Goal: Task Accomplishment & Management: Manage account settings

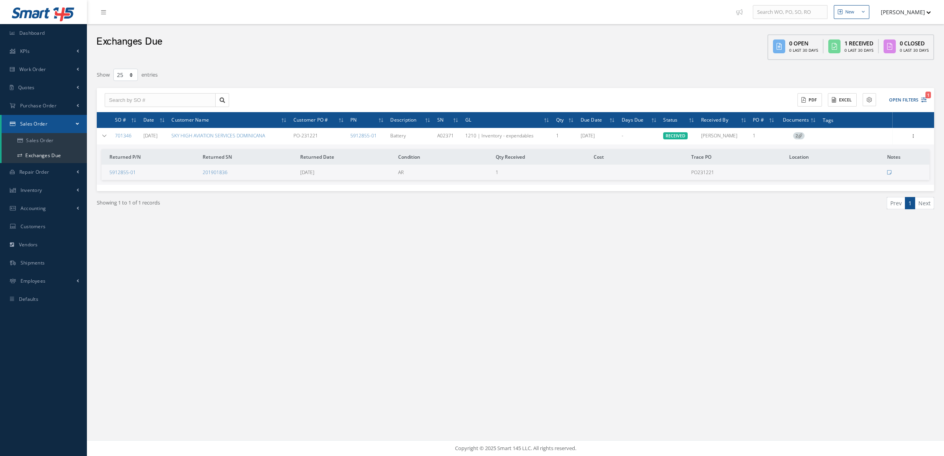
select select "25"
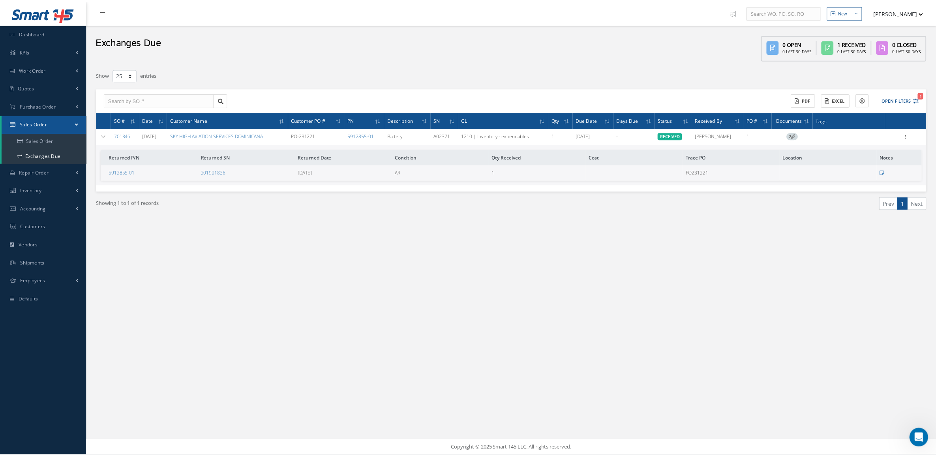
scroll to position [509, 0]
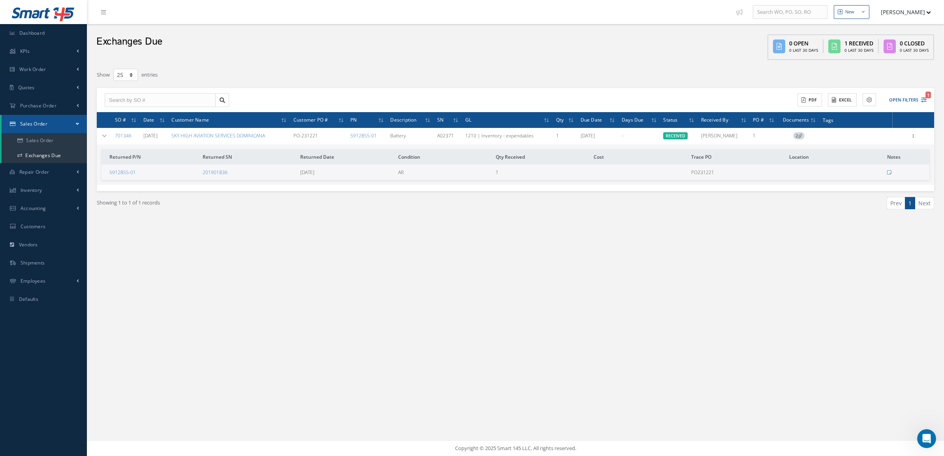
drag, startPoint x: 460, startPoint y: 135, endPoint x: 438, endPoint y: 133, distance: 23.0
click at [0, 0] on tr "701346 12/12/2023 SKY HIGH AVIATION SERVICES DOMINICANA PO-231221 5912855-01 Ba…" at bounding box center [0, 0] width 0 height 0
copy tr "A02371"
click at [911, 96] on button "Open Filters 1" at bounding box center [904, 100] width 45 height 13
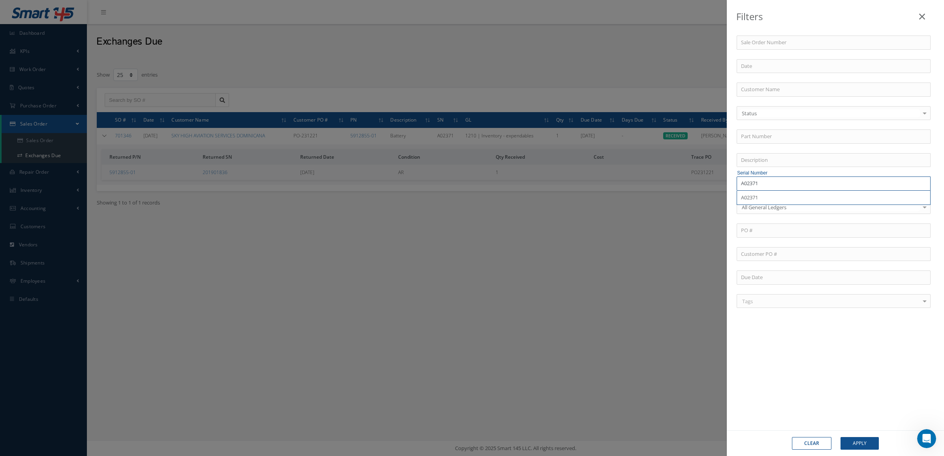
click at [765, 185] on input "A02371" at bounding box center [833, 184] width 194 height 14
click at [840, 437] on button "Apply" at bounding box center [859, 443] width 38 height 13
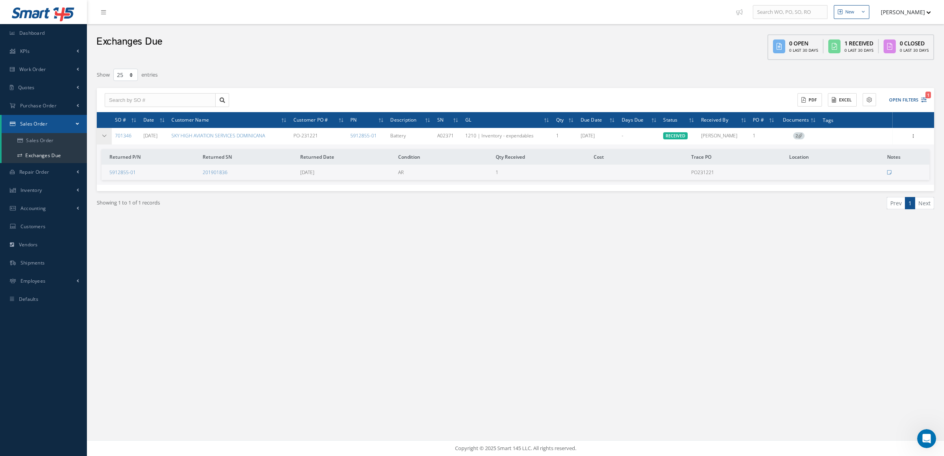
click at [102, 138] on td at bounding box center [104, 136] width 15 height 17
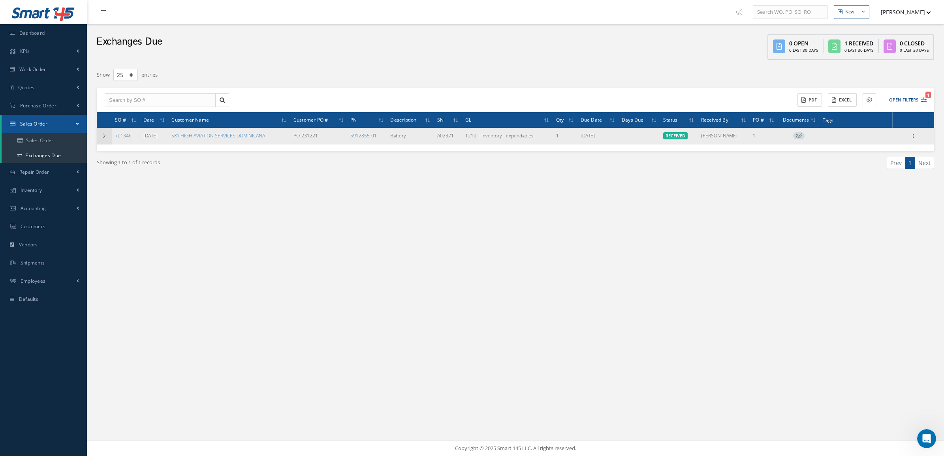
click at [102, 138] on td at bounding box center [104, 136] width 15 height 17
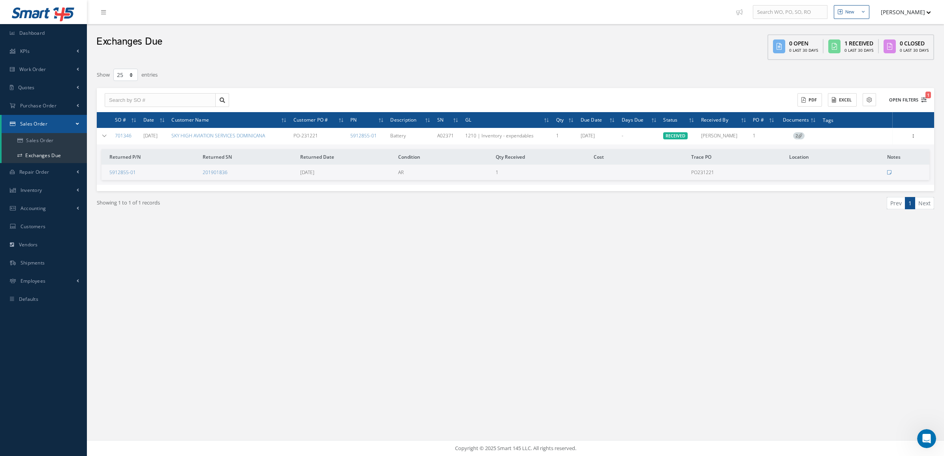
click at [902, 98] on button "Open Filters 1" at bounding box center [904, 100] width 45 height 13
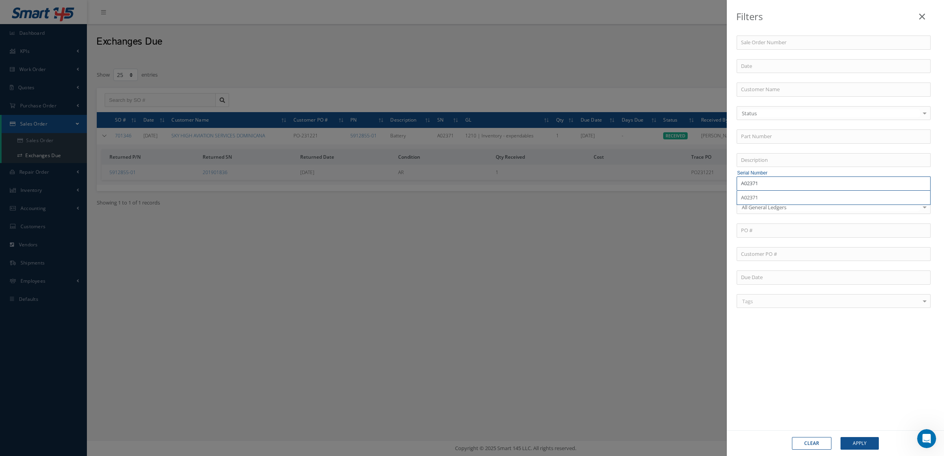
drag, startPoint x: 791, startPoint y: 185, endPoint x: 683, endPoint y: 184, distance: 107.4
click at [683, 184] on div "Filters Sale Order Number Customer Name Status Status OPEN RECEIVED PARTIALLY/R…" at bounding box center [472, 228] width 944 height 456
click at [753, 130] on input "text" at bounding box center [833, 137] width 194 height 14
paste input "5912855-01"
type input "5912855-01"
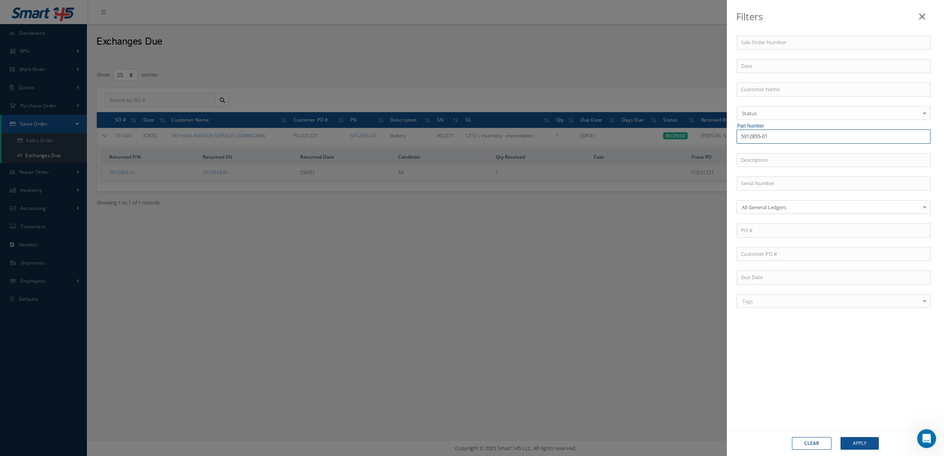
click at [840, 437] on button "Apply" at bounding box center [859, 443] width 38 height 13
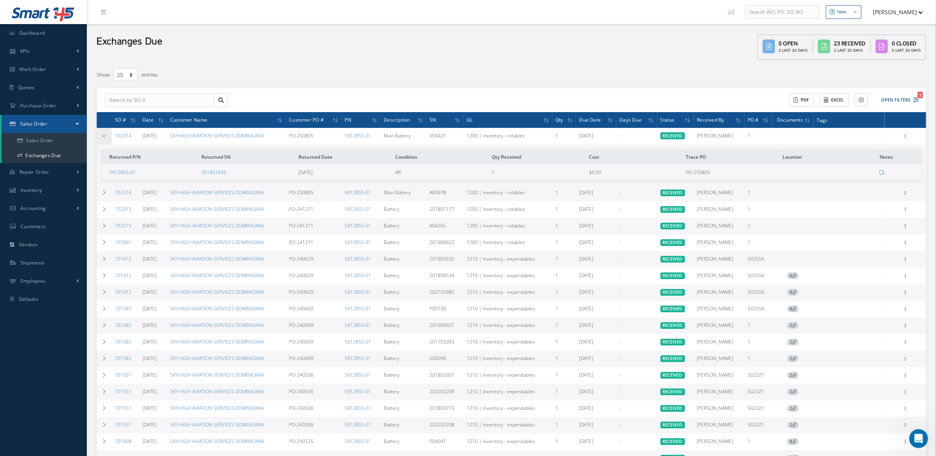
click at [108, 135] on td at bounding box center [104, 136] width 15 height 17
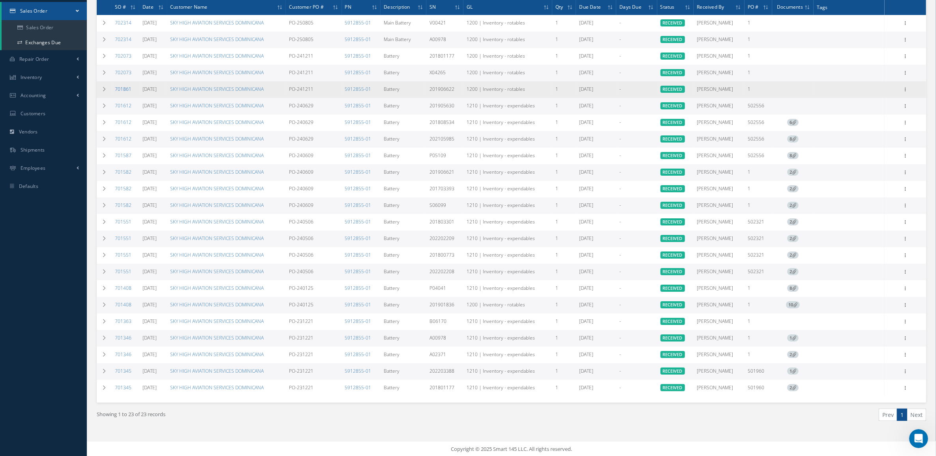
scroll to position [113, 0]
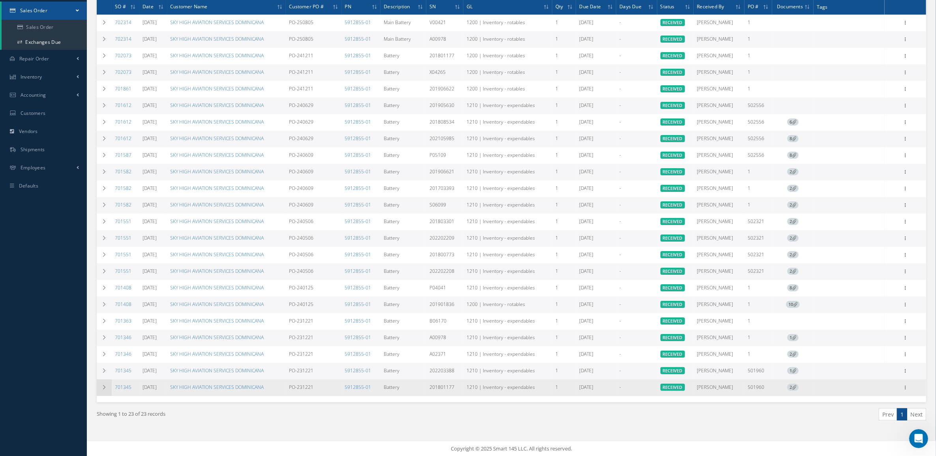
click at [105, 381] on td at bounding box center [104, 387] width 15 height 17
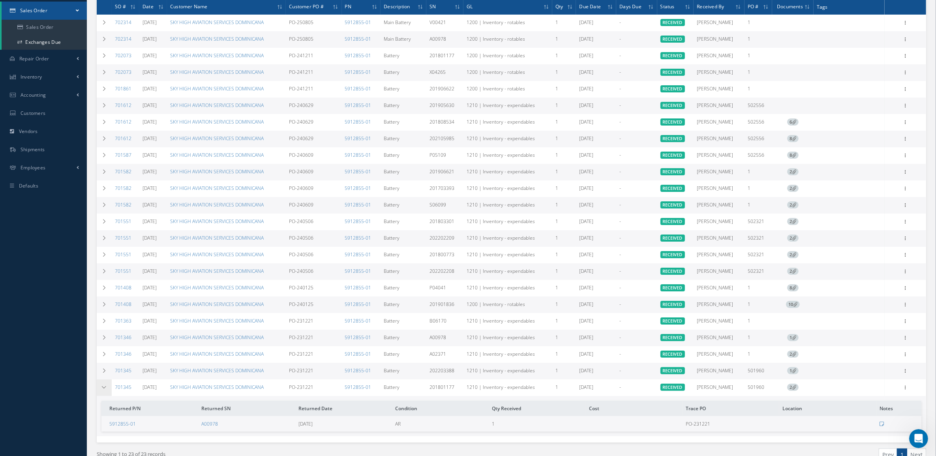
click at [105, 381] on td at bounding box center [104, 387] width 15 height 17
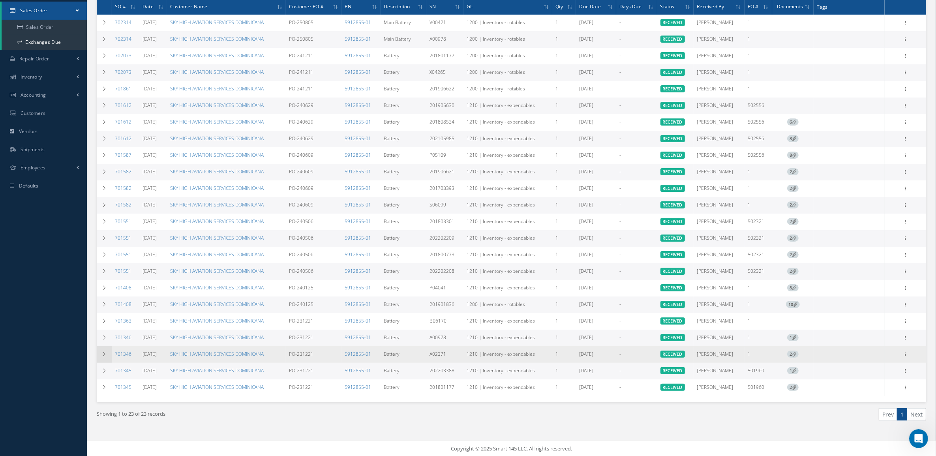
click at [100, 352] on td at bounding box center [104, 354] width 15 height 17
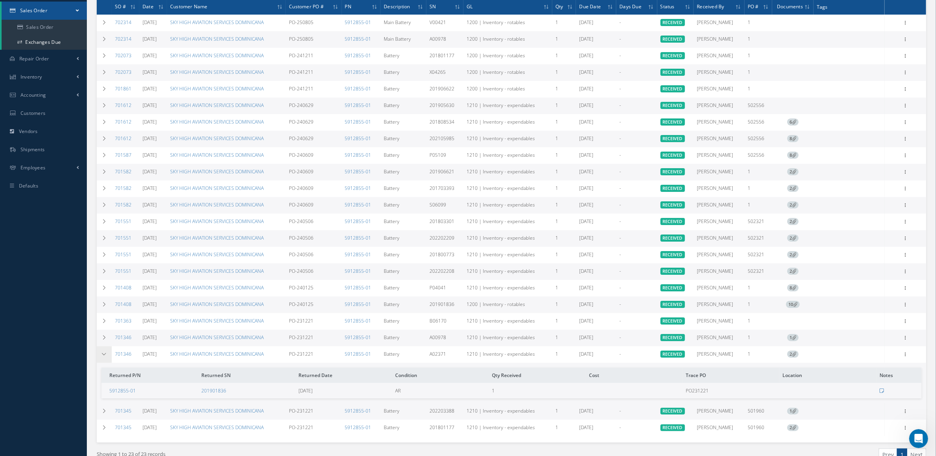
click at [100, 352] on td at bounding box center [104, 354] width 15 height 17
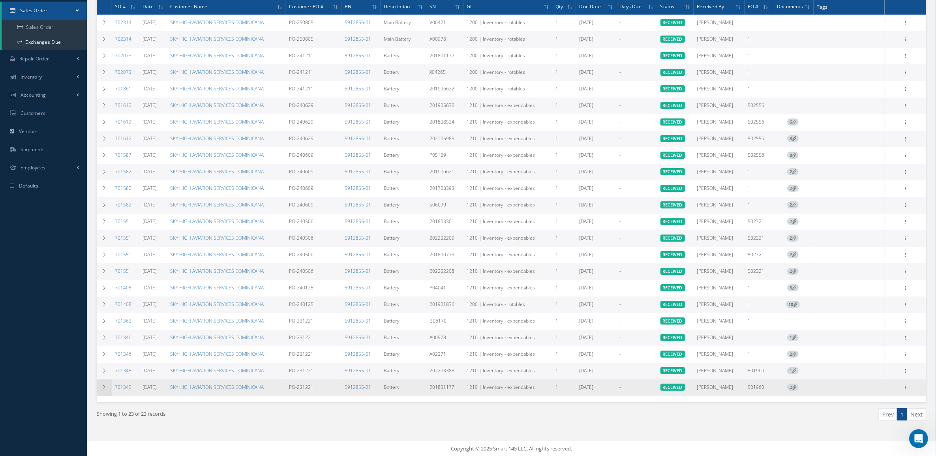
click at [101, 383] on td at bounding box center [104, 387] width 15 height 17
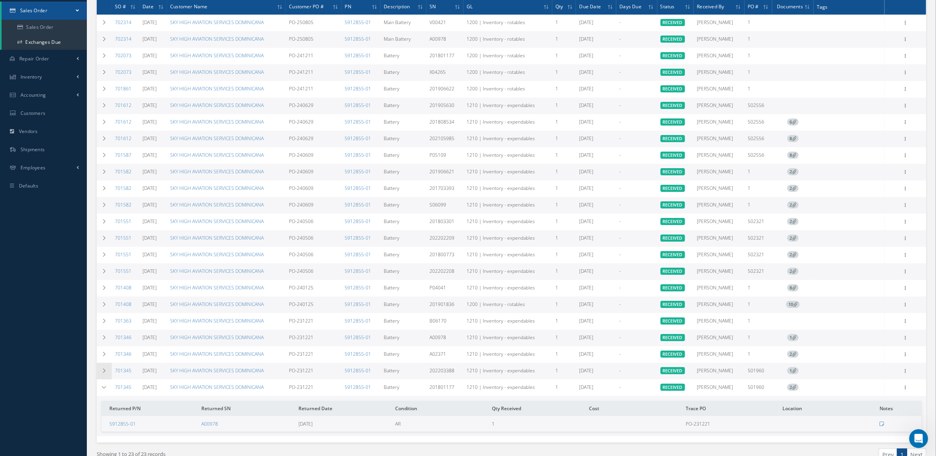
click at [103, 371] on icon at bounding box center [104, 370] width 6 height 5
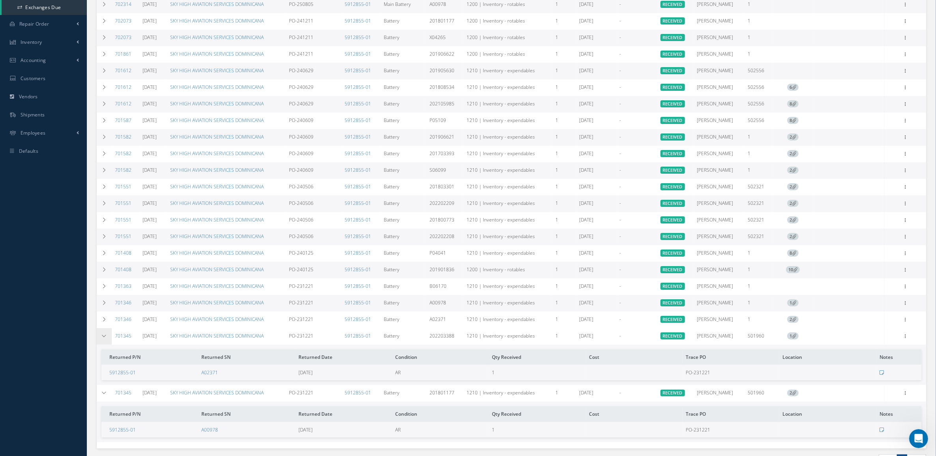
scroll to position [163, 0]
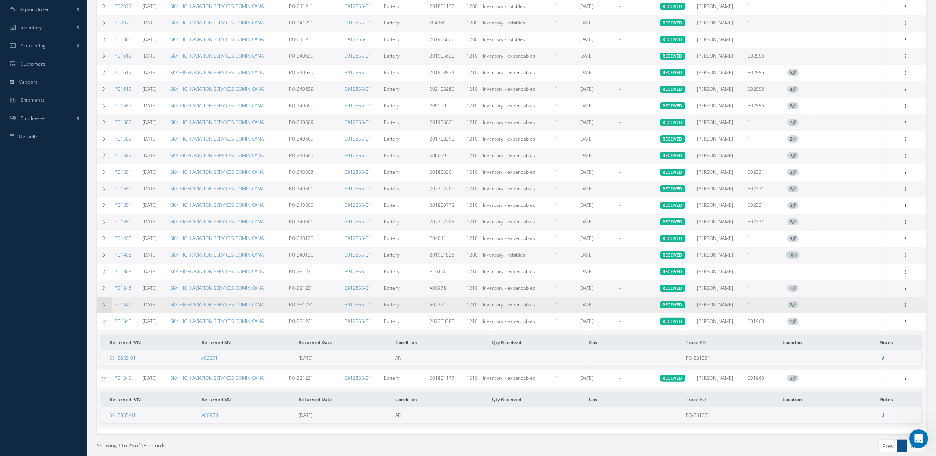
click at [101, 301] on td at bounding box center [104, 305] width 15 height 17
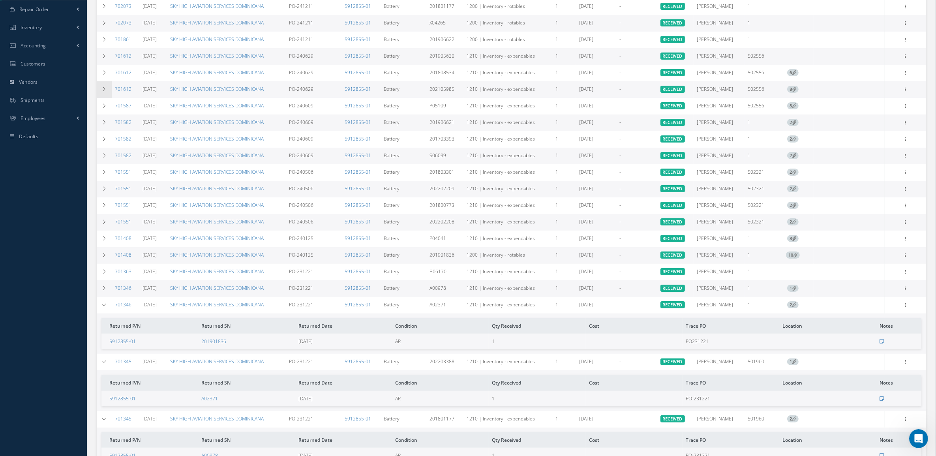
click at [103, 88] on icon at bounding box center [104, 89] width 6 height 5
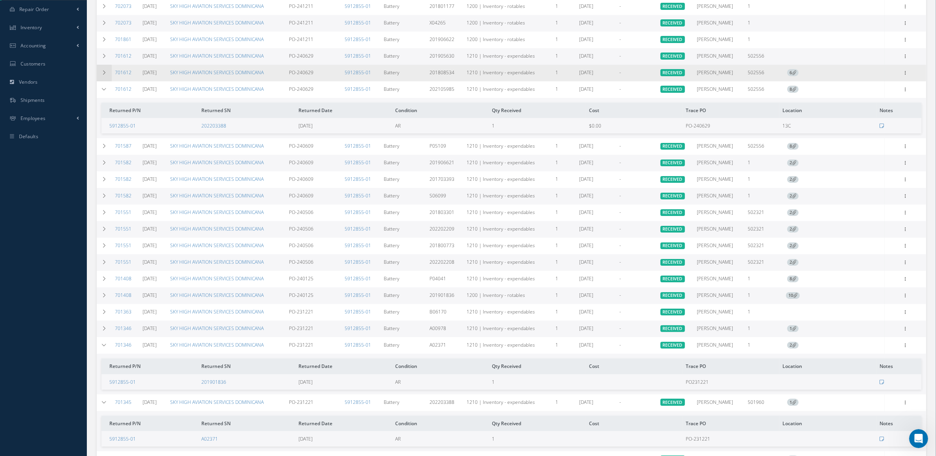
click at [103, 71] on icon at bounding box center [104, 72] width 6 height 5
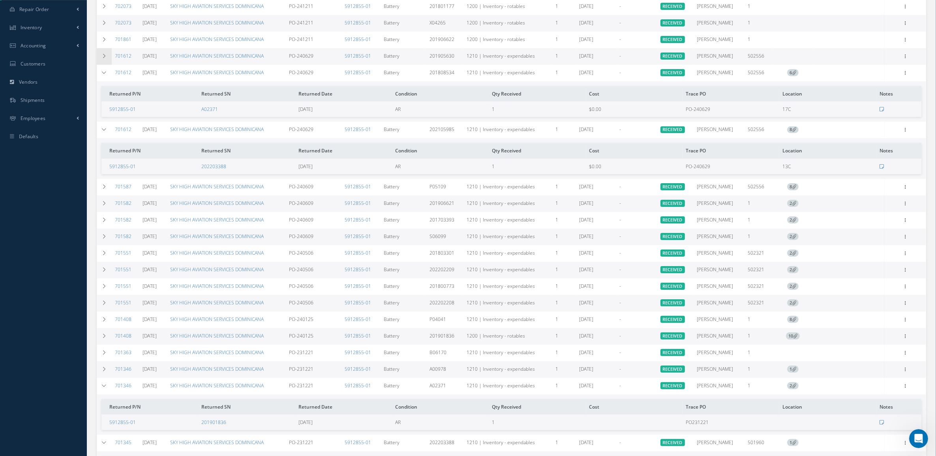
click at [103, 60] on td at bounding box center [104, 56] width 15 height 17
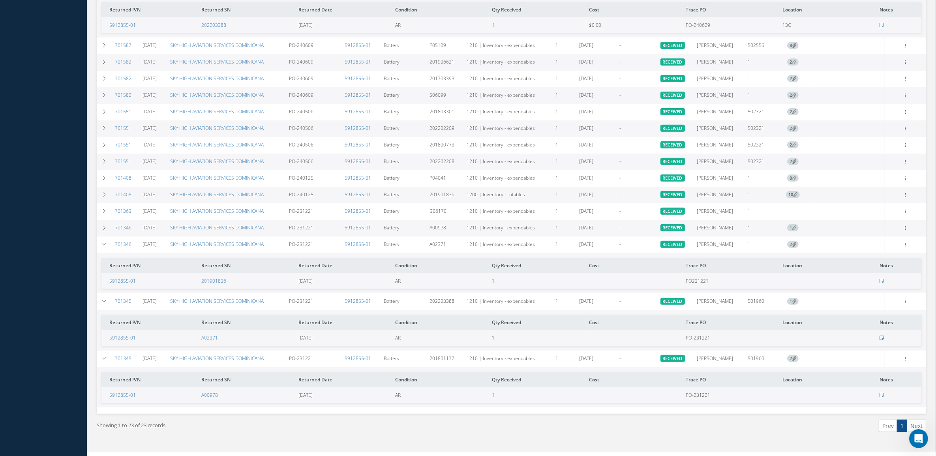
scroll to position [356, 0]
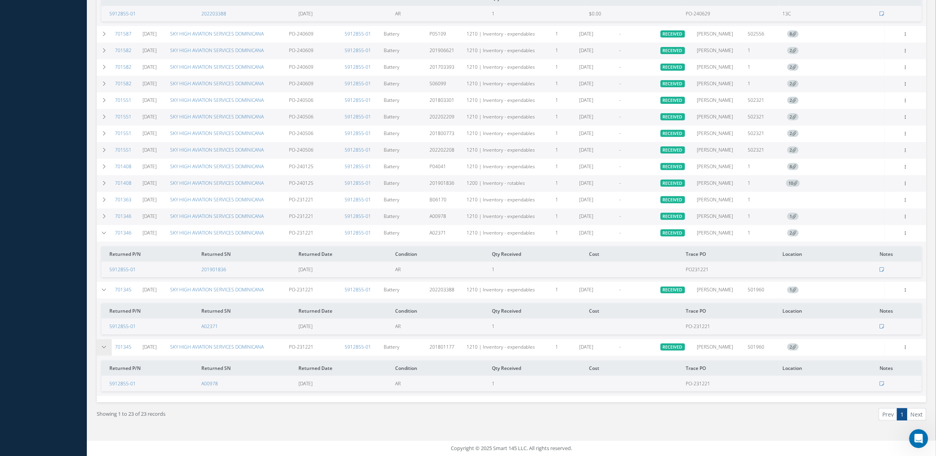
click at [102, 348] on icon at bounding box center [104, 347] width 6 height 5
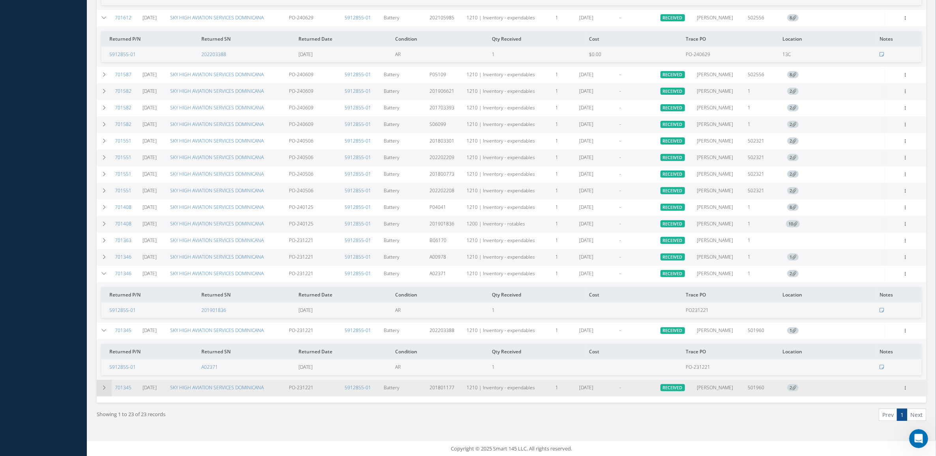
click at [104, 389] on icon at bounding box center [104, 387] width 6 height 5
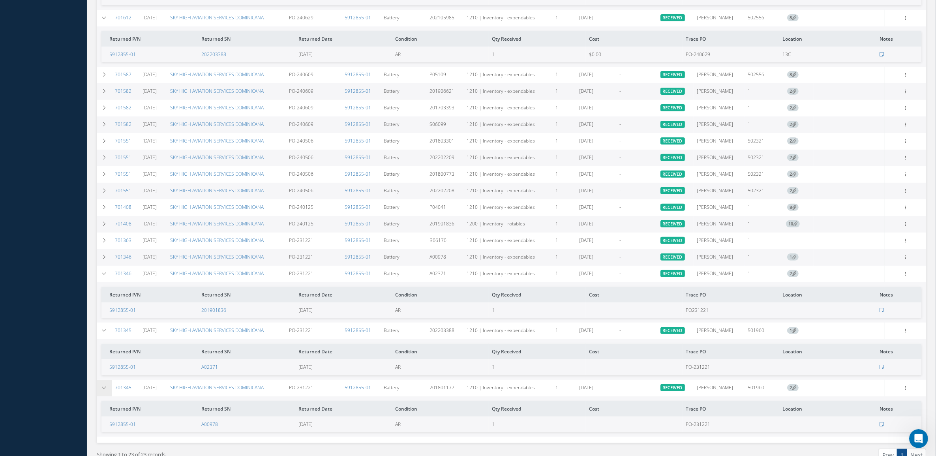
scroll to position [356, 0]
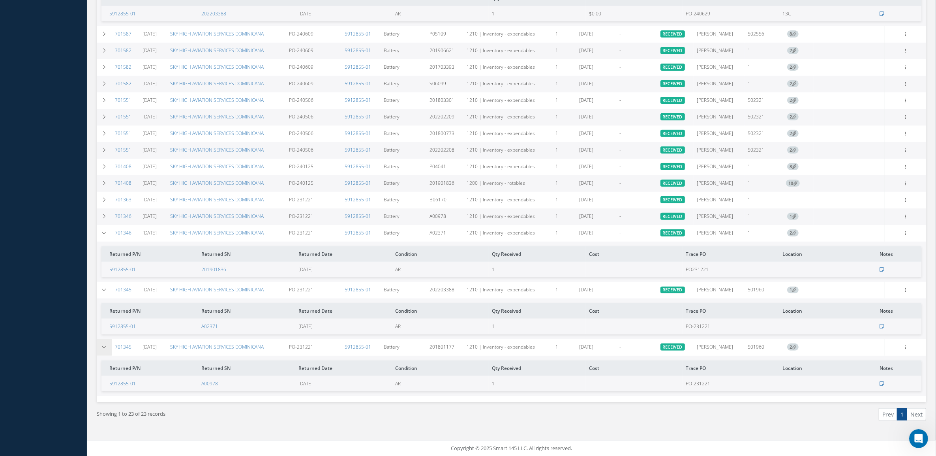
click at [102, 345] on icon at bounding box center [104, 347] width 6 height 5
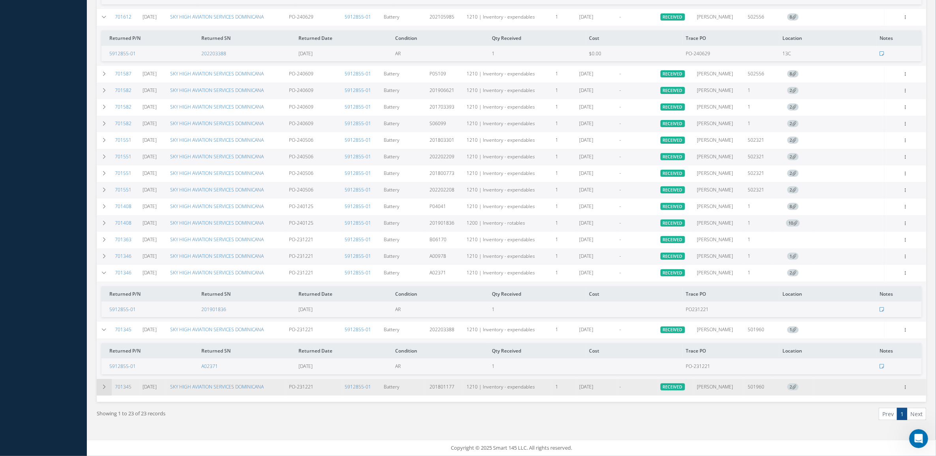
scroll to position [315, 0]
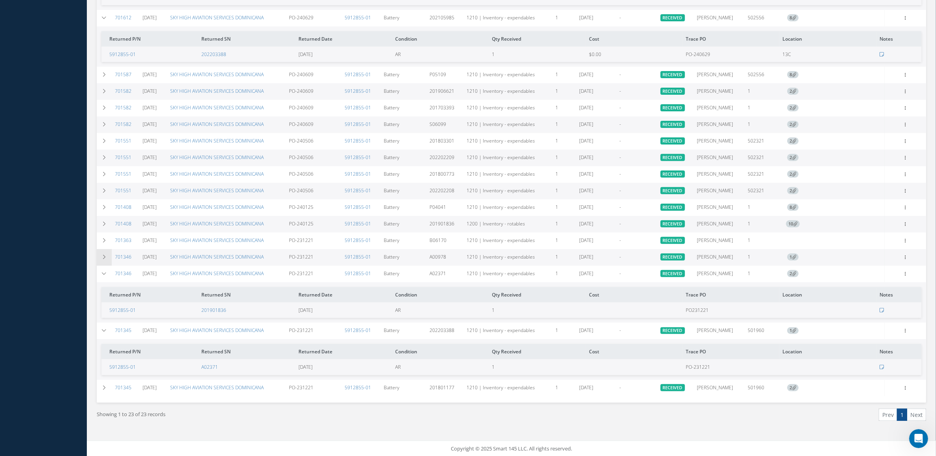
click at [103, 257] on icon at bounding box center [104, 257] width 6 height 5
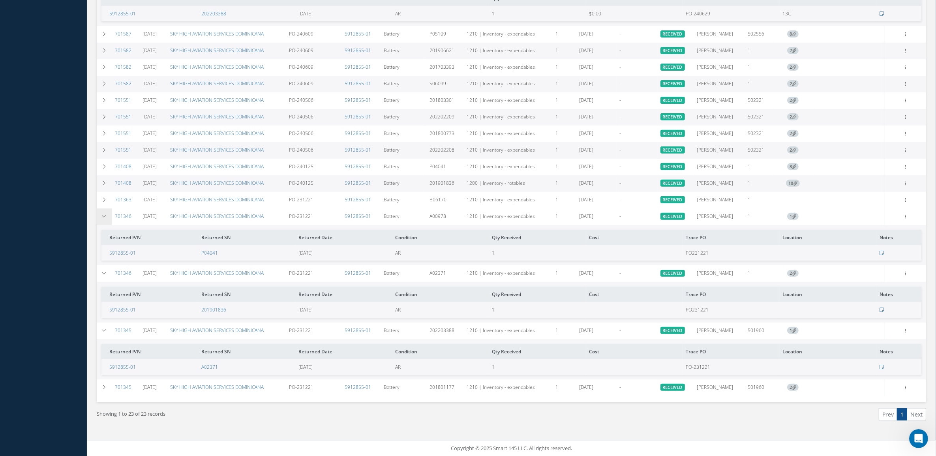
click at [103, 216] on icon at bounding box center [104, 216] width 6 height 5
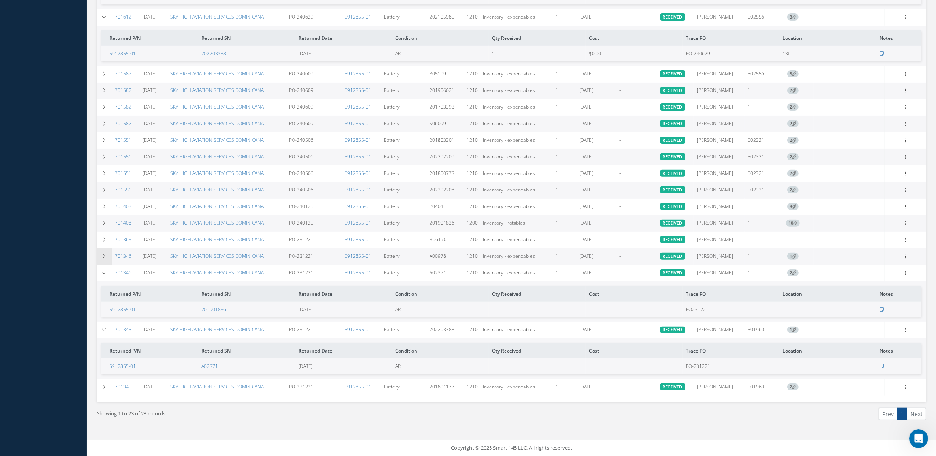
scroll to position [315, 0]
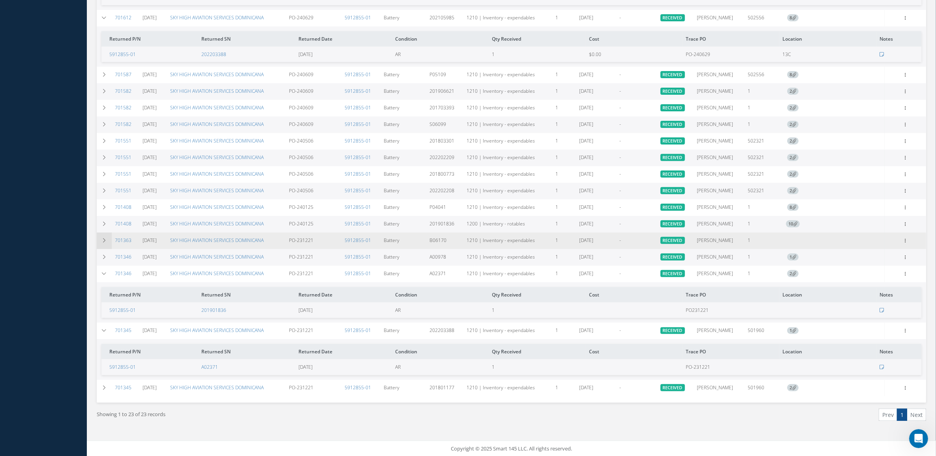
click at [105, 248] on td at bounding box center [104, 241] width 15 height 17
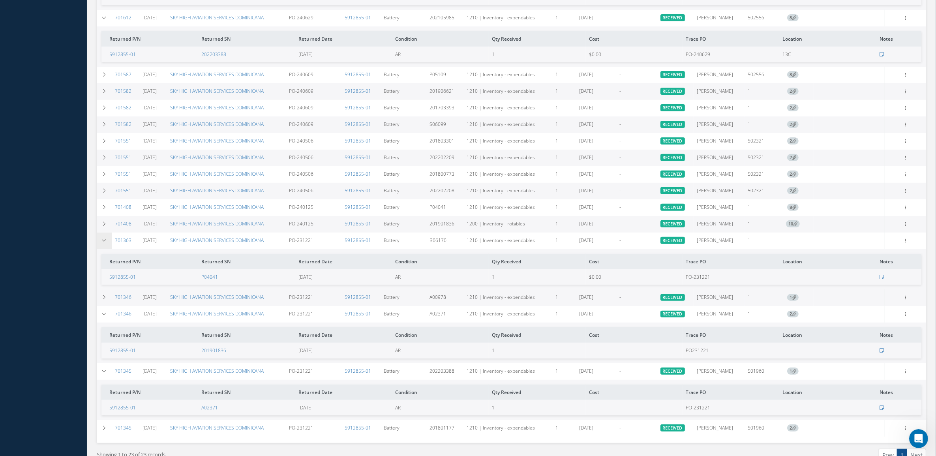
scroll to position [356, 0]
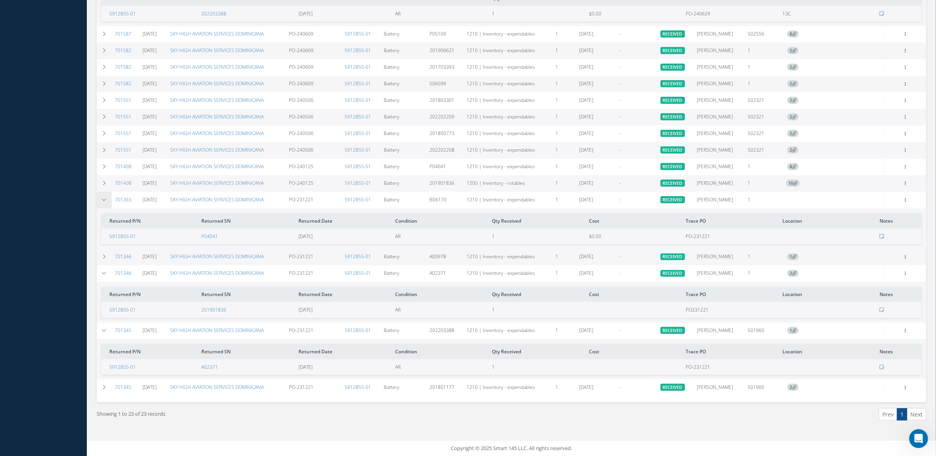
click at [102, 196] on td at bounding box center [104, 200] width 15 height 17
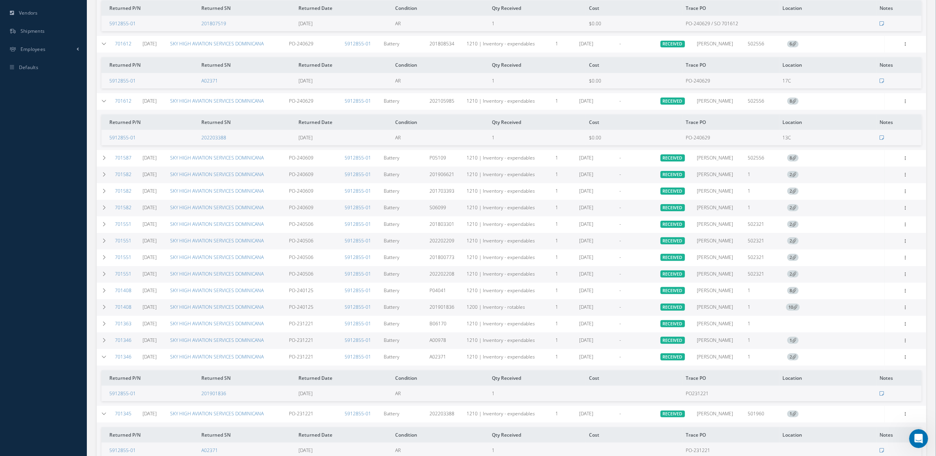
scroll to position [216, 0]
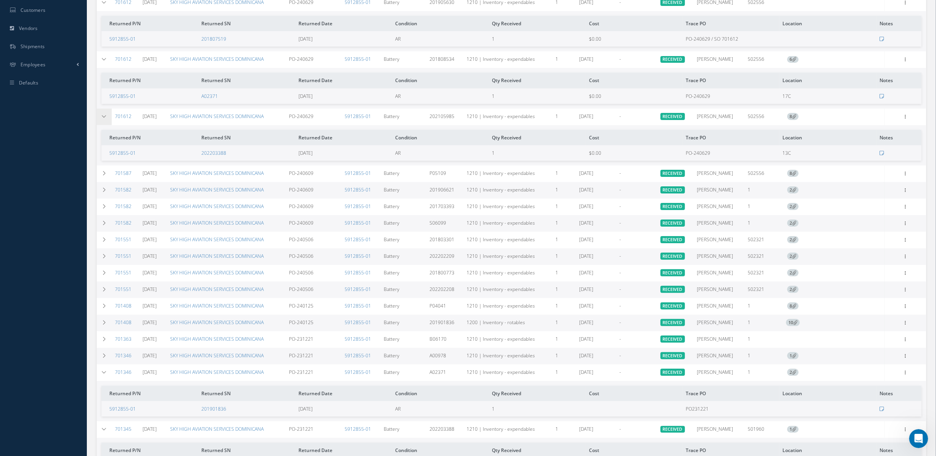
click at [103, 110] on td at bounding box center [104, 117] width 15 height 17
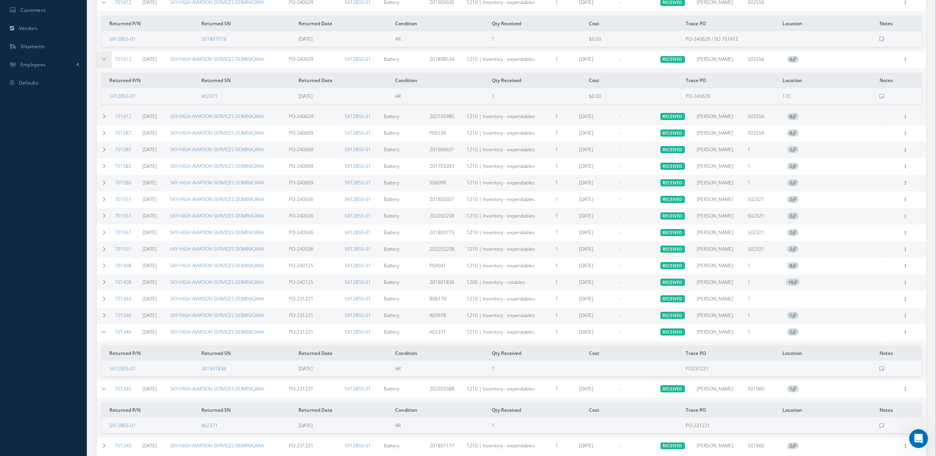
click at [105, 60] on icon at bounding box center [104, 59] width 6 height 5
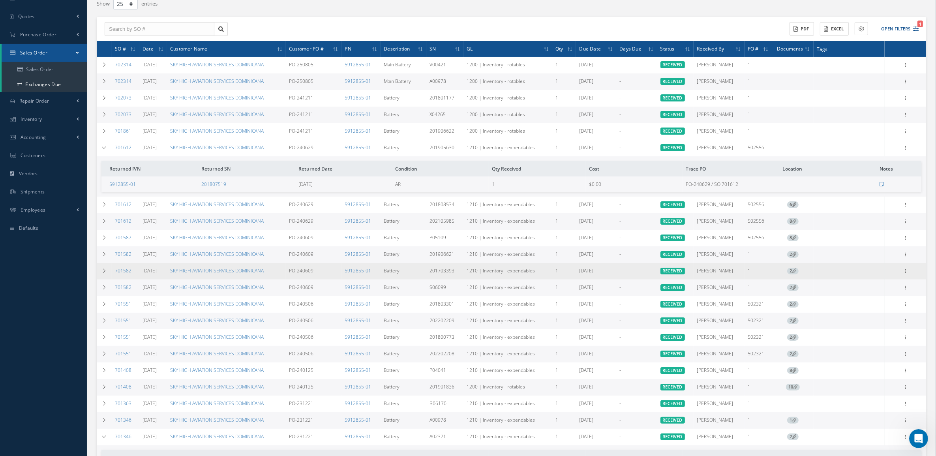
scroll to position [68, 0]
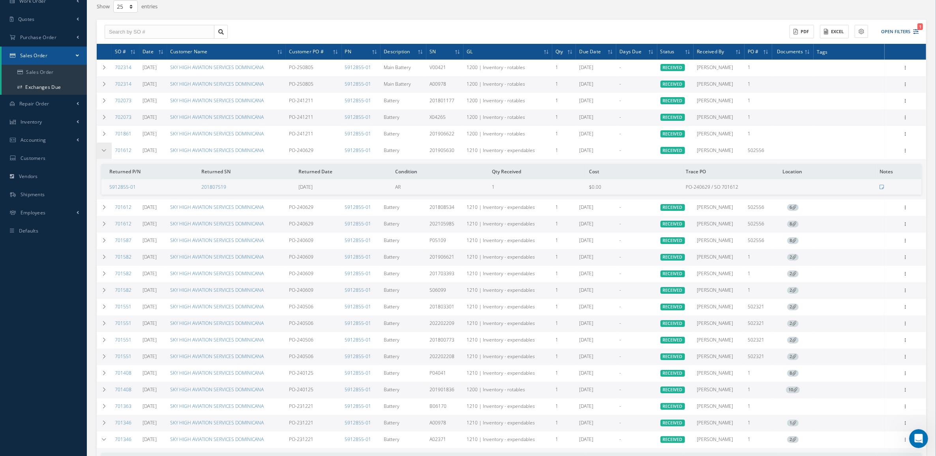
click at [109, 149] on td at bounding box center [104, 151] width 15 height 17
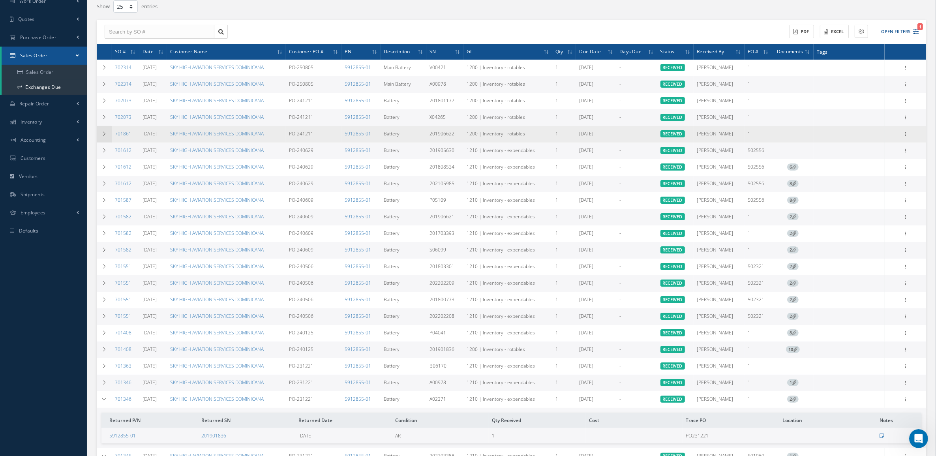
click at [103, 132] on icon at bounding box center [104, 134] width 6 height 5
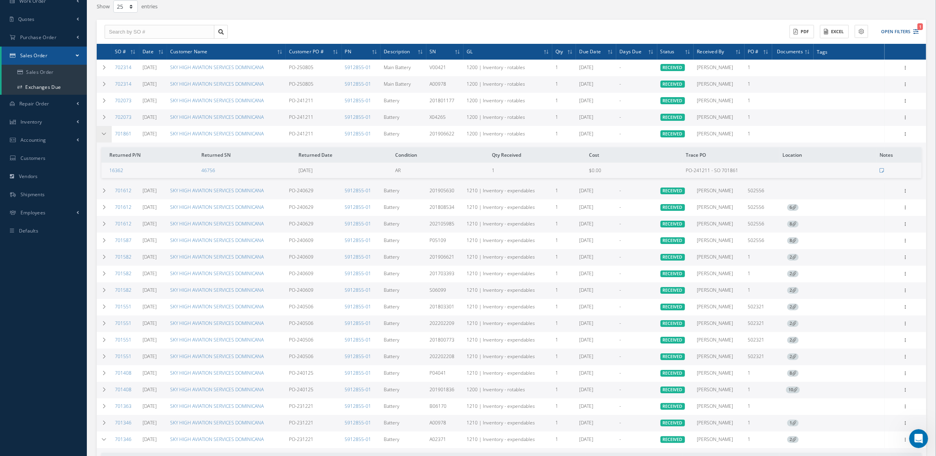
click at [103, 132] on icon at bounding box center [104, 134] width 6 height 5
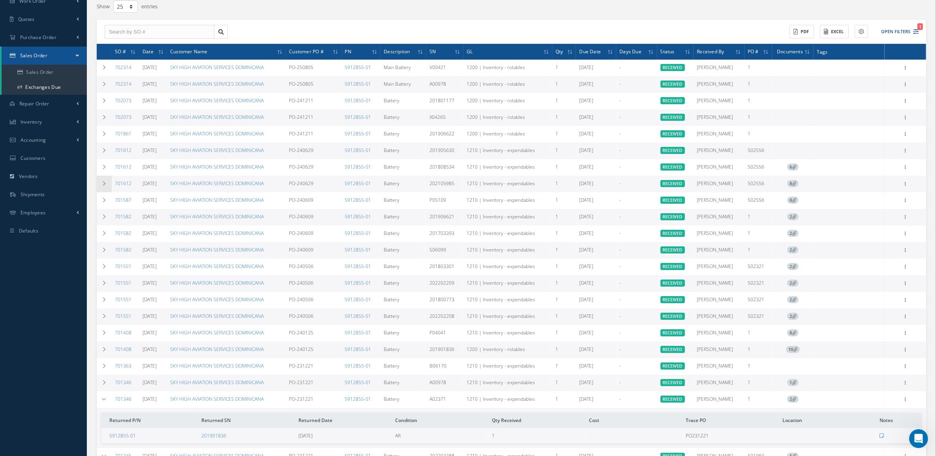
click at [105, 186] on td at bounding box center [104, 184] width 15 height 17
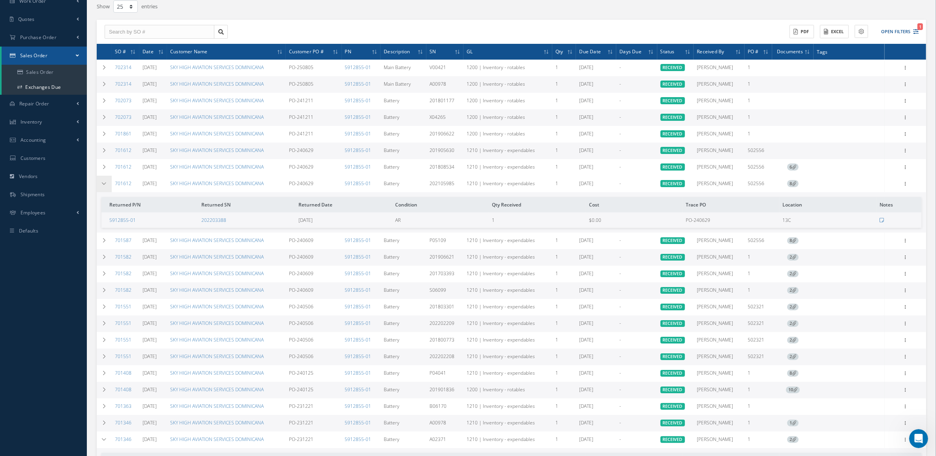
click at [105, 186] on td at bounding box center [104, 184] width 15 height 17
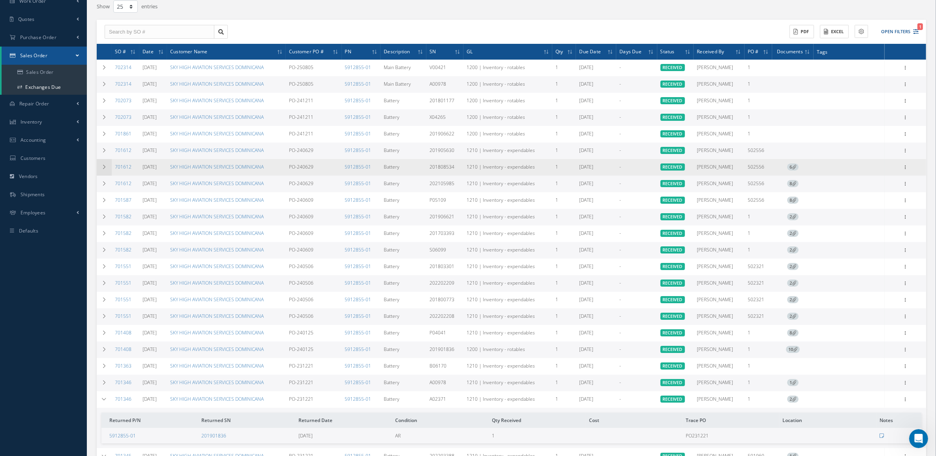
click at [104, 165] on icon at bounding box center [104, 167] width 6 height 5
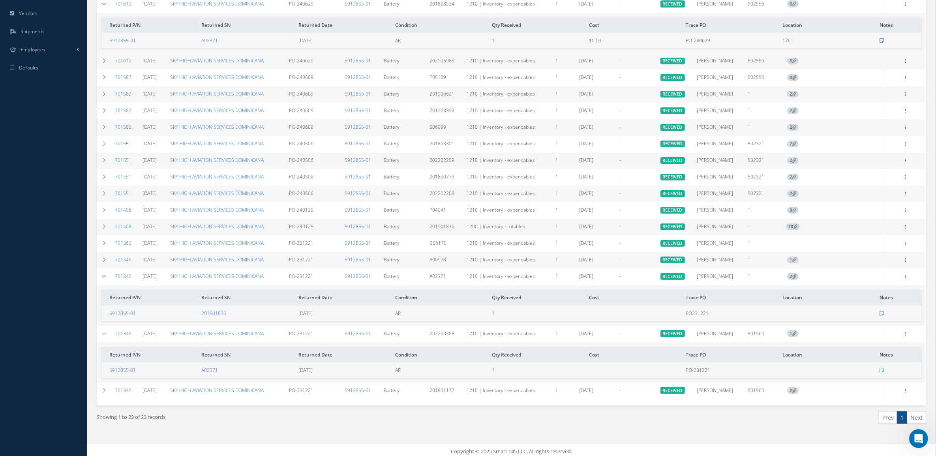
scroll to position [235, 0]
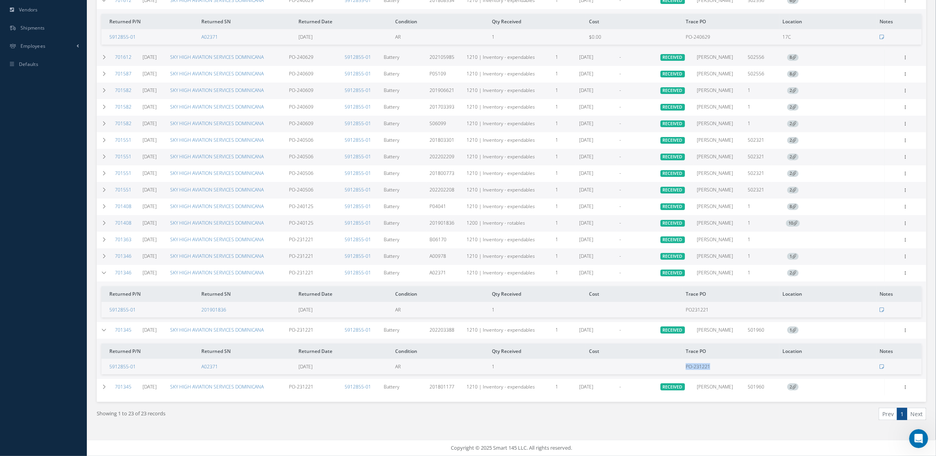
drag, startPoint x: 715, startPoint y: 366, endPoint x: 682, endPoint y: 364, distance: 33.2
click at [682, 364] on tr "5912855-01 A02371 12/12/2023 AR 1 PO-231221" at bounding box center [511, 366] width 820 height 15
copy tr "PO-231221"
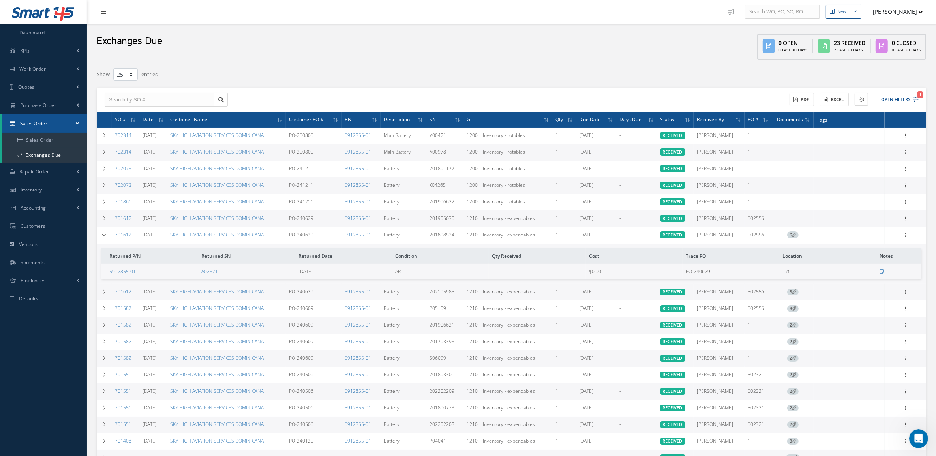
scroll to position [0, 0]
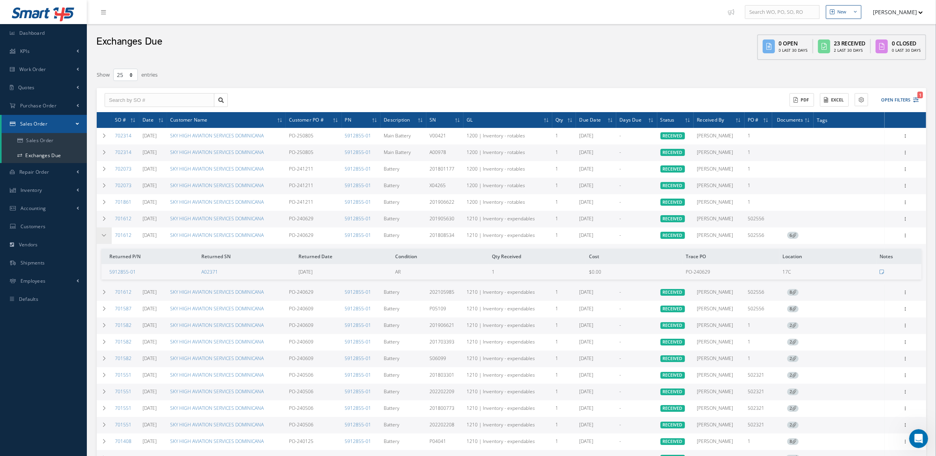
click at [105, 237] on td at bounding box center [104, 235] width 15 height 17
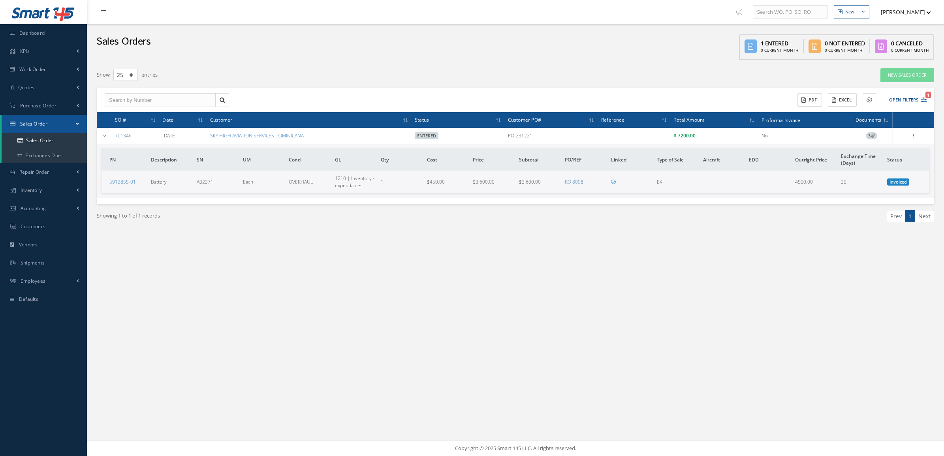
select select "25"
click at [152, 100] on input "text" at bounding box center [160, 100] width 111 height 14
type input "7"
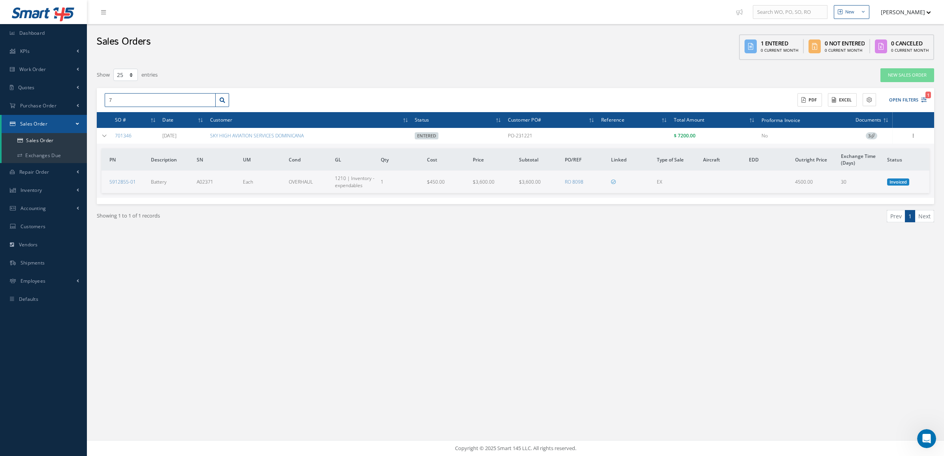
type input "70"
type input "701"
type input "7013"
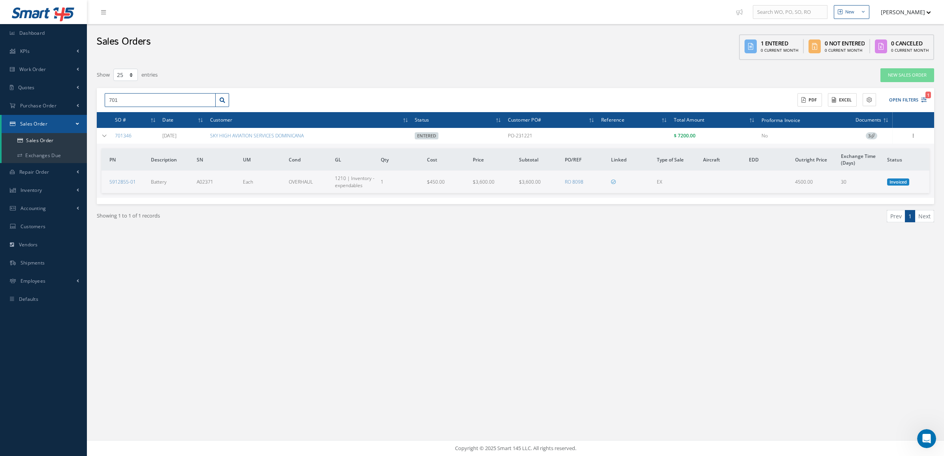
type input "7013"
type input "70134"
type input "701345"
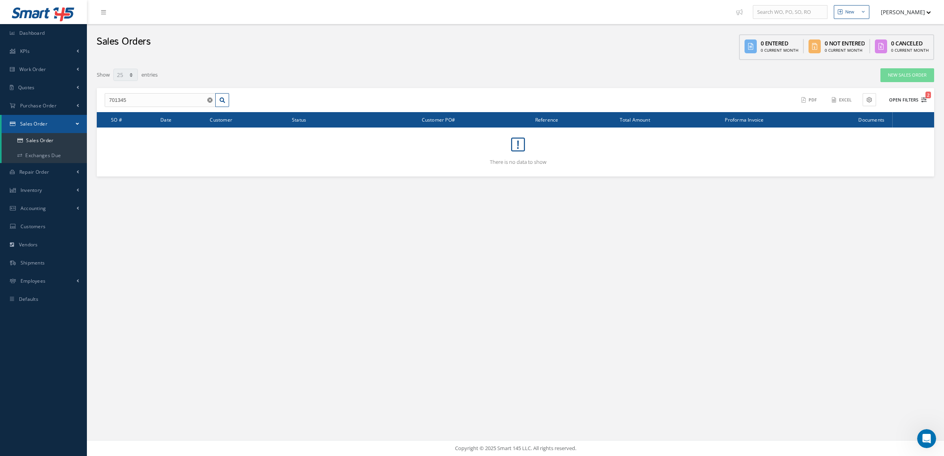
click at [898, 99] on button "Open Filters 2" at bounding box center [904, 100] width 45 height 13
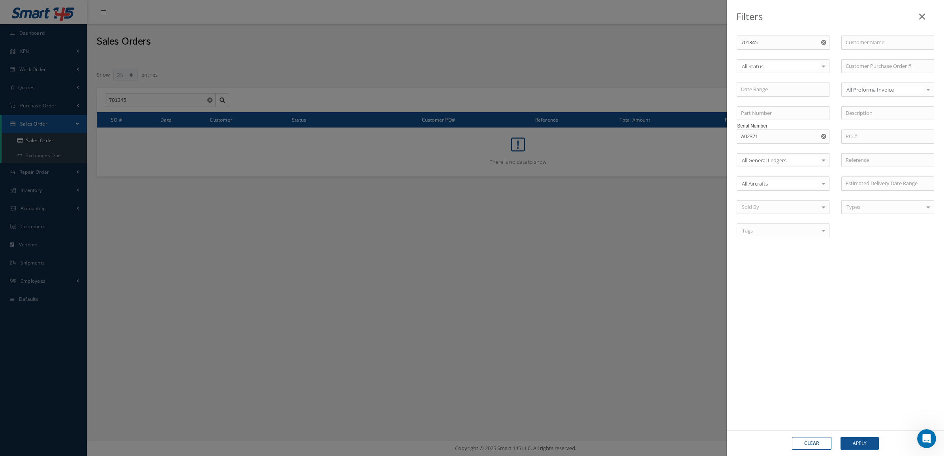
click at [822, 138] on use "Reset" at bounding box center [823, 136] width 5 height 5
click at [847, 445] on button "Apply" at bounding box center [859, 443] width 38 height 13
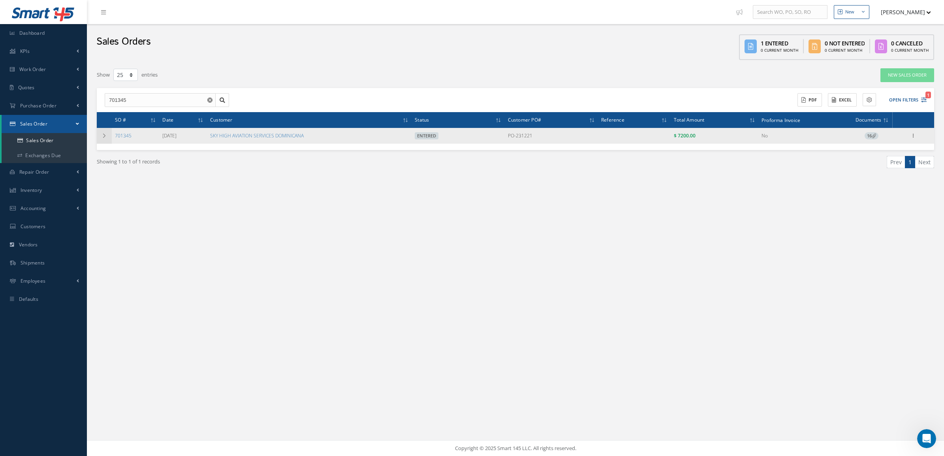
click at [105, 139] on td at bounding box center [104, 136] width 15 height 16
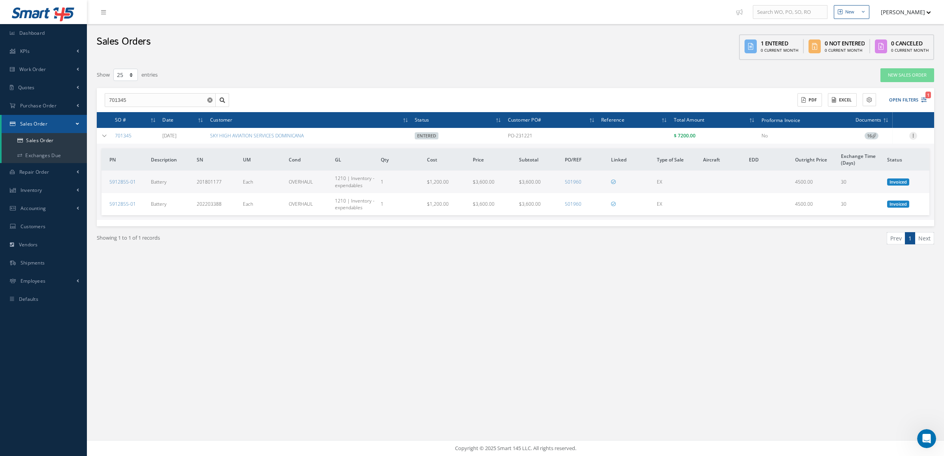
click at [913, 137] on icon at bounding box center [913, 135] width 8 height 6
click at [676, 253] on div "Showing 1 to 1 of 1 records Prev 1 Next" at bounding box center [515, 245] width 849 height 38
drag, startPoint x: 135, startPoint y: 102, endPoint x: 117, endPoint y: 100, distance: 17.9
click at [117, 100] on input "701345" at bounding box center [160, 100] width 111 height 14
type input "701612"
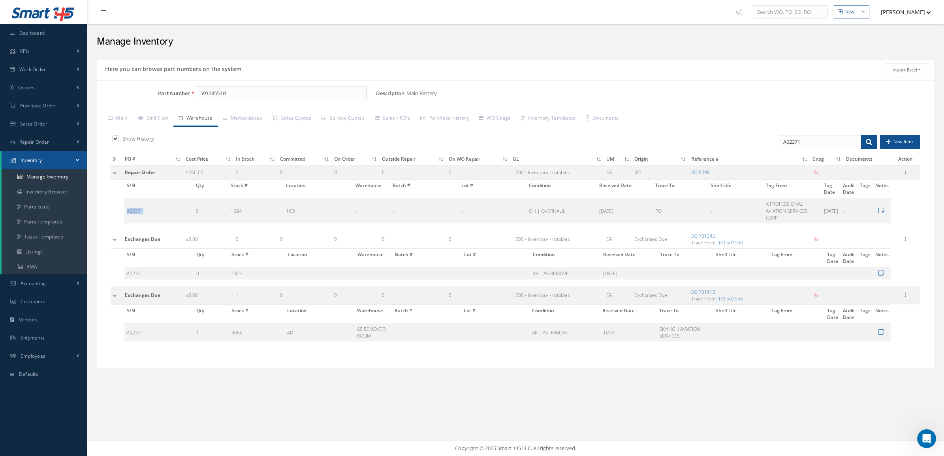
scroll to position [1, 0]
click at [394, 121] on link "Sales / RO's" at bounding box center [392, 119] width 45 height 17
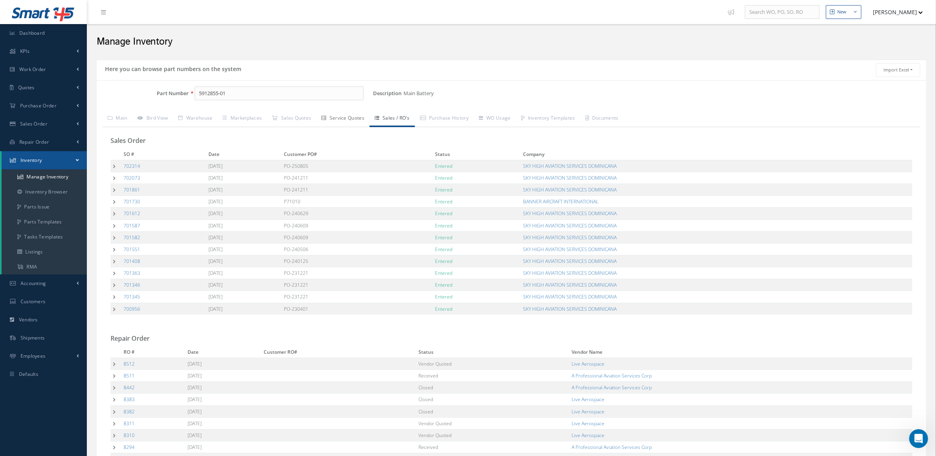
click at [338, 121] on link "Service Quotes" at bounding box center [342, 119] width 53 height 17
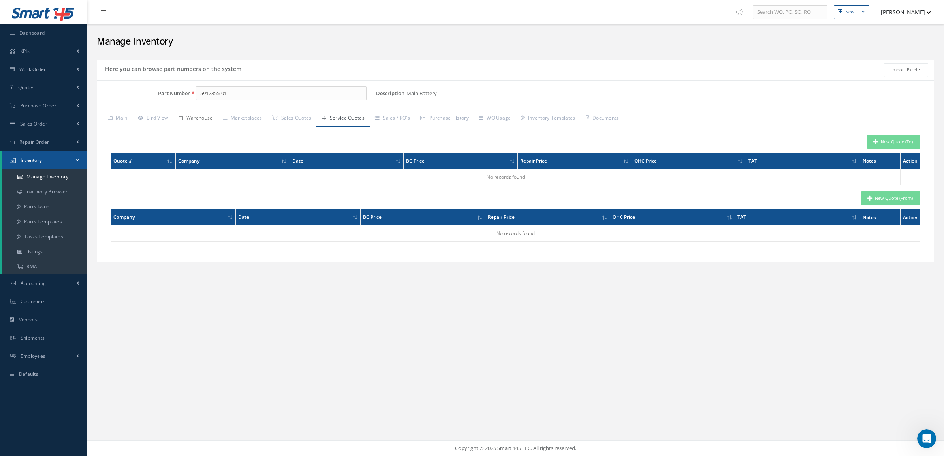
click at [205, 119] on link "Warehouse" at bounding box center [195, 119] width 45 height 17
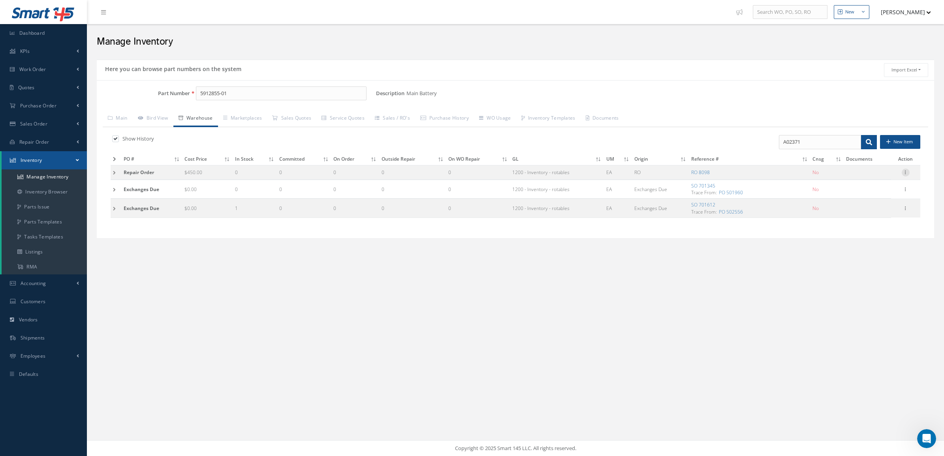
click at [906, 175] on icon at bounding box center [906, 172] width 8 height 6
click at [746, 309] on div "New New Work Order New Purchase Order New Customer Quote New Sales Order New Re…" at bounding box center [515, 228] width 857 height 456
click at [116, 171] on td at bounding box center [116, 172] width 11 height 15
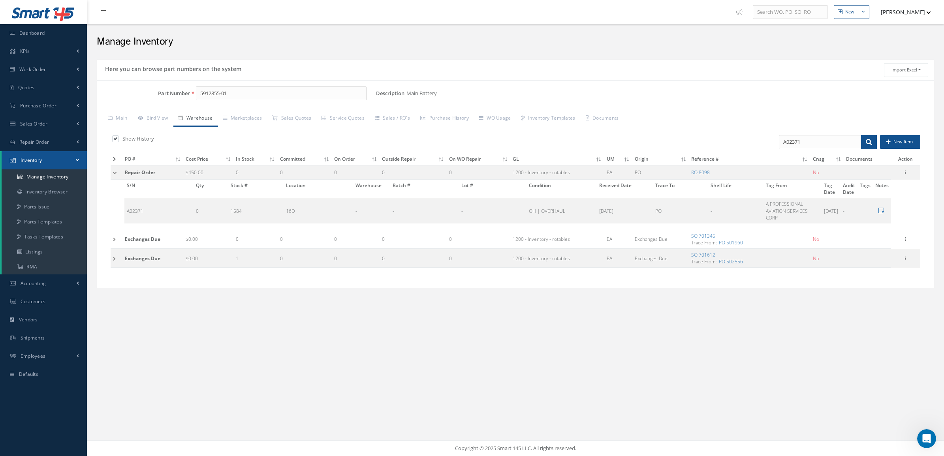
click at [115, 242] on td at bounding box center [117, 239] width 12 height 19
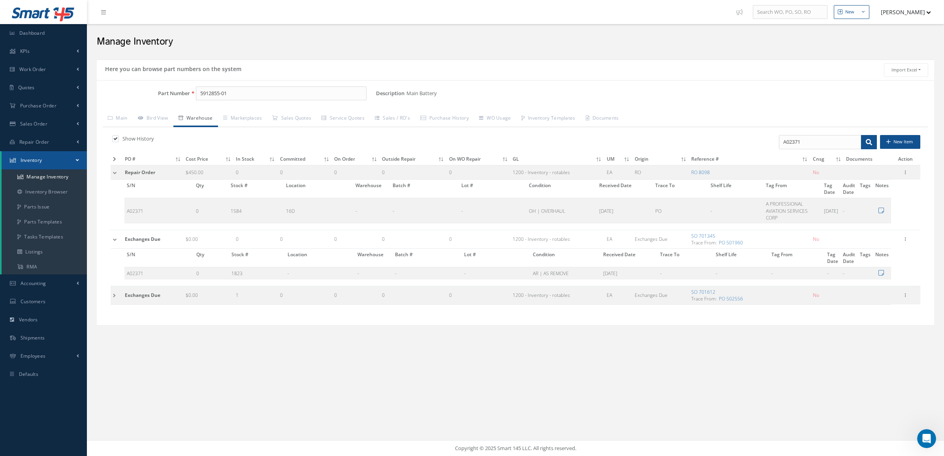
click at [115, 293] on td at bounding box center [117, 295] width 12 height 19
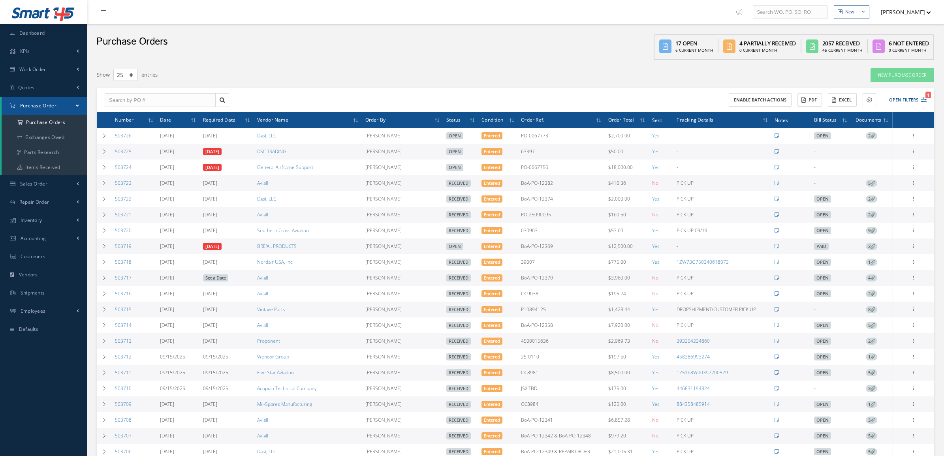
select select "25"
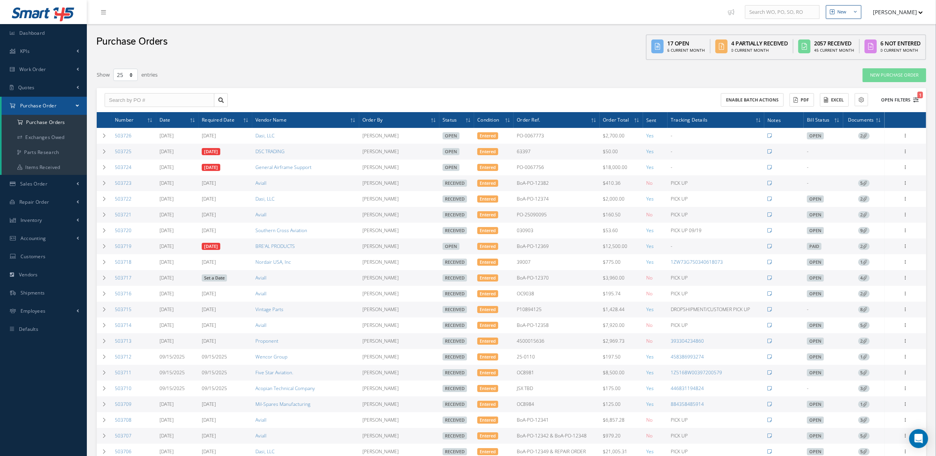
click at [893, 101] on button "Open Filters 1" at bounding box center [896, 100] width 45 height 13
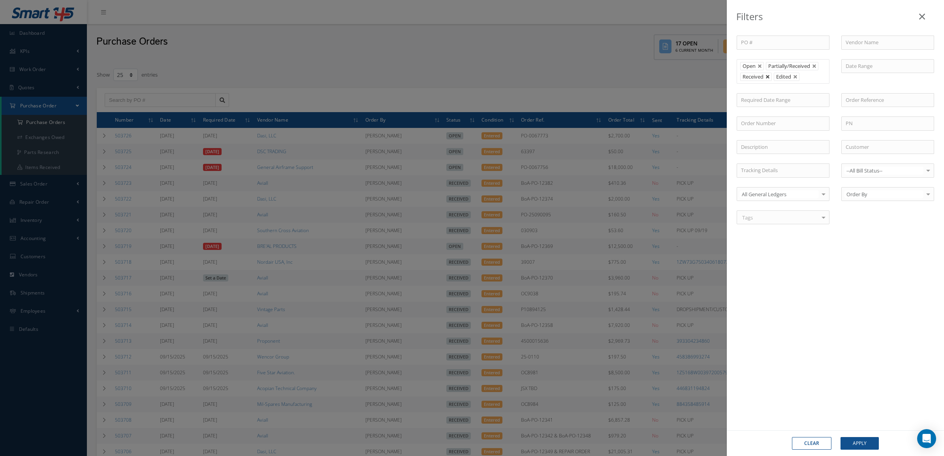
click at [769, 77] on link at bounding box center [767, 77] width 5 height 5
click at [865, 446] on button "Apply" at bounding box center [859, 443] width 38 height 13
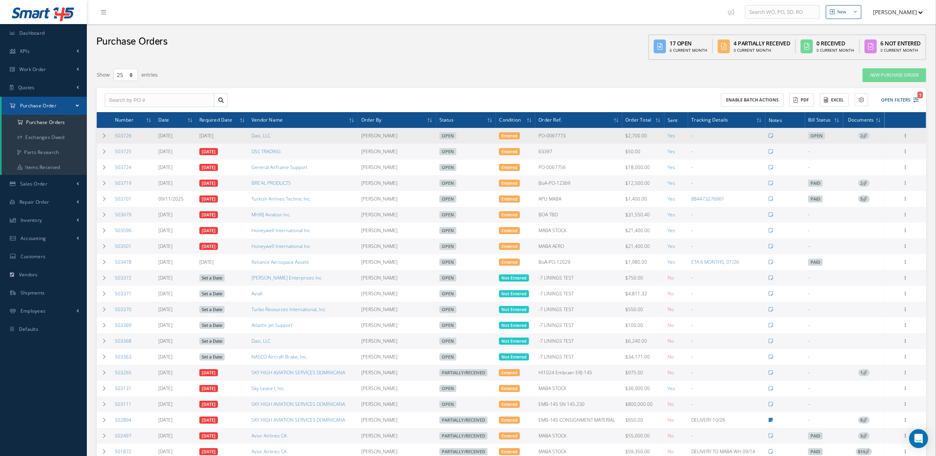
click at [866, 133] on icon at bounding box center [865, 135] width 4 height 4
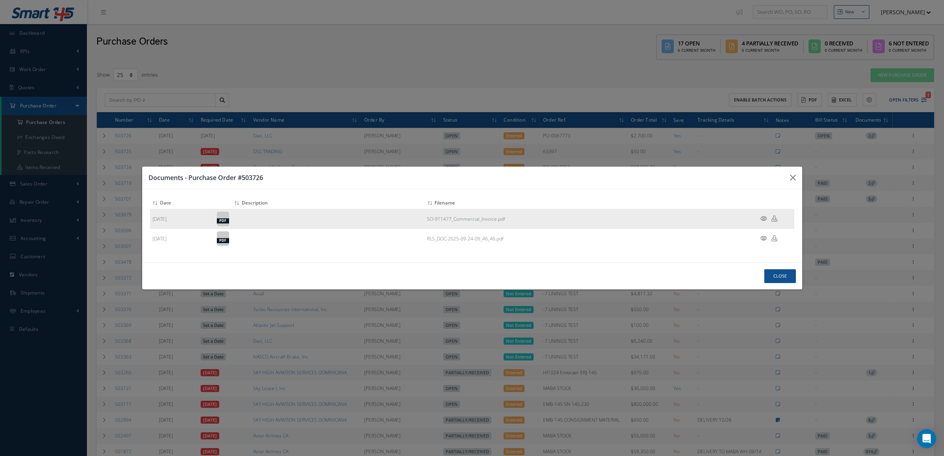
click at [765, 216] on icon at bounding box center [763, 219] width 7 height 6
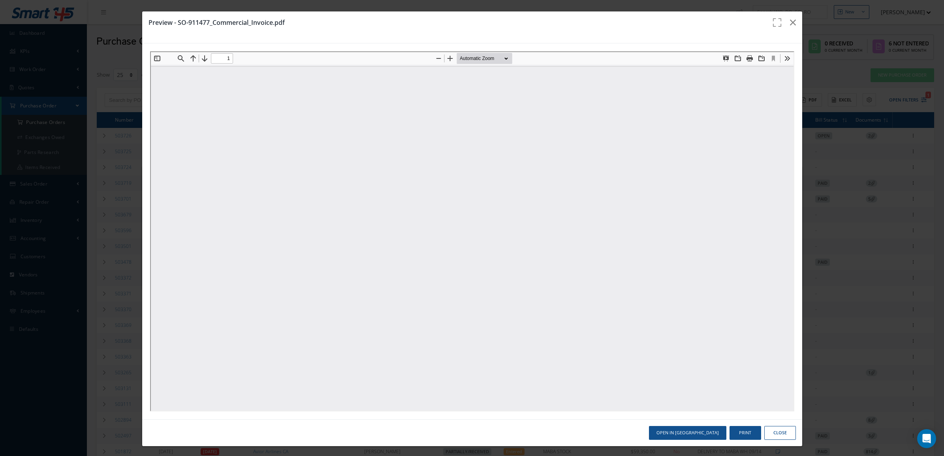
type input "0"
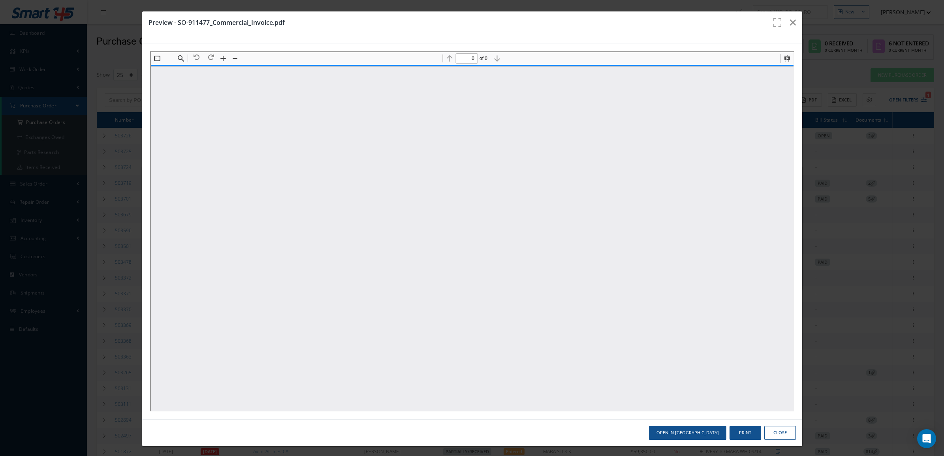
type input "1"
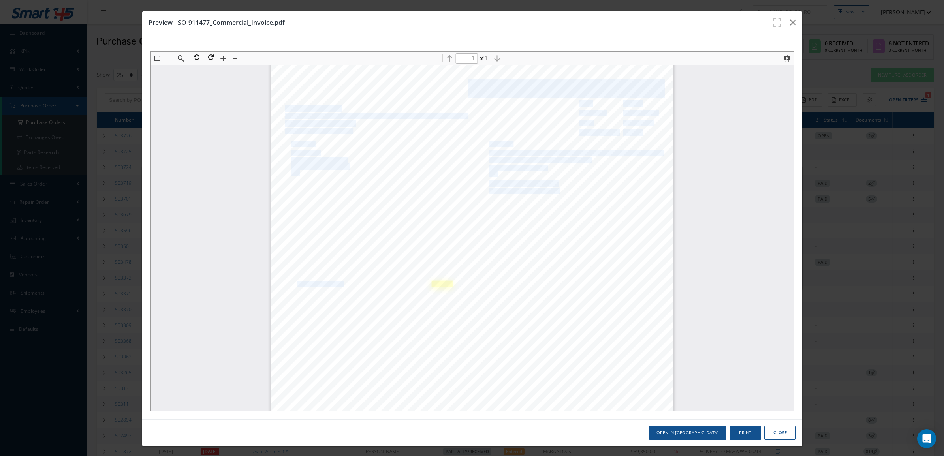
drag, startPoint x: 290, startPoint y: 283, endPoint x: 442, endPoint y: 282, distance: 152.0
click at [442, 282] on div "Page of 1 1 Material Dimensions Dimension Units Packed By Packing Type Weight W…" at bounding box center [471, 324] width 410 height 528
drag, startPoint x: 442, startPoint y: 282, endPoint x: 400, endPoint y: 282, distance: 41.5
click at [400, 282] on div "Page of 1 1 Material Dimensions Dimension Units Packed By Packing Type Weight W…" at bounding box center [471, 324] width 402 height 521
drag, startPoint x: 400, startPoint y: 282, endPoint x: 375, endPoint y: 299, distance: 30.9
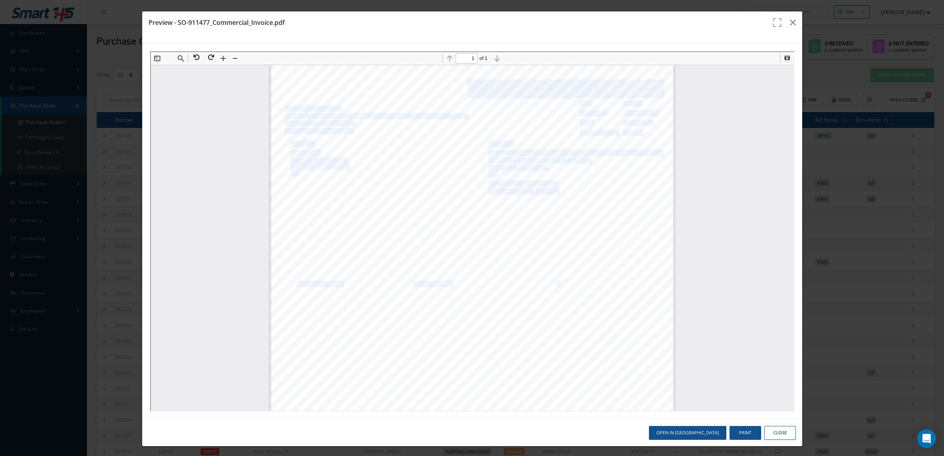
click at [370, 305] on div "Page of 1 1 Material Dimensions Dimension Units Packed By Packing Type Weight W…" at bounding box center [471, 324] width 402 height 521
click at [522, 289] on div "Page of 1 1 Material Dimensions Dimension Units Packed By Packing Type Weight W…" at bounding box center [471, 324] width 402 height 521
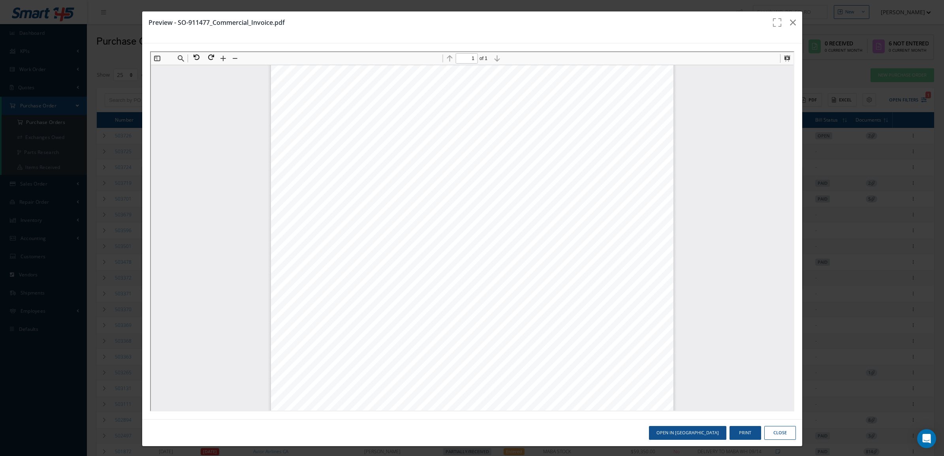
click at [519, 282] on div "Page of 1 1 Material Dimensions Dimension Units Packed By Packing Type Weight W…" at bounding box center [471, 324] width 402 height 521
drag, startPoint x: 520, startPoint y: 282, endPoint x: 542, endPoint y: 282, distance: 21.7
click at [542, 282] on span "ORIGIN:" at bounding box center [537, 283] width 21 height 6
drag, startPoint x: 550, startPoint y: 282, endPoint x: 545, endPoint y: 283, distance: 5.2
click at [550, 283] on span "GB" at bounding box center [554, 283] width 8 height 6
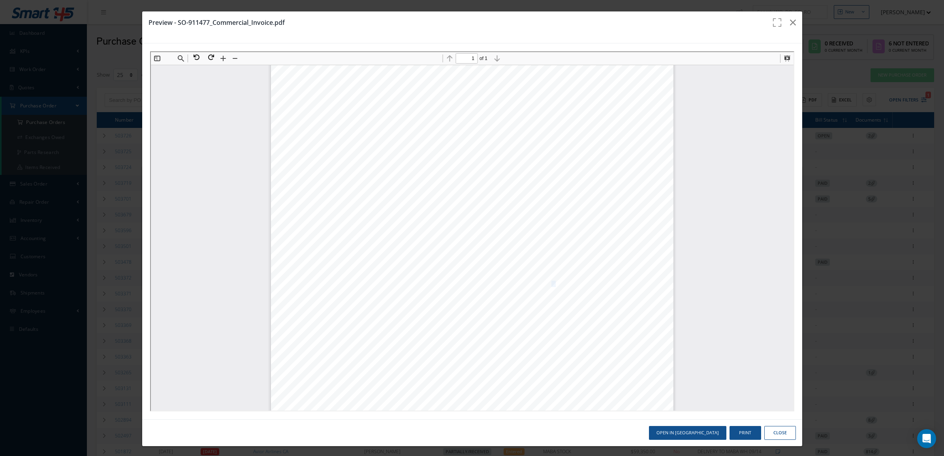
drag, startPoint x: 545, startPoint y: 283, endPoint x: 550, endPoint y: 283, distance: 5.5
click at [550, 283] on span "GB" at bounding box center [554, 283] width 8 height 6
drag, startPoint x: 289, startPoint y: 282, endPoint x: 334, endPoint y: 282, distance: 44.2
click at [334, 282] on div "Page of 1 1 Material Dimensions Dimension Units Packed By Packing Type Weight W…" at bounding box center [471, 324] width 402 height 521
copy div "HTS: 7312100500"
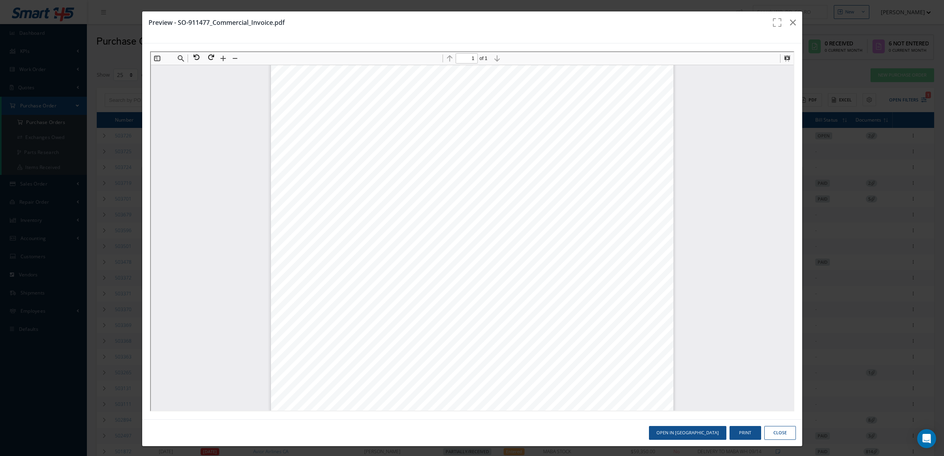
drag, startPoint x: 405, startPoint y: 281, endPoint x: 445, endPoint y: 282, distance: 40.3
click at [445, 282] on div "Page of 1 1 Material Dimensions Dimension Units Packed By Packing Type Weight W…" at bounding box center [471, 324] width 402 height 521
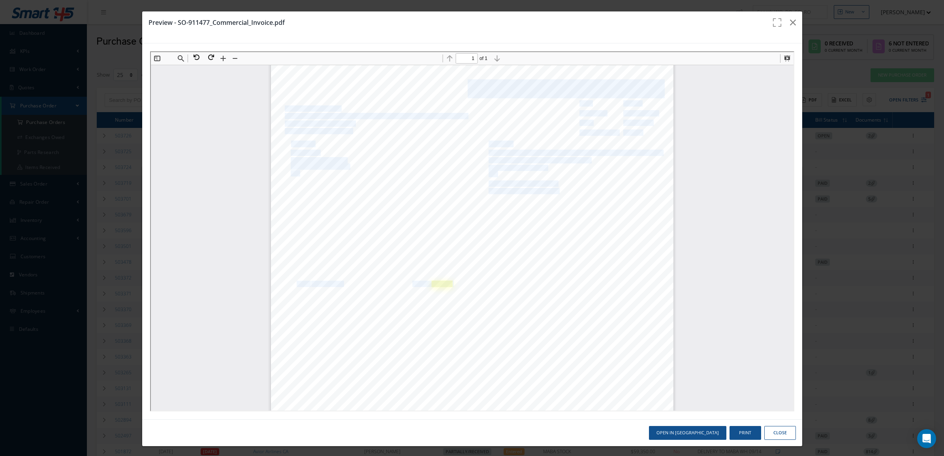
drag, startPoint x: 406, startPoint y: 282, endPoint x: 442, endPoint y: 281, distance: 36.3
click at [442, 281] on div "Page of 1 1 Material Dimensions Dimension Units Packed By Packing Type Weight W…" at bounding box center [471, 324] width 410 height 528
copy div "ECCN: 9A991.d HTS: 7312100500 SHIP TO MABA AERO // 3181 W Mcnab Rd // SHIPPING …"
click at [458, 289] on div "Page 1" at bounding box center [471, 433] width 402 height 303
click at [458, 286] on div "Page of 1 1 Material Dimensions Dimension Units Packed By Packing Type Weight W…" at bounding box center [471, 324] width 402 height 521
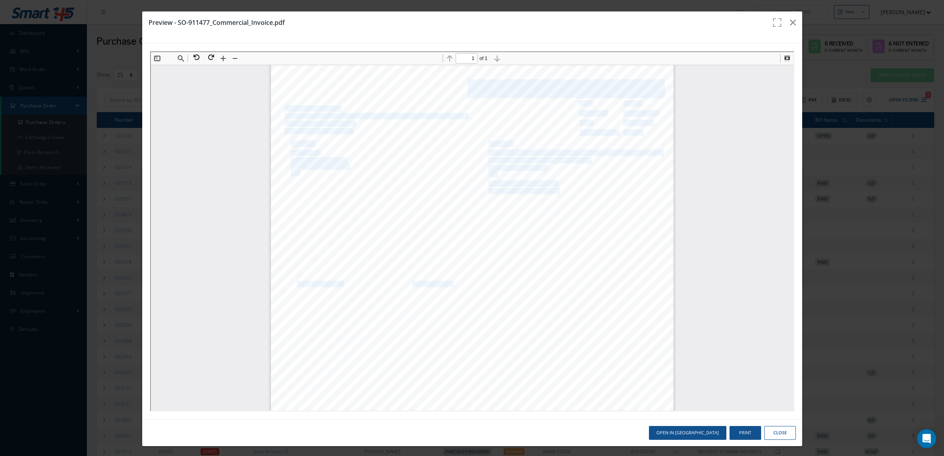
click at [457, 286] on div "Page of 1 1 Material Dimensions Dimension Units Packed By Packing Type Weight W…" at bounding box center [471, 324] width 402 height 521
drag, startPoint x: 457, startPoint y: 286, endPoint x: 449, endPoint y: 282, distance: 9.2
click at [449, 282] on div "Page of 1 1 Material Dimensions Dimension Units Packed By Packing Type Weight W…" at bounding box center [471, 324] width 402 height 521
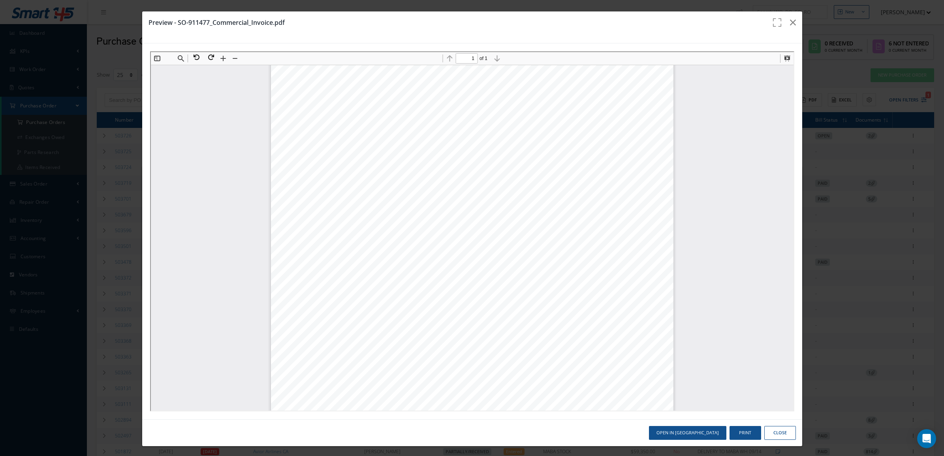
click at [448, 282] on div "Page of 1 1 Material Dimensions Dimension Units Packed By Packing Type Weight W…" at bounding box center [471, 324] width 402 height 521
drag, startPoint x: 418, startPoint y: 281, endPoint x: 406, endPoint y: 281, distance: 12.2
click at [411, 281] on span "ECCN:" at bounding box center [419, 283] width 17 height 6
copy span "ECC"
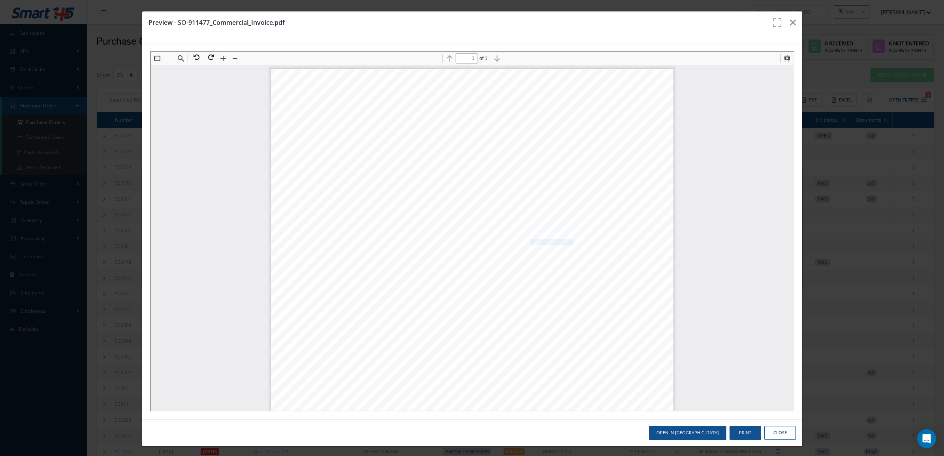
drag, startPoint x: 564, startPoint y: 239, endPoint x: 524, endPoint y: 240, distance: 39.9
click at [529, 240] on span "12L x 12W x 12H" at bounding box center [550, 242] width 43 height 6
copy span "12L x 12W x 12H"
click at [790, 19] on icon "button" at bounding box center [793, 22] width 6 height 9
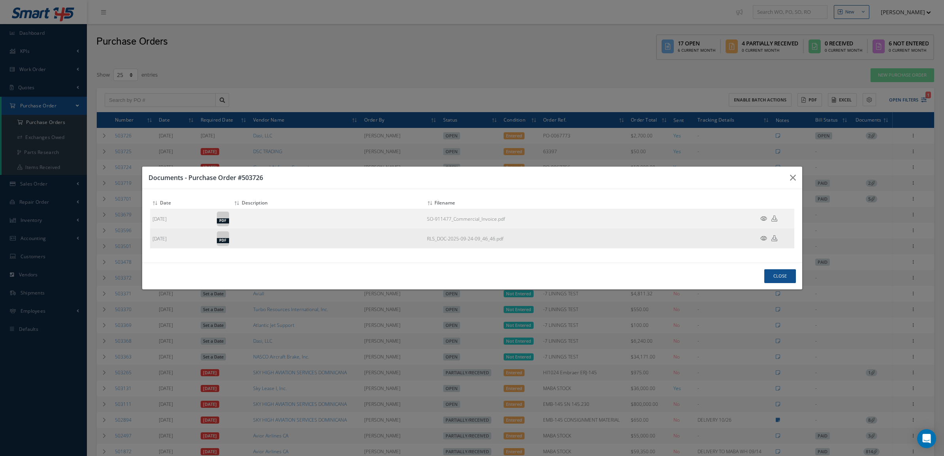
click at [760, 239] on icon at bounding box center [763, 238] width 7 height 6
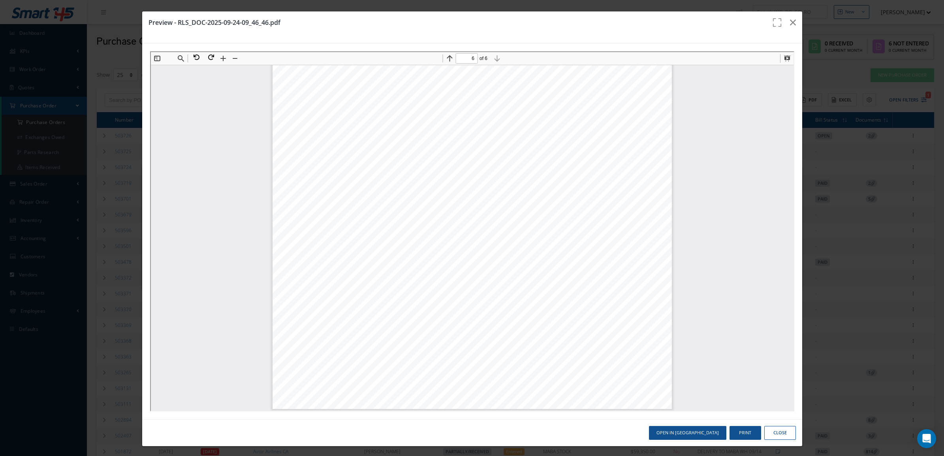
scroll to position [2656, 0]
click at [213, 53] on button at bounding box center [209, 56] width 14 height 10
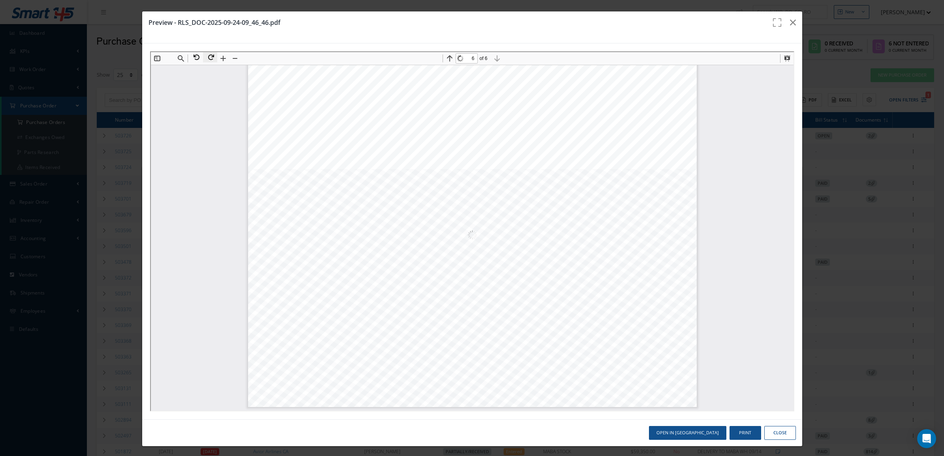
scroll to position [1748, 0]
click at [224, 56] on button at bounding box center [221, 57] width 11 height 11
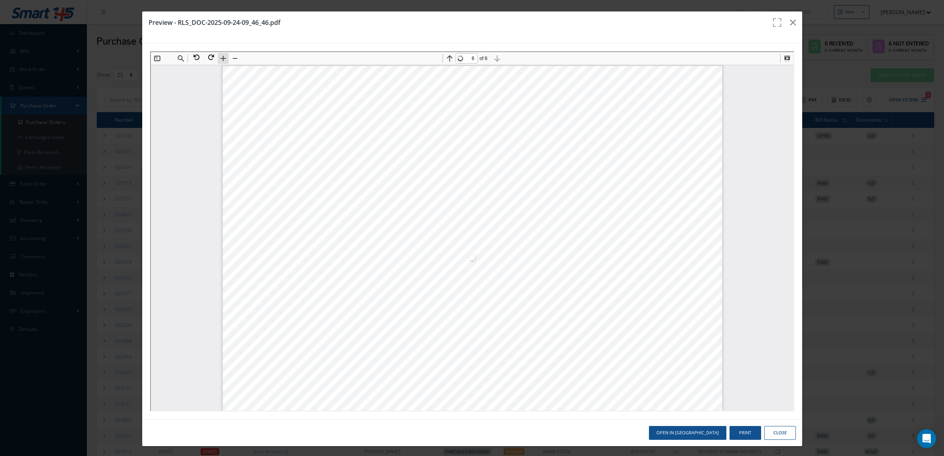
click at [224, 56] on button at bounding box center [221, 57] width 11 height 11
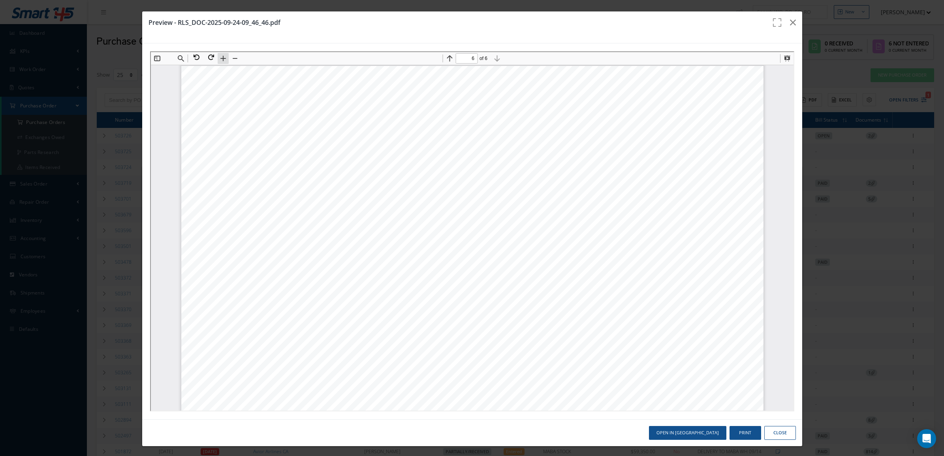
click at [224, 56] on button at bounding box center [221, 57] width 11 height 11
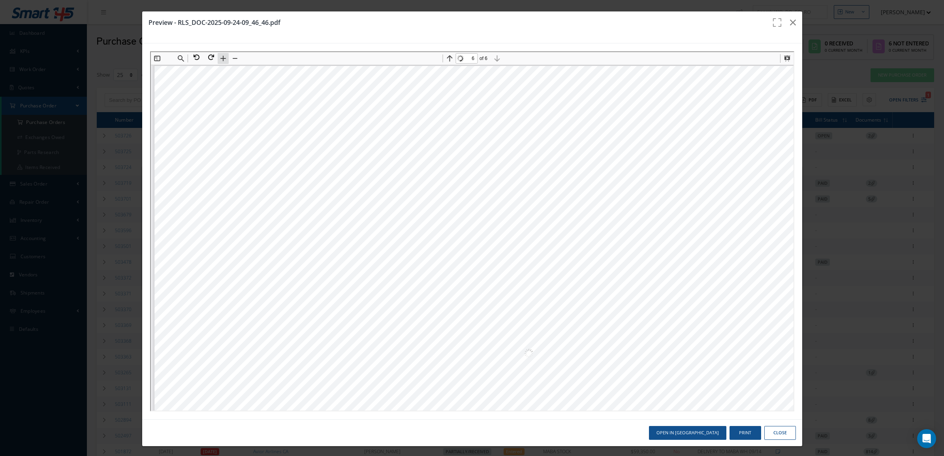
click at [224, 56] on button at bounding box center [221, 57] width 11 height 11
drag, startPoint x: 435, startPoint y: 300, endPoint x: 416, endPoint y: 80, distance: 220.8
click at [416, 79] on div "Page 6" at bounding box center [569, 384] width 832 height 639
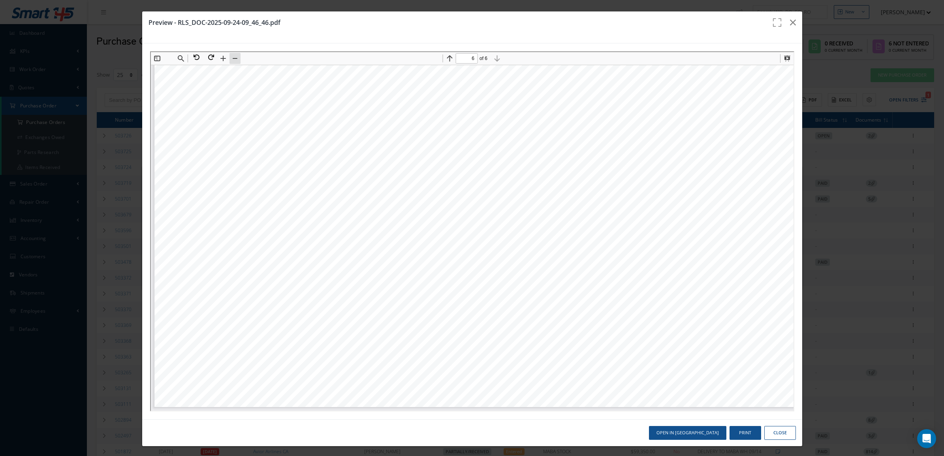
click at [233, 59] on button at bounding box center [233, 57] width 11 height 11
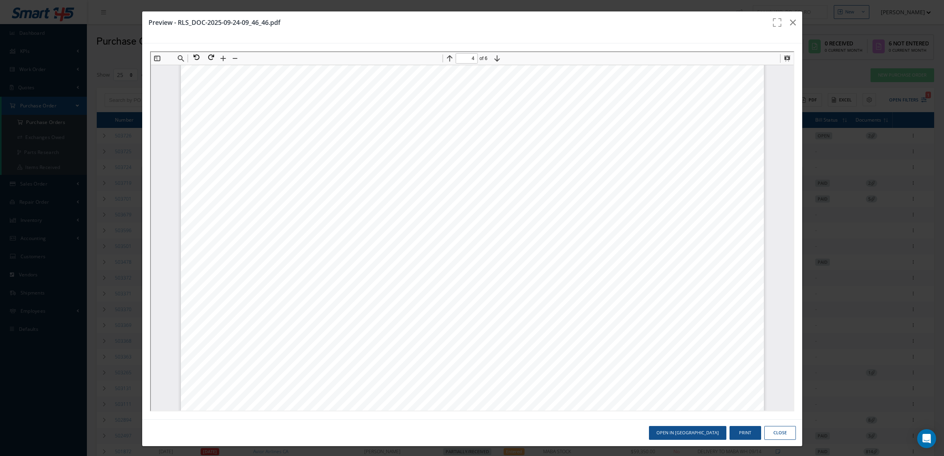
scroll to position [1379, 0]
click at [196, 54] on button at bounding box center [195, 56] width 14 height 10
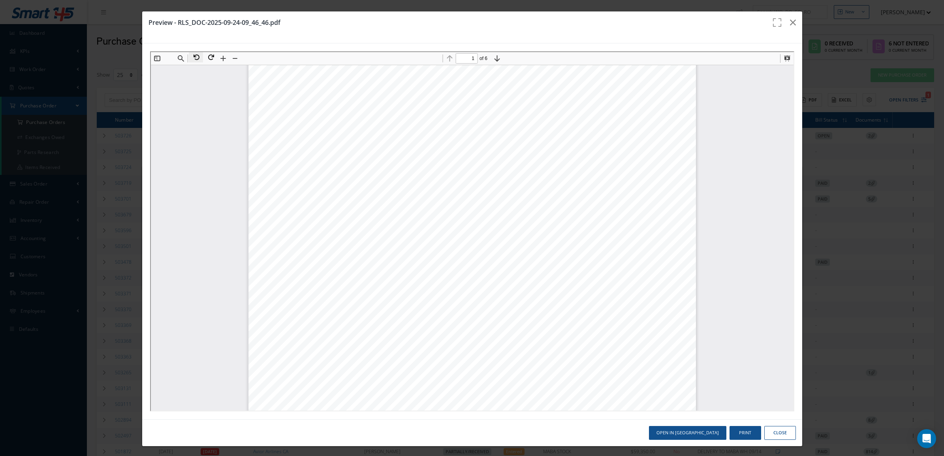
scroll to position [0, 0]
type input "6"
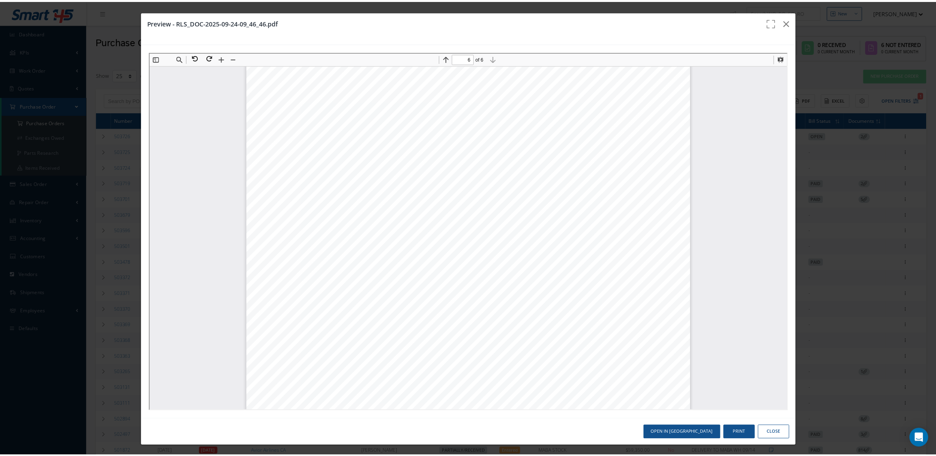
scroll to position [3159, 0]
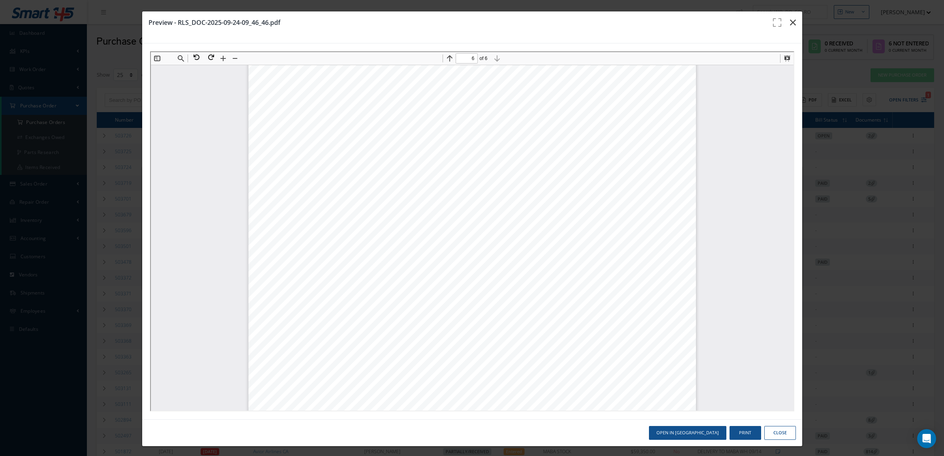
click at [783, 19] on button "button" at bounding box center [792, 22] width 19 height 22
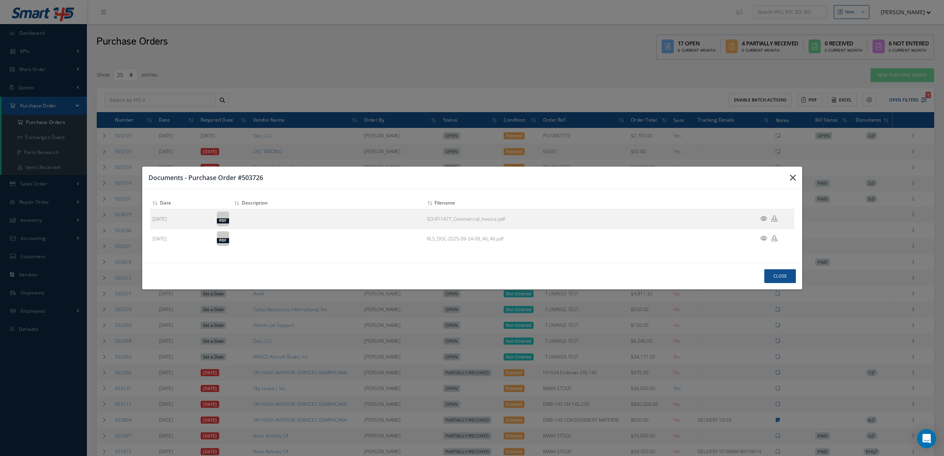
click at [791, 178] on icon "button" at bounding box center [793, 177] width 6 height 9
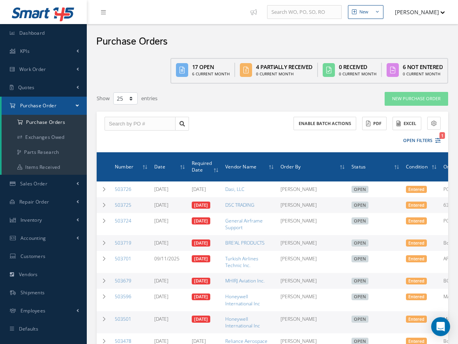
select select "25"
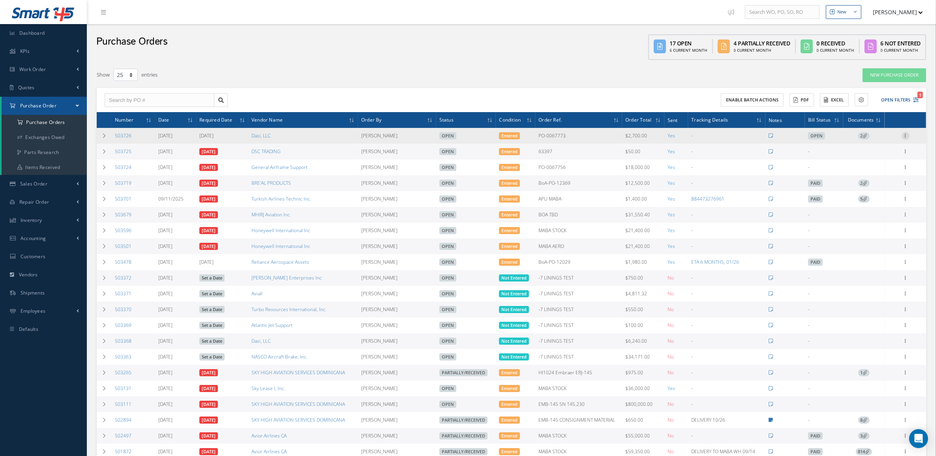
click at [458, 135] on icon at bounding box center [906, 135] width 8 height 6
click at [458, 141] on link "Receive" at bounding box center [869, 141] width 62 height 10
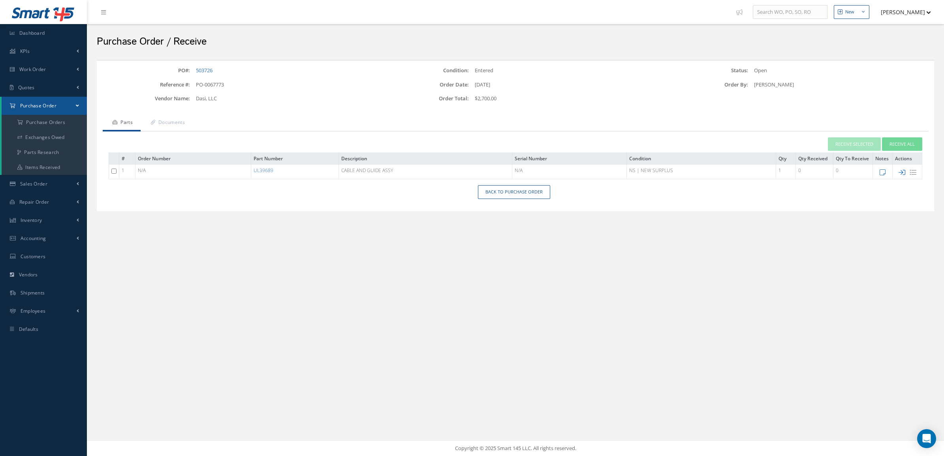
click at [898, 172] on icon at bounding box center [901, 172] width 7 height 7
type input "[DATE]"
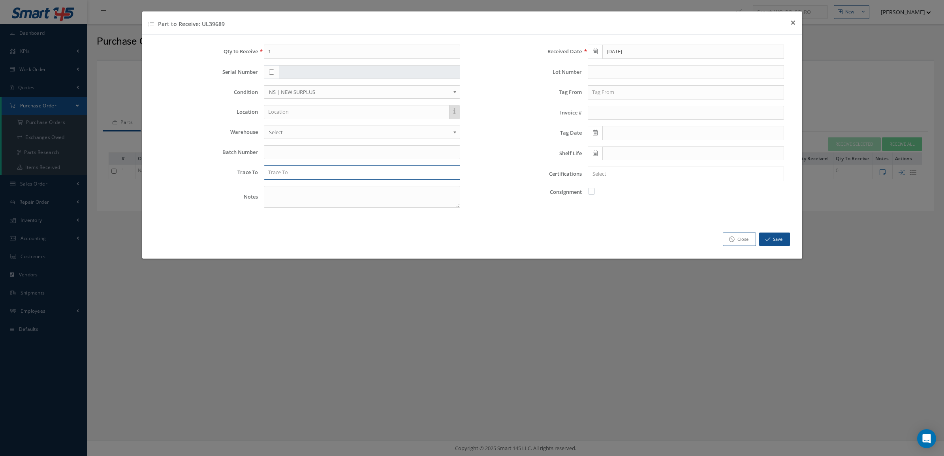
click at [361, 170] on input "text" at bounding box center [362, 172] width 196 height 14
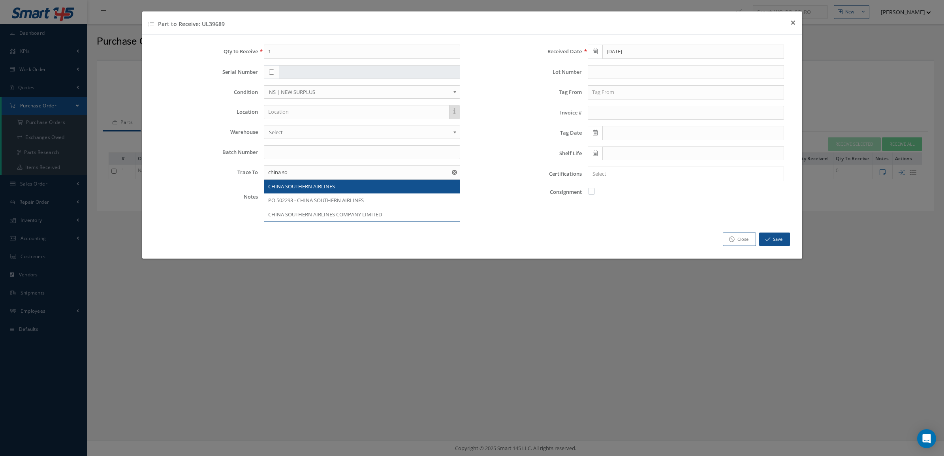
click at [346, 190] on div "CHINA SOUTHERN AIRLINES" at bounding box center [362, 187] width 188 height 8
type input "CHINA SOUTHERN AIRLINES"
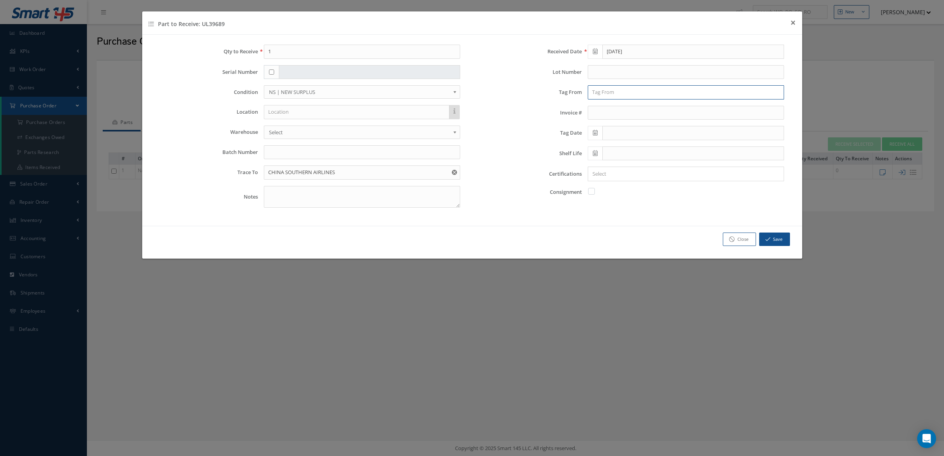
click at [620, 88] on input "text" at bounding box center [686, 92] width 196 height 14
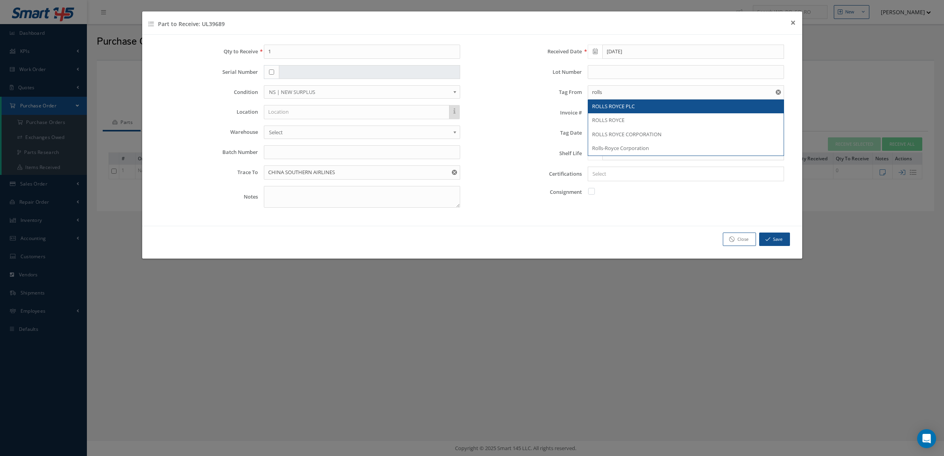
click at [627, 109] on span "ROLLS ROYCE PLC" at bounding box center [613, 106] width 43 height 7
type input "ROLLS ROYCE PLC"
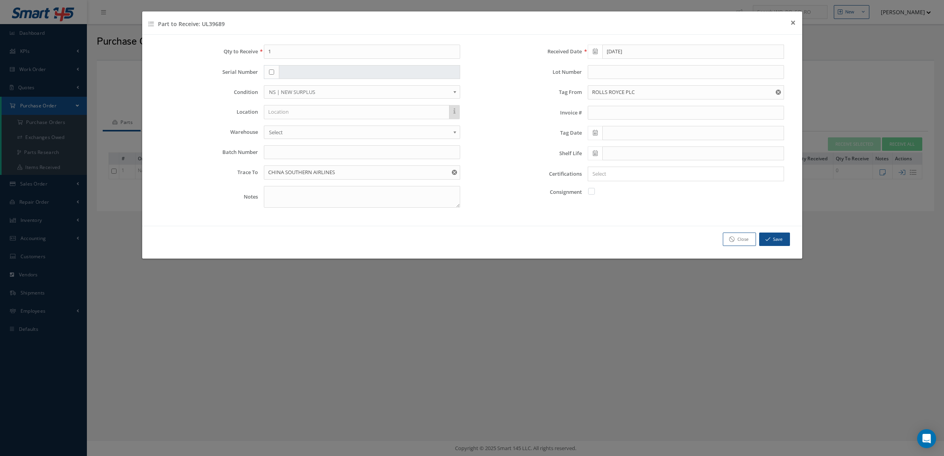
click at [593, 135] on icon at bounding box center [595, 133] width 5 height 6
drag, startPoint x: 631, startPoint y: 154, endPoint x: 627, endPoint y: 152, distance: 4.6
click at [631, 154] on th "We" at bounding box center [629, 160] width 12 height 12
click at [614, 148] on th "September 2025" at bounding box center [628, 148] width 59 height 12
click at [592, 149] on th "«" at bounding box center [594, 148] width 12 height 12
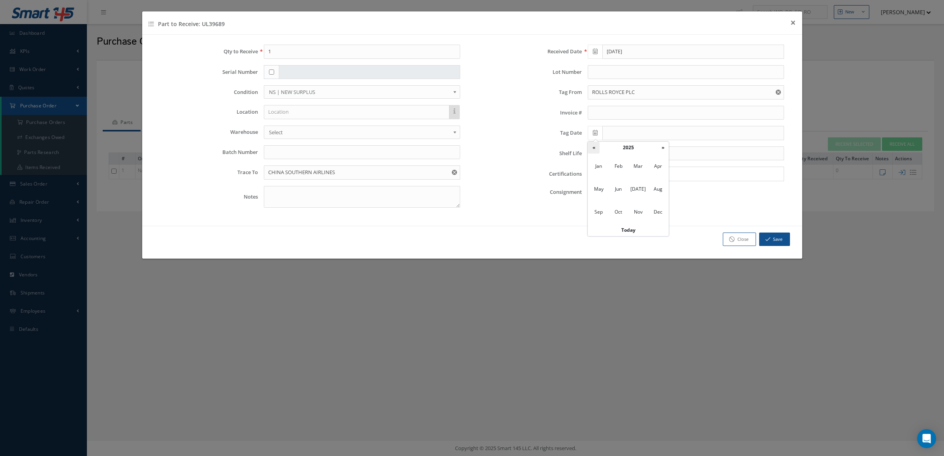
click at [592, 149] on th "«" at bounding box center [594, 148] width 12 height 12
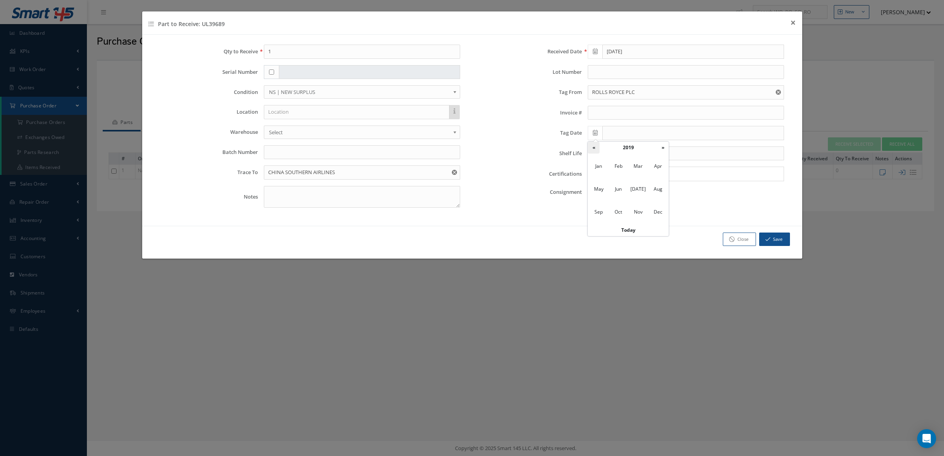
click at [592, 149] on th "«" at bounding box center [594, 148] width 12 height 12
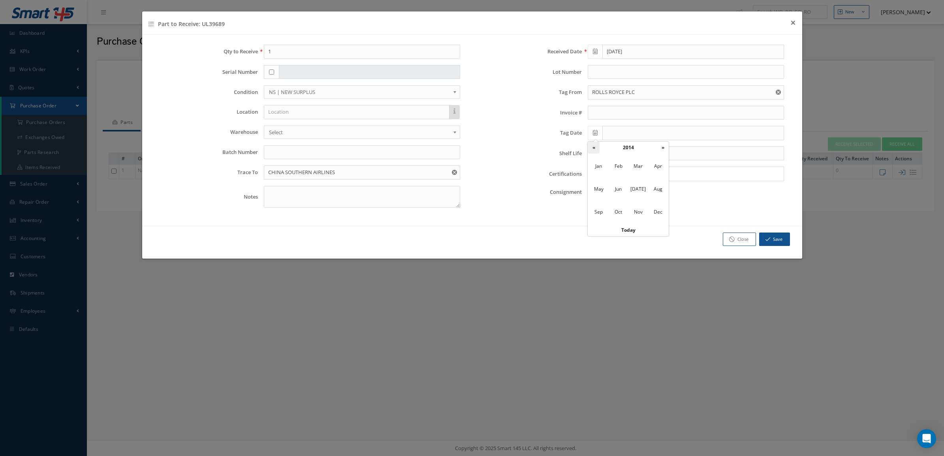
click at [592, 149] on th "«" at bounding box center [594, 148] width 12 height 12
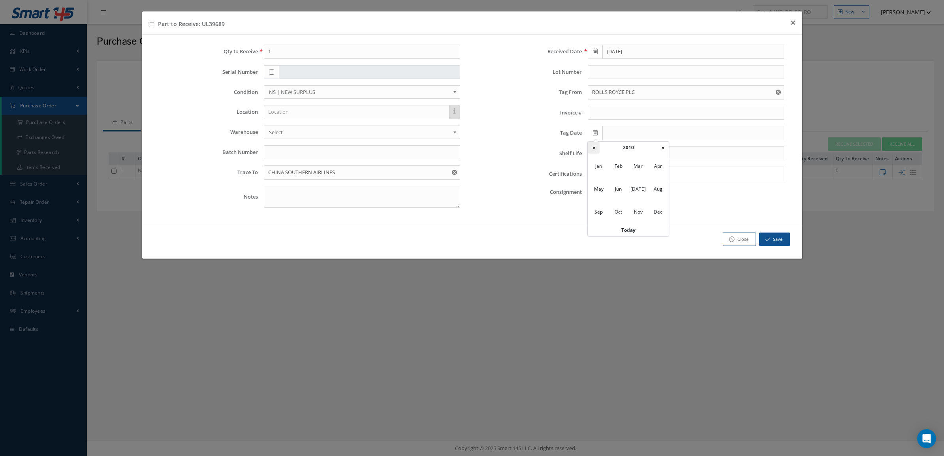
click at [592, 149] on th "«" at bounding box center [594, 148] width 12 height 12
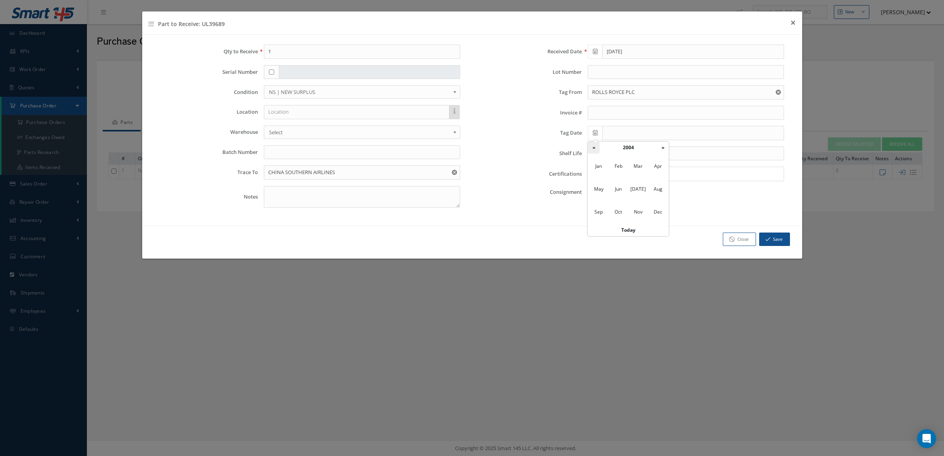
click at [592, 149] on th "«" at bounding box center [594, 148] width 12 height 12
click at [624, 187] on span "Jun" at bounding box center [618, 188] width 18 height 21
click at [604, 184] on td "4" at bounding box center [605, 183] width 12 height 12
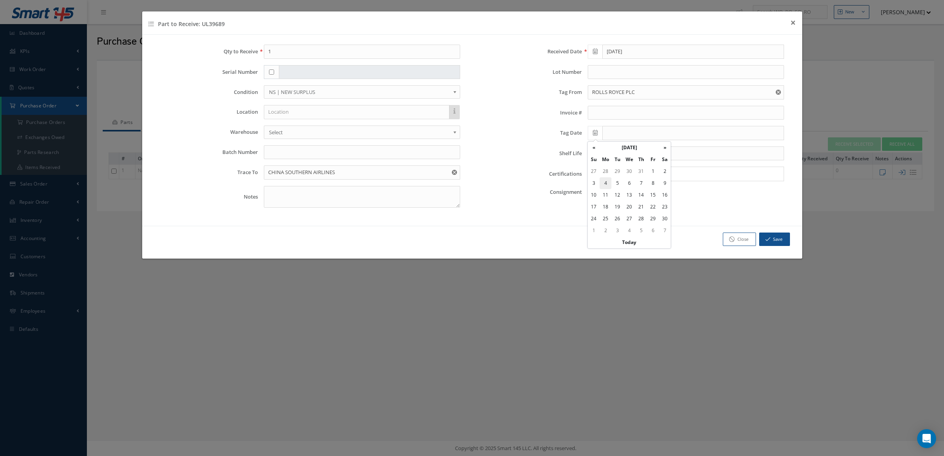
type input "06/04/2001"
click at [603, 178] on input "Search for option" at bounding box center [684, 174] width 190 height 8
click at [623, 175] on input "Search for option" at bounding box center [684, 174] width 190 height 8
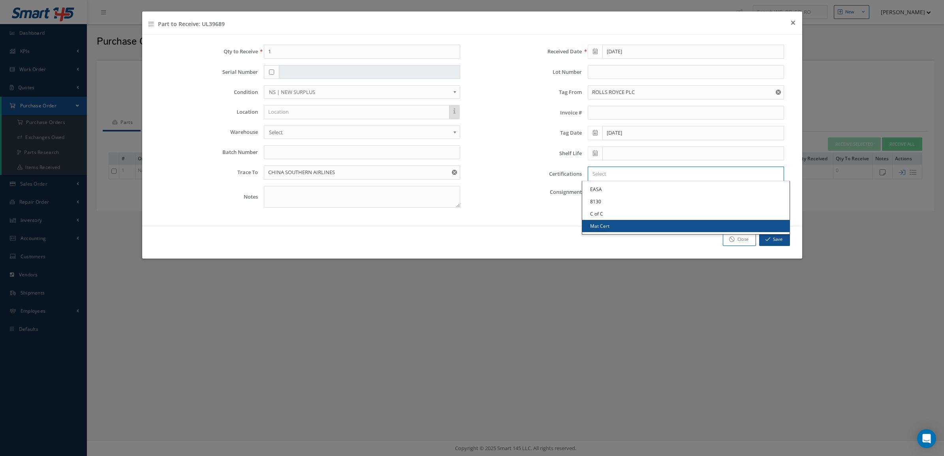
click at [656, 224] on link "Mat Cert" at bounding box center [685, 226] width 207 height 12
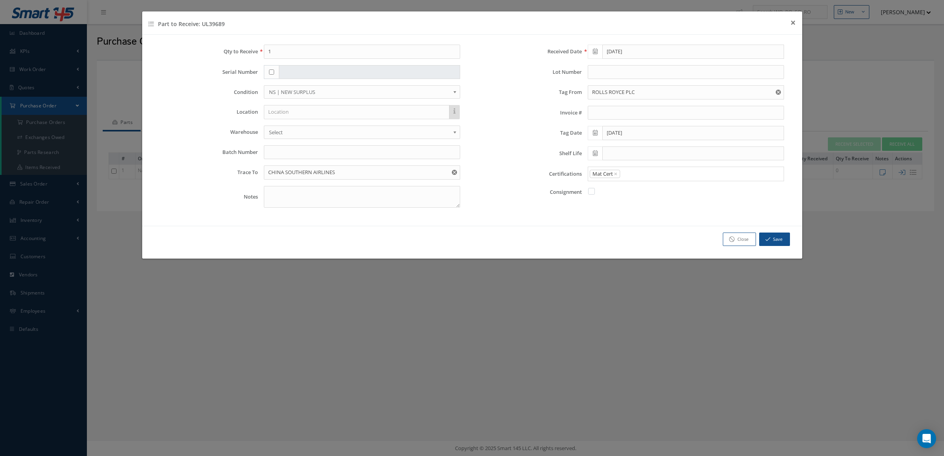
click at [652, 177] on input "Search for option" at bounding box center [700, 174] width 158 height 8
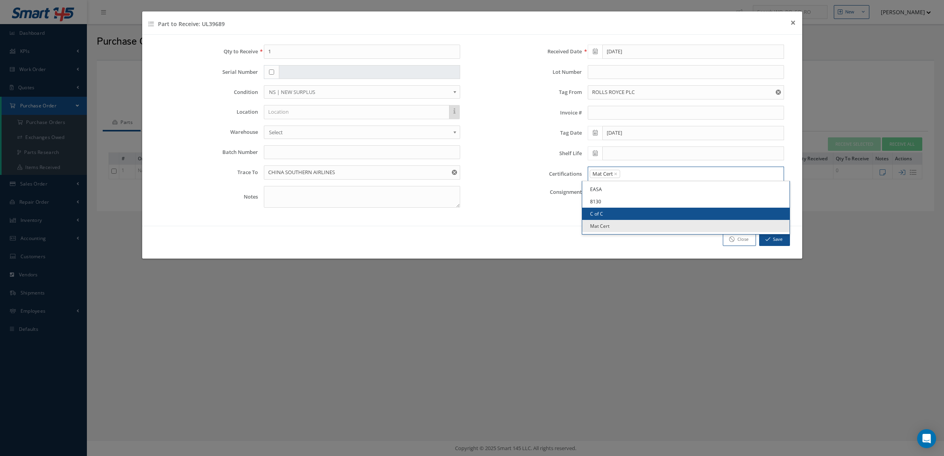
click at [631, 211] on link "C of C" at bounding box center [685, 214] width 207 height 12
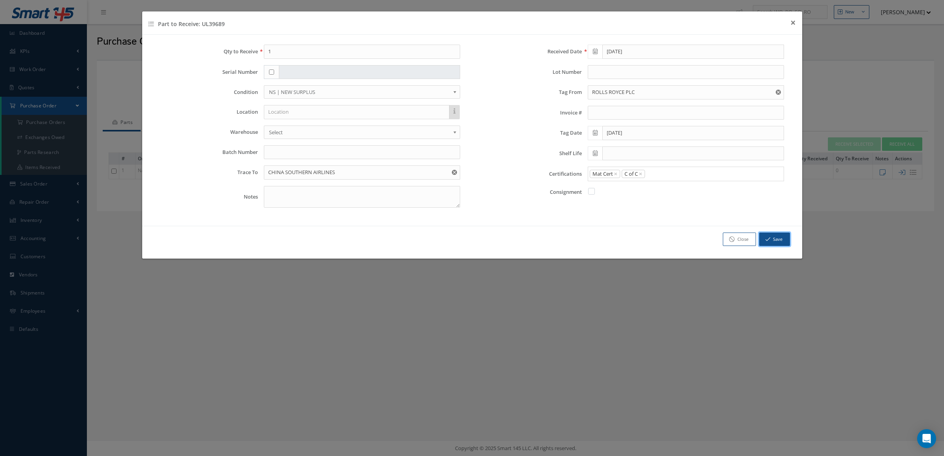
click at [768, 238] on icon "button" at bounding box center [767, 240] width 5 height 6
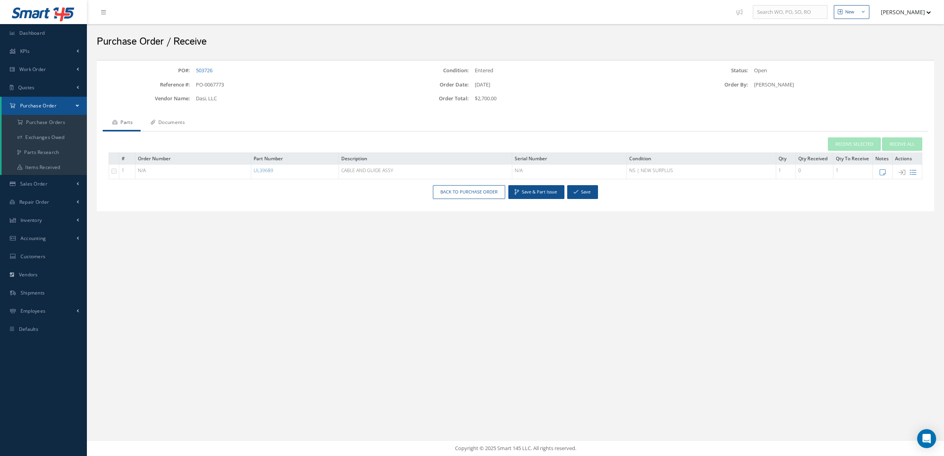
click at [185, 123] on link "Documents" at bounding box center [167, 123] width 52 height 17
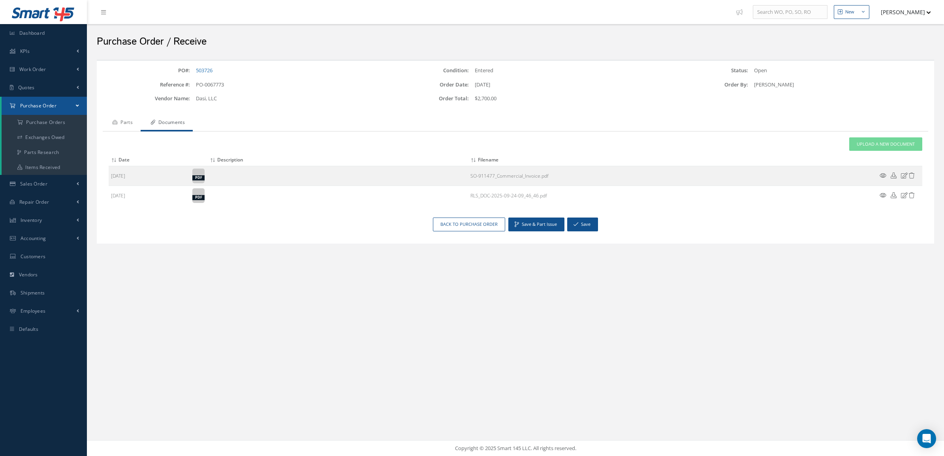
click at [120, 124] on link "Parts" at bounding box center [122, 123] width 38 height 17
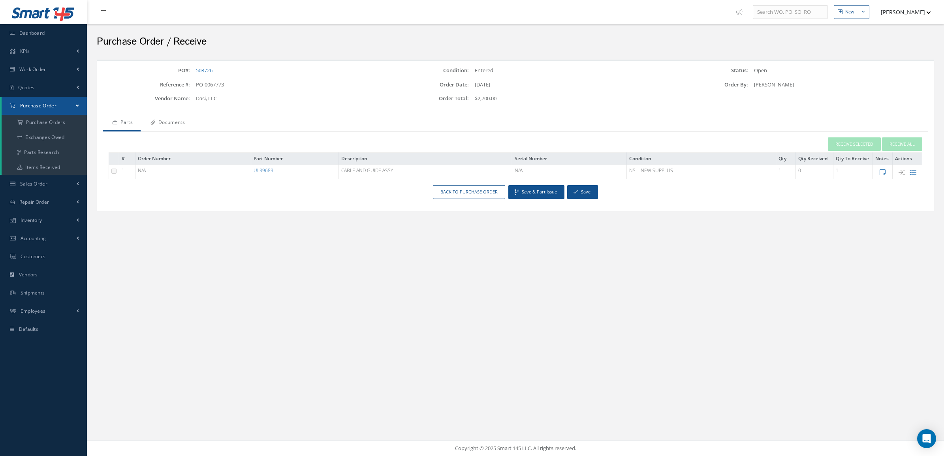
click at [184, 125] on link "Documents" at bounding box center [167, 123] width 52 height 17
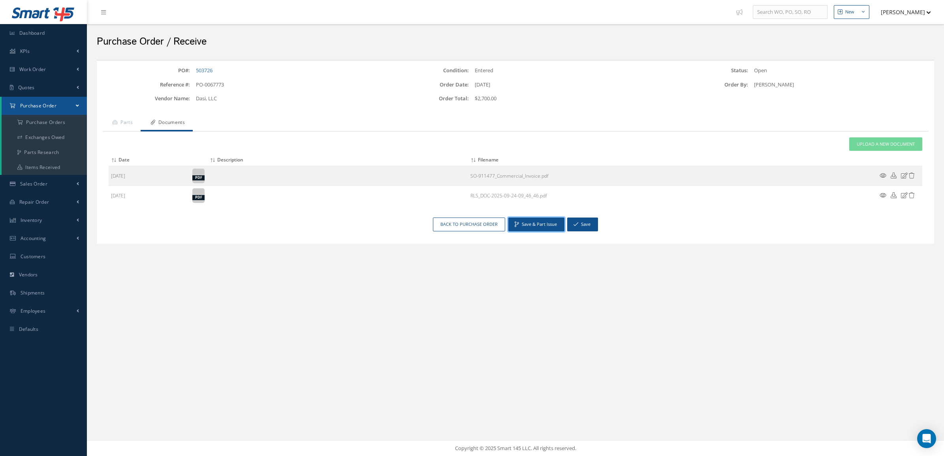
click at [544, 226] on button "Save & Part Issue" at bounding box center [536, 225] width 56 height 14
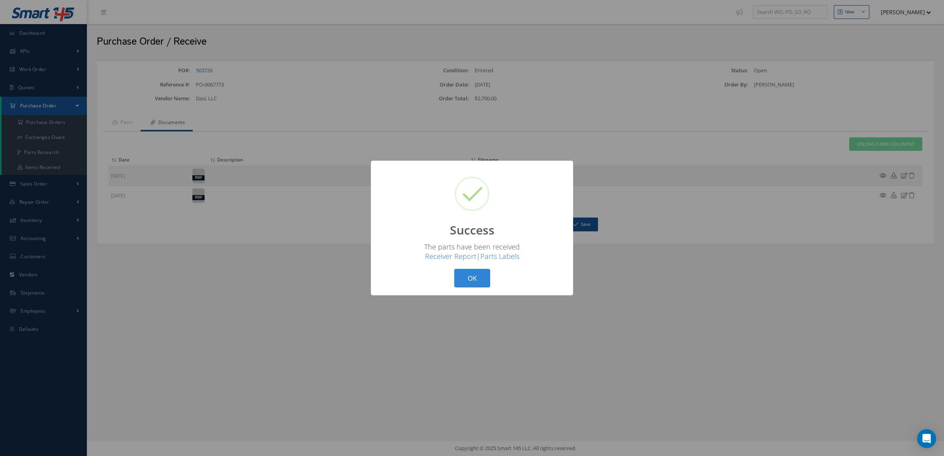
click at [461, 279] on button "OK" at bounding box center [472, 278] width 36 height 19
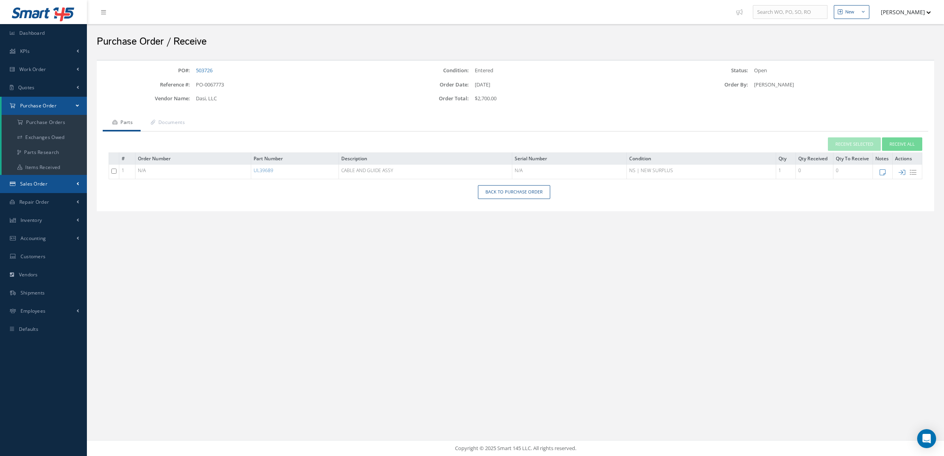
click at [46, 185] on span "Sales Order" at bounding box center [33, 183] width 27 height 7
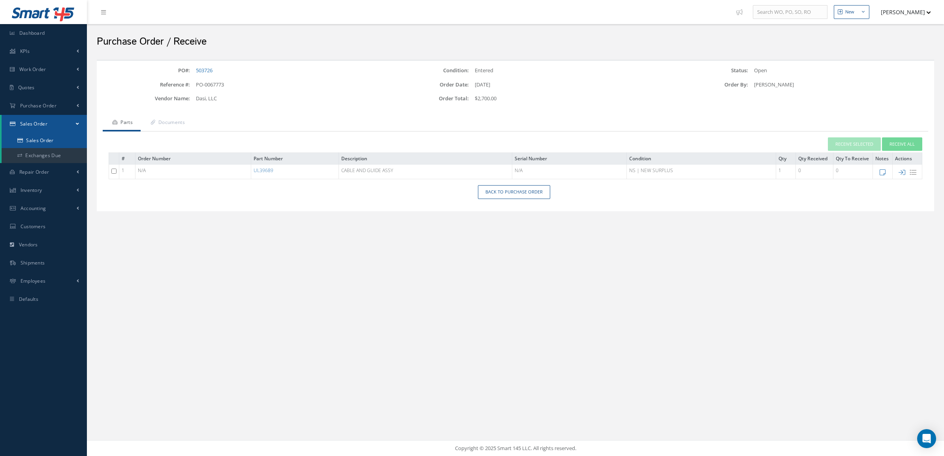
click at [44, 146] on link "Sales Order" at bounding box center [44, 140] width 85 height 15
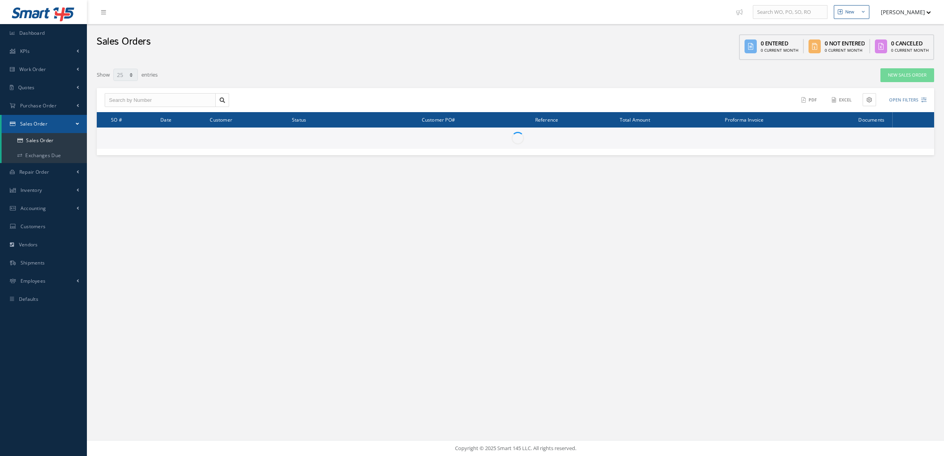
select select "25"
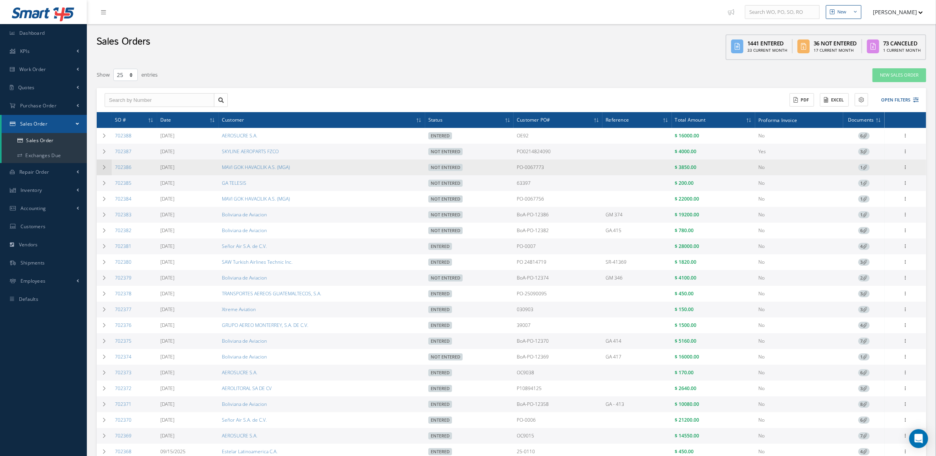
click at [101, 168] on icon at bounding box center [104, 167] width 6 height 5
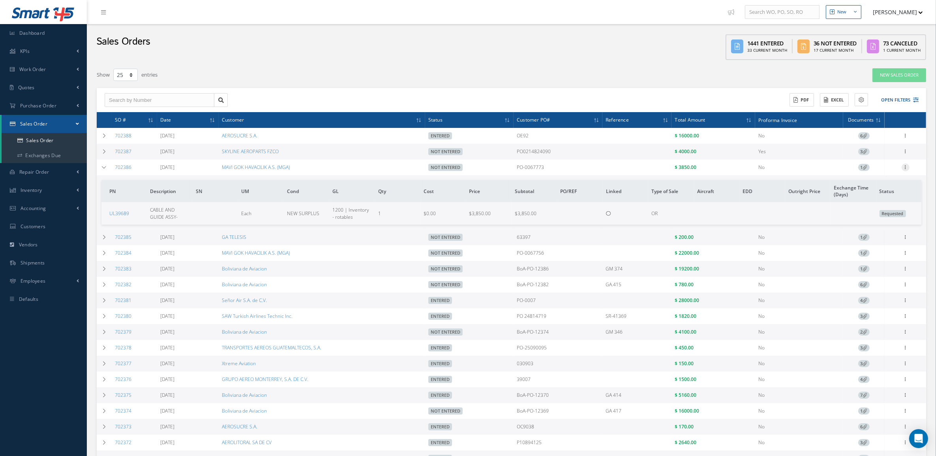
click at [905, 165] on icon at bounding box center [906, 166] width 8 height 6
click at [870, 186] on link "Edit" at bounding box center [869, 183] width 62 height 10
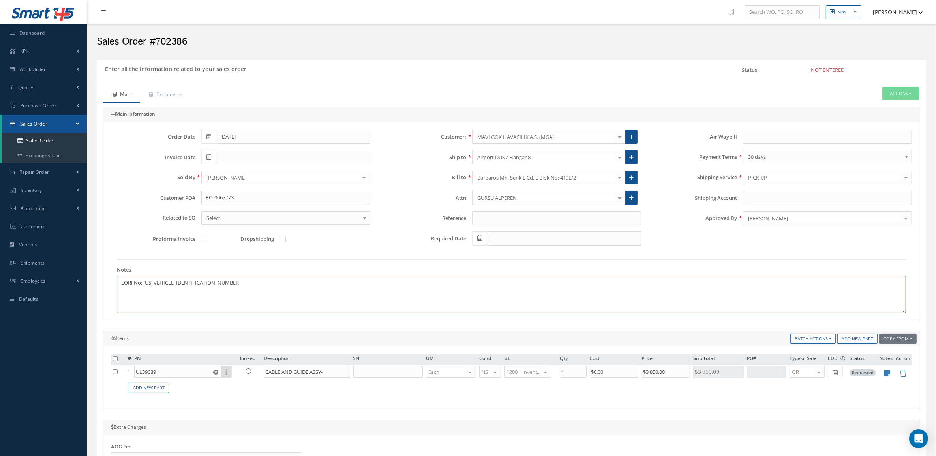
click at [231, 286] on textarea "EORI No: DE617797854227678" at bounding box center [511, 294] width 789 height 37
paste textarea "HTS: 7312100500"
click at [156, 309] on textarea "EORI No: DE617797854227678 ----- HTS: 7312100500" at bounding box center [511, 294] width 789 height 37
paste textarea "ECC"
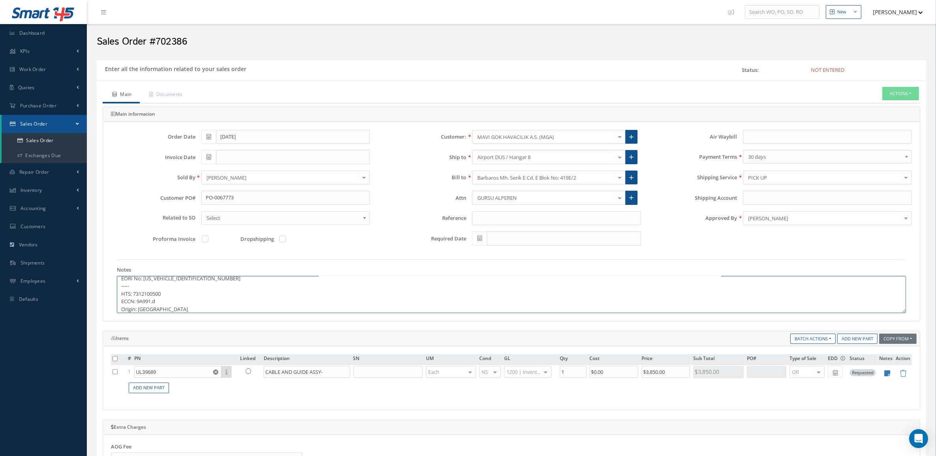
click at [177, 306] on textarea "EORI No: DE617797854227678 ----- HTS: 7312100500 ECCN: 9A991.d Origin: GB" at bounding box center [511, 294] width 789 height 37
click at [157, 309] on textarea "EORI No: DE617797854227678 ----- HTS: 7312100500 ECCN: 9A991.d Origin: GB" at bounding box center [511, 294] width 789 height 37
paste textarea "12L x 12W x 12H"
type textarea "EORI No: DE617797854227678 ----- HTS: 7312100500 ECCN: 9A991.d Origin: GB -----…"
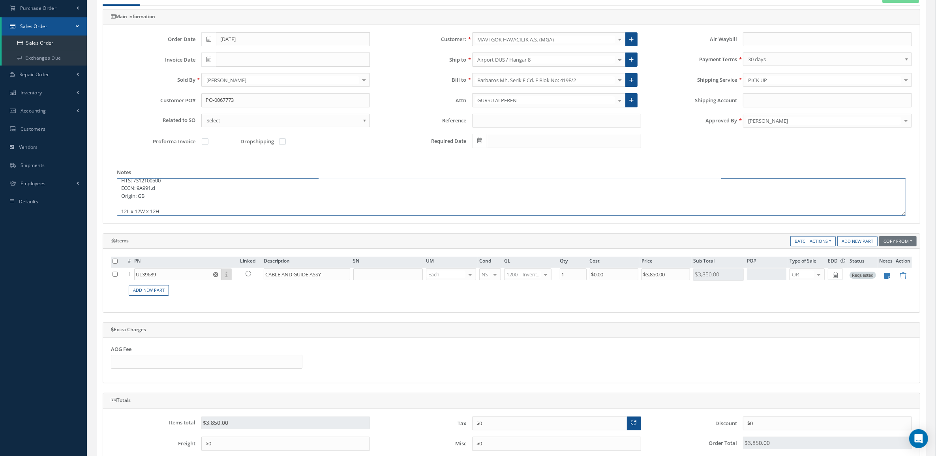
scroll to position [99, 0]
click at [251, 272] on link at bounding box center [250, 272] width 21 height 10
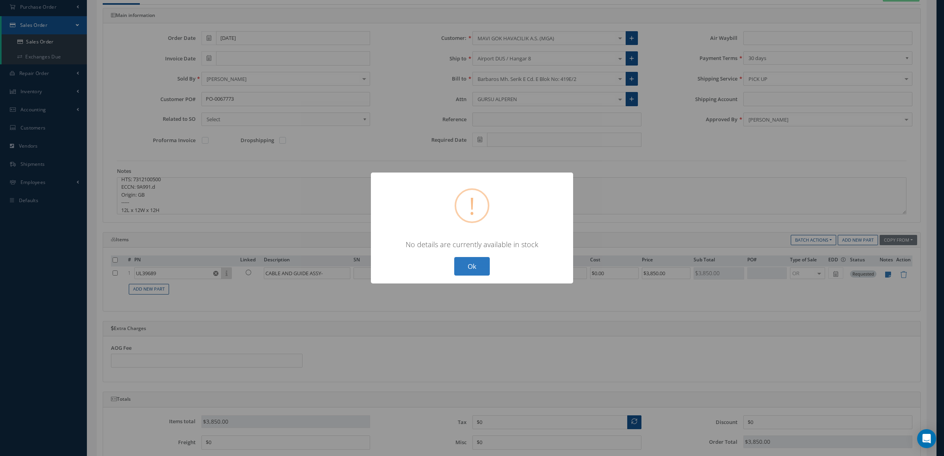
click at [474, 268] on button "Ok" at bounding box center [472, 266] width 36 height 19
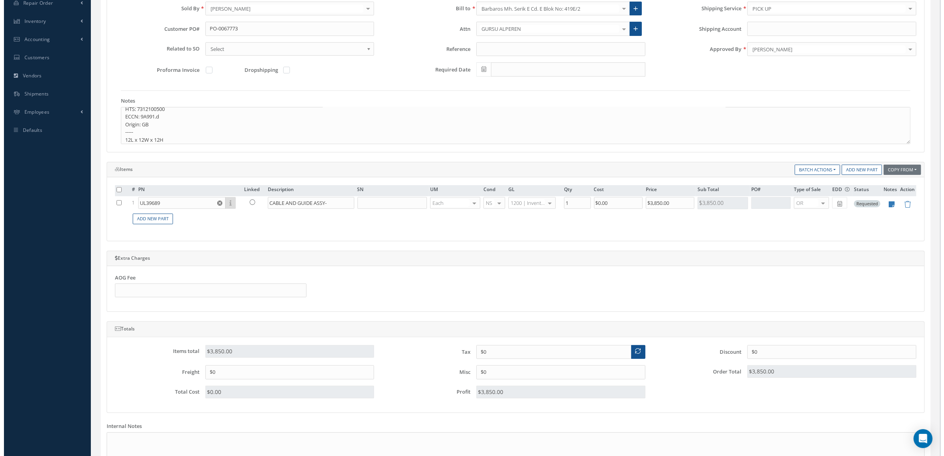
scroll to position [264, 0]
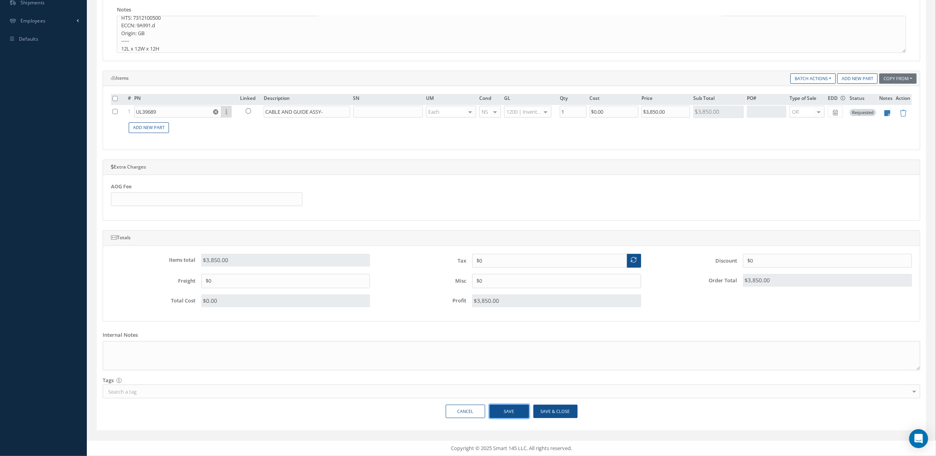
click at [511, 408] on button "Save" at bounding box center [509, 412] width 39 height 14
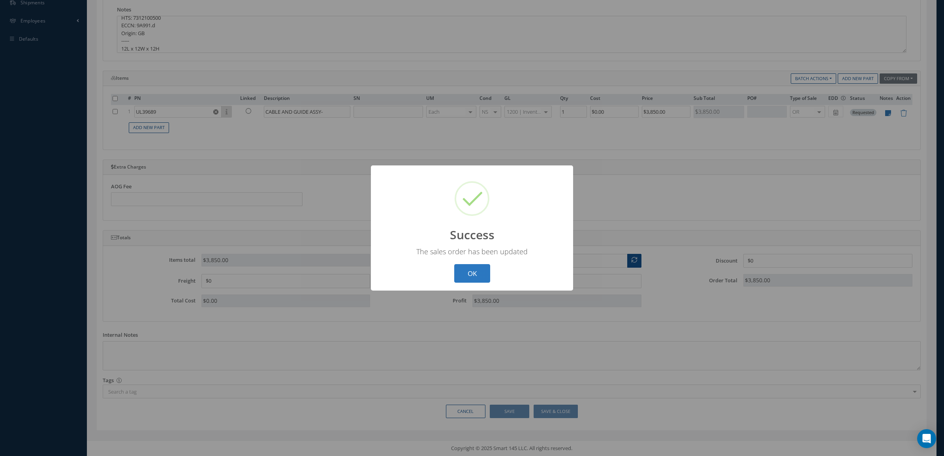
click at [480, 274] on button "OK" at bounding box center [472, 273] width 36 height 19
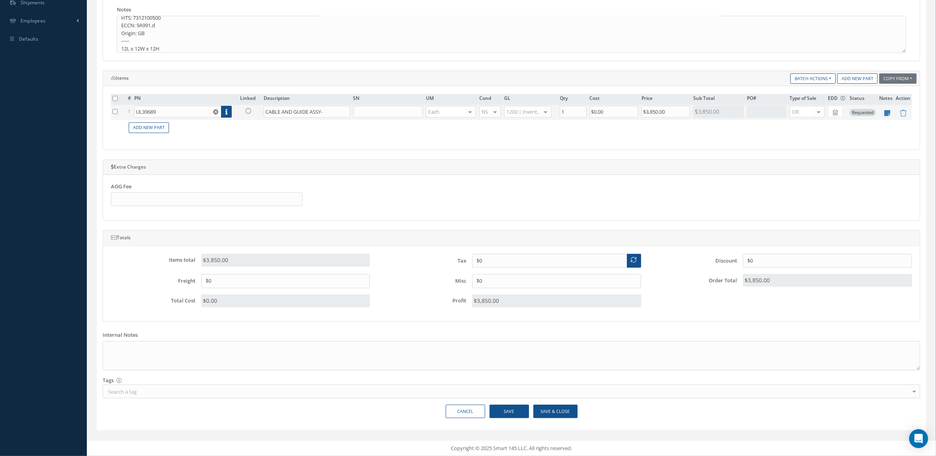
click at [891, 113] on td at bounding box center [886, 112] width 17 height 15
click at [885, 111] on icon at bounding box center [888, 113] width 6 height 7
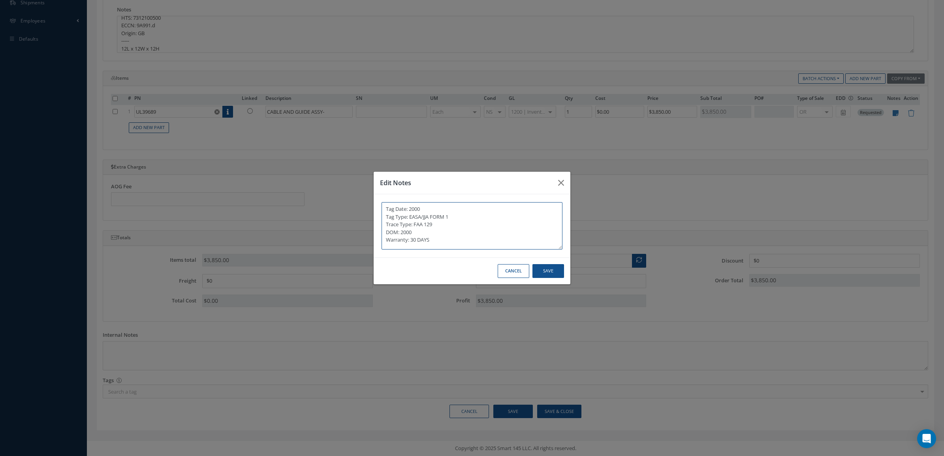
click at [426, 208] on textarea "Tag Date: 2000 Tag Type: EASA/JJA FORM 1 Trace Type: FAA 129 DOM: 2000 Warranty…" at bounding box center [471, 225] width 181 height 47
type textarea "Tag Date: 2001 Tag Type: EASA/JJA FORM 1 Trace Type: FAA 129 DOM: 2000 Warranty…"
click at [538, 270] on button "Save" at bounding box center [548, 271] width 32 height 14
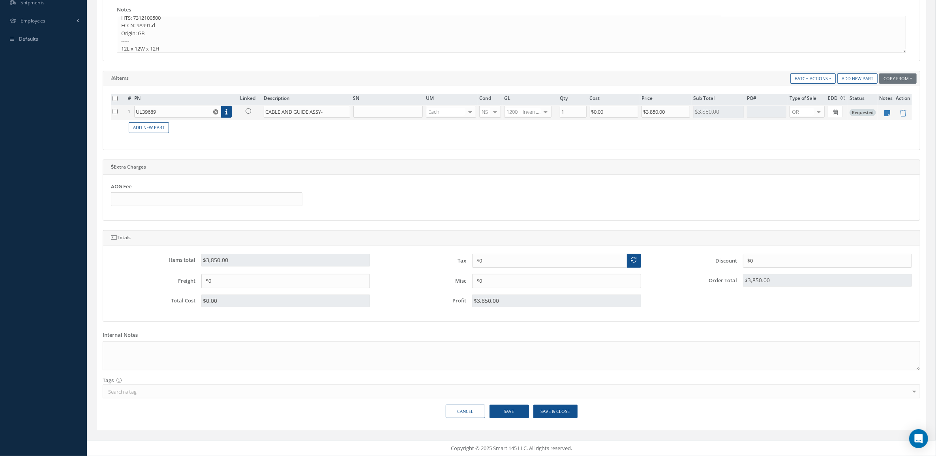
click at [250, 109] on icon at bounding box center [249, 111] width 6 height 6
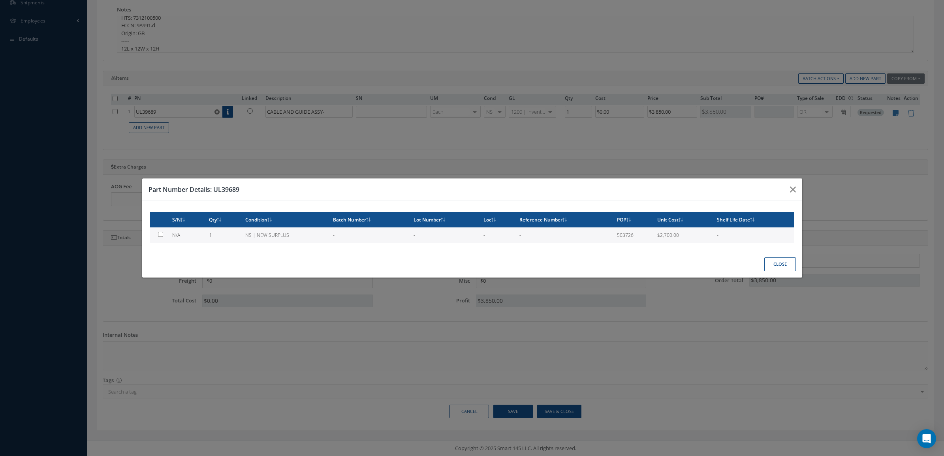
click at [253, 229] on td "NS | NEW SURPLUS" at bounding box center [286, 234] width 88 height 15
type input "$2,700"
checkbox input "true"
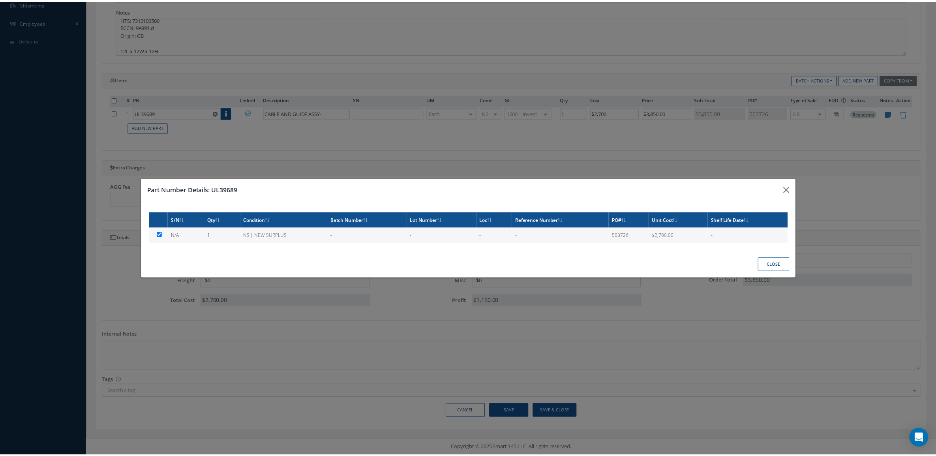
scroll to position [263, 0]
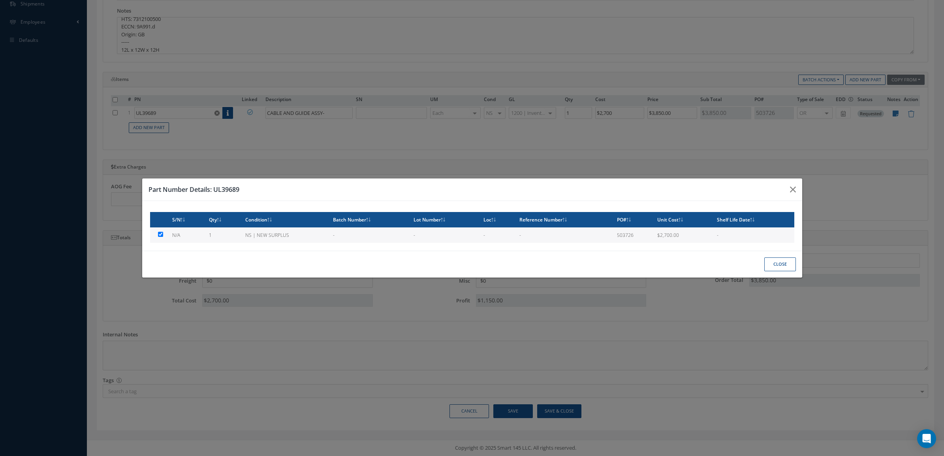
click at [772, 267] on button "Close" at bounding box center [780, 264] width 32 height 14
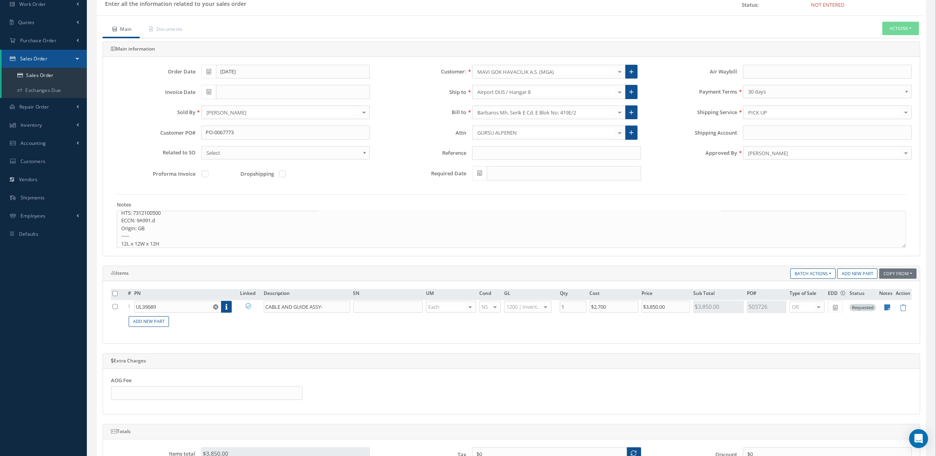
scroll to position [16, 0]
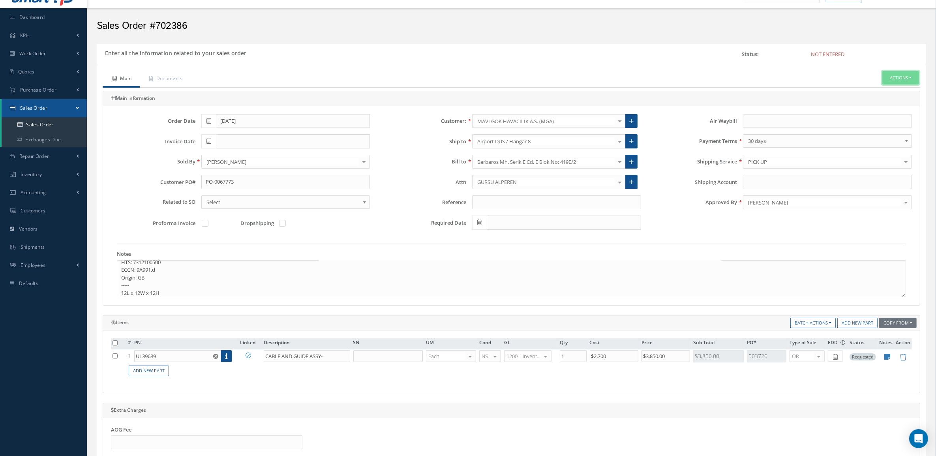
click at [909, 80] on button "Actions" at bounding box center [901, 78] width 37 height 14
click at [879, 93] on link "Enter/Update" at bounding box center [888, 91] width 63 height 11
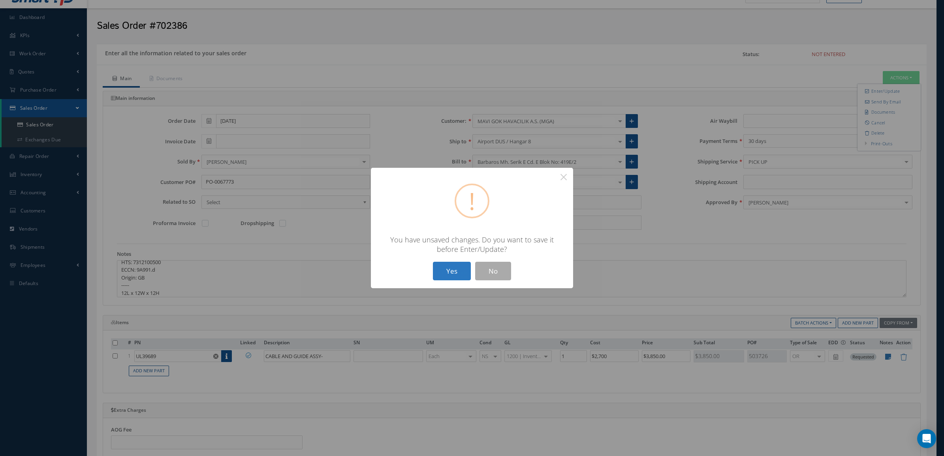
click at [453, 271] on button "Yes" at bounding box center [452, 271] width 38 height 19
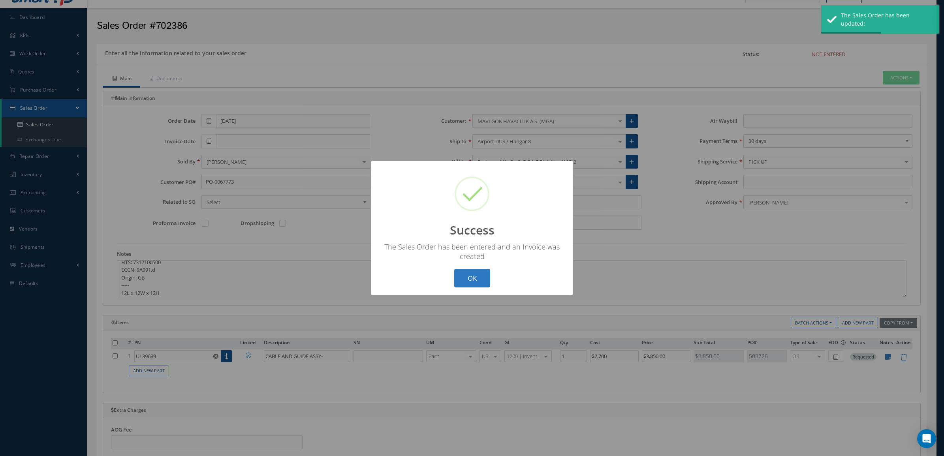
click at [461, 277] on button "OK" at bounding box center [472, 278] width 36 height 19
type input "[DATE]"
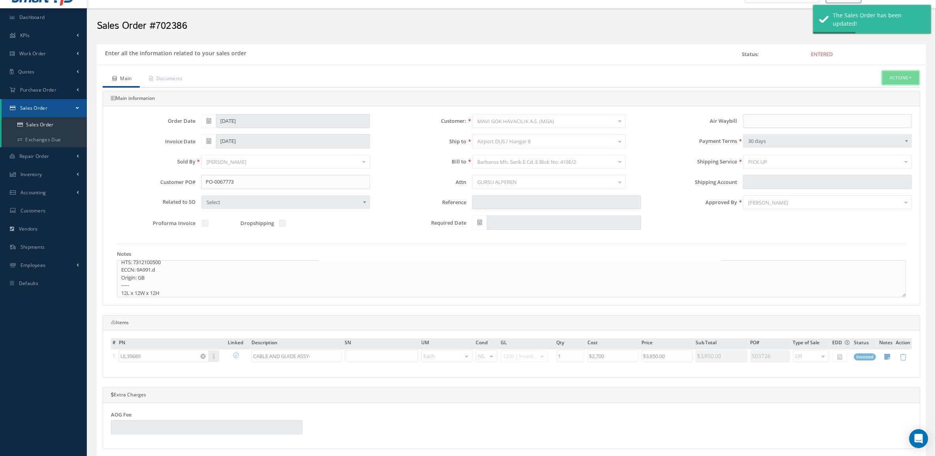
click at [909, 77] on button "Actions" at bounding box center [901, 78] width 37 height 14
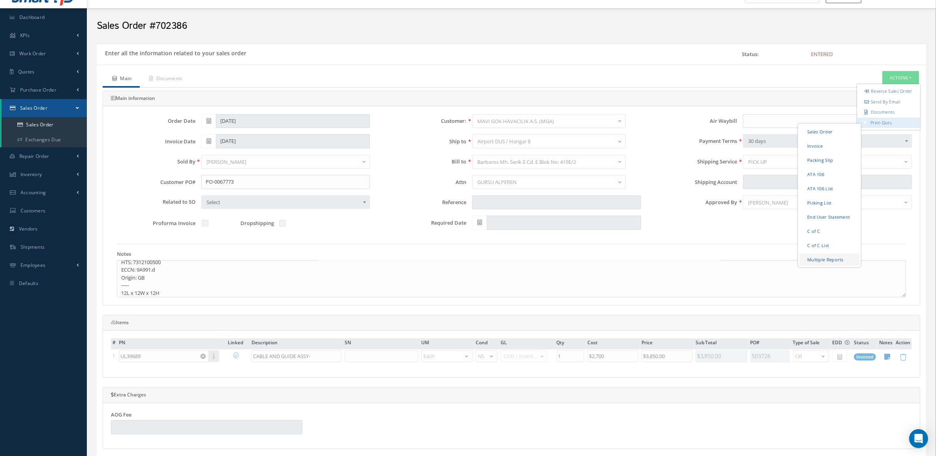
click at [826, 263] on link "Multiple Reports" at bounding box center [830, 259] width 60 height 12
checkbox input "true"
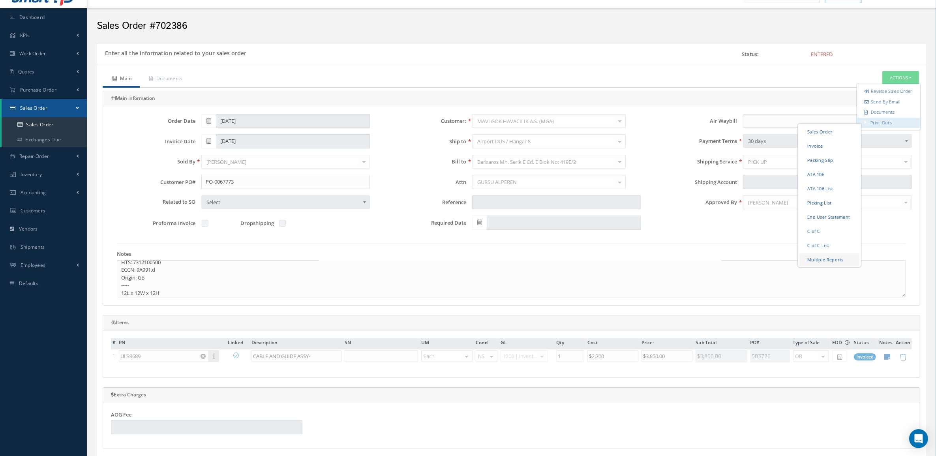
checkbox input "true"
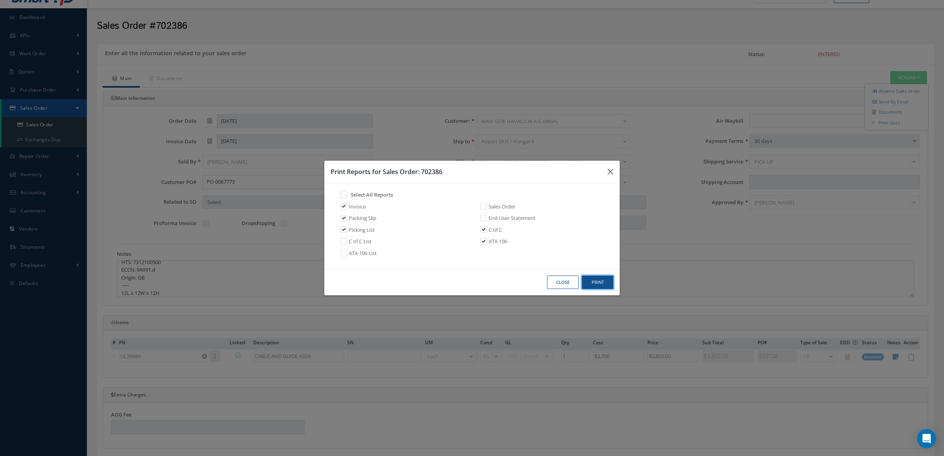
click at [589, 283] on button "Print" at bounding box center [598, 283] width 32 height 14
click at [565, 278] on button "Close" at bounding box center [563, 283] width 32 height 14
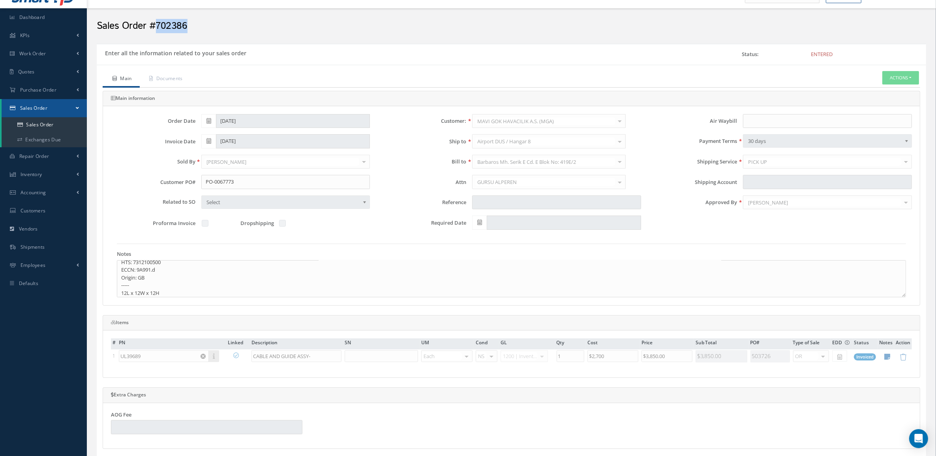
drag, startPoint x: 186, startPoint y: 28, endPoint x: 156, endPoint y: 17, distance: 31.6
click at [156, 17] on div "Sales Order #702386" at bounding box center [512, 24] width 842 height 24
copy h2 "702386"
click at [160, 78] on link "Documents" at bounding box center [165, 79] width 51 height 17
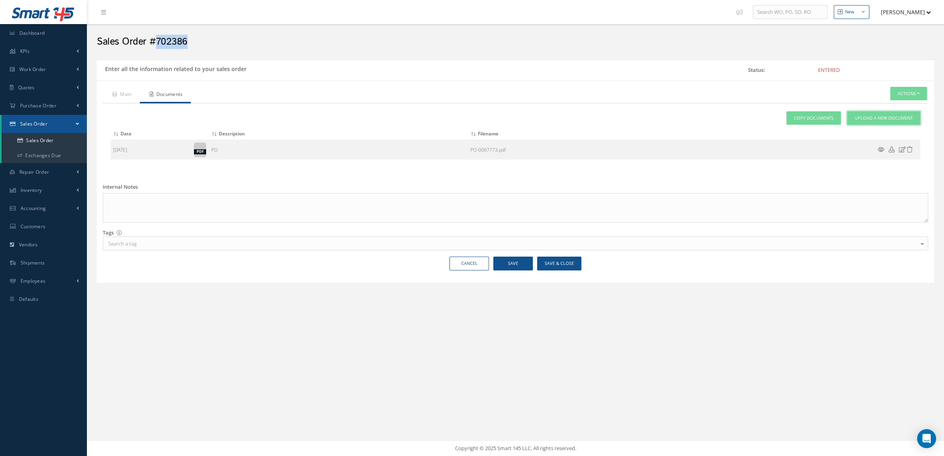
click at [901, 115] on link "Upload a New Document" at bounding box center [883, 118] width 73 height 14
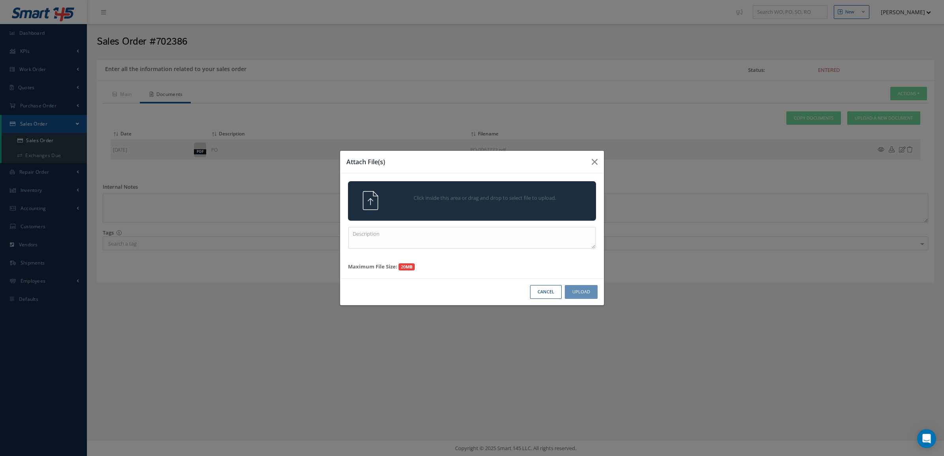
click at [450, 203] on div "Click inside this area or drag and drop to select file to upload." at bounding box center [482, 199] width 195 height 16
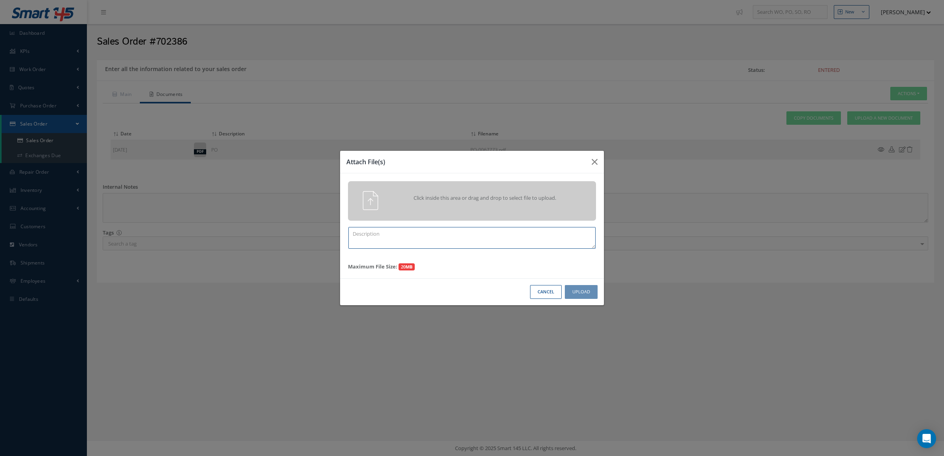
click at [456, 236] on textarea at bounding box center [471, 238] width 247 height 22
drag, startPoint x: 456, startPoint y: 236, endPoint x: 273, endPoint y: 245, distance: 183.9
click at [273, 245] on div "Attach File(s) Click inside this area or drag and drop to select file to upload…" at bounding box center [472, 228] width 944 height 456
paste textarea "702386"
click at [445, 205] on div "Click inside this area or drag and drop to select file to upload." at bounding box center [482, 199] width 195 height 16
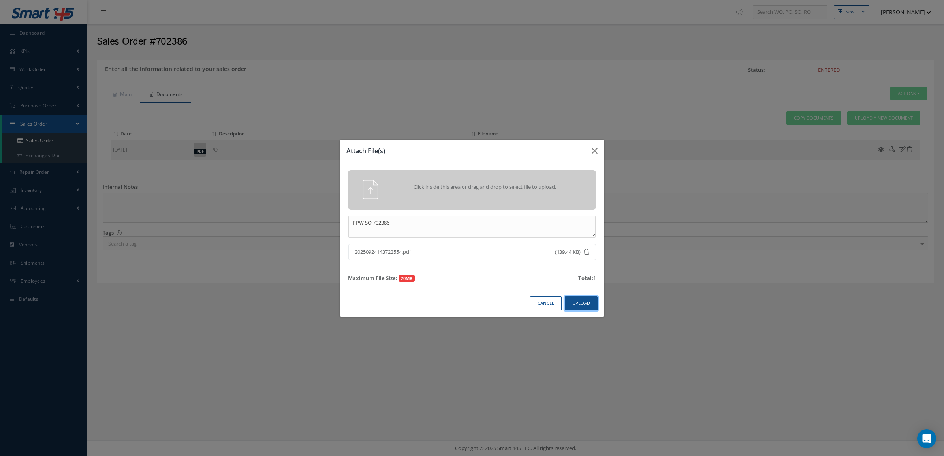
click at [577, 300] on button "Upload" at bounding box center [581, 304] width 33 height 14
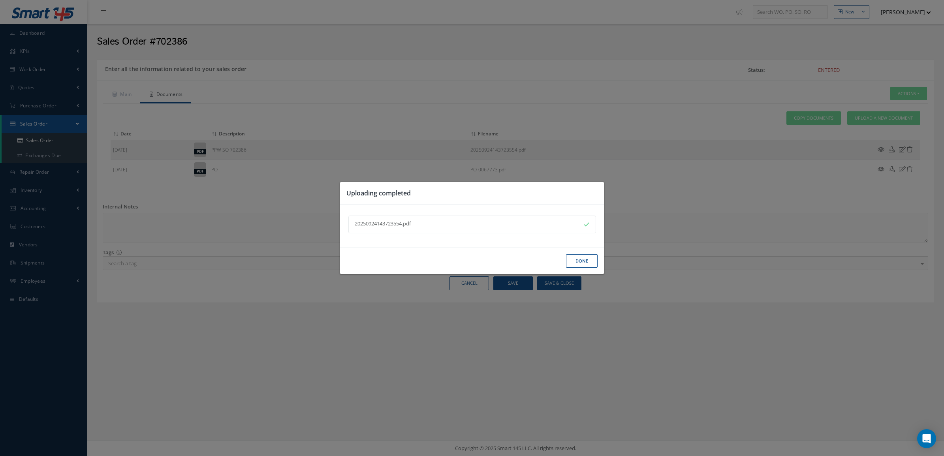
click at [577, 265] on button "Done" at bounding box center [582, 261] width 32 height 14
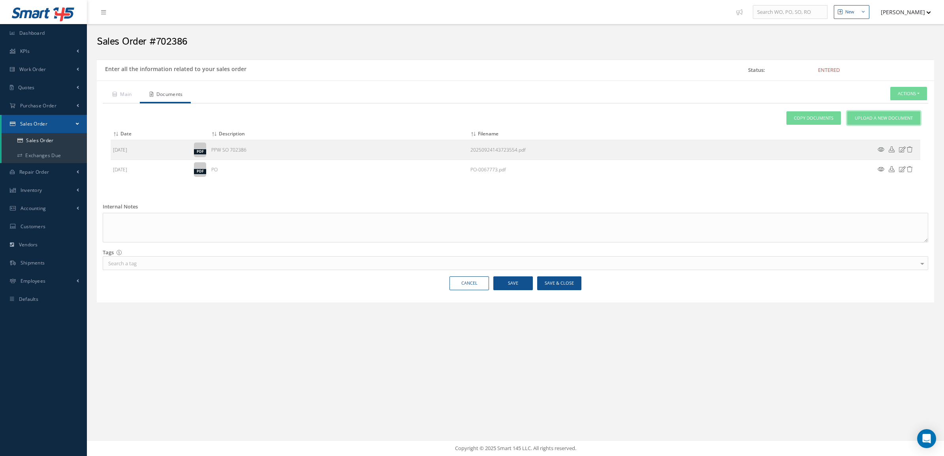
click at [881, 117] on span "Upload a New Document" at bounding box center [884, 118] width 58 height 7
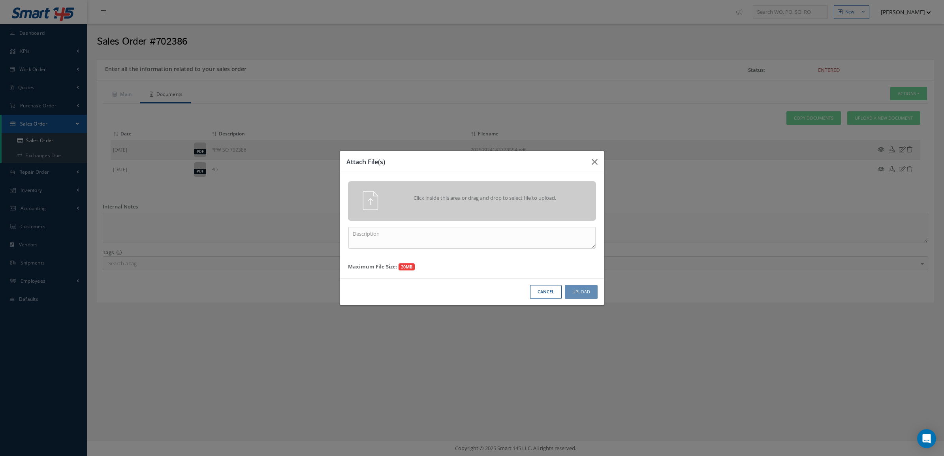
click at [552, 197] on span "Click inside this area or drag and drop to select file to upload." at bounding box center [484, 198] width 179 height 8
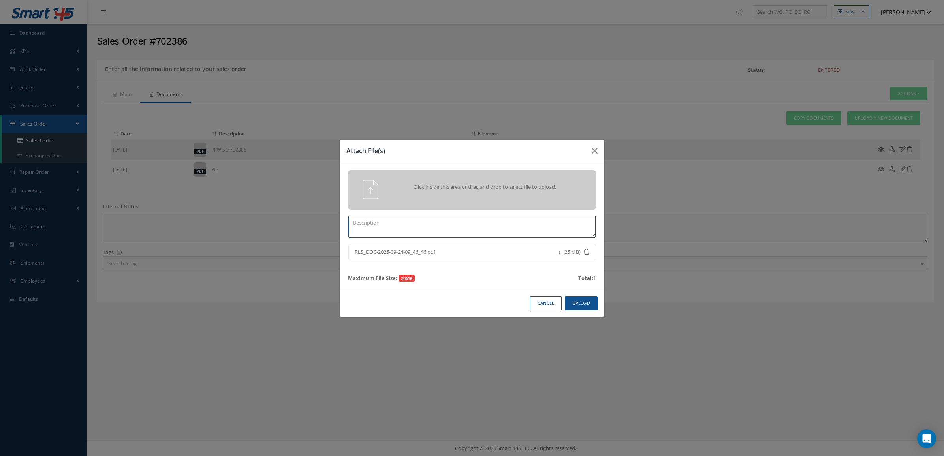
click at [508, 228] on textarea at bounding box center [471, 227] width 247 height 22
click at [571, 302] on button "Upload" at bounding box center [581, 304] width 33 height 14
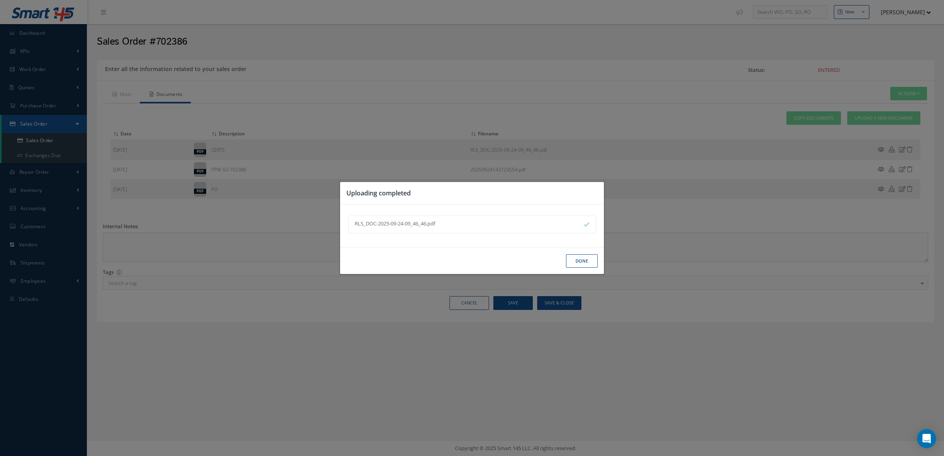
click at [569, 261] on button "Done" at bounding box center [582, 261] width 32 height 14
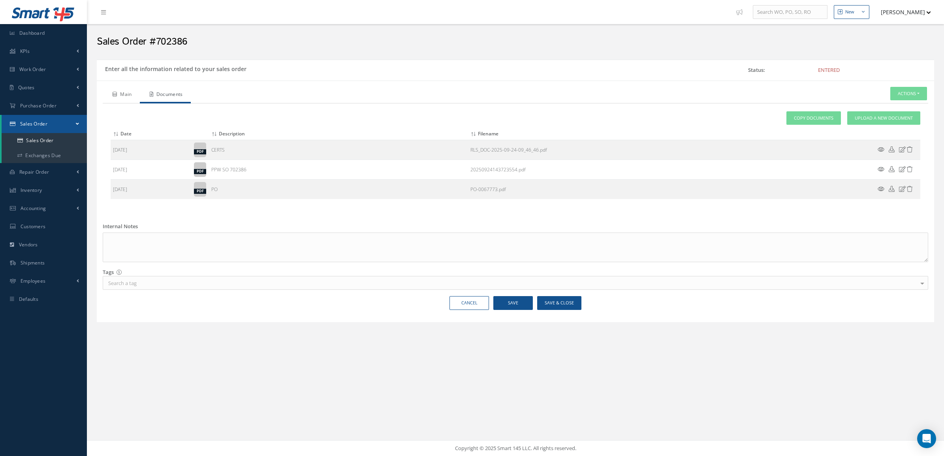
click at [129, 95] on link "Main" at bounding box center [121, 95] width 37 height 17
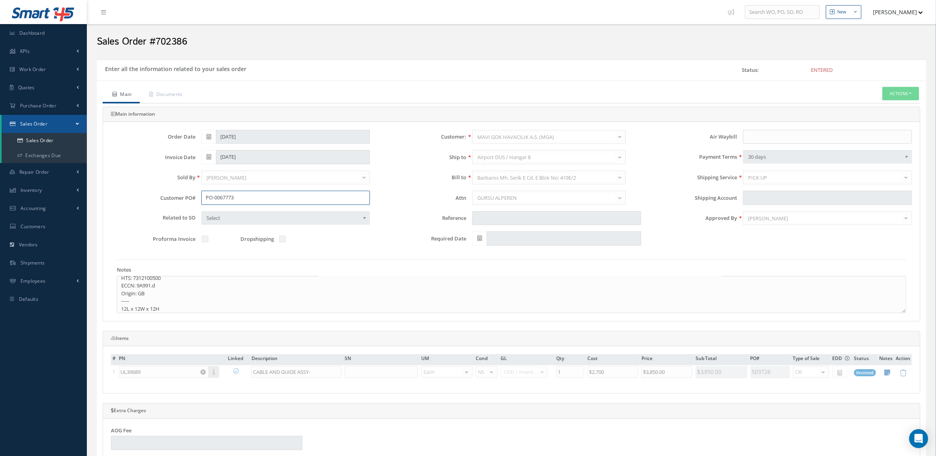
drag, startPoint x: 248, startPoint y: 196, endPoint x: 176, endPoint y: 192, distance: 72.0
click at [176, 192] on div "Customer PO# PO-0067773" at bounding box center [240, 198] width 271 height 14
click at [844, 52] on div "Sales Order #702386" at bounding box center [512, 40] width 842 height 24
click at [897, 95] on button "Actions" at bounding box center [901, 94] width 37 height 14
click at [823, 153] on link "Sales Order" at bounding box center [830, 147] width 60 height 12
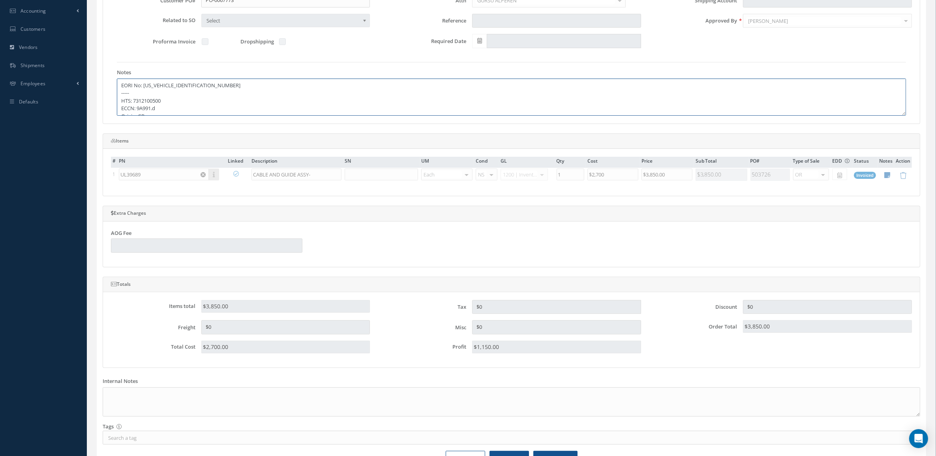
scroll to position [23, 0]
drag, startPoint x: 159, startPoint y: 87, endPoint x: 137, endPoint y: 99, distance: 25.4
click at [137, 99] on textarea "EORI No: DE617797854227678 ----- HTS: 7312100500 ECCN: 9A991.d Origin: GB -----…" at bounding box center [511, 97] width 789 height 37
drag, startPoint x: 137, startPoint y: 88, endPoint x: 160, endPoint y: 108, distance: 30.5
click at [160, 108] on textarea "EORI No: DE617797854227678 ----- HTS: 7312100500 ECCN: 9A991.d Origin: GB -----…" at bounding box center [511, 97] width 789 height 37
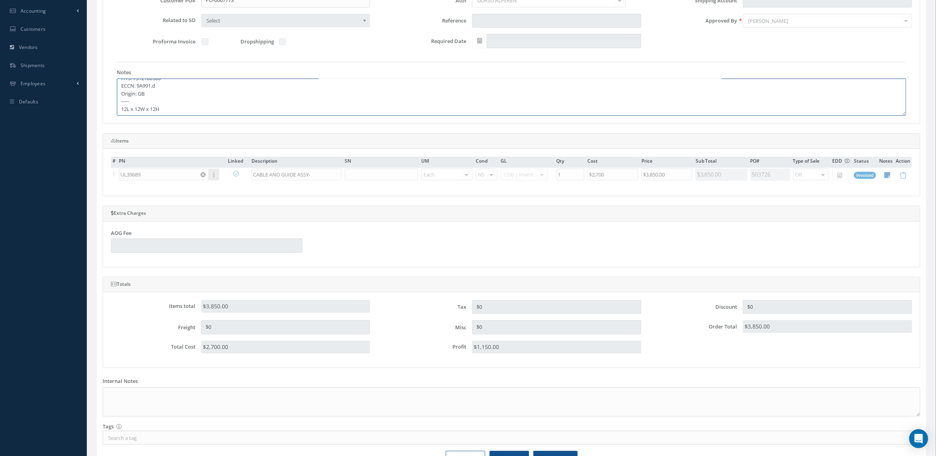
click at [157, 89] on textarea "EORI No: DE617797854227678 ----- HTS: 7312100500 ECCN: 9A991.d Origin: GB -----…" at bounding box center [511, 97] width 789 height 37
drag, startPoint x: 156, startPoint y: 87, endPoint x: 147, endPoint y: 96, distance: 13.2
click at [145, 85] on textarea "EORI No: DE617797854227678 ----- HTS: 7312100500 ECCN: 9A991.d Origin: GB -----…" at bounding box center [511, 97] width 789 height 37
click at [154, 109] on textarea "EORI No: DE617797854227678 ----- HTS: 7312100500 ECCN: 9A991.d Origin: GB -----…" at bounding box center [511, 97] width 789 height 37
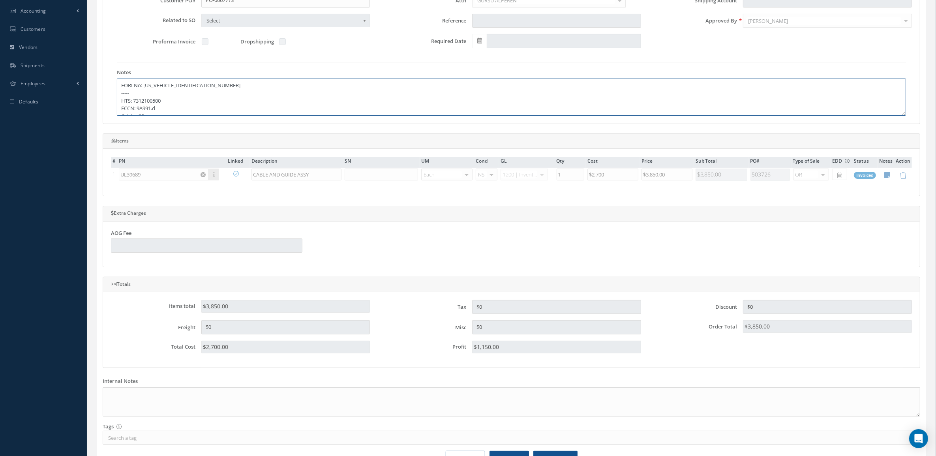
click at [158, 111] on textarea "EORI No: DE617797854227678 ----- HTS: 7312100500 ECCN: 9A991.d Origin: GB -----…" at bounding box center [511, 97] width 789 height 37
drag, startPoint x: 159, startPoint y: 176, endPoint x: 120, endPoint y: 175, distance: 39.1
click at [120, 175] on table "# PN Linked Description SN UM Cond GL Qty Cost Price Sub Total PO# Type of Sale…" at bounding box center [511, 169] width 801 height 25
drag, startPoint x: 120, startPoint y: 175, endPoint x: 145, endPoint y: 174, distance: 24.9
click at [145, 174] on table "# PN Linked Description SN UM Cond GL Qty Cost Price Sub Total PO# Type of Sale…" at bounding box center [511, 169] width 801 height 25
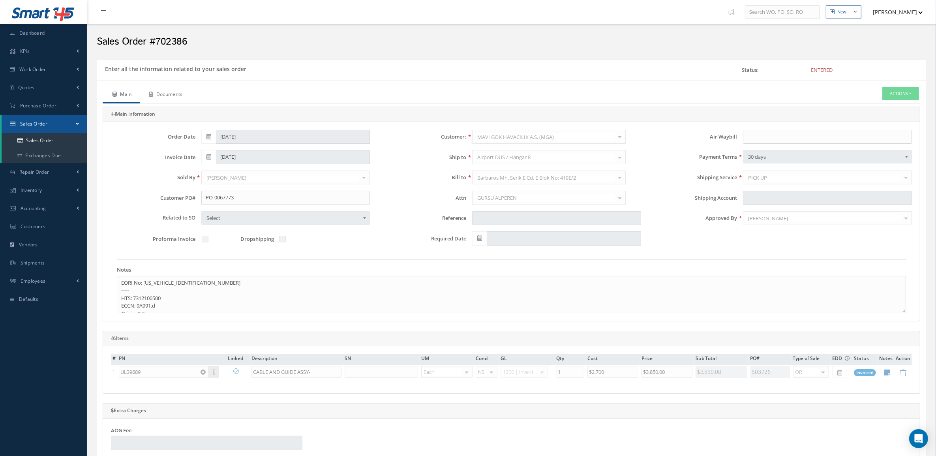
click at [184, 93] on link "Documents" at bounding box center [165, 95] width 51 height 17
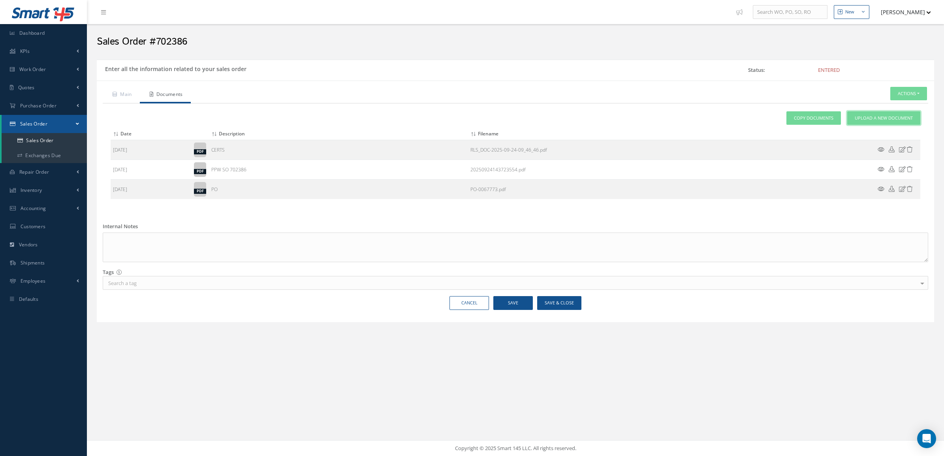
click at [864, 118] on span "Upload a New Document" at bounding box center [884, 118] width 58 height 7
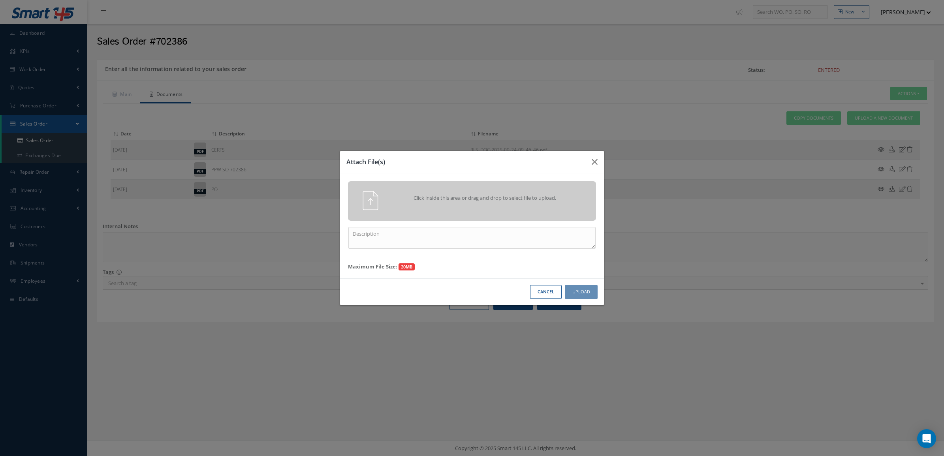
click at [545, 205] on div "Click inside this area or drag and drop to select file to upload." at bounding box center [482, 199] width 195 height 16
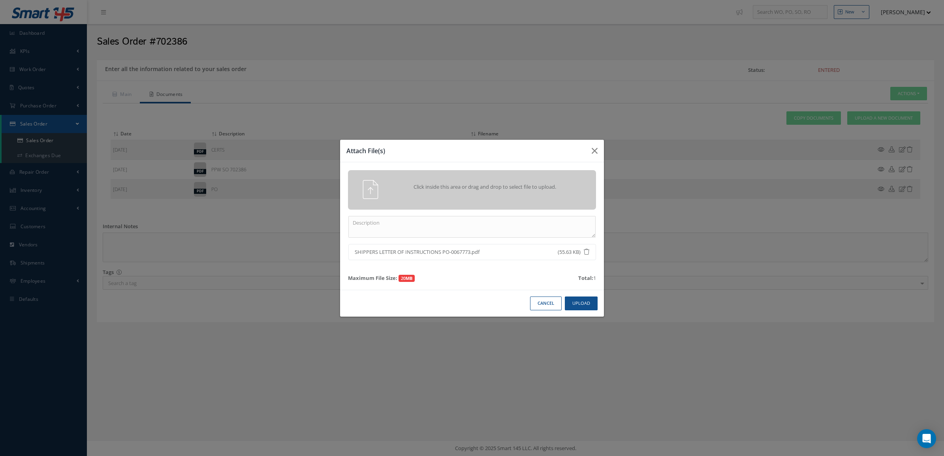
drag, startPoint x: 484, startPoint y: 251, endPoint x: 349, endPoint y: 254, distance: 134.7
click at [349, 254] on li "SHIPPERS LETTER OF INSTRUCTIONS PO-0067773.pdf (55.63 KB)" at bounding box center [472, 252] width 248 height 17
copy span "SHIPPERS LETTER OF INSTRUCTIONS PO-0067773.pdf"
drag, startPoint x: 349, startPoint y: 254, endPoint x: 465, endPoint y: 230, distance: 118.1
click at [465, 230] on textarea at bounding box center [471, 227] width 247 height 22
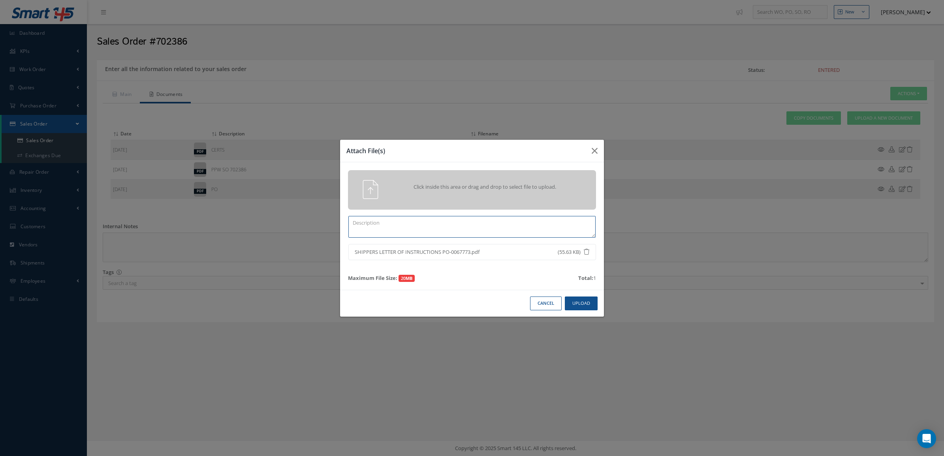
paste textarea "SHIPPERS LETTER OF INSTRUCTIONS PO-0067773.pdf"
type textarea "SHIPPERS LETTER OF INSTRUCTIONS PO-0067773"
click at [579, 299] on button "Upload" at bounding box center [581, 304] width 33 height 14
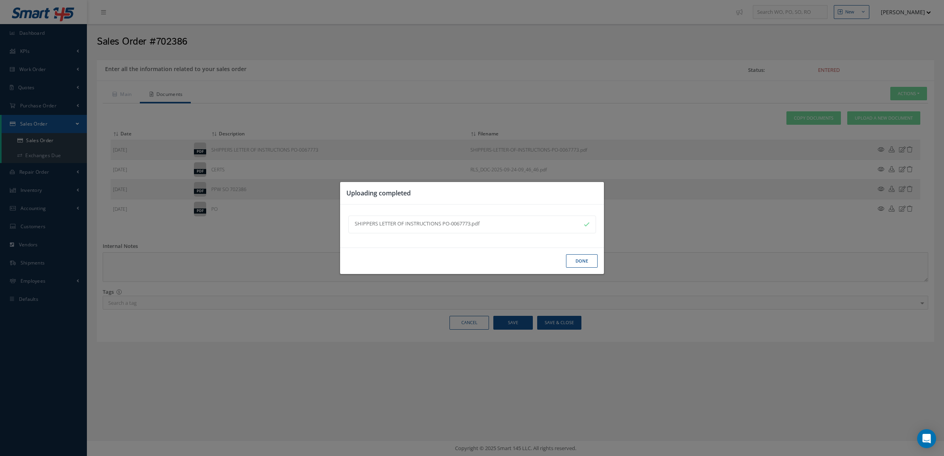
click at [583, 263] on button "Done" at bounding box center [582, 261] width 32 height 14
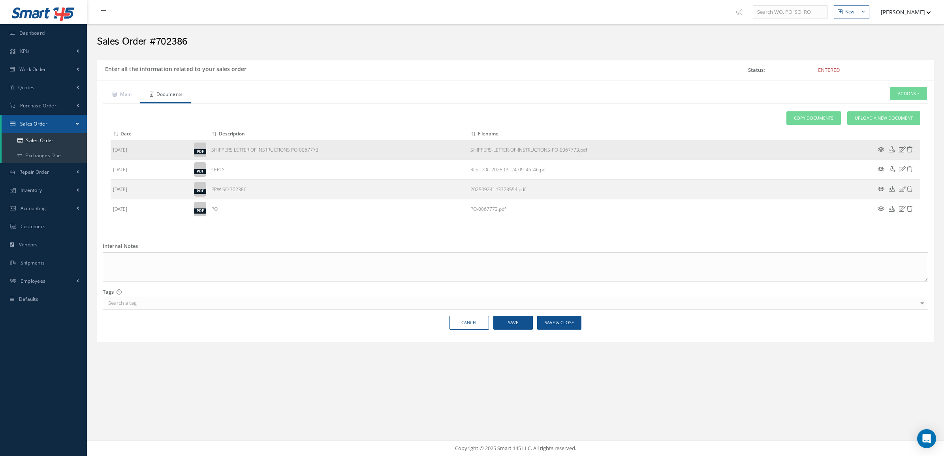
click at [881, 148] on icon at bounding box center [880, 150] width 7 height 6
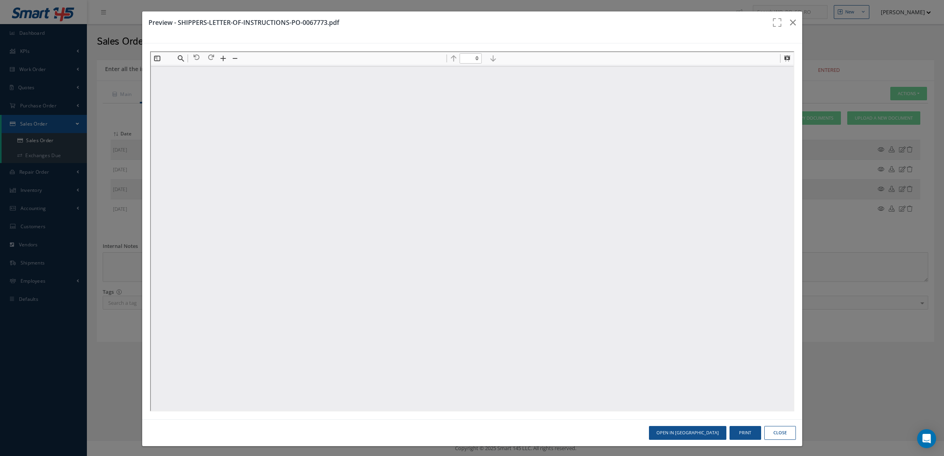
type input "1"
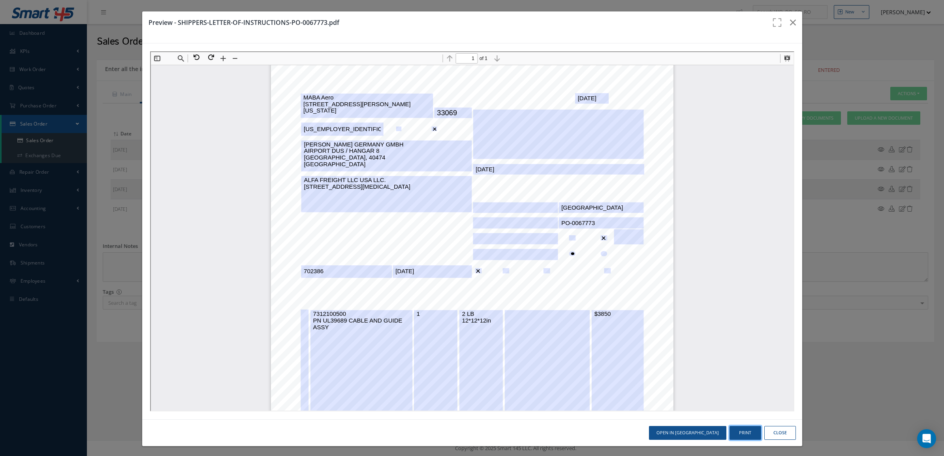
click at [733, 429] on button "Print" at bounding box center [745, 433] width 32 height 14
click at [790, 26] on icon "button" at bounding box center [793, 22] width 6 height 9
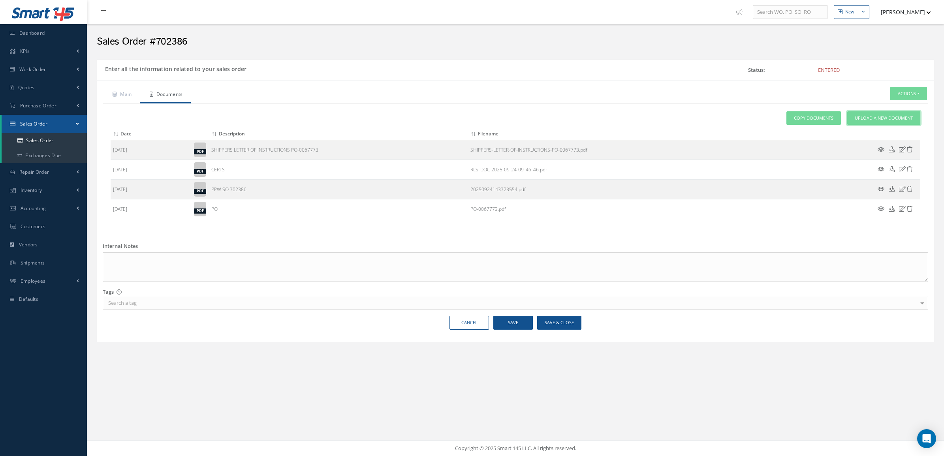
click at [881, 121] on span "Upload a New Document" at bounding box center [884, 118] width 58 height 7
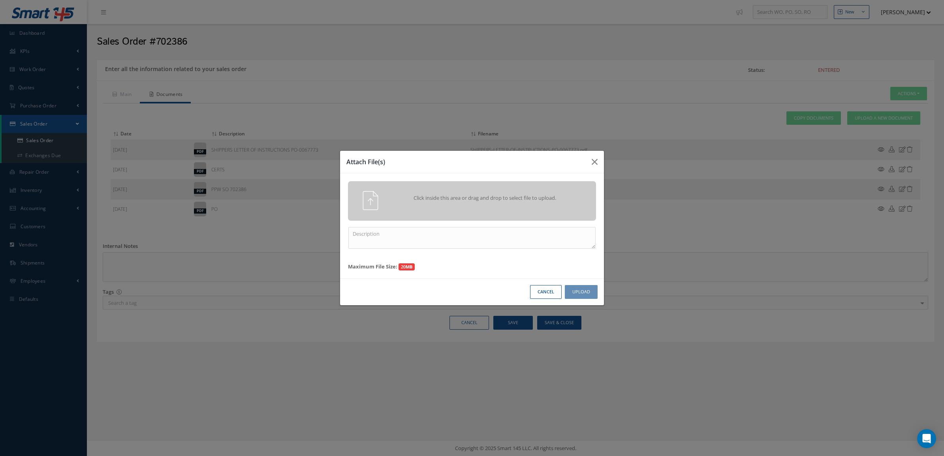
click at [468, 196] on span "Click inside this area or drag and drop to select file to upload." at bounding box center [484, 198] width 179 height 8
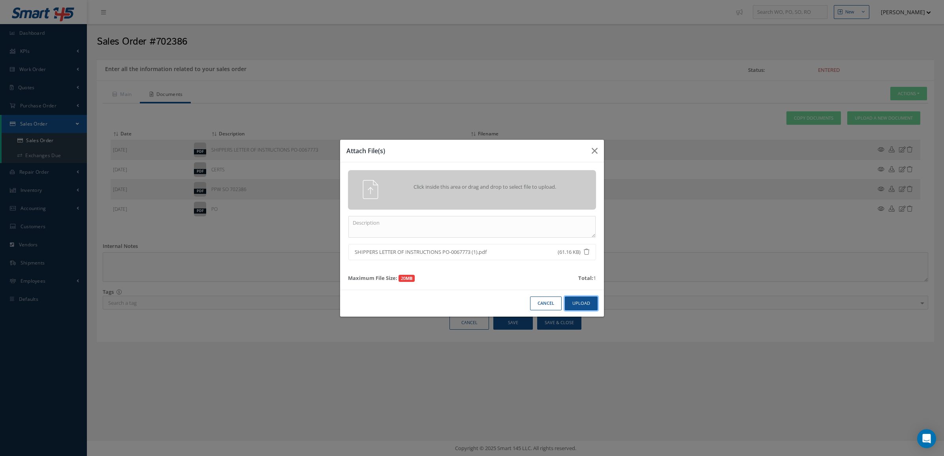
click at [586, 303] on button "Upload" at bounding box center [581, 304] width 33 height 14
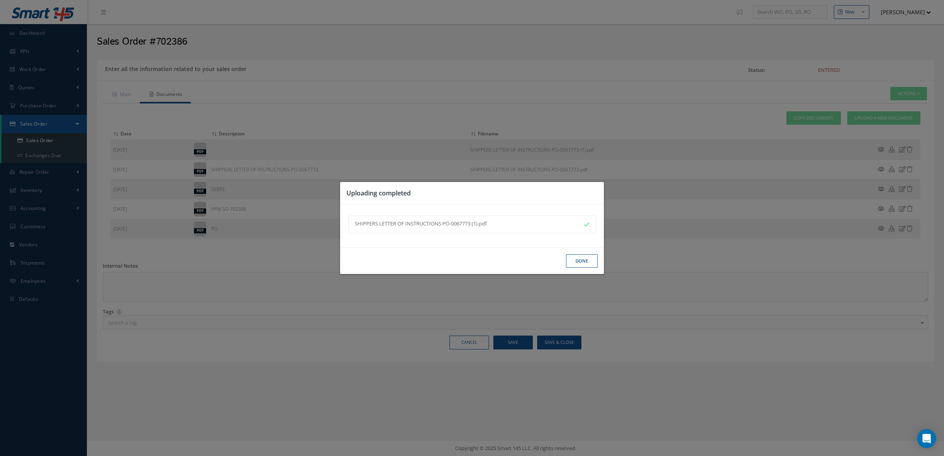
click at [579, 259] on button "Done" at bounding box center [582, 261] width 32 height 14
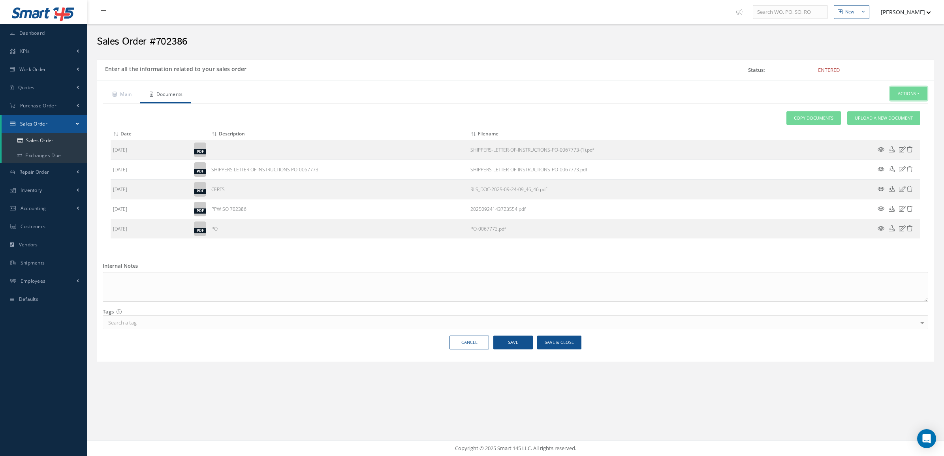
click at [911, 98] on button "Actions" at bounding box center [908, 94] width 37 height 14
click at [842, 165] on link "Invoice" at bounding box center [837, 161] width 60 height 12
click at [550, 346] on button "Save & Close" at bounding box center [559, 343] width 44 height 14
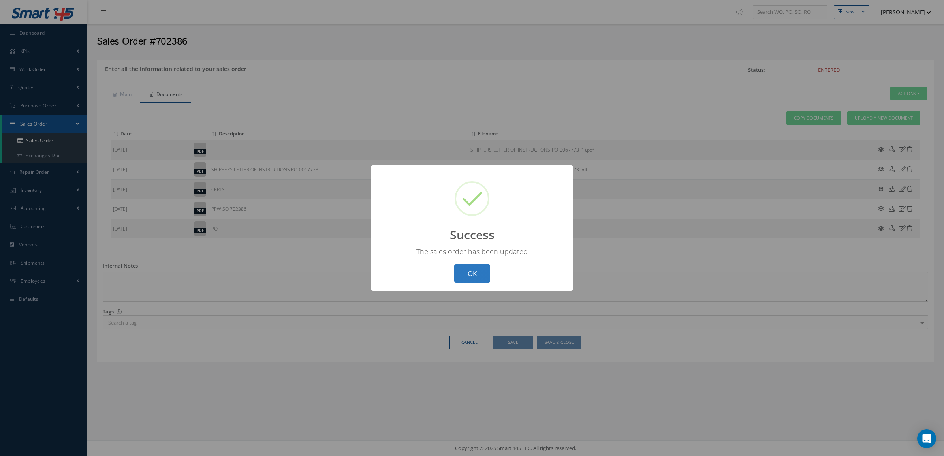
click at [480, 276] on button "OK" at bounding box center [472, 273] width 36 height 19
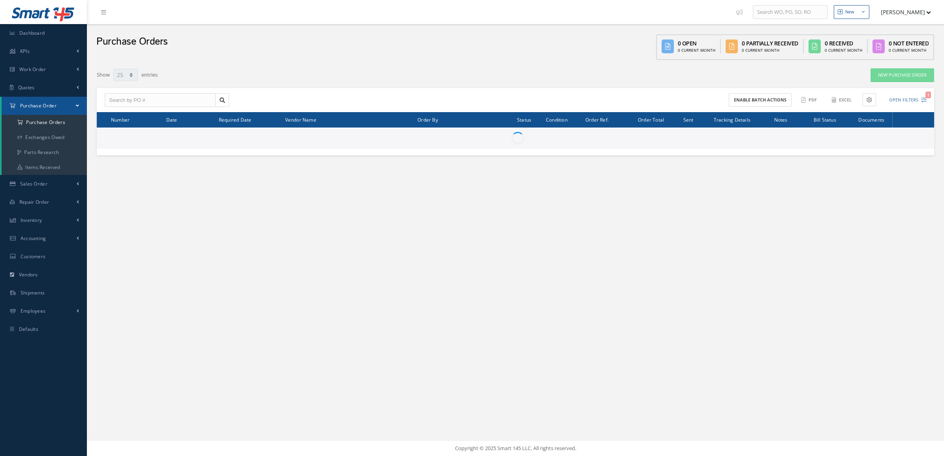
select select "25"
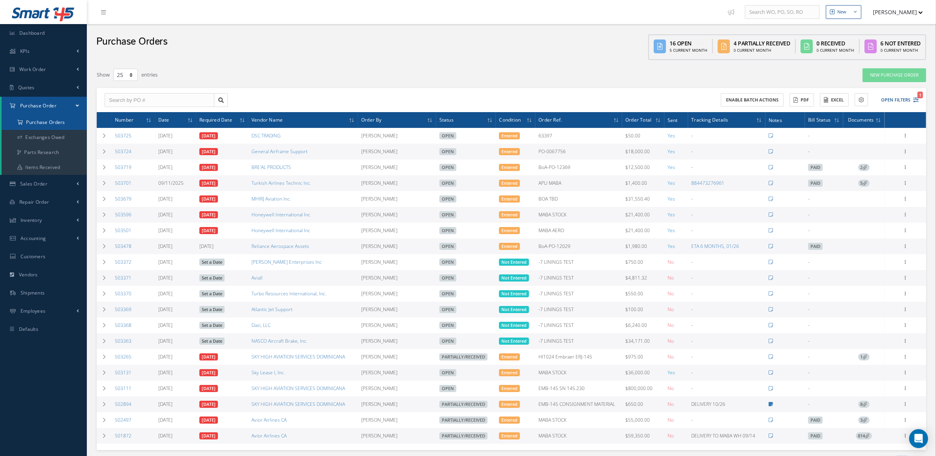
click at [58, 121] on a=1&status_id=2&status_id=3&status_id=5&collapsedFilters"] "Purchase Orders" at bounding box center [44, 122] width 85 height 15
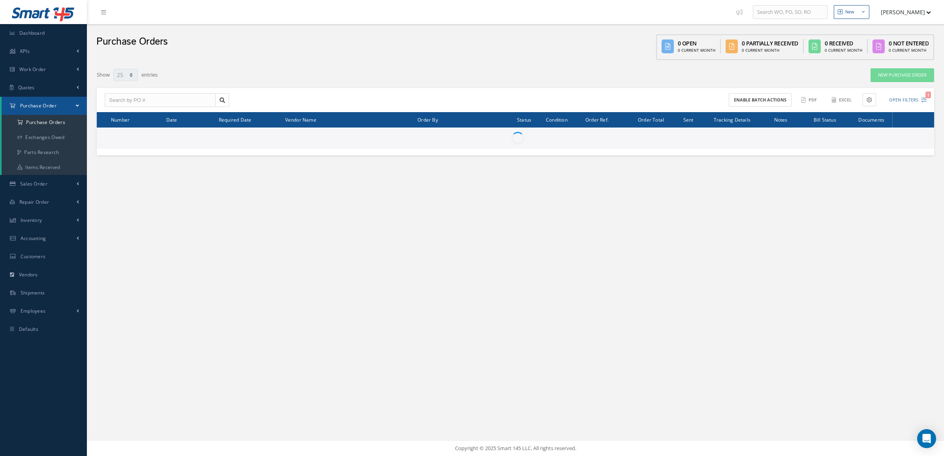
select select "25"
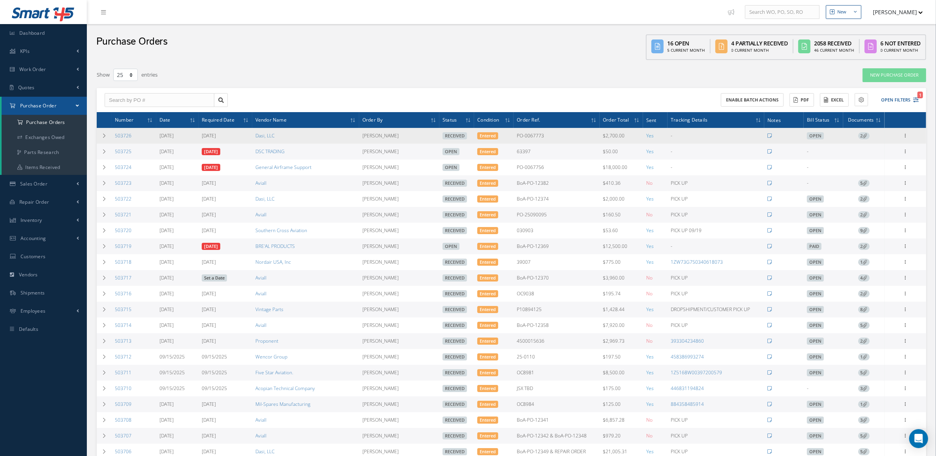
click at [864, 134] on icon at bounding box center [865, 135] width 4 height 4
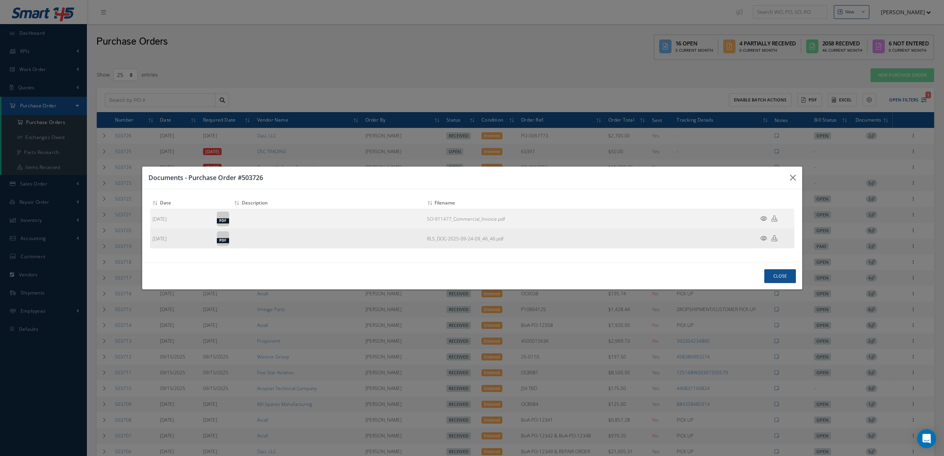
click at [774, 237] on icon at bounding box center [774, 238] width 6 height 6
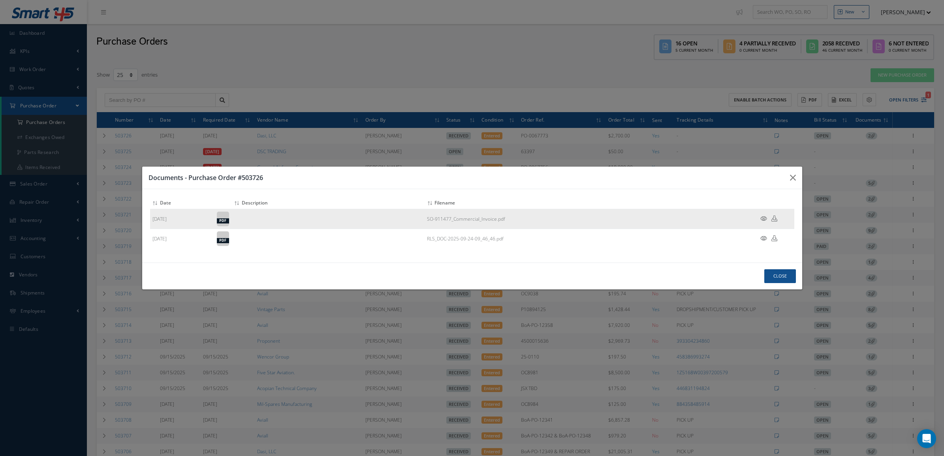
click at [761, 219] on icon at bounding box center [763, 219] width 7 height 6
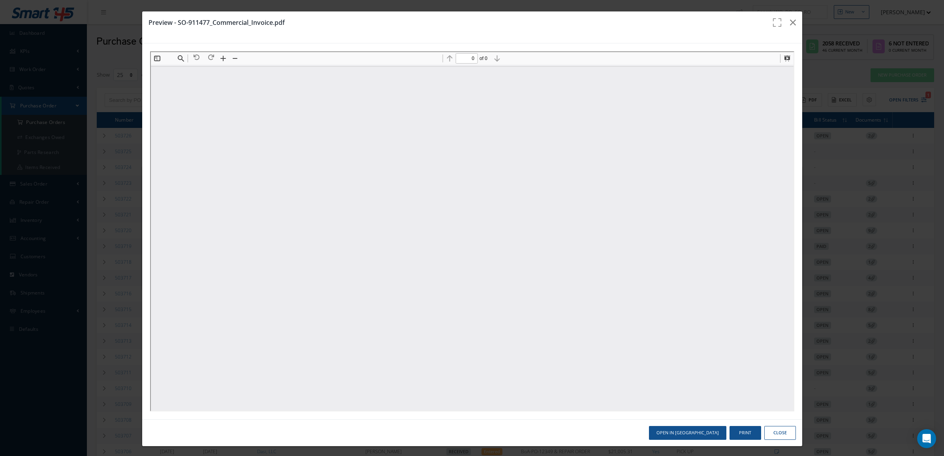
type input "1"
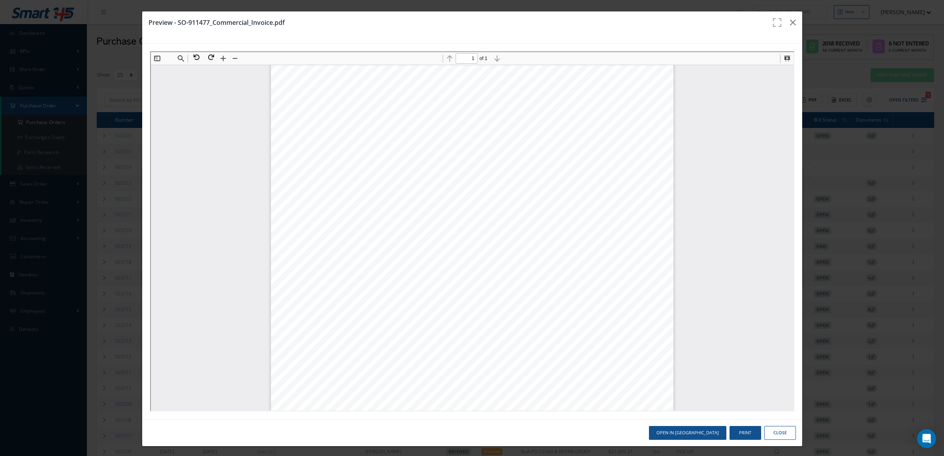
scroll to position [34, 0]
click at [790, 24] on icon "button" at bounding box center [793, 22] width 6 height 9
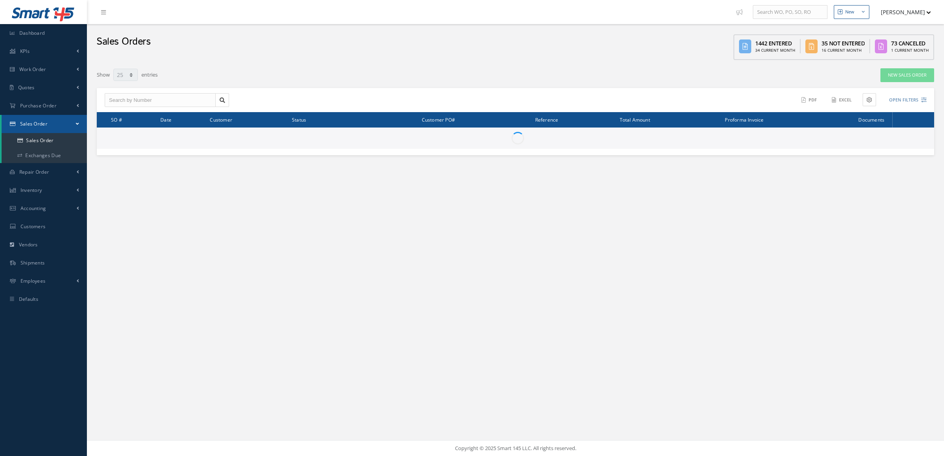
select select "25"
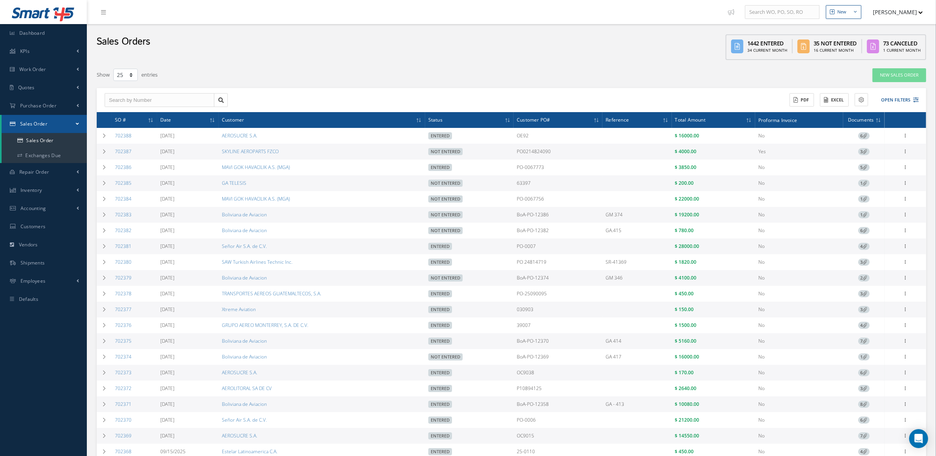
click at [896, 93] on div "ACTIONS Receive Payments Select Customer MABA AERO LLC 21 AIR ABR AVIATION LEAS…" at bounding box center [717, 100] width 410 height 14
click at [896, 95] on button "Open Filters" at bounding box center [896, 100] width 45 height 13
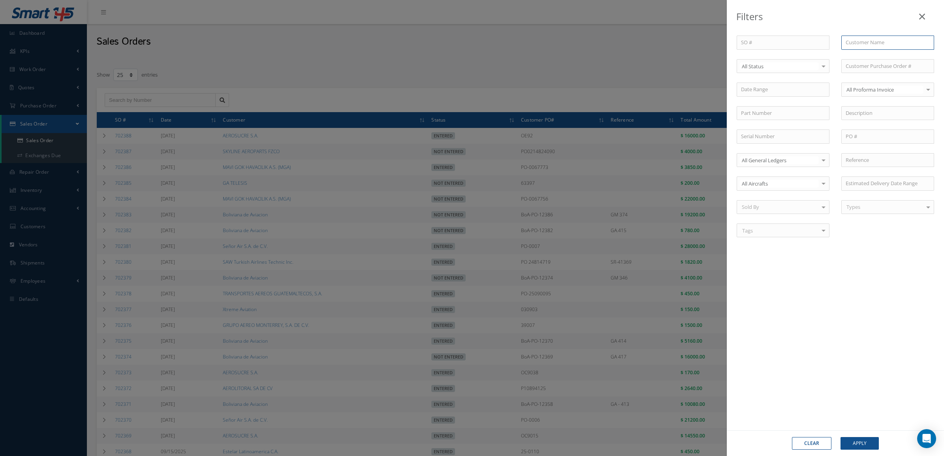
click at [864, 42] on input "text" at bounding box center [887, 43] width 93 height 14
click at [867, 69] on span "BE AERO HAVACILIK A.S" at bounding box center [872, 70] width 55 height 7
type input "BE AERO HAVACILIK A.S"
click at [861, 441] on button "Apply" at bounding box center [859, 443] width 38 height 13
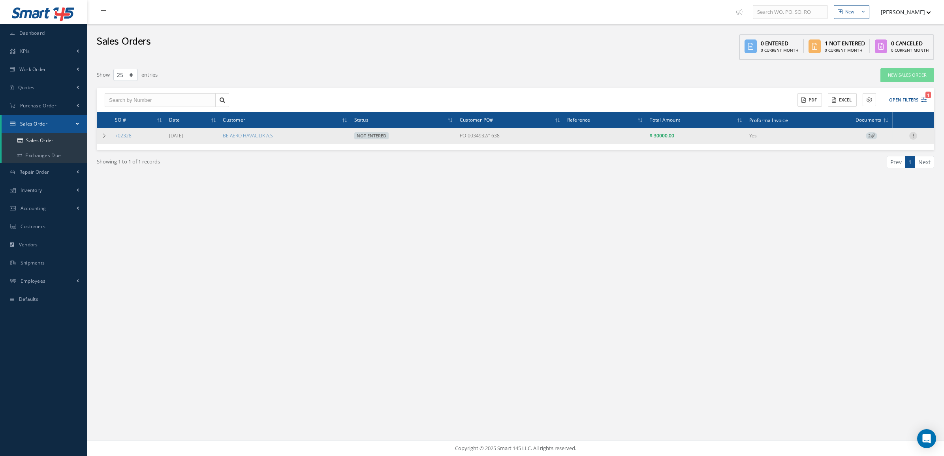
click at [911, 137] on icon at bounding box center [913, 135] width 8 height 6
click at [873, 137] on link "Edit" at bounding box center [876, 141] width 62 height 10
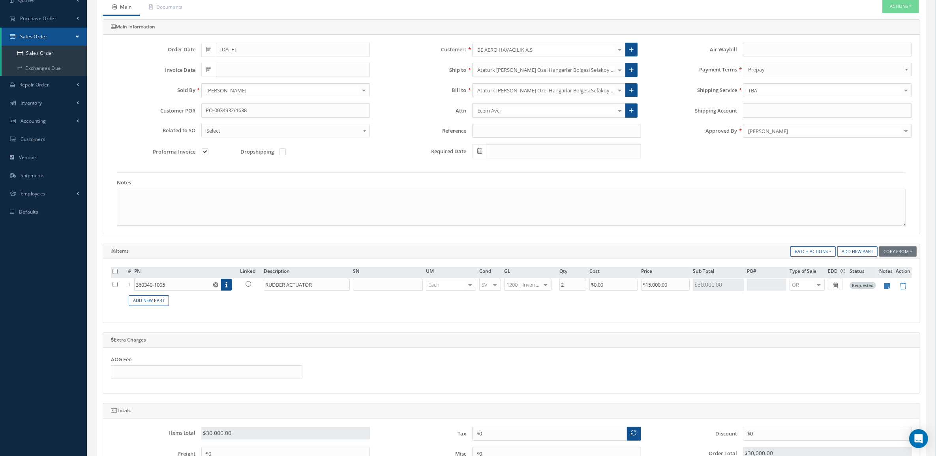
scroll to position [99, 0]
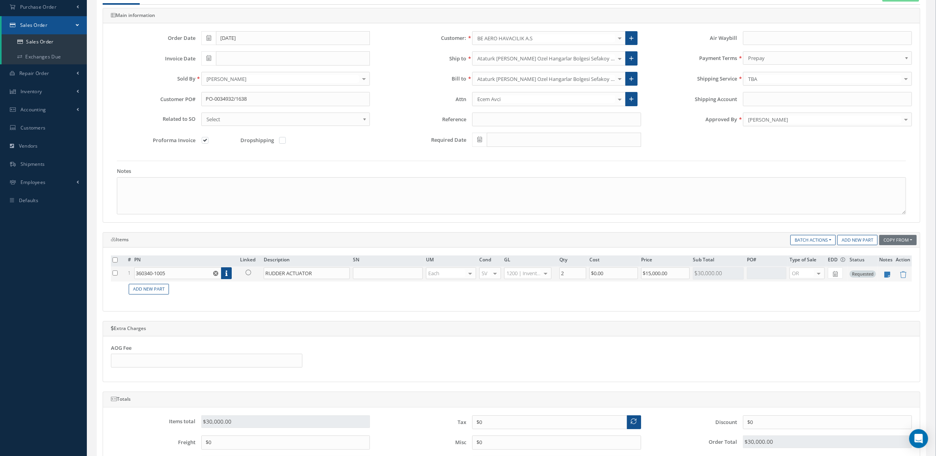
click at [246, 274] on icon at bounding box center [249, 273] width 6 height 6
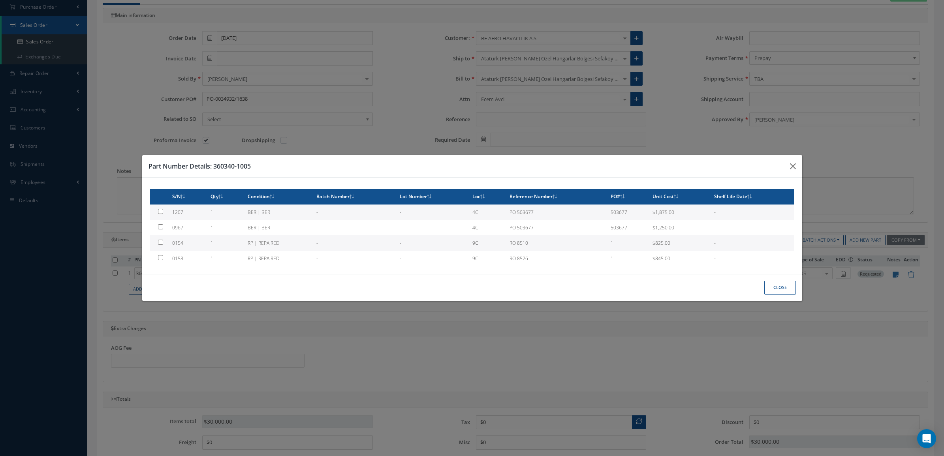
click at [228, 244] on td "1" at bounding box center [225, 242] width 37 height 15
type input "0154"
type input "$825"
checkbox input "true"
click at [784, 284] on button "Close" at bounding box center [780, 288] width 32 height 14
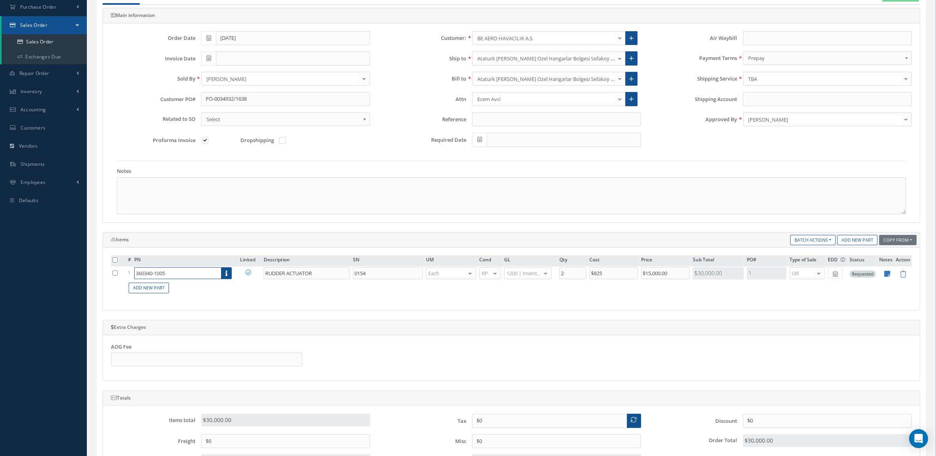
drag, startPoint x: 198, startPoint y: 275, endPoint x: 109, endPoint y: 277, distance: 89.3
click at [109, 277] on div "# PN Linked Description SN UM Cond GL Qty Cost Price Sub Total PO# Type of Sale…" at bounding box center [511, 279] width 817 height 62
click at [132, 290] on link "Add New Part" at bounding box center [149, 288] width 40 height 11
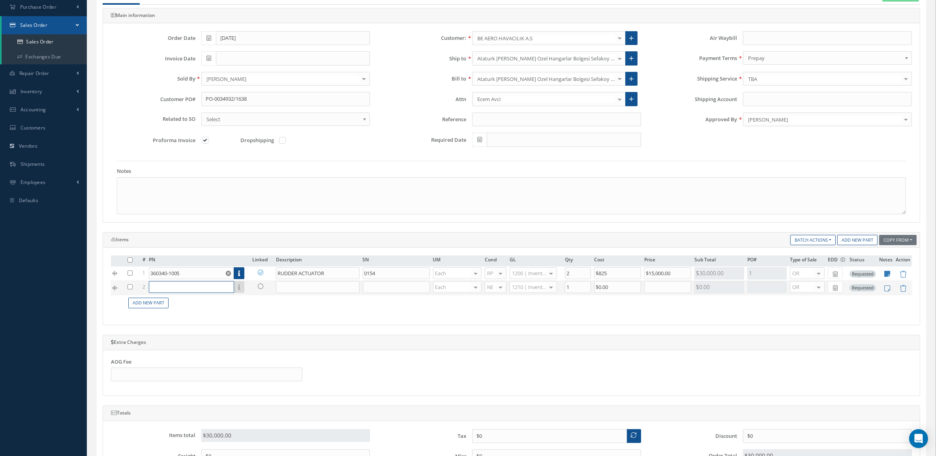
click at [154, 291] on input "text" at bounding box center [191, 287] width 85 height 12
paste input "360340-1005"
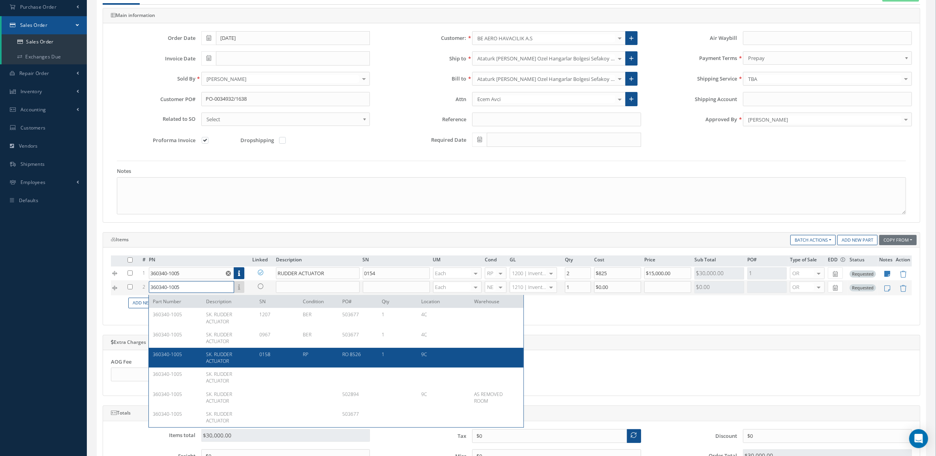
type input "360340-1005"
click at [216, 349] on div "360340-1005 SK. RUDDER ACTUATOR 0158 RP RO 8526 1 9C" at bounding box center [336, 358] width 375 height 20
type input "SK. RUDDER ACTUATOR"
type input "0158"
type input "$845"
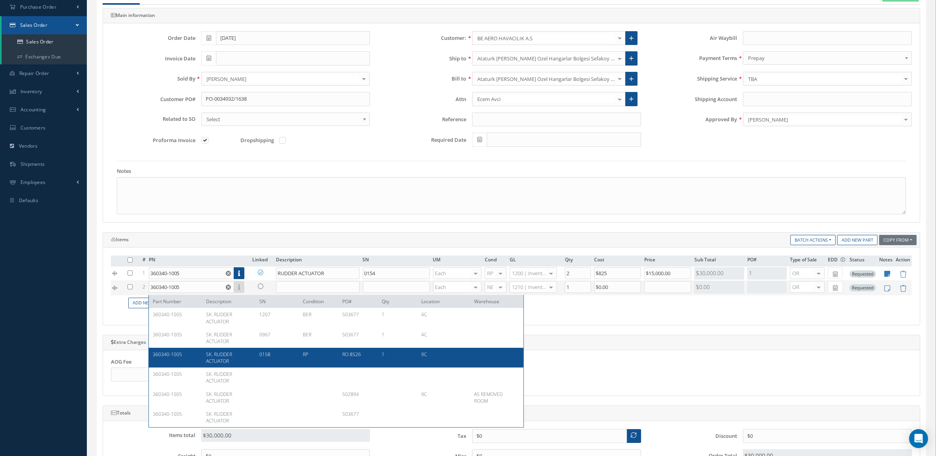
type input "$0"
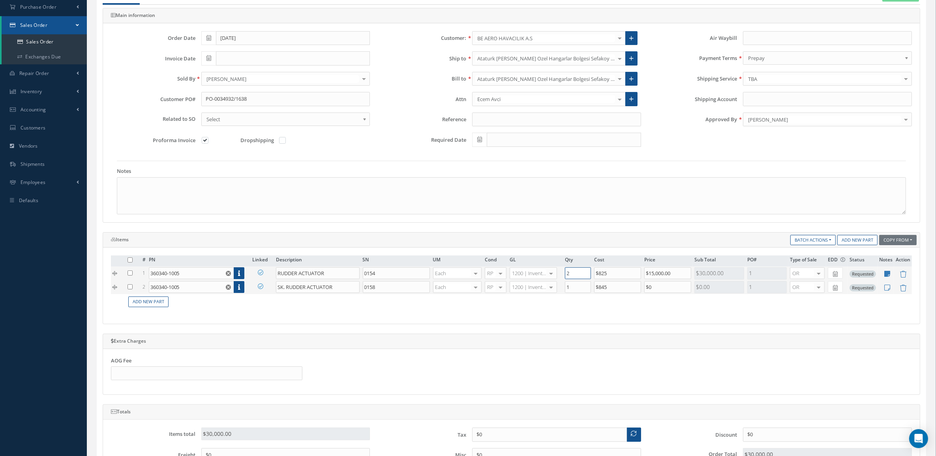
drag, startPoint x: 577, startPoint y: 278, endPoint x: 556, endPoint y: 279, distance: 20.9
click at [556, 279] on tr "1 360340-1005 Part Number Description SN Condition PO# Qty Location [GEOGRAPHIC…" at bounding box center [511, 274] width 801 height 14
type input "1"
drag, startPoint x: 660, startPoint y: 289, endPoint x: 625, endPoint y: 287, distance: 35.6
click at [625, 287] on tr "2 360340-1005 Part Number Description SN Condition PO# Qty Location Warehouse S…" at bounding box center [511, 287] width 801 height 14
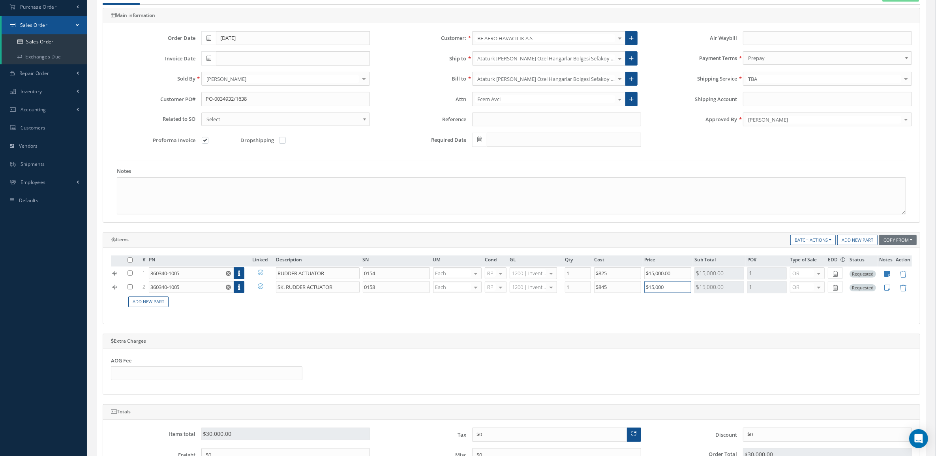
type input "$15,000"
click at [672, 316] on div "# PN Linked Description SN UM Cond GL Qty Cost Price Sub Total PO# Type of Sale…" at bounding box center [511, 285] width 801 height 60
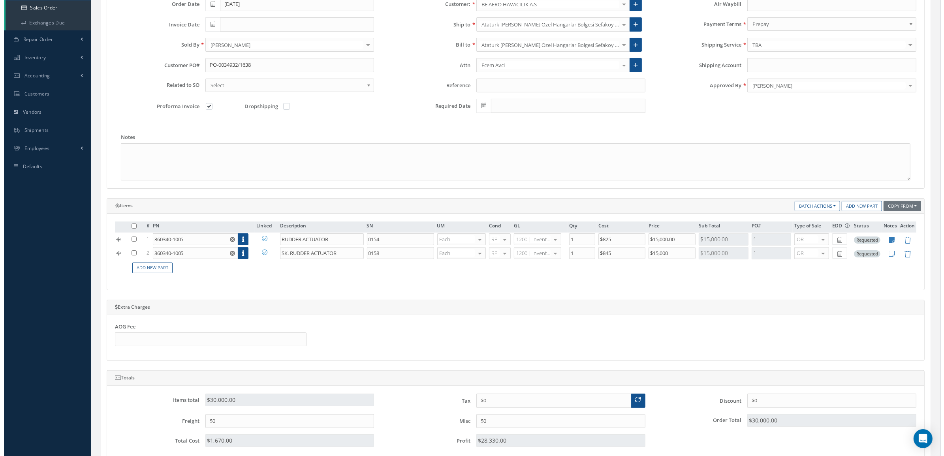
scroll to position [0, 0]
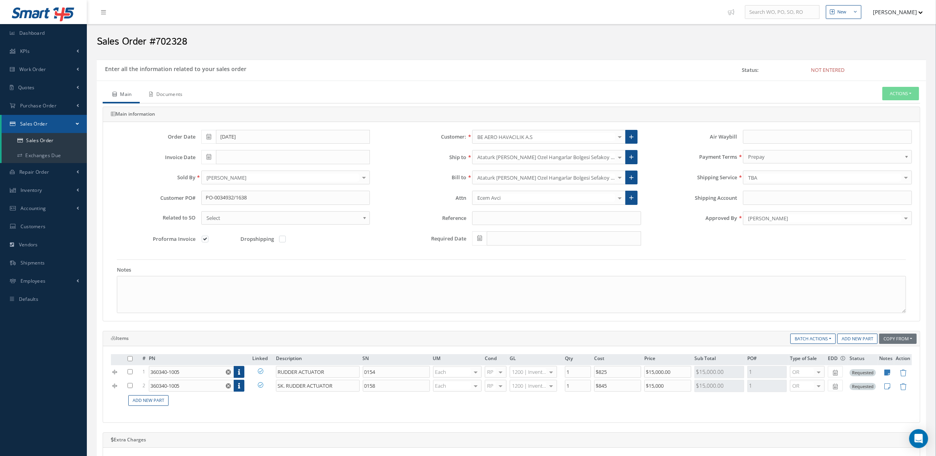
click at [180, 96] on link "Documents" at bounding box center [165, 95] width 51 height 17
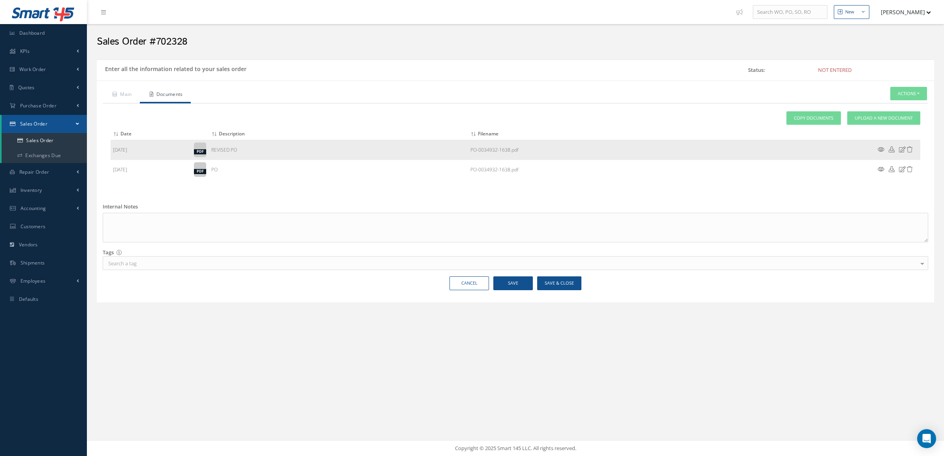
click at [879, 149] on icon at bounding box center [880, 150] width 7 height 6
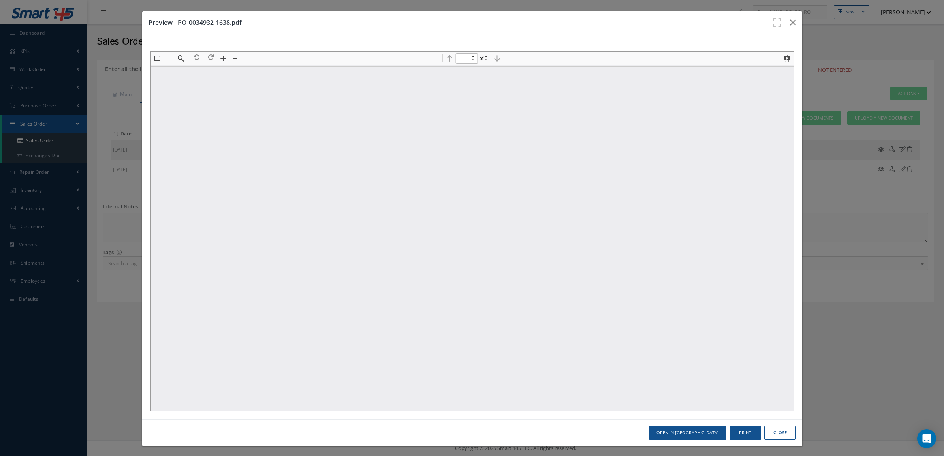
type input "1"
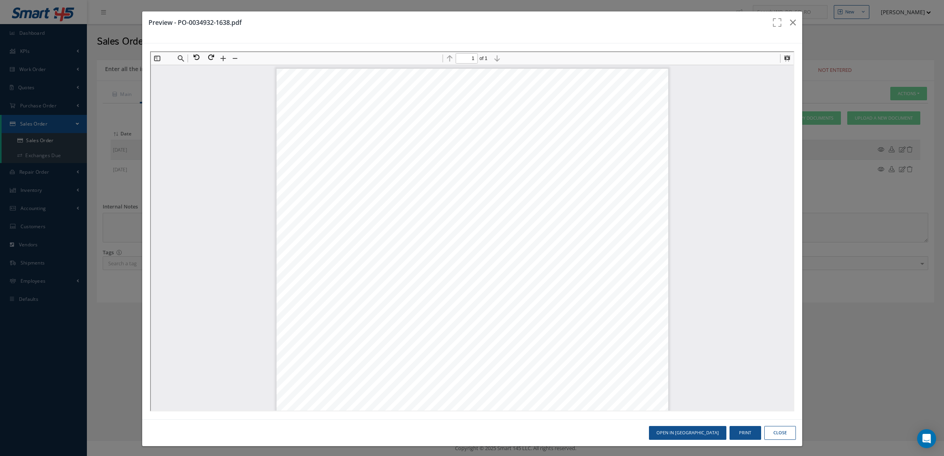
scroll to position [4, 0]
click at [790, 24] on icon "button" at bounding box center [793, 22] width 6 height 9
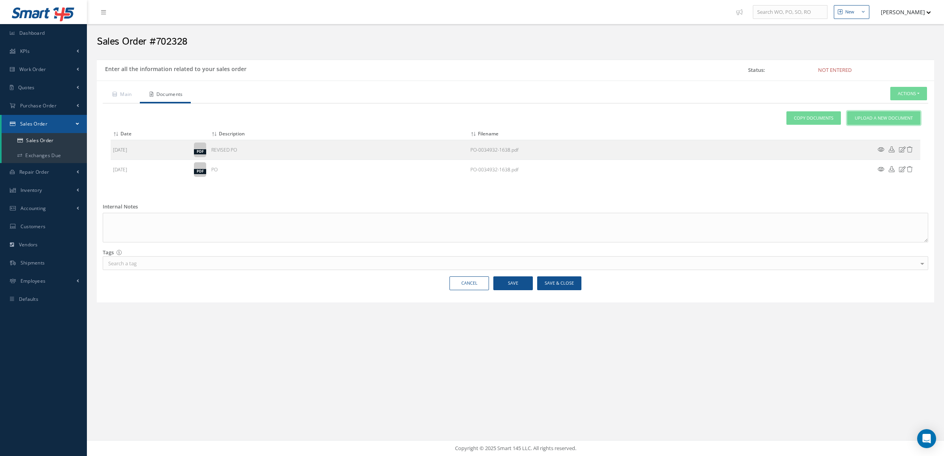
click at [859, 117] on span "Upload a New Document" at bounding box center [884, 118] width 58 height 7
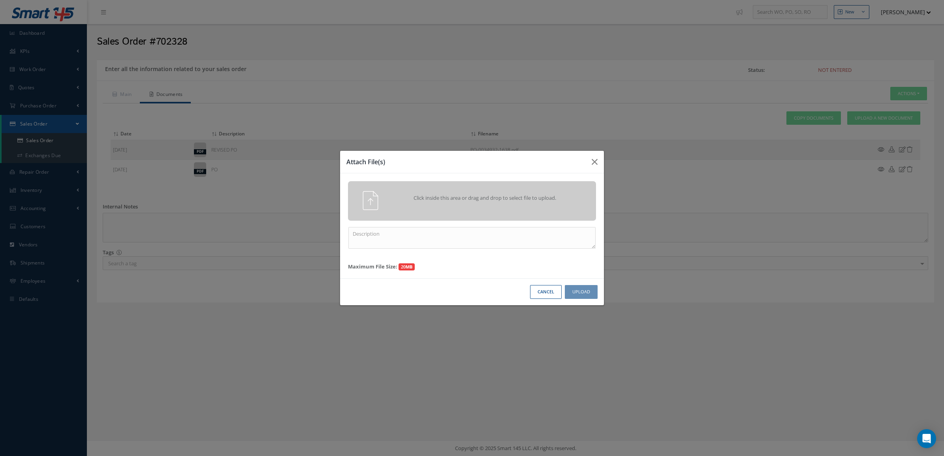
click at [500, 206] on div "Click inside this area or drag and drop to select file to upload." at bounding box center [482, 199] width 195 height 16
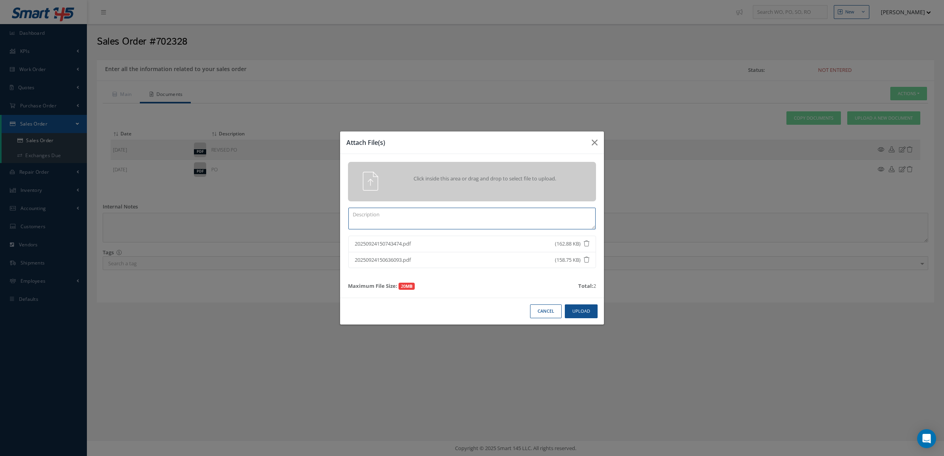
click at [498, 218] on textarea at bounding box center [471, 219] width 247 height 22
type textarea "8130 certs"
click at [574, 311] on button "Upload" at bounding box center [581, 311] width 33 height 14
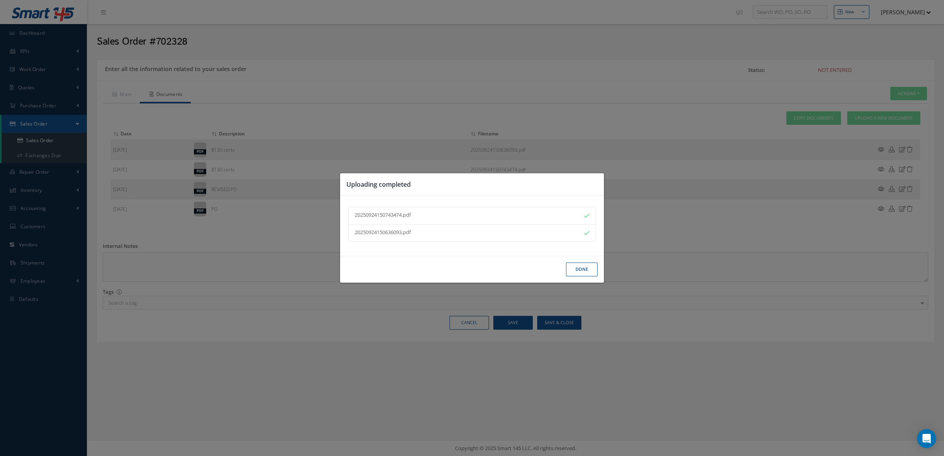
click at [576, 270] on button "Done" at bounding box center [582, 270] width 32 height 14
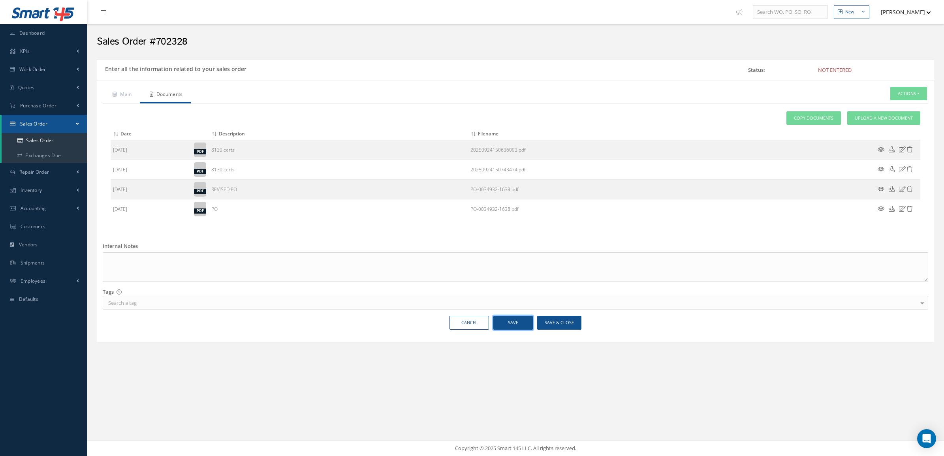
click at [525, 326] on button "Save" at bounding box center [512, 323] width 39 height 14
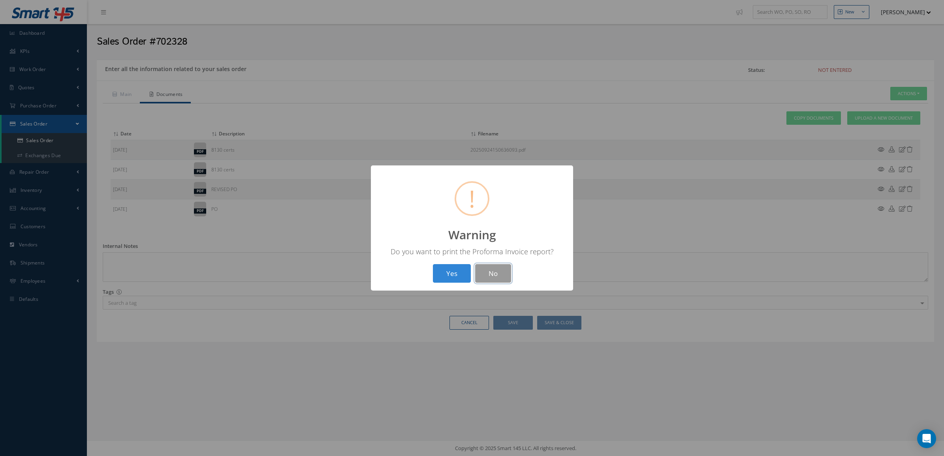
click at [479, 272] on button "No" at bounding box center [493, 273] width 36 height 19
click at [479, 271] on button "OK" at bounding box center [472, 273] width 36 height 19
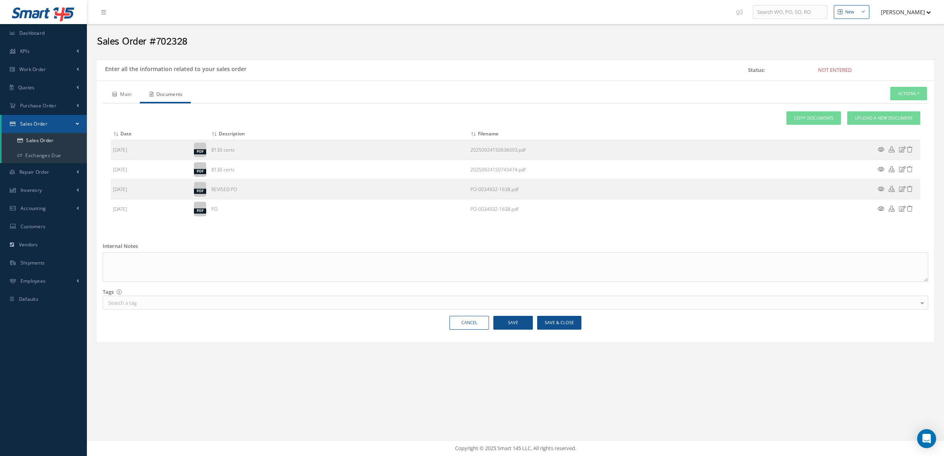
click at [128, 103] on link "Main" at bounding box center [121, 95] width 37 height 17
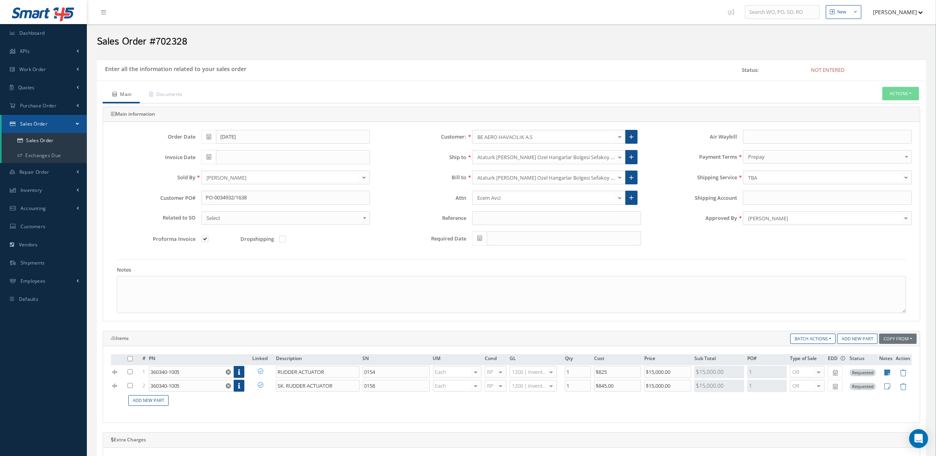
click at [208, 242] on label at bounding box center [209, 238] width 2 height 7
click at [206, 242] on input "checkbox" at bounding box center [205, 239] width 5 height 5
checkbox input "false"
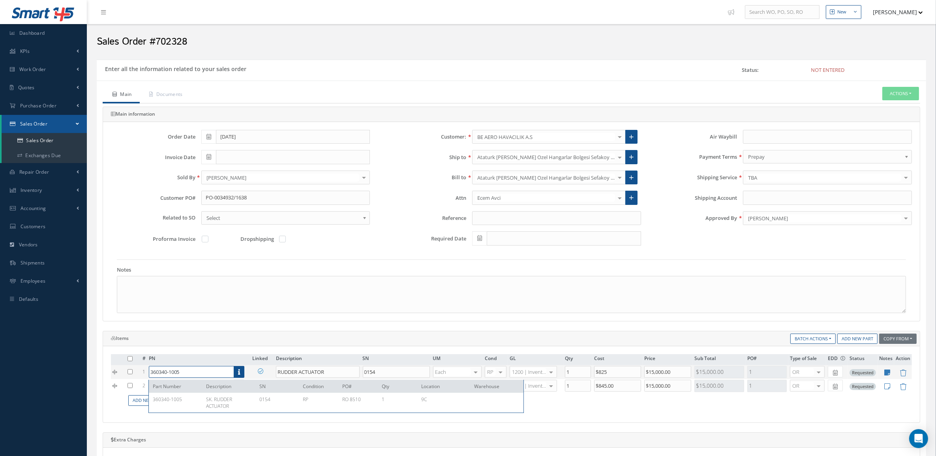
drag, startPoint x: 204, startPoint y: 373, endPoint x: 147, endPoint y: 379, distance: 58.0
click at [147, 379] on td "360340-1005 Part Number Description SN Condition PO# Qty Location [GEOGRAPHIC_D…" at bounding box center [198, 372] width 103 height 14
drag, startPoint x: 286, startPoint y: 391, endPoint x: 255, endPoint y: 391, distance: 30.4
click at [255, 391] on tbody "1 360340-1005 Part Number Description SN Condition PO# Qty Location [GEOGRAPHIC…" at bounding box center [511, 379] width 801 height 28
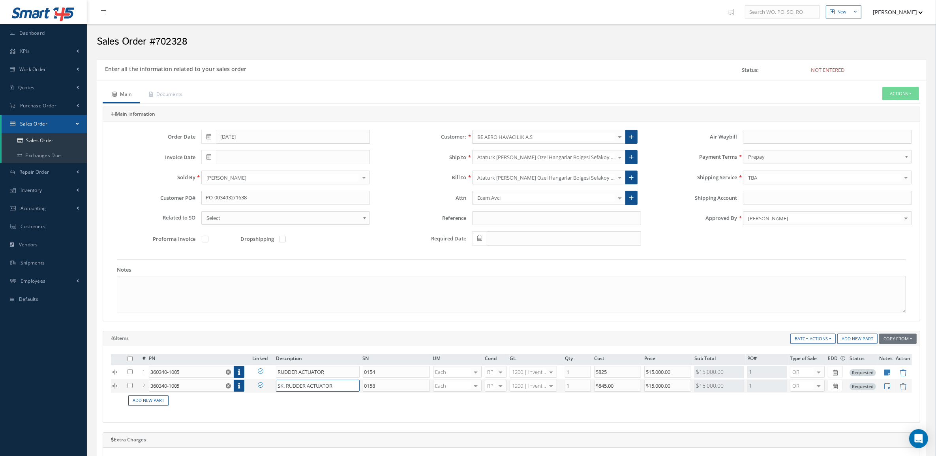
drag, startPoint x: 255, startPoint y: 391, endPoint x: 285, endPoint y: 387, distance: 29.9
click at [285, 390] on input "SK. RUDDER ACTUATOR" at bounding box center [318, 386] width 84 height 12
drag, startPoint x: 286, startPoint y: 388, endPoint x: 257, endPoint y: 388, distance: 28.8
click at [257, 388] on tr "2 360340-1005 Part Number Description SN Condition PO# Qty Location Warehouse S…" at bounding box center [511, 386] width 801 height 14
type input "RUDDER ACTUATOR"
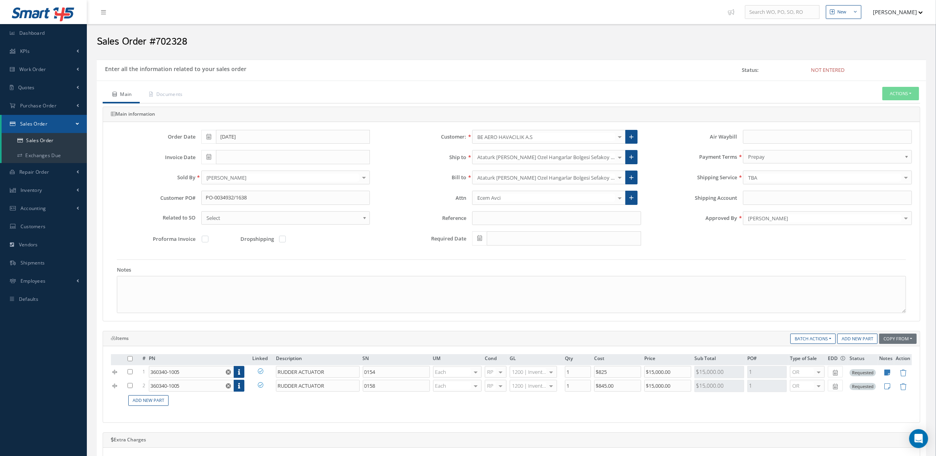
click at [325, 408] on td "Add New Part" at bounding box center [519, 400] width 786 height 15
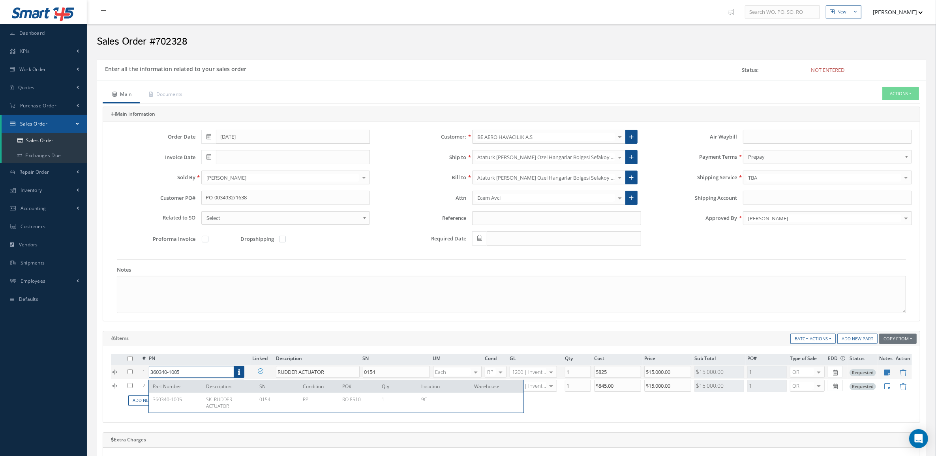
drag, startPoint x: 202, startPoint y: 369, endPoint x: 129, endPoint y: 370, distance: 73.1
click at [129, 370] on tr "1 360340-1005 Part Number Description SN Condition PO# Qty Location [GEOGRAPHIC…" at bounding box center [511, 372] width 801 height 14
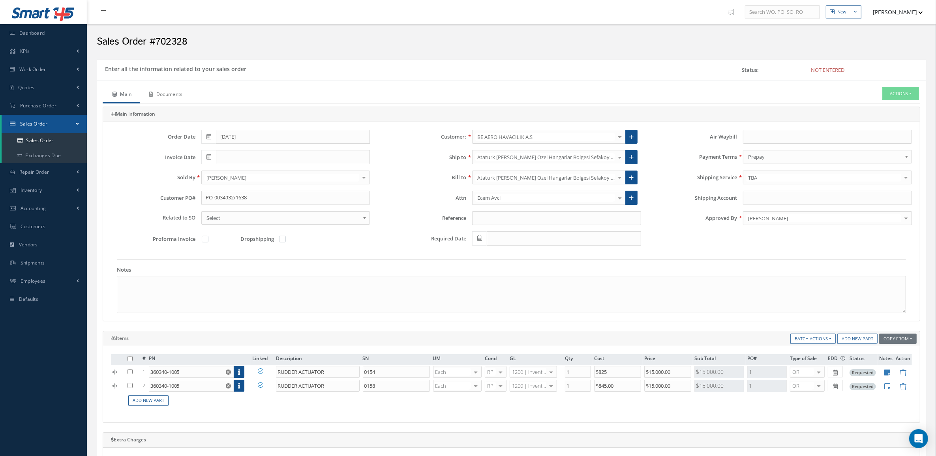
click at [168, 94] on link "Documents" at bounding box center [165, 95] width 51 height 17
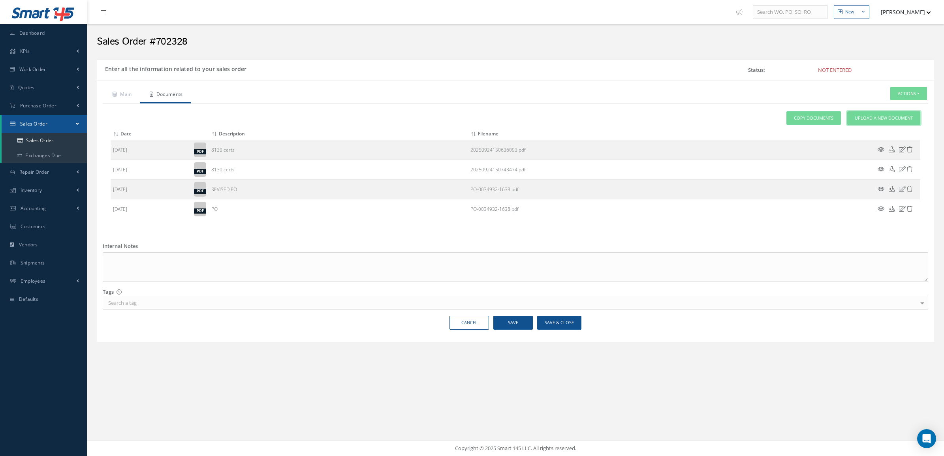
click at [873, 116] on span "Upload a New Document" at bounding box center [884, 118] width 58 height 7
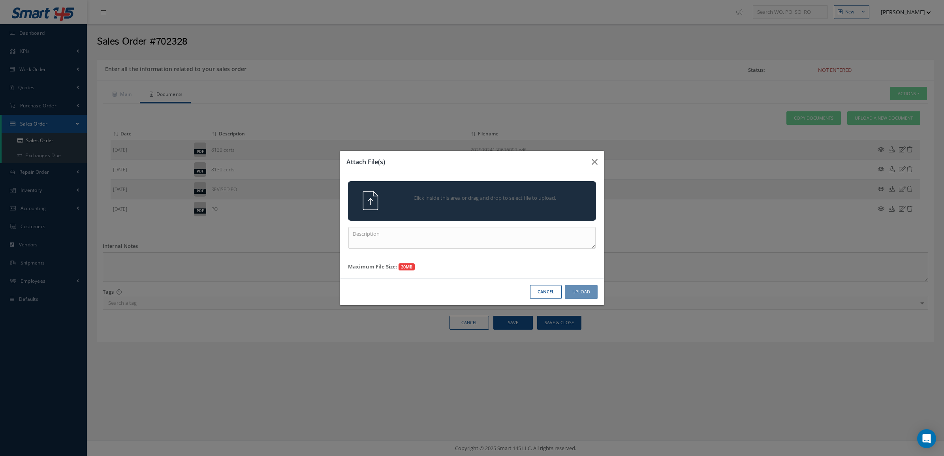
click at [474, 197] on span "Click inside this area or drag and drop to select file to upload." at bounding box center [484, 198] width 179 height 8
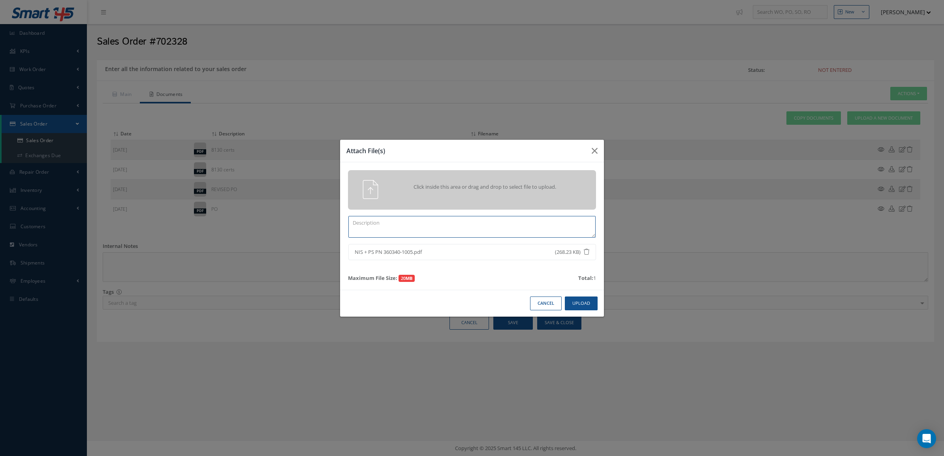
click at [526, 225] on textarea at bounding box center [471, 227] width 247 height 22
type textarea "t"
type textarea "Trace"
click at [593, 303] on button "Upload" at bounding box center [581, 304] width 33 height 14
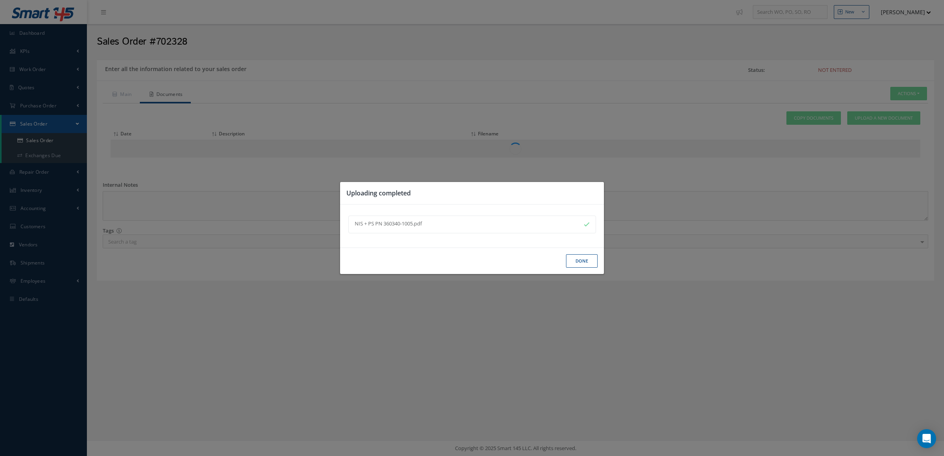
click at [581, 261] on button "Done" at bounding box center [582, 261] width 32 height 14
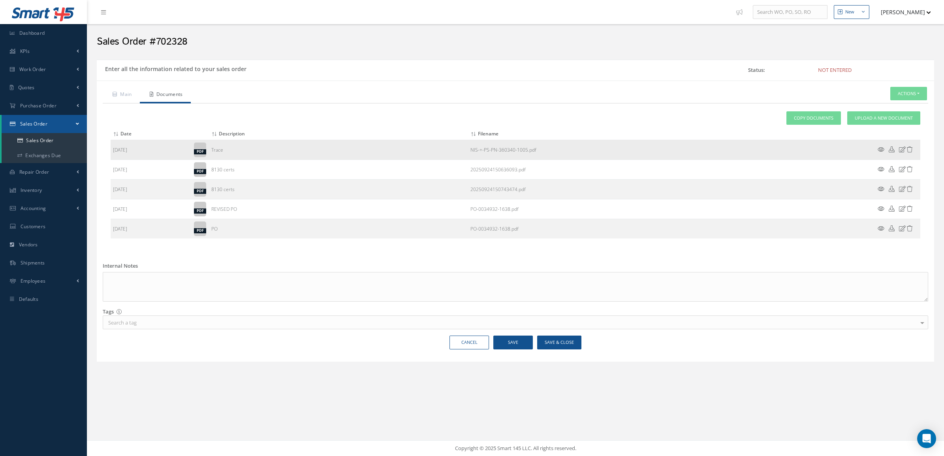
click at [880, 150] on icon at bounding box center [880, 150] width 7 height 6
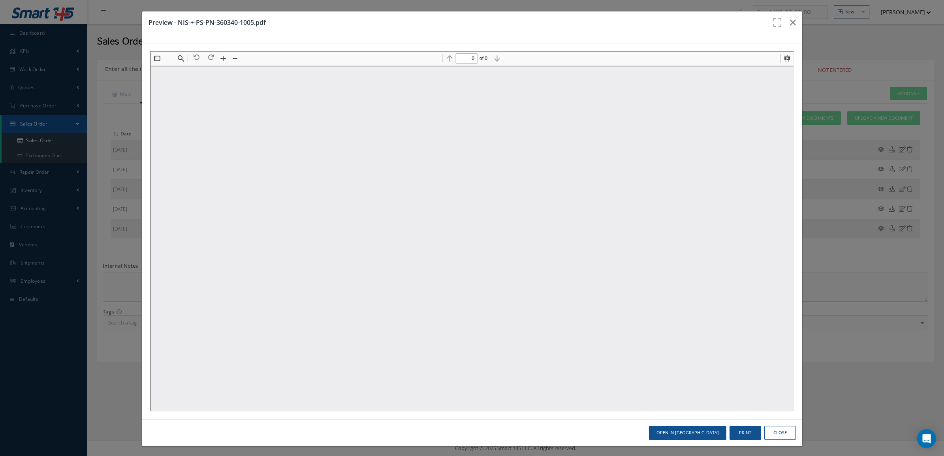
scroll to position [0, 0]
type input "1"
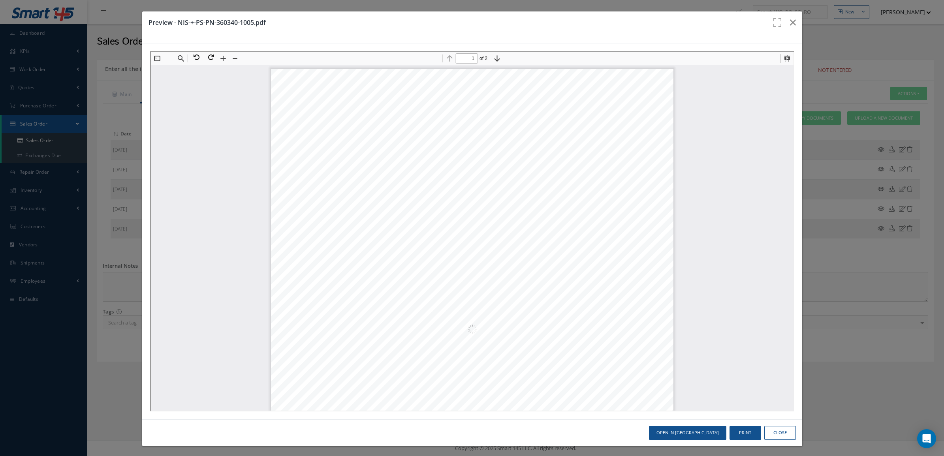
scroll to position [4, 0]
click at [739, 428] on button "Print" at bounding box center [745, 433] width 32 height 14
click at [789, 20] on button "button" at bounding box center [792, 22] width 19 height 22
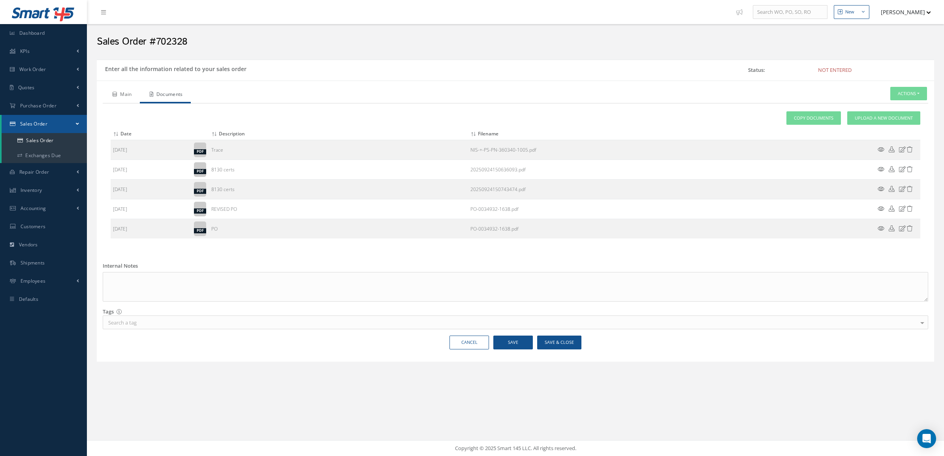
click at [126, 98] on link "Main" at bounding box center [121, 95] width 37 height 17
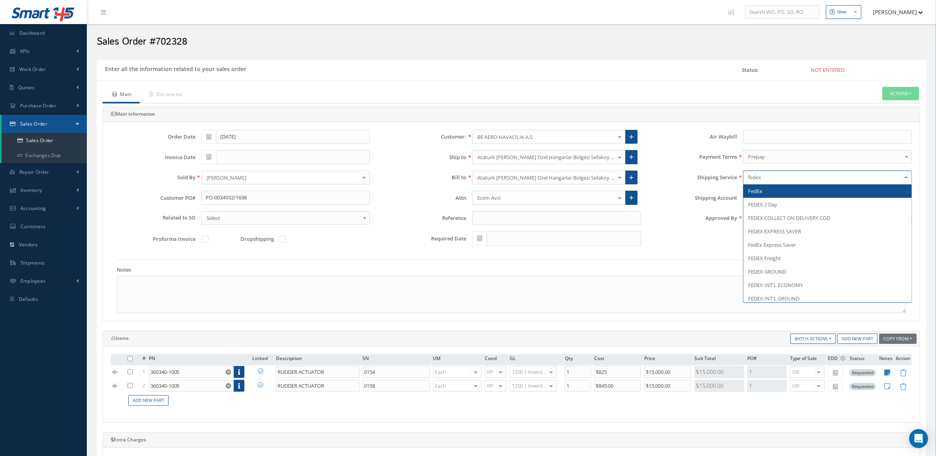
click at [768, 195] on span "FedEx" at bounding box center [828, 190] width 168 height 13
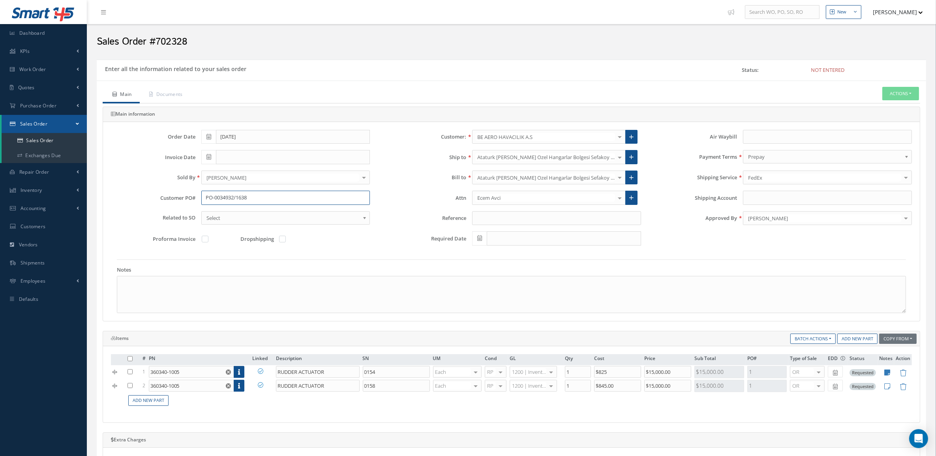
drag, startPoint x: 251, startPoint y: 193, endPoint x: 192, endPoint y: 194, distance: 59.2
click at [192, 194] on div "Customer PO# PO-0034932/1638" at bounding box center [240, 198] width 271 height 14
click at [772, 198] on input "Shipping Account" at bounding box center [827, 198] width 169 height 14
click at [772, 189] on div "Shipping Service FedEx Airborne COURIER DELIVERY DHL DHL DHL 2nd Day DHL EXPRES…" at bounding box center [782, 181] width 271 height 21
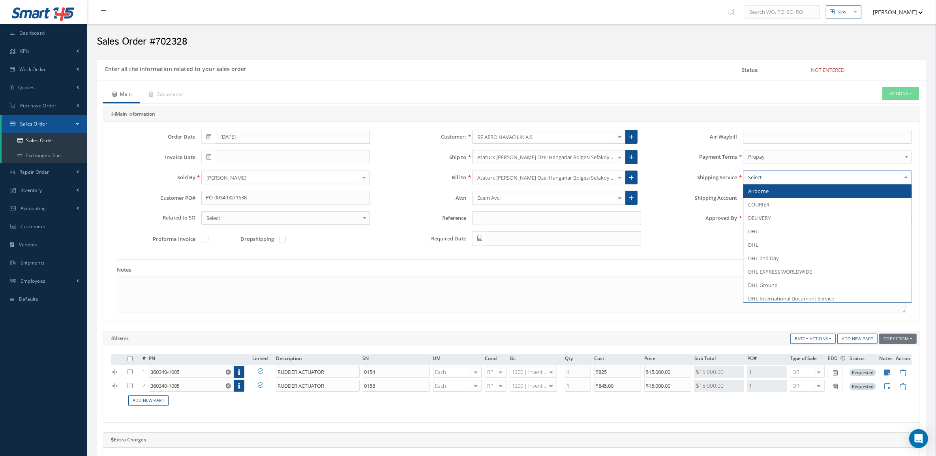
click at [767, 182] on div at bounding box center [827, 178] width 169 height 14
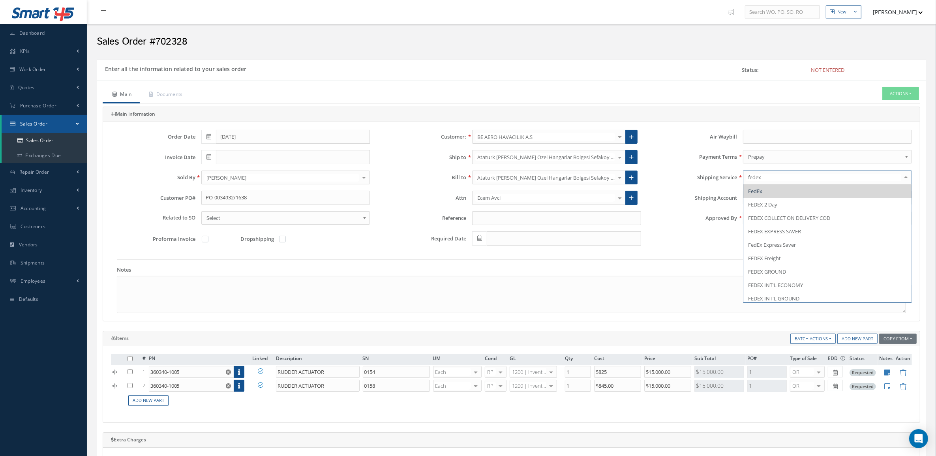
type input "fedex i"
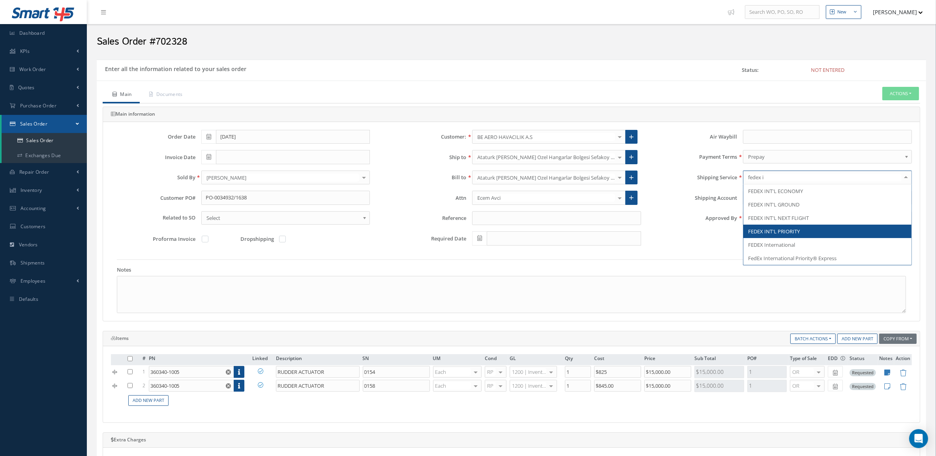
click at [783, 228] on span "FEDEX INT'L PRIORITY" at bounding box center [828, 231] width 168 height 13
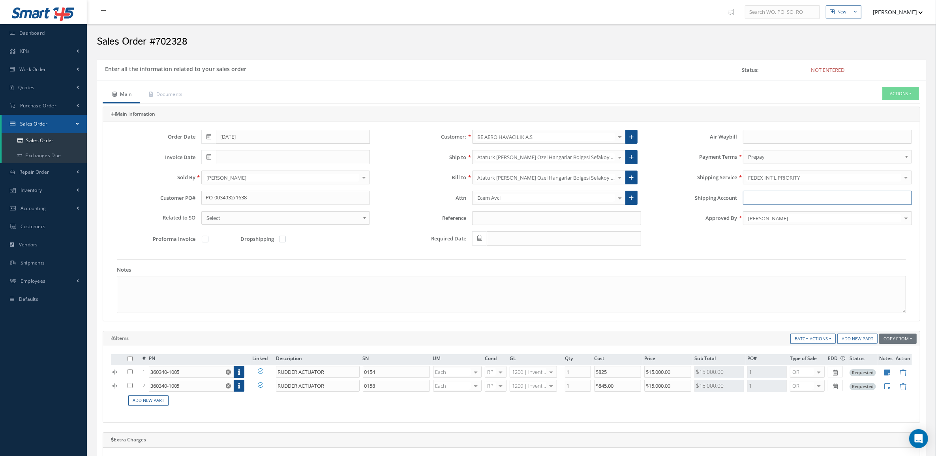
click at [774, 202] on input "Shipping Account" at bounding box center [827, 198] width 169 height 14
paste input "553 391 822"
type input "553 391 822"
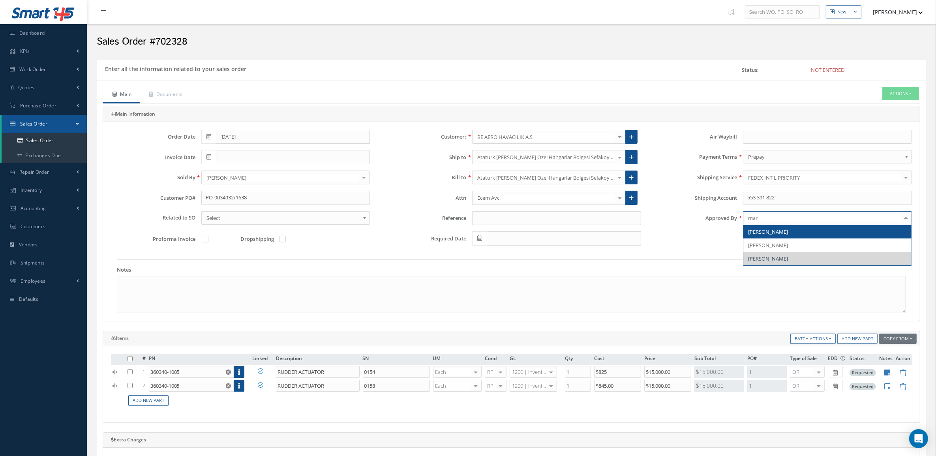
type input "mari"
click at [775, 231] on span "[PERSON_NAME]" at bounding box center [768, 231] width 40 height 7
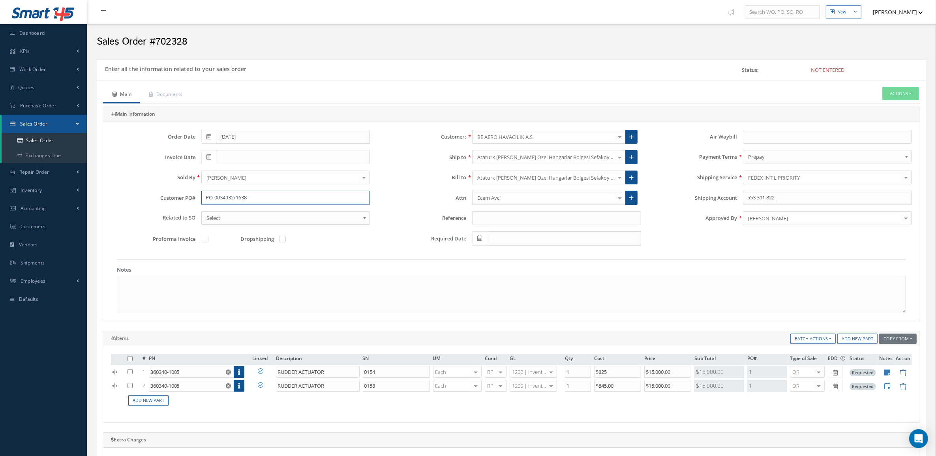
drag, startPoint x: 268, startPoint y: 195, endPoint x: 176, endPoint y: 195, distance: 92.0
click at [176, 195] on div "Customer PO# PO-0034932/1638" at bounding box center [240, 198] width 271 height 14
drag, startPoint x: 206, startPoint y: 47, endPoint x: 156, endPoint y: 42, distance: 50.4
click at [156, 42] on h2 "Sales Order #702328" at bounding box center [512, 42] width 830 height 12
copy h2 "702328"
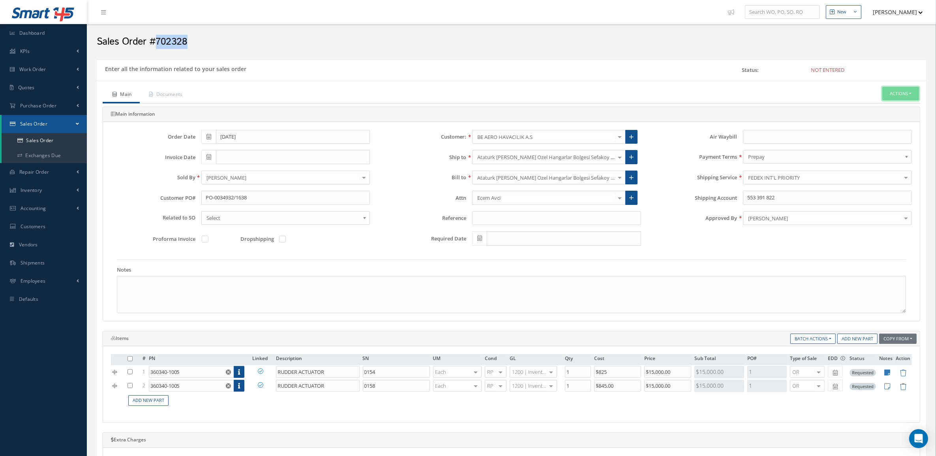
click at [894, 91] on button "Actions" at bounding box center [901, 94] width 37 height 14
click at [887, 103] on link "Enter/Update" at bounding box center [888, 107] width 63 height 11
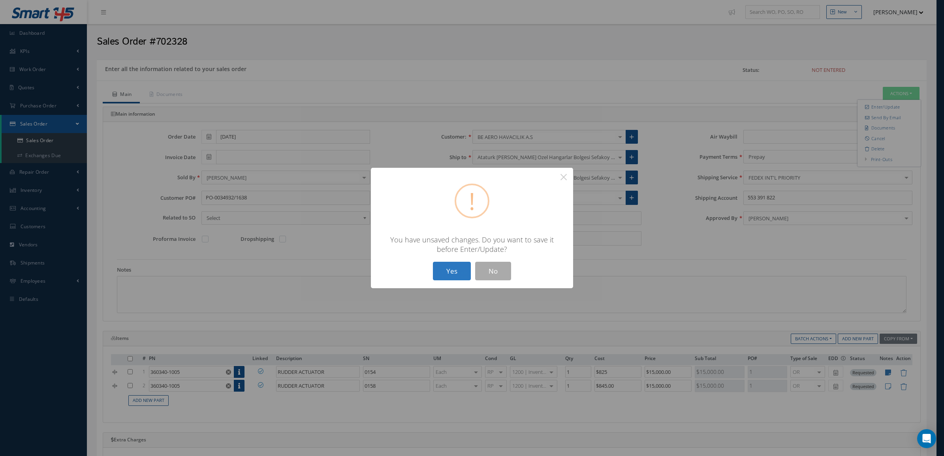
click at [459, 273] on button "Yes" at bounding box center [452, 271] width 38 height 19
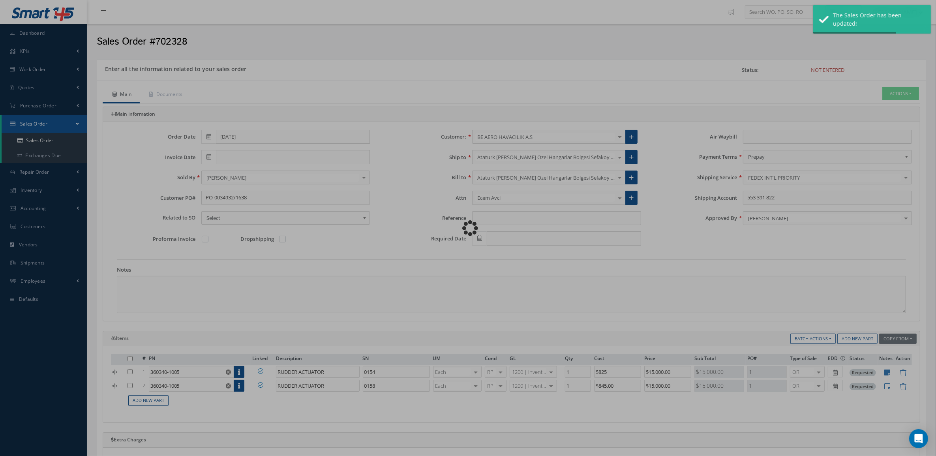
click at [468, 228] on div "Loading…" at bounding box center [468, 228] width 0 height 0
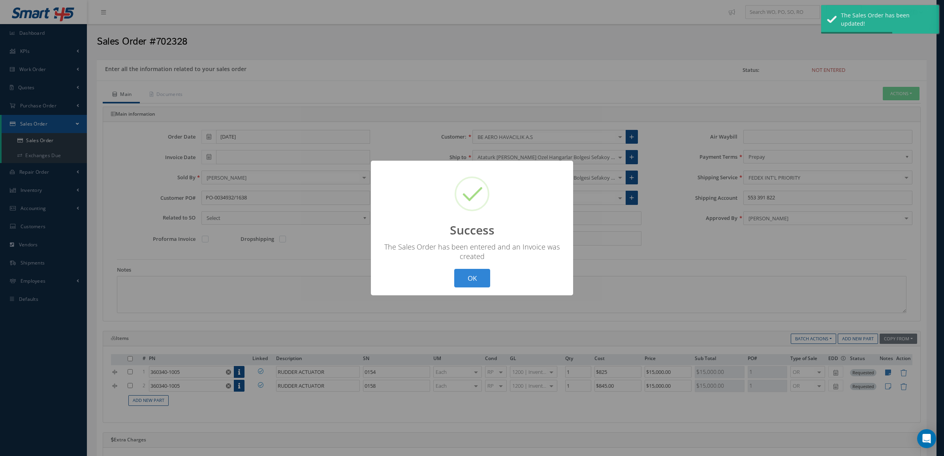
click at [897, 97] on div "? ! i Success × The Sales Order has been entered and an Invoice was created OK …" at bounding box center [472, 228] width 944 height 456
type input "[DATE]"
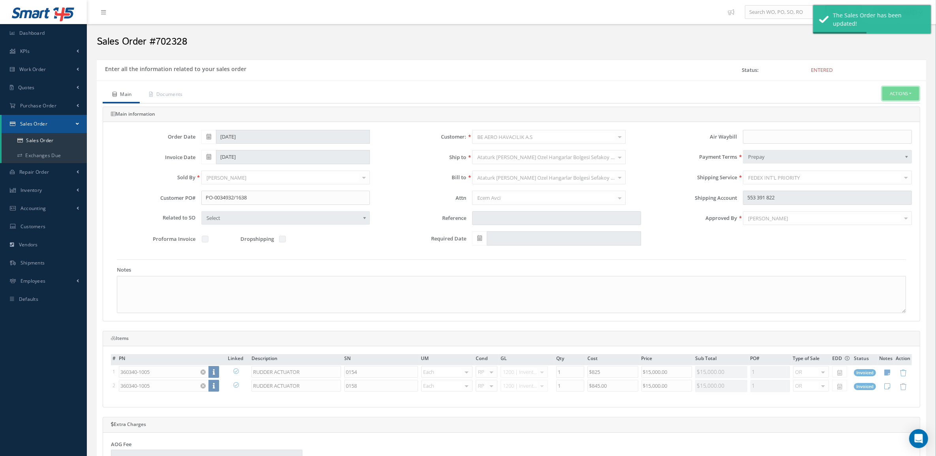
click at [897, 97] on button "Actions" at bounding box center [901, 94] width 37 height 14
click at [829, 167] on link "Invoice" at bounding box center [830, 161] width 60 height 12
drag, startPoint x: 177, startPoint y: 90, endPoint x: 242, endPoint y: 88, distance: 65.2
click at [177, 90] on link "Documents" at bounding box center [165, 95] width 51 height 17
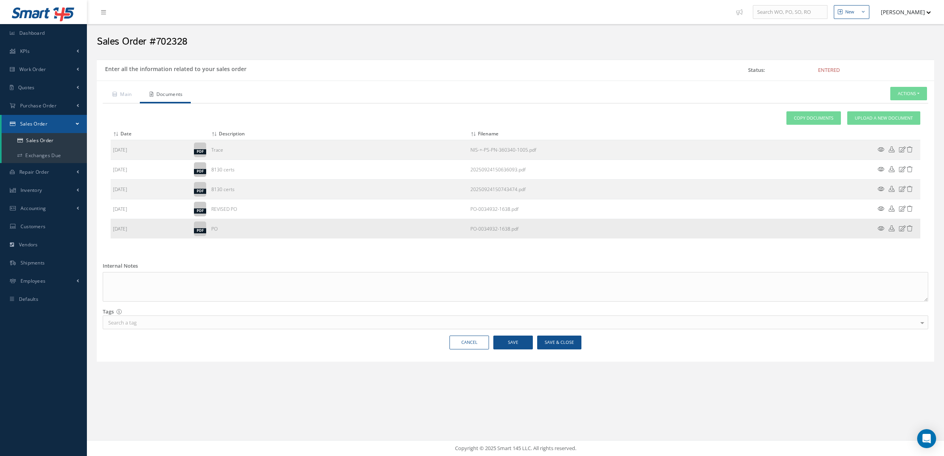
click at [883, 229] on icon at bounding box center [880, 228] width 7 height 6
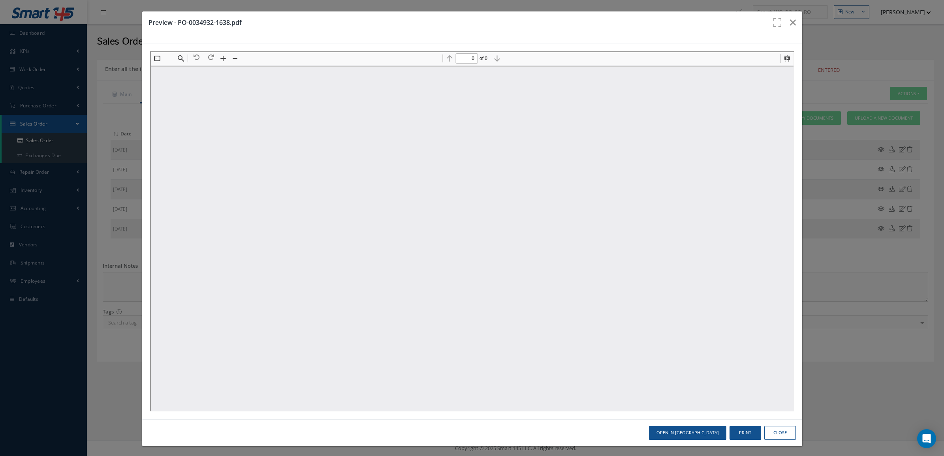
scroll to position [0, 0]
type input "1"
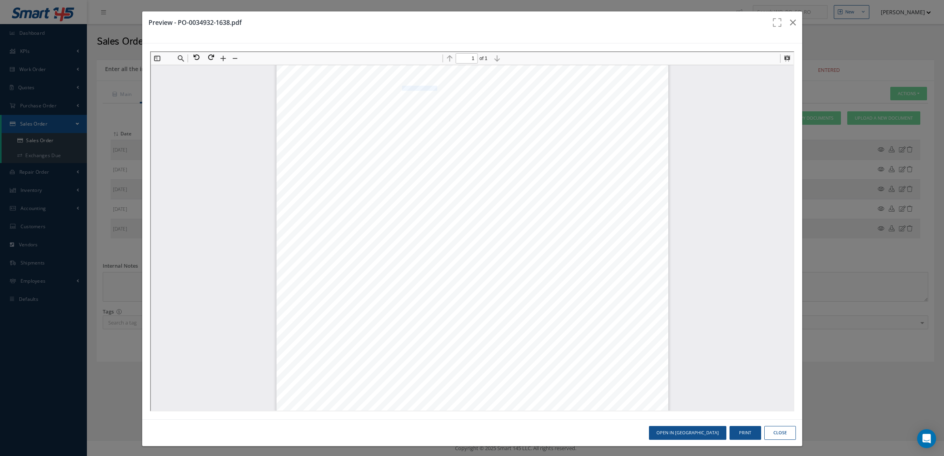
drag, startPoint x: 395, startPoint y: 89, endPoint x: 428, endPoint y: 88, distance: 33.6
click at [428, 88] on span "Atatürk Havalimani" at bounding box center [420, 87] width 39 height 5
drag, startPoint x: 428, startPoint y: 88, endPoint x: 445, endPoint y: 82, distance: 17.9
click at [445, 82] on span "BE Aero HAVACILIK A.S." at bounding box center [427, 82] width 52 height 5
copy span "BE Aero HAVACILIK A.S"
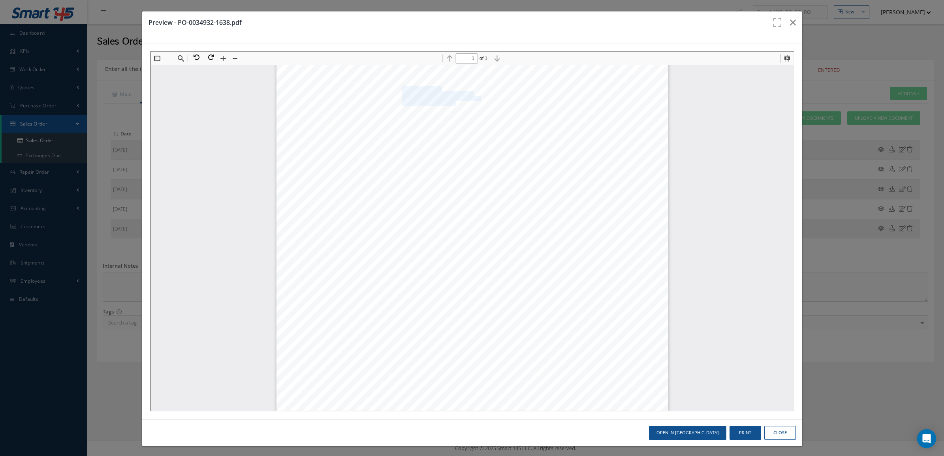
drag, startPoint x: 395, startPoint y: 87, endPoint x: 443, endPoint y: 100, distance: 50.3
click at [443, 100] on div "1 / 1 Form-0346/Rev.4 BE Aero HAVACILIK A.S. Atatürk Havalimani Genel Havacilik…" at bounding box center [471, 341] width 392 height 554
copy div "Atatürk Havalimani Genel Havacilik Terminali E Kapisi Yeni Hangarlar Bölgesi 3 …"
click at [407, 90] on span "Genel Havacilik Terminali E Kapisi" at bounding box center [436, 92] width 70 height 5
click at [396, 92] on div "1 / 1 Form-0346/Rev.4 BE Aero HAVACILIK A.S. Atatürk Havalimani Genel Havacilik…" at bounding box center [471, 341] width 392 height 554
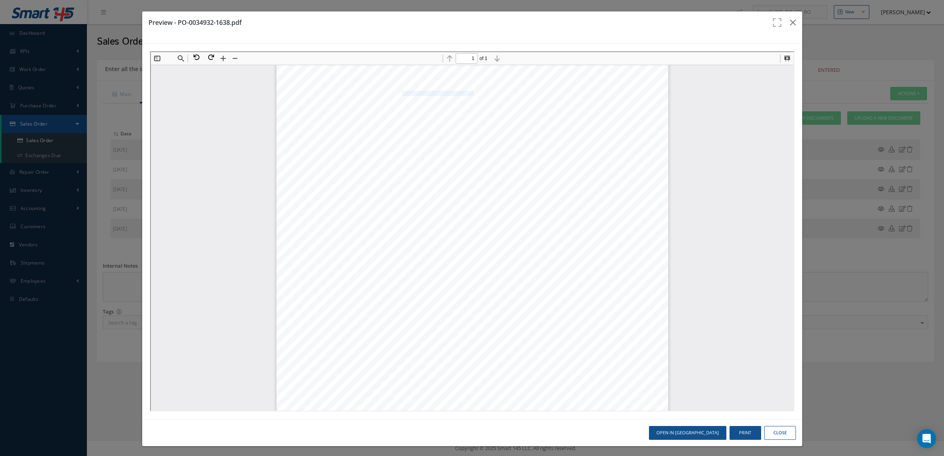
copy span "Genel Havacilik Terminali E Kapisi"
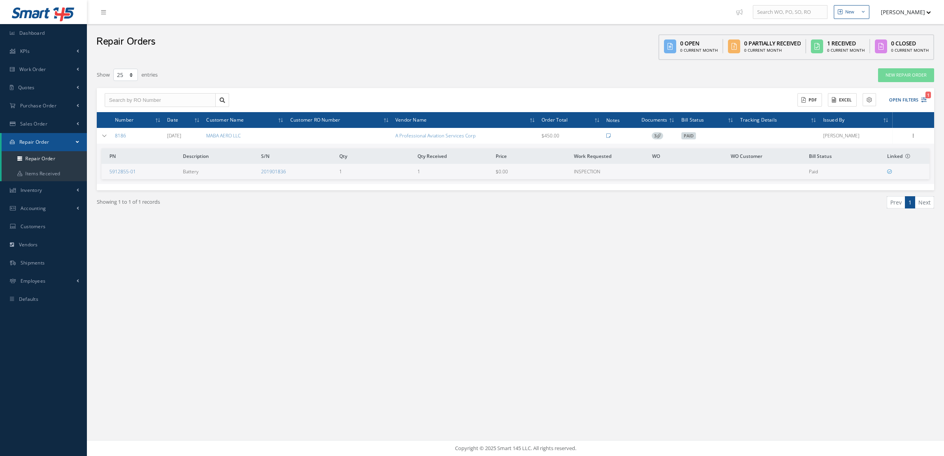
select select "25"
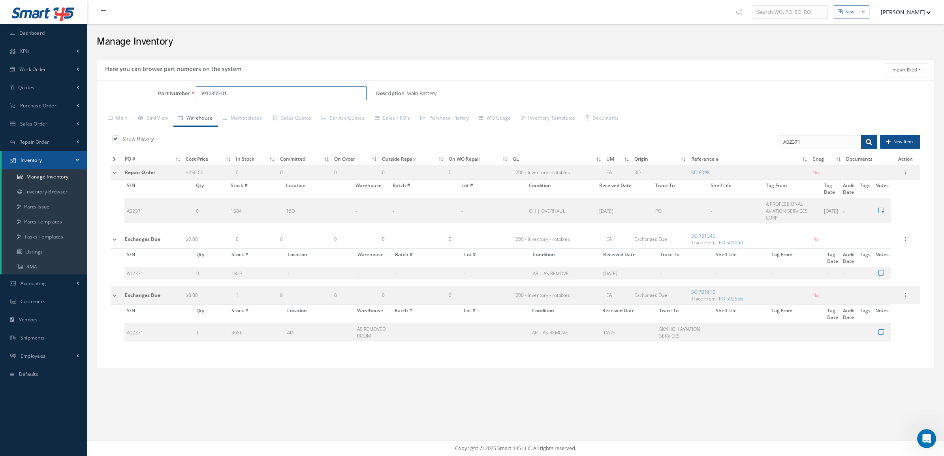
scroll to position [1, 0]
drag, startPoint x: 250, startPoint y: 95, endPoint x: 156, endPoint y: 90, distance: 93.7
click at [156, 90] on div "Part Number 5912855-01" at bounding box center [236, 93] width 279 height 14
paste input "360340-1005"
type input "360340-1005"
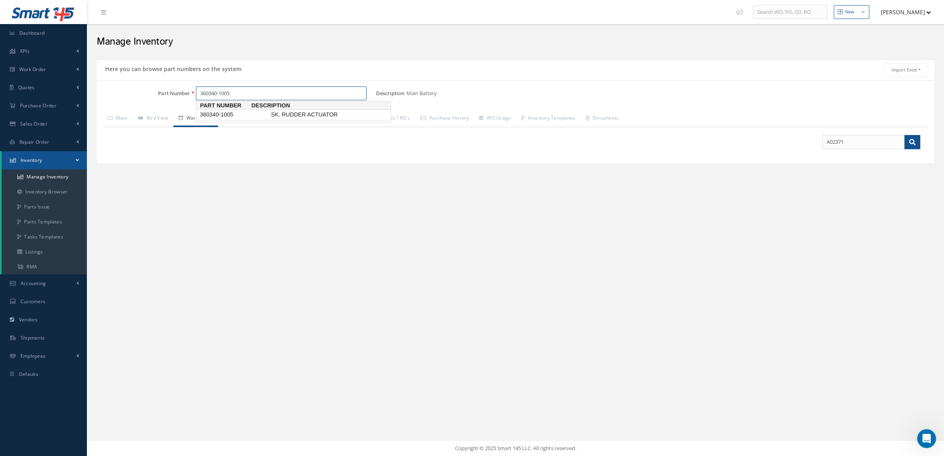
click at [205, 113] on span "360340-1005" at bounding box center [233, 115] width 71 height 8
click at [151, 121] on link "Bird View" at bounding box center [153, 119] width 41 height 17
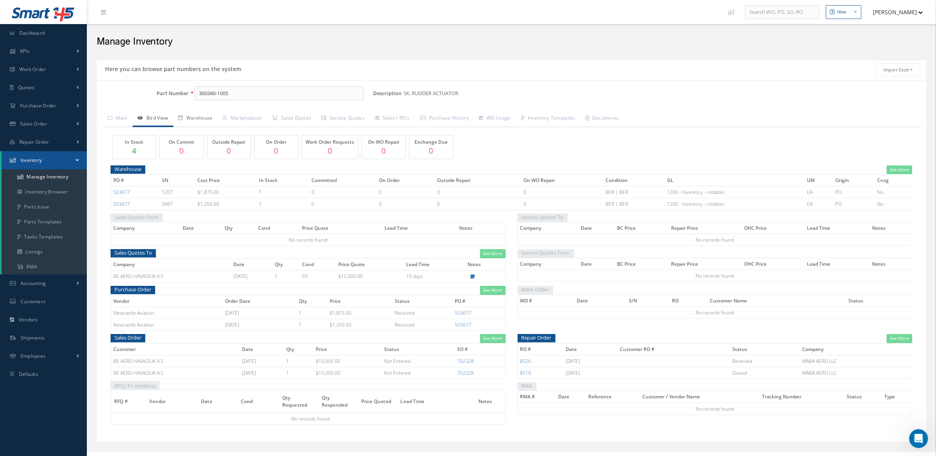
click at [199, 117] on link "Warehouse" at bounding box center [195, 119] width 45 height 17
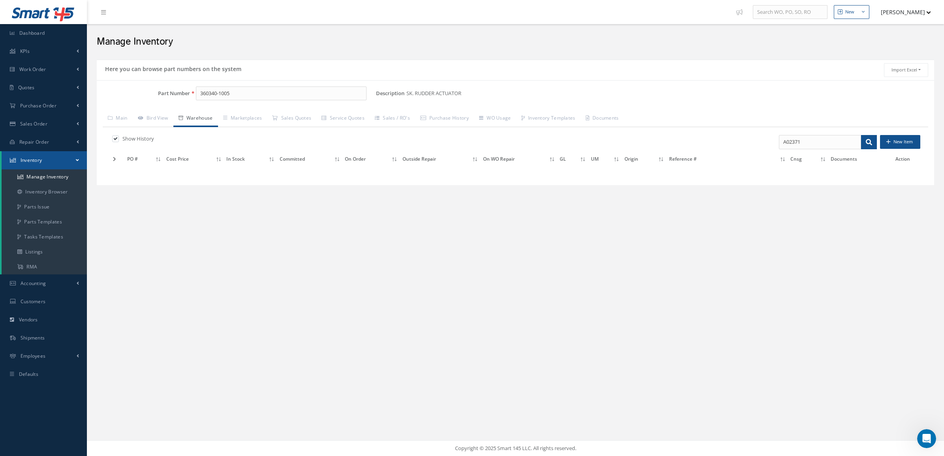
click at [117, 160] on td at bounding box center [118, 159] width 14 height 12
click at [113, 159] on icon at bounding box center [114, 159] width 3 height 5
click at [118, 141] on label at bounding box center [119, 138] width 2 height 7
click at [115, 141] on input "checkbox" at bounding box center [114, 139] width 5 height 5
click at [118, 140] on label at bounding box center [119, 138] width 2 height 7
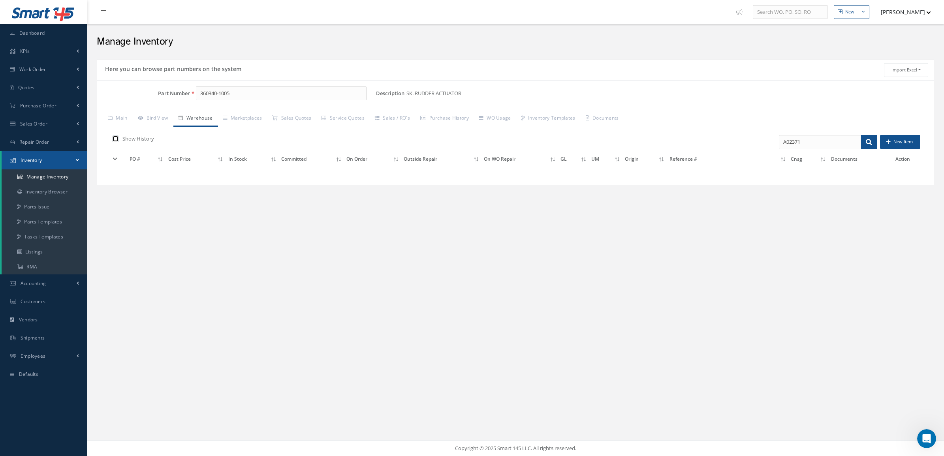
click at [115, 140] on input "checkbox" at bounding box center [114, 139] width 5 height 5
click at [116, 162] on icon at bounding box center [115, 159] width 4 height 5
click at [157, 117] on link "Bird View" at bounding box center [153, 119] width 41 height 17
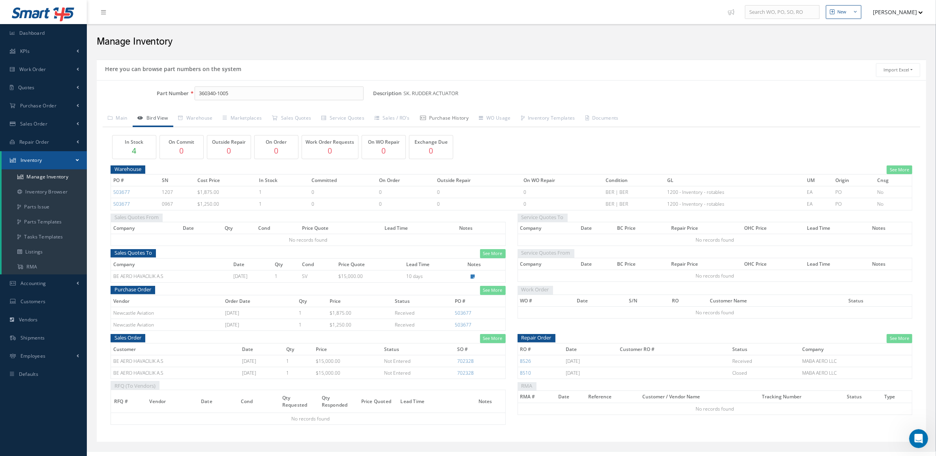
click at [433, 117] on link "Purchase History" at bounding box center [444, 119] width 59 height 17
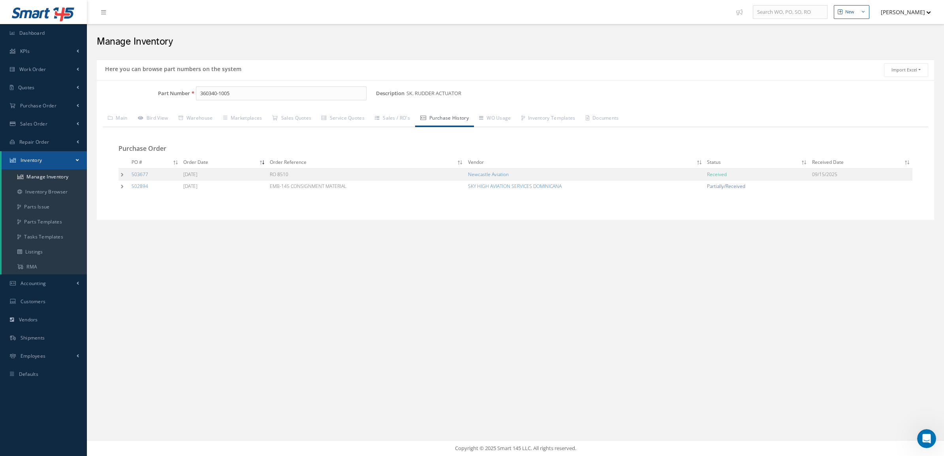
click at [119, 184] on td at bounding box center [123, 186] width 11 height 12
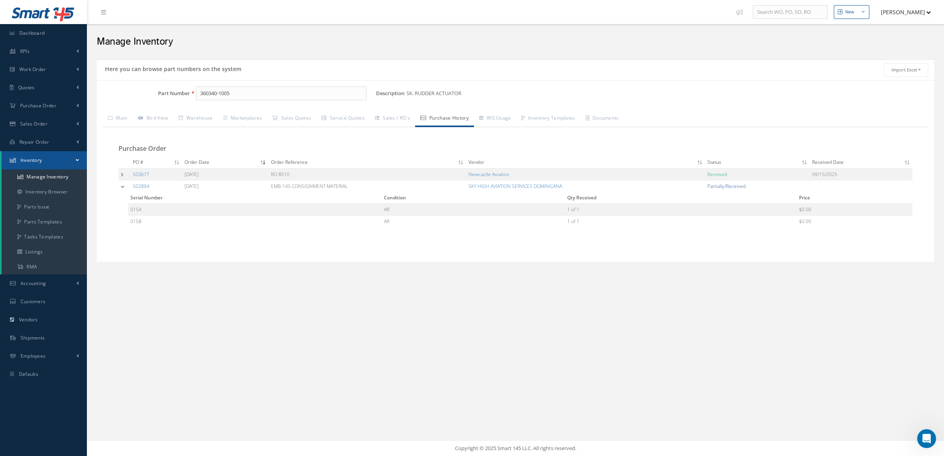
click at [119, 173] on td at bounding box center [124, 174] width 12 height 12
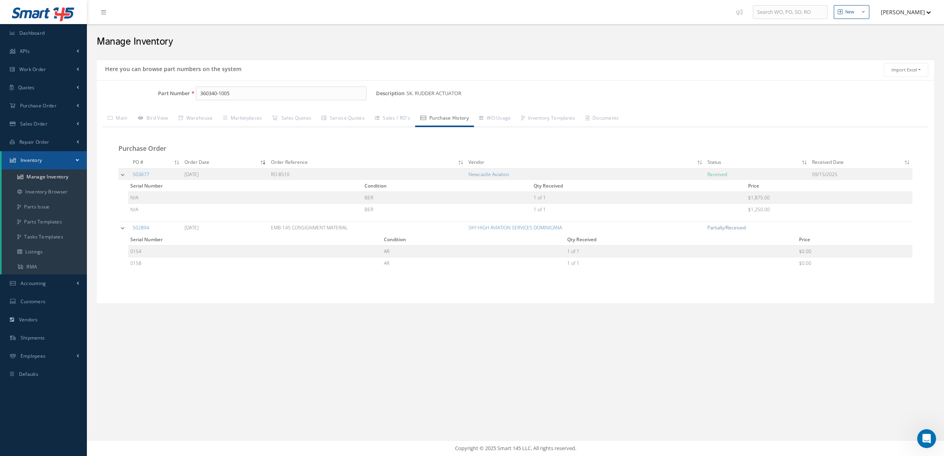
click at [121, 178] on td at bounding box center [124, 174] width 12 height 12
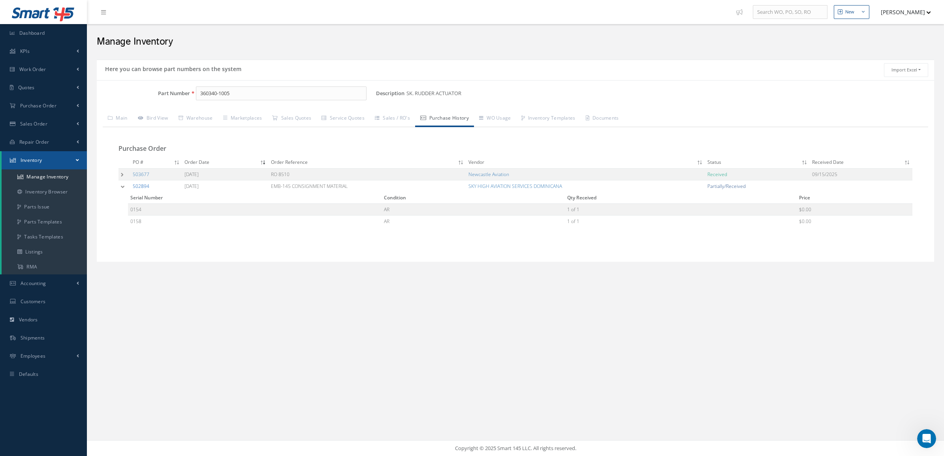
click at [141, 188] on link "502894" at bounding box center [141, 186] width 17 height 7
click at [145, 184] on link "502894" at bounding box center [141, 186] width 17 height 7
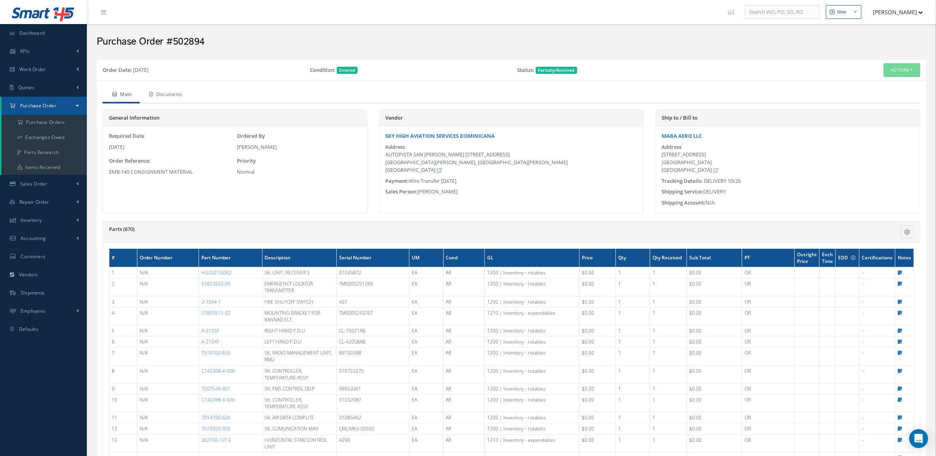
click at [153, 95] on icon at bounding box center [152, 94] width 4 height 5
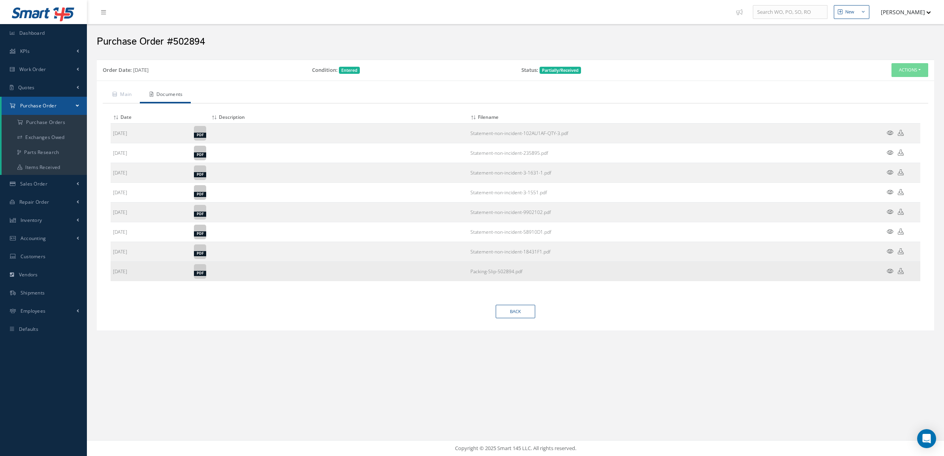
click at [891, 271] on icon at bounding box center [890, 271] width 7 height 6
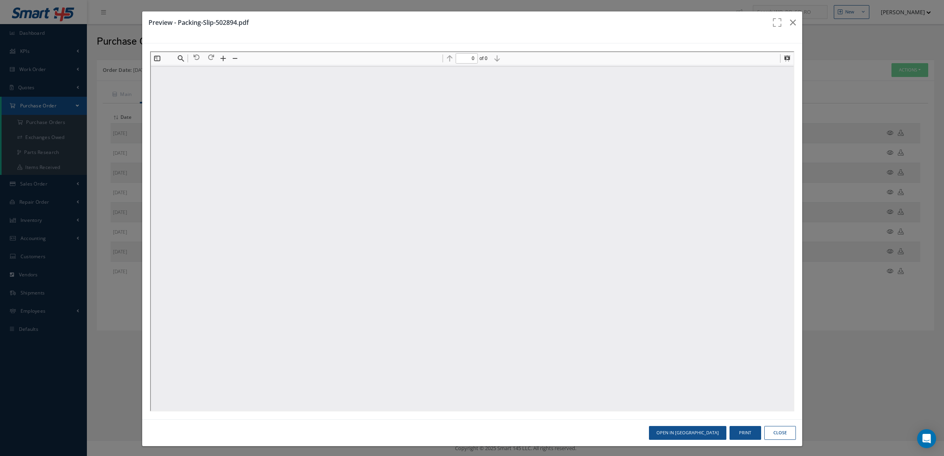
type input "1"
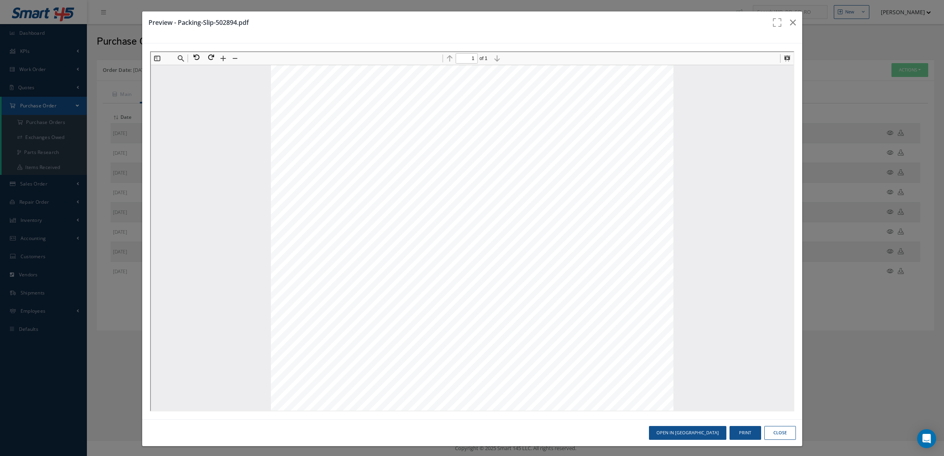
scroll to position [182, 0]
click at [767, 434] on button "Close" at bounding box center [780, 433] width 32 height 14
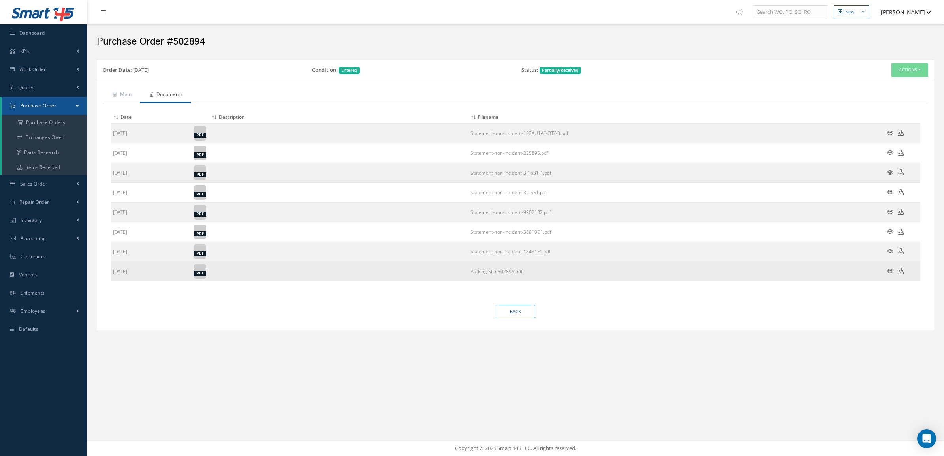
click at [901, 274] on icon at bounding box center [901, 271] width 6 height 6
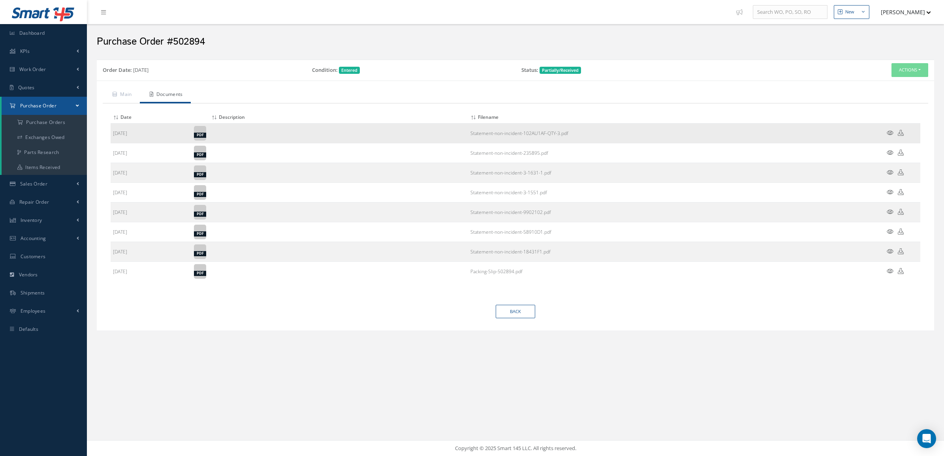
click at [900, 133] on icon at bounding box center [901, 133] width 6 height 6
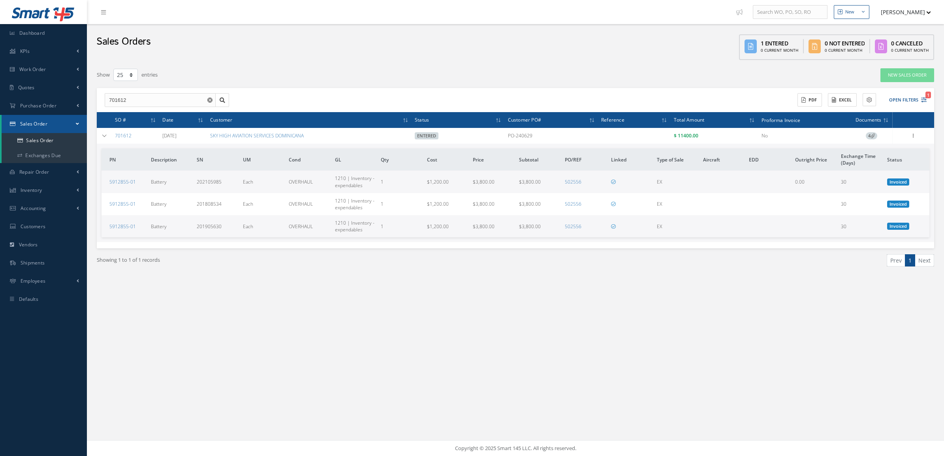
select select "25"
click at [44, 141] on link "Sales Order" at bounding box center [44, 140] width 85 height 15
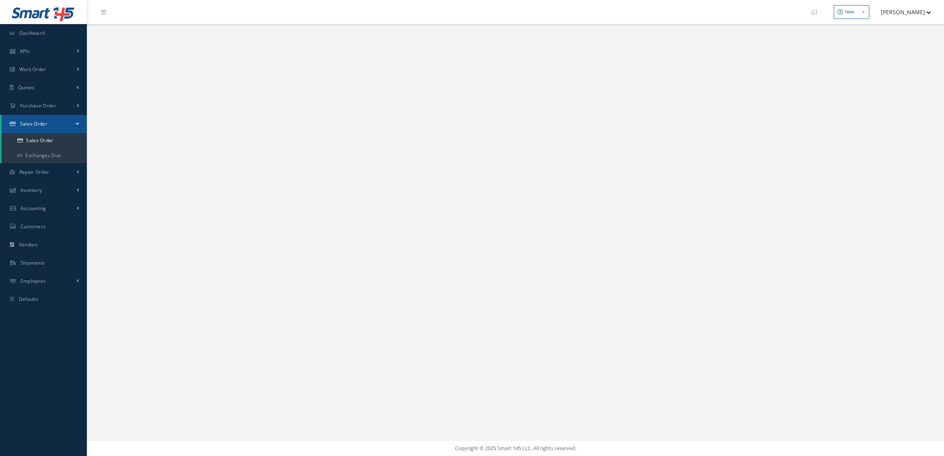
select select "25"
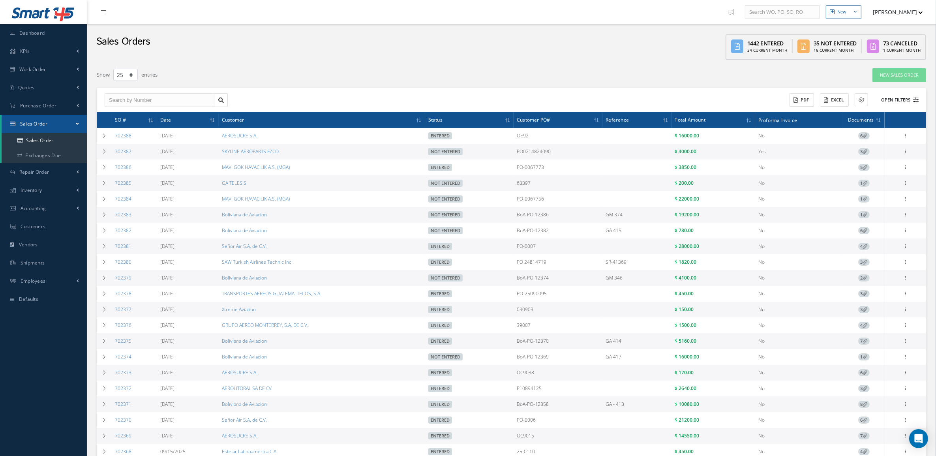
click at [896, 100] on button "Open Filters" at bounding box center [896, 100] width 45 height 13
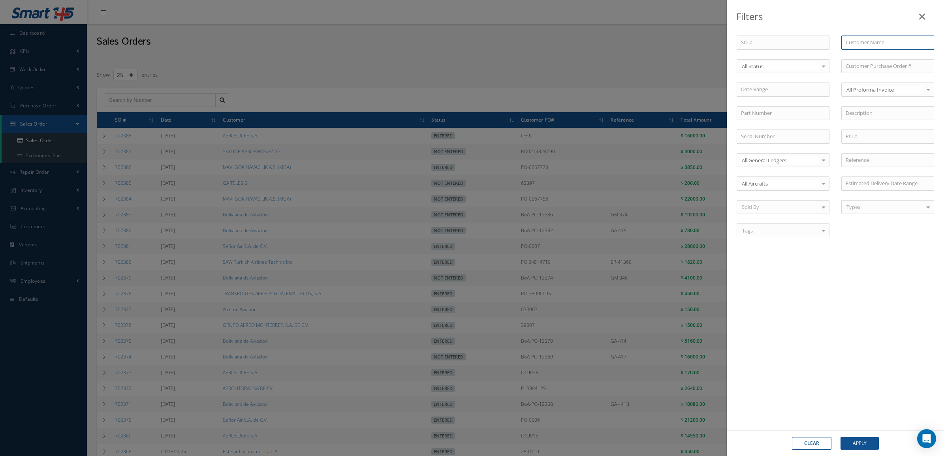
click at [878, 41] on input "text" at bounding box center [887, 43] width 93 height 14
click at [866, 68] on span "BE AERO HAVACILIK A.S" at bounding box center [872, 70] width 55 height 7
type input "BE AERO HAVACILIK A.S"
click at [856, 435] on div "Clear Apply" at bounding box center [835, 443] width 217 height 26
click at [856, 438] on button "Apply" at bounding box center [859, 443] width 38 height 13
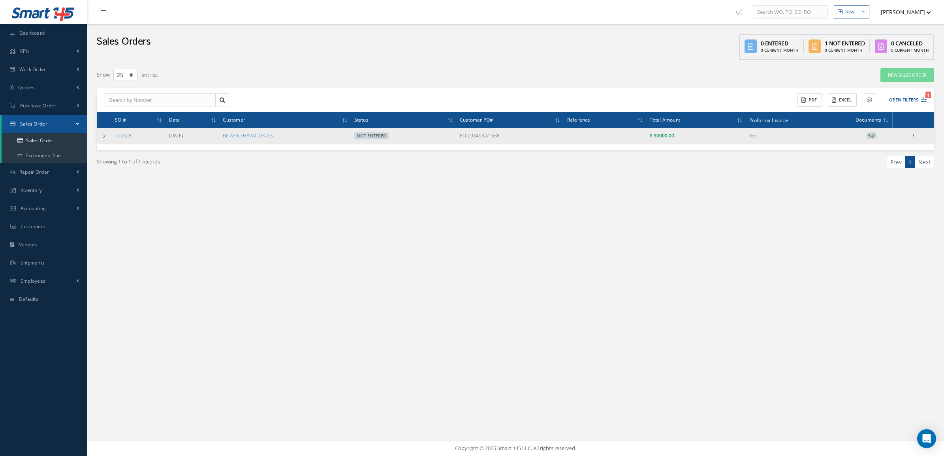
drag, startPoint x: 880, startPoint y: 137, endPoint x: 874, endPoint y: 135, distance: 6.2
click at [879, 135] on td "5" at bounding box center [871, 136] width 41 height 16
click at [871, 135] on icon at bounding box center [872, 135] width 4 height 4
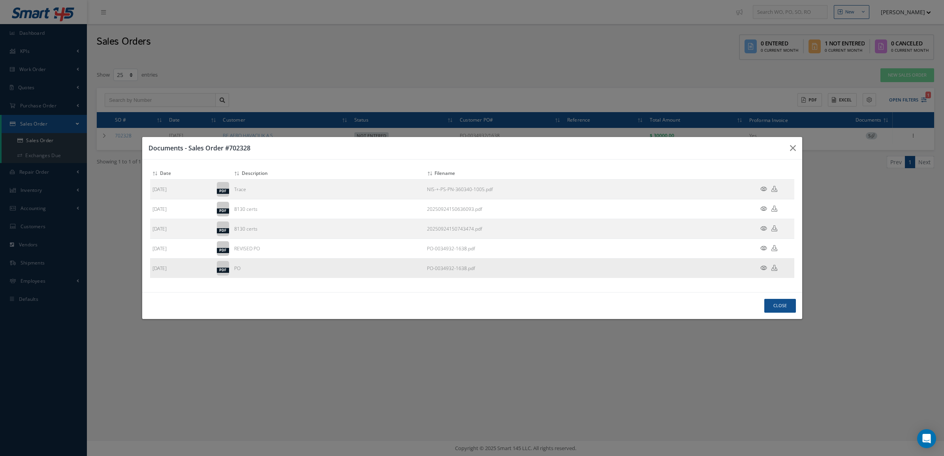
click at [765, 268] on icon at bounding box center [763, 268] width 7 height 6
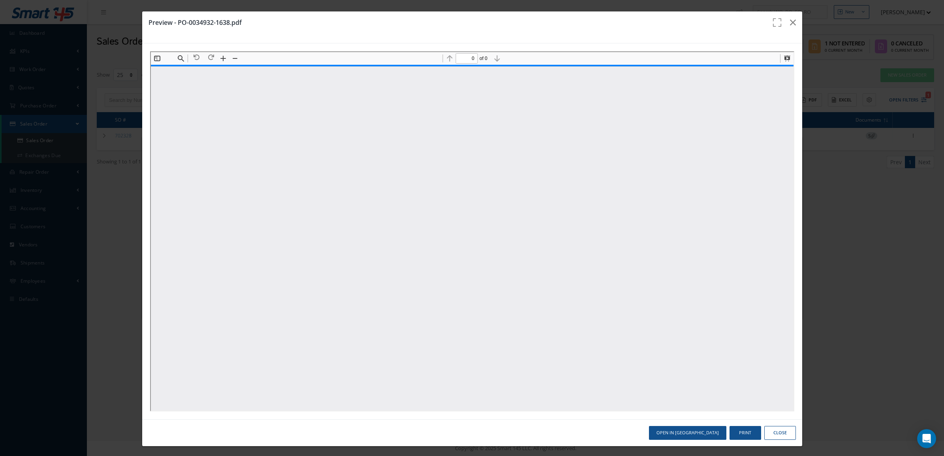
type input "1"
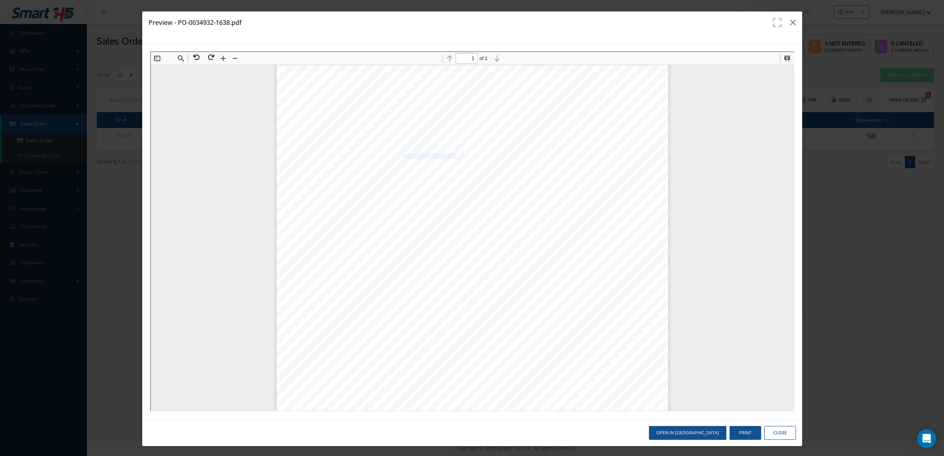
drag, startPoint x: 396, startPoint y: 154, endPoint x: 449, endPoint y: 155, distance: 53.3
click at [449, 155] on span "BE AERO HAVACILIK A.Ş." at bounding box center [428, 155] width 55 height 5
copy span "BE AERO HAVACILIK A.Ş"
drag, startPoint x: 444, startPoint y: 195, endPoint x: 396, endPoint y: 167, distance: 56.1
click at [396, 167] on div "1 / 1 Form-0346/Rev.4 BE Aero HAVACILIK A.S. Atatürk Havalimani Genel Havacilik…" at bounding box center [471, 341] width 392 height 554
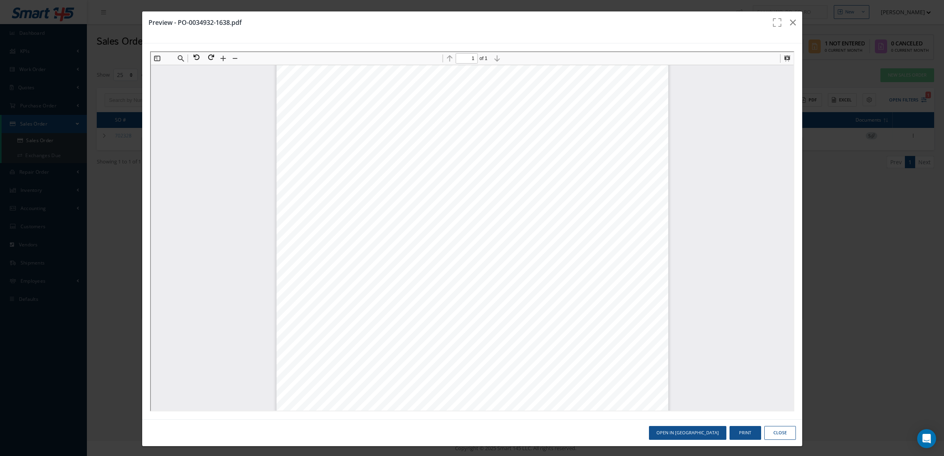
drag, startPoint x: 396, startPoint y: 167, endPoint x: 398, endPoint y: 155, distance: 12.8
click at [401, 155] on span "BE AERO HAVACILIK A.Ş." at bounding box center [428, 155] width 55 height 5
drag, startPoint x: 396, startPoint y: 149, endPoint x: 443, endPoint y: 195, distance: 65.6
click at [443, 195] on div "1 / 1 Form-0346/Rev.4 BE Aero HAVACILIK A.S. Atatürk Havalimani Genel Havacilik…" at bounding box center [471, 341] width 392 height 554
copy div "Ship To : BE AERO HAVACILIK A.Ş. Atatürk Havalimanı - Genel Havacılık Terminali…"
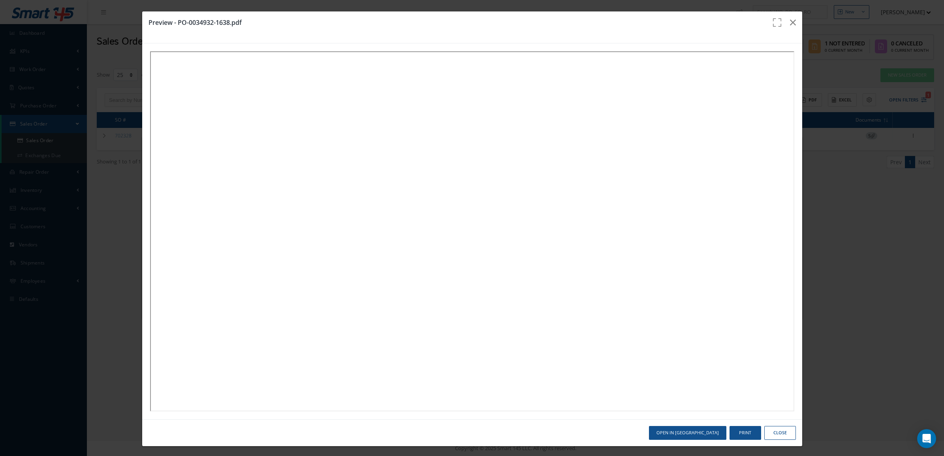
select select "25"
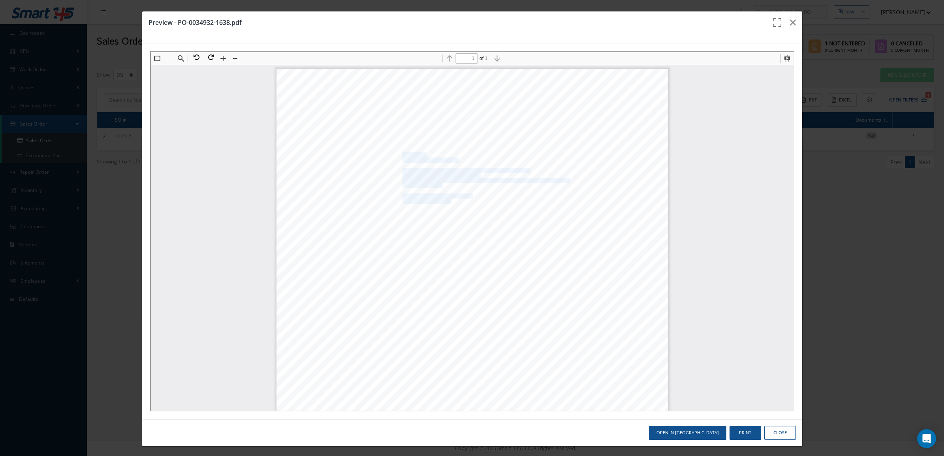
scroll to position [4, 0]
click at [790, 22] on icon "button" at bounding box center [793, 22] width 6 height 9
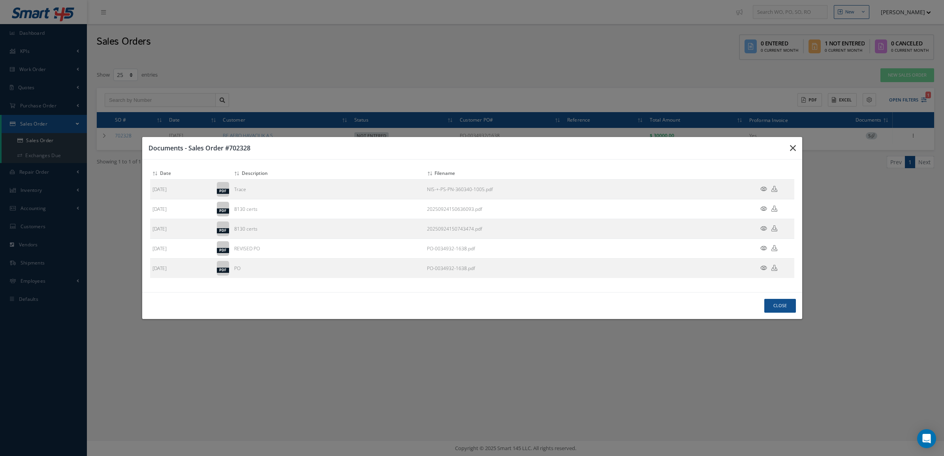
click at [788, 147] on button "button" at bounding box center [792, 148] width 19 height 22
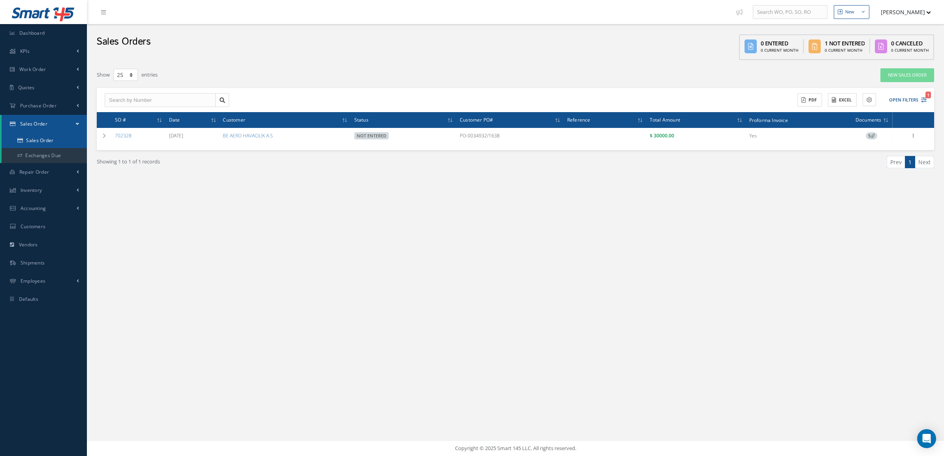
click at [33, 135] on link "Sales Order" at bounding box center [44, 140] width 85 height 15
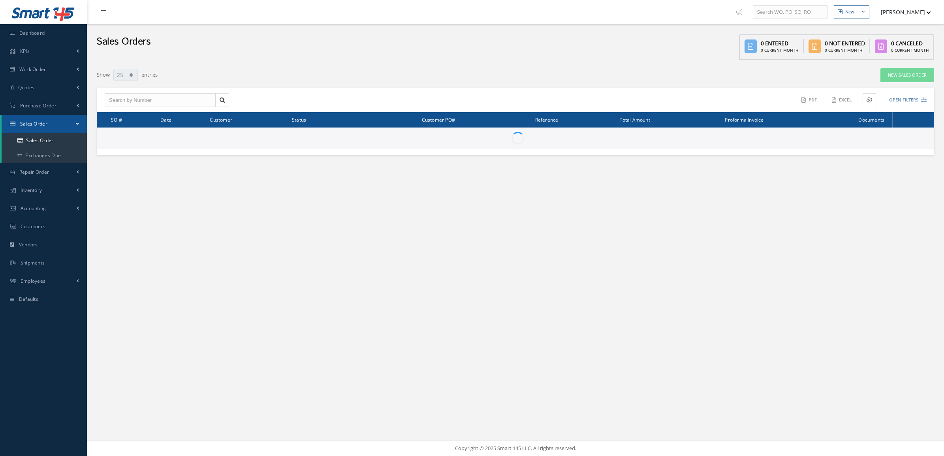
select select "25"
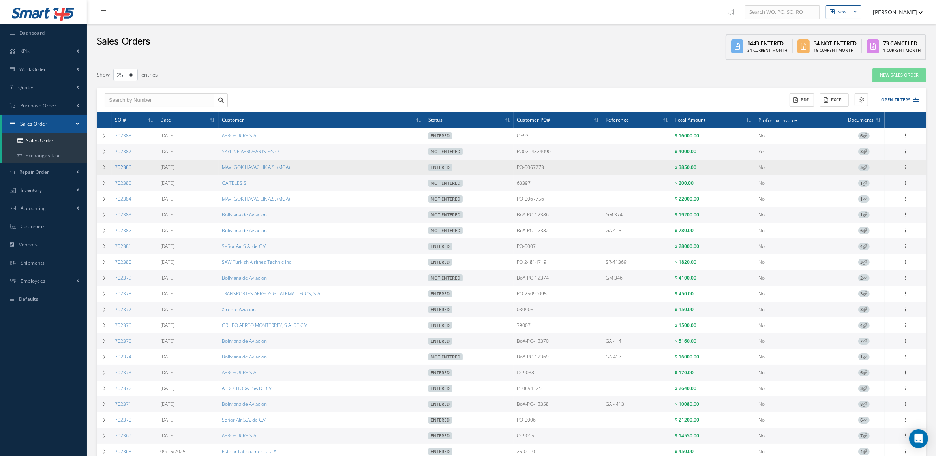
click at [127, 168] on link "702386" at bounding box center [123, 167] width 17 height 7
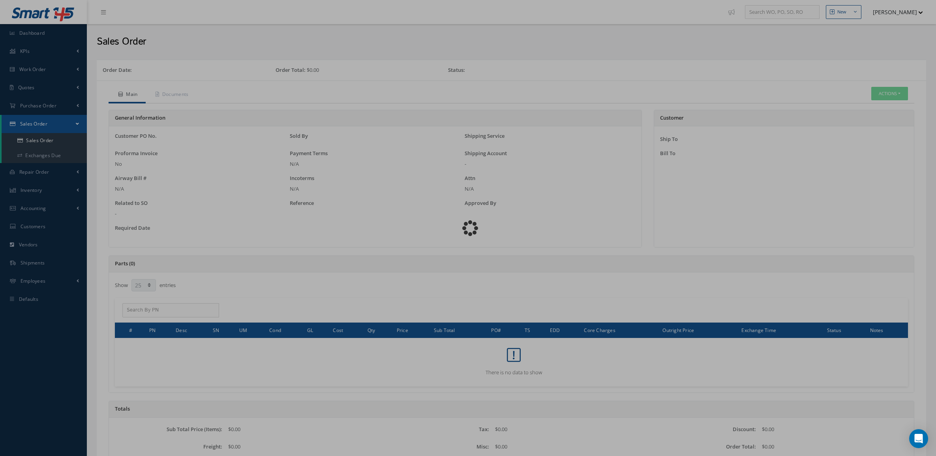
select select "25"
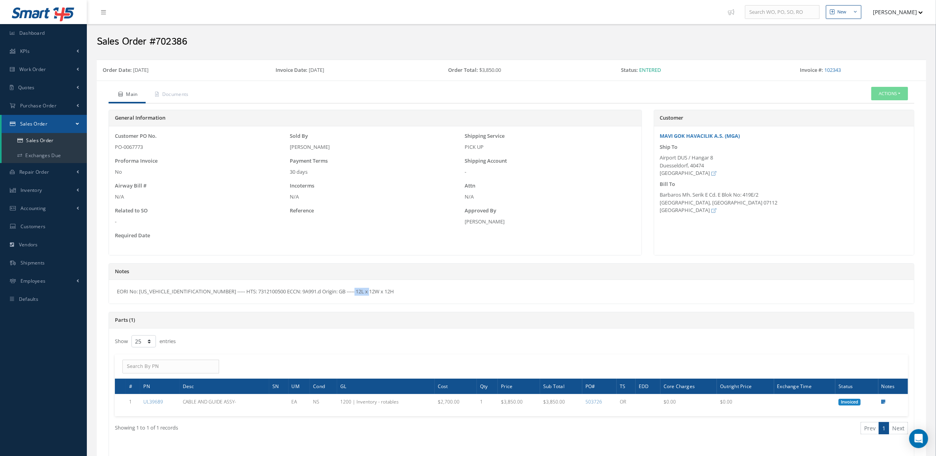
drag, startPoint x: 278, startPoint y: 293, endPoint x: 259, endPoint y: 293, distance: 19.0
click at [259, 293] on div "EORI No: [US_VEHICLE_IDENTIFICATION_NUMBER] ----- HTS: 7312100500 ECCN: 9A991.d…" at bounding box center [511, 292] width 805 height 24
copy div "9A991.d"
click at [363, 293] on div "EORI No: DE617797854227678 ----- HTS: 7312100500 ECCN: 9A991.d Origin: GB -----…" at bounding box center [511, 292] width 805 height 24
drag, startPoint x: 306, startPoint y: 290, endPoint x: 243, endPoint y: 293, distance: 63.2
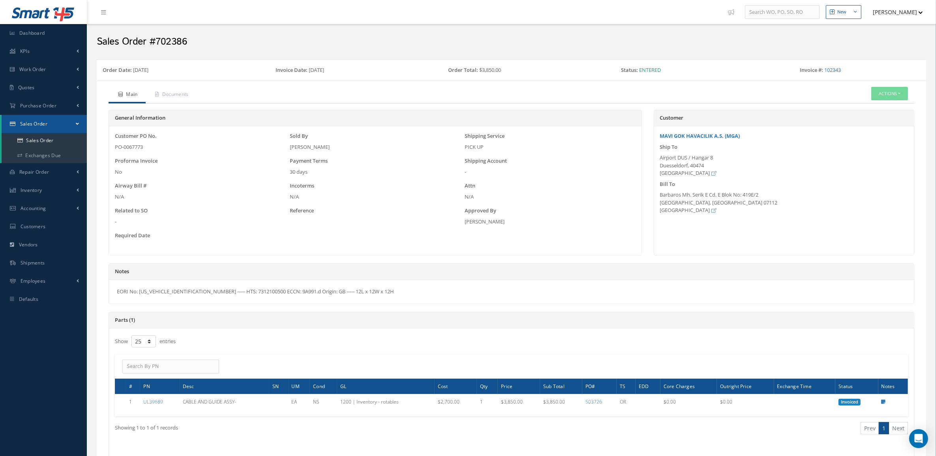
click at [243, 293] on div "EORI No: DE617797854227678 ----- HTS: 7312100500 ECCN: 9A991.d Origin: GB -----…" at bounding box center [511, 292] width 805 height 24
copy div "ECCN: 9A991.d Origin: GB"
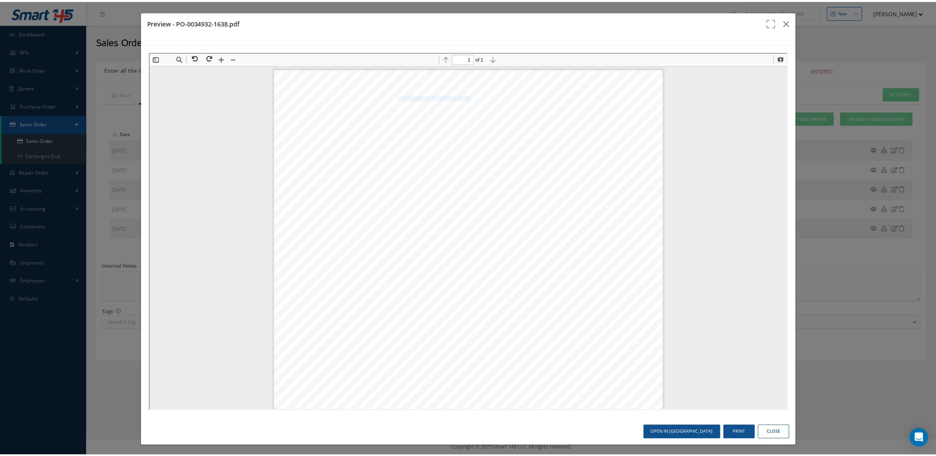
scroll to position [4, 0]
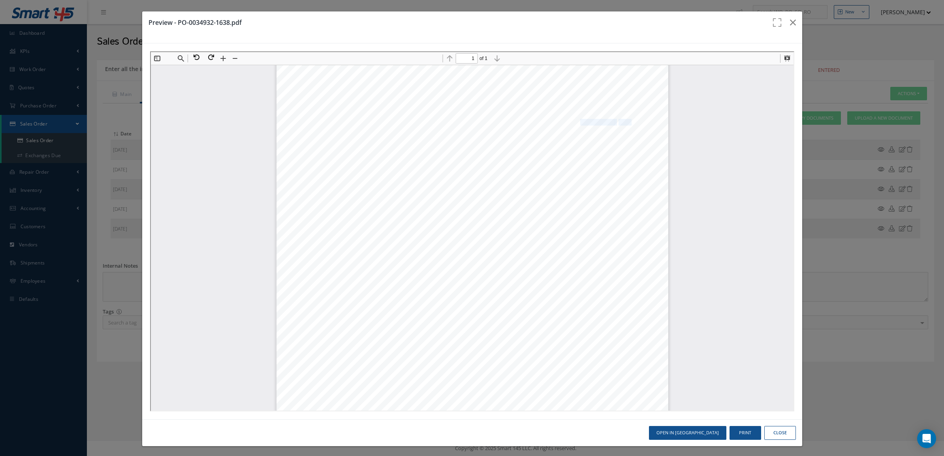
drag, startPoint x: 624, startPoint y: 118, endPoint x: 573, endPoint y: 120, distance: 50.6
click at [573, 120] on div "1 / 1 Form-0346/Rev.4 BE Aero HAVACILIK A.S. Atatürk Havalimani Genel Havacilik…" at bounding box center [471, 341] width 392 height 554
copy div "PO-0034932 \ 1638"
click at [790, 26] on icon "button" at bounding box center [793, 22] width 6 height 9
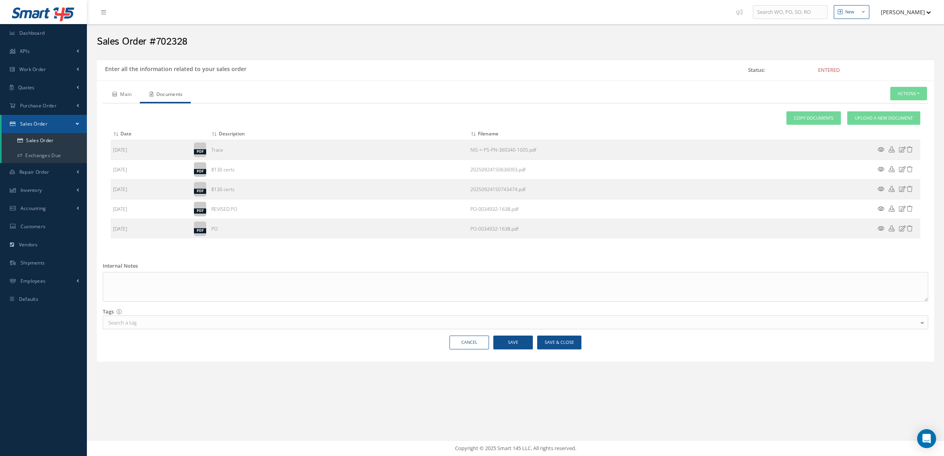
click at [115, 93] on icon at bounding box center [115, 94] width 4 height 5
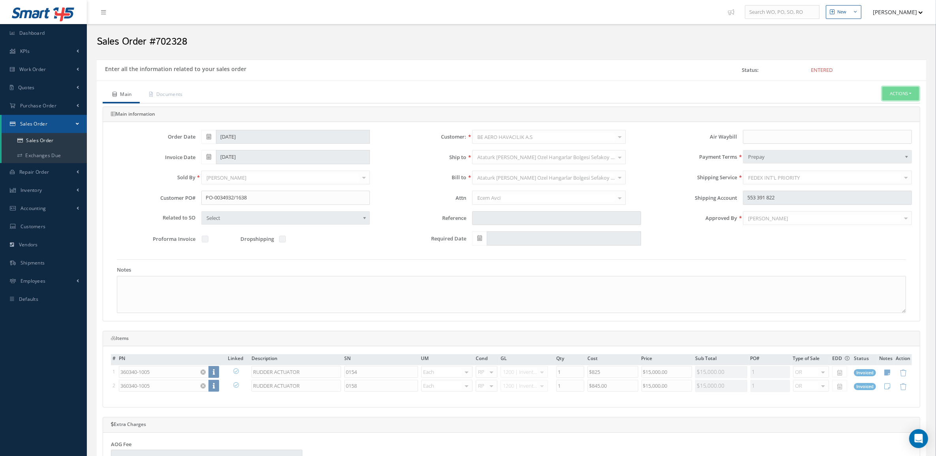
click at [889, 94] on button "Actions" at bounding box center [901, 94] width 37 height 14
click at [890, 107] on link "Reverse Sales Order" at bounding box center [888, 107] width 63 height 11
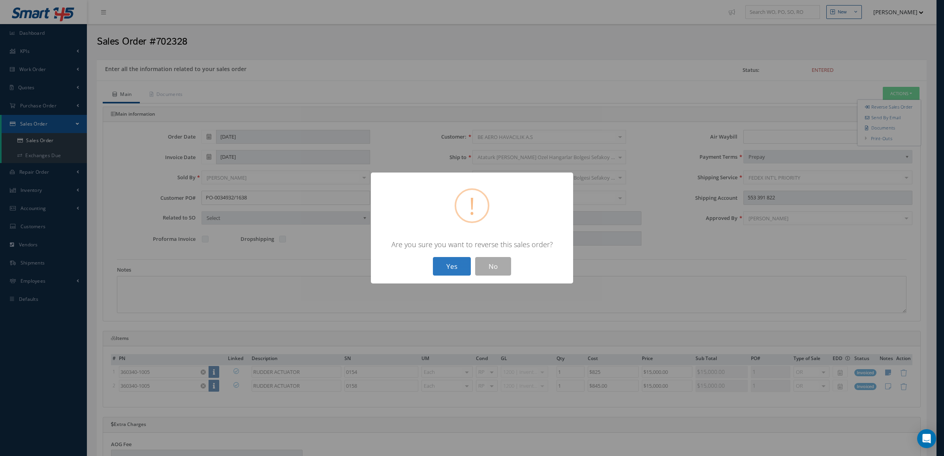
click at [436, 271] on button "Yes" at bounding box center [452, 266] width 38 height 19
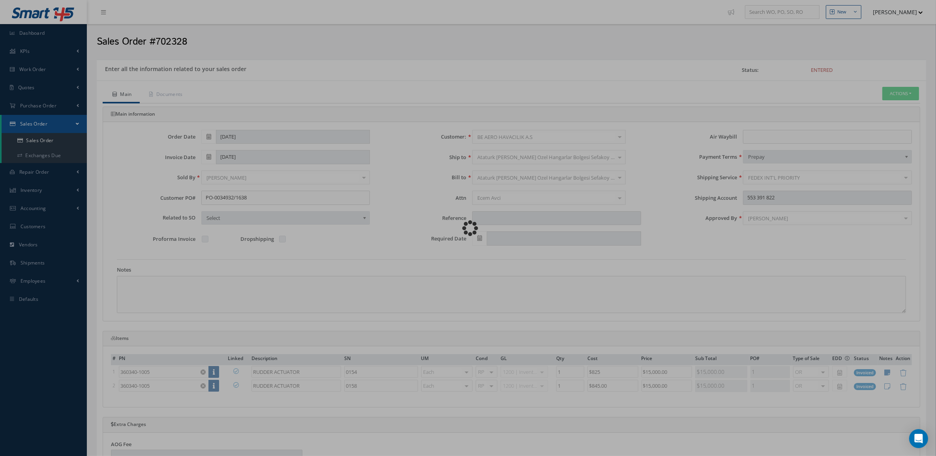
click at [468, 228] on div "Loading…" at bounding box center [468, 228] width 0 height 0
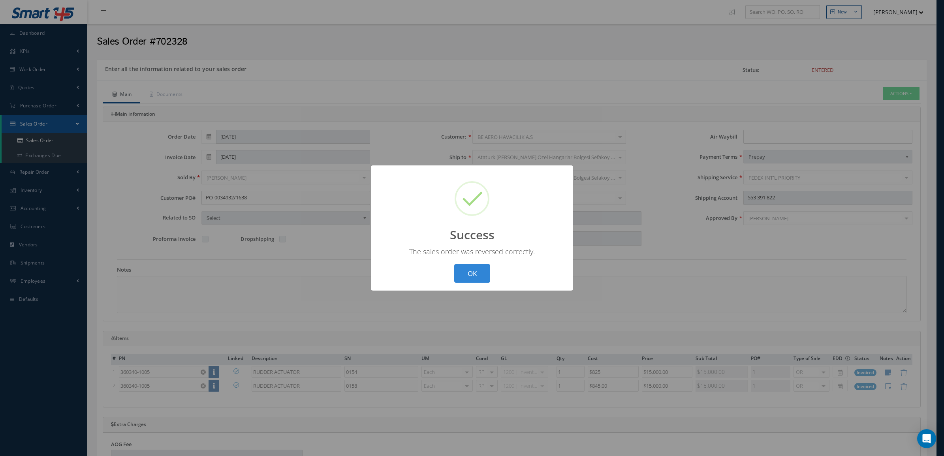
click at [761, 137] on div "? ! i Success × The sales order was reversed correctly. OK Cancel" at bounding box center [472, 228] width 944 height 456
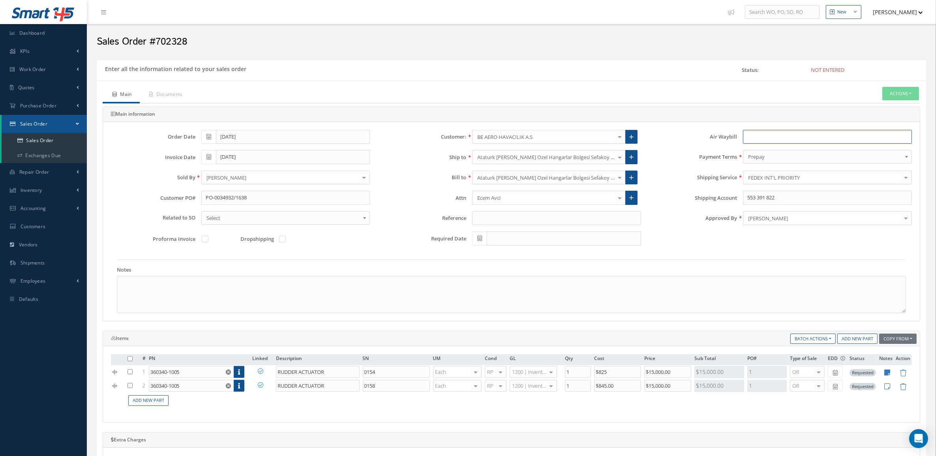
click at [761, 137] on input "text" at bounding box center [827, 137] width 169 height 14
paste input "884644543566"
type input "884644543566"
click at [758, 198] on input "553 391 822" at bounding box center [827, 198] width 169 height 14
click at [767, 201] on input "553391 822" at bounding box center [827, 198] width 169 height 14
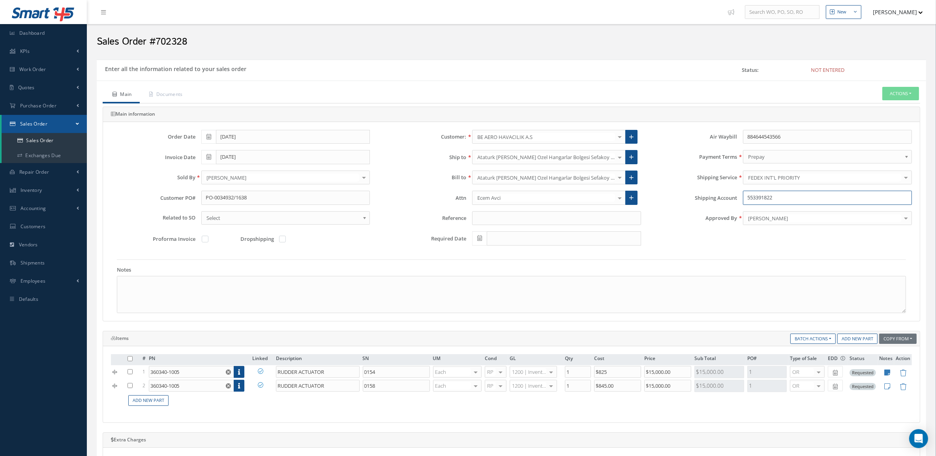
scroll to position [276, 0]
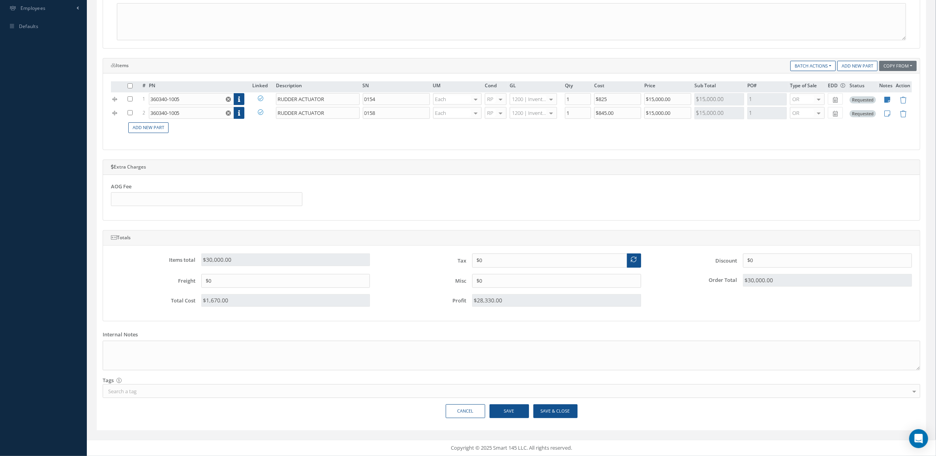
type input "553391822"
click at [524, 410] on button "Save" at bounding box center [509, 411] width 39 height 14
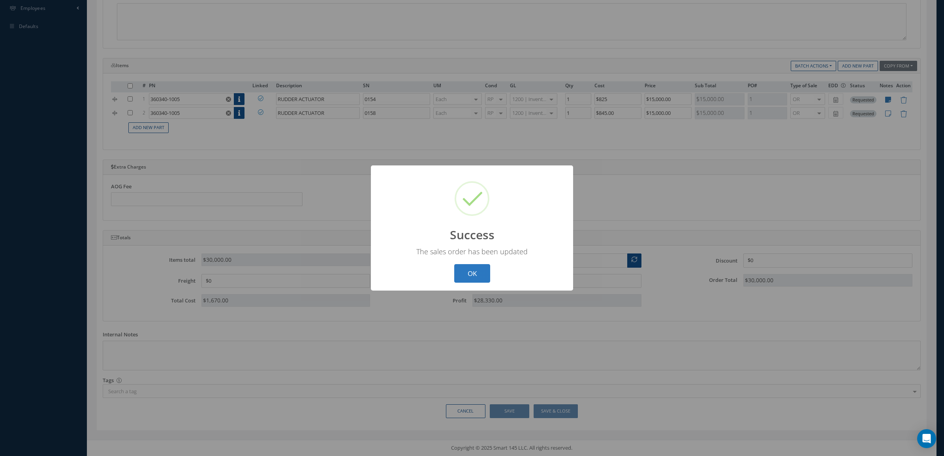
click at [467, 270] on button "OK" at bounding box center [472, 273] width 36 height 19
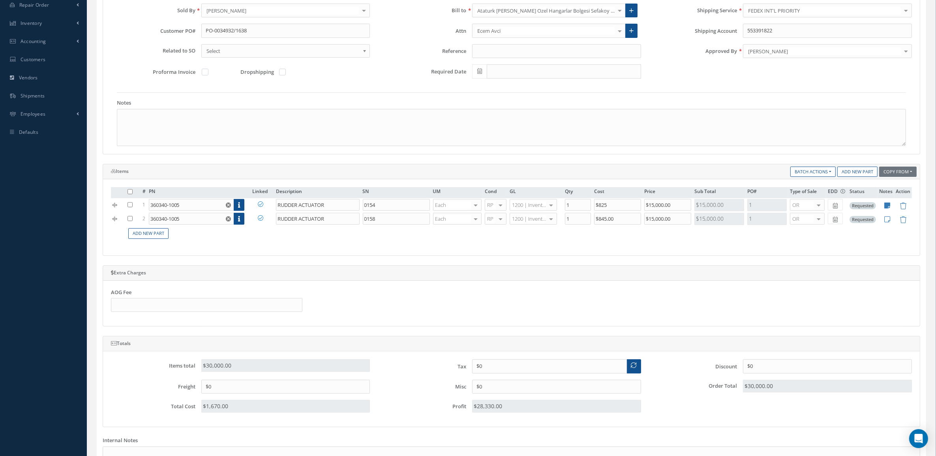
scroll to position [0, 0]
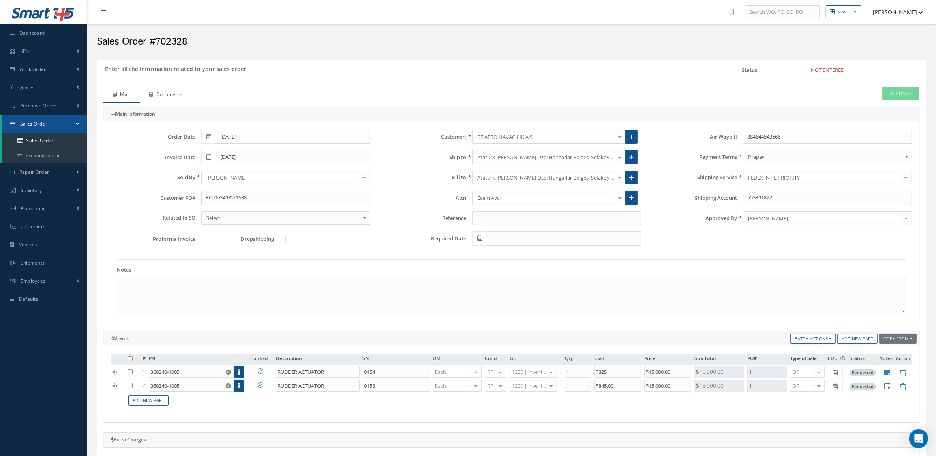
click at [169, 101] on link "Documents" at bounding box center [165, 95] width 51 height 17
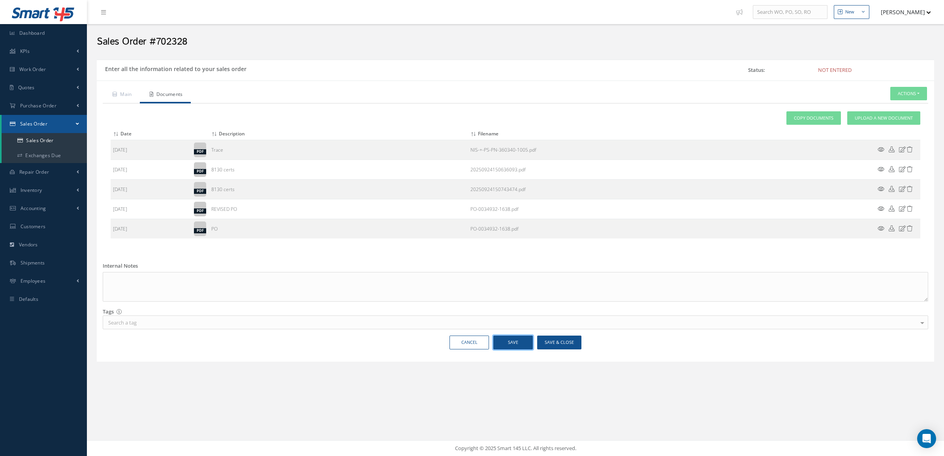
click at [515, 344] on button "Save" at bounding box center [512, 343] width 39 height 14
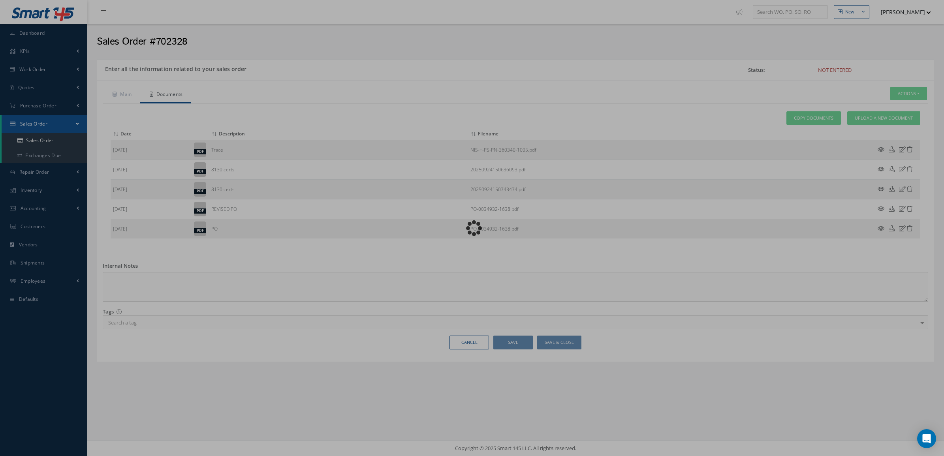
click at [472, 228] on div "Loading…" at bounding box center [472, 228] width 0 height 0
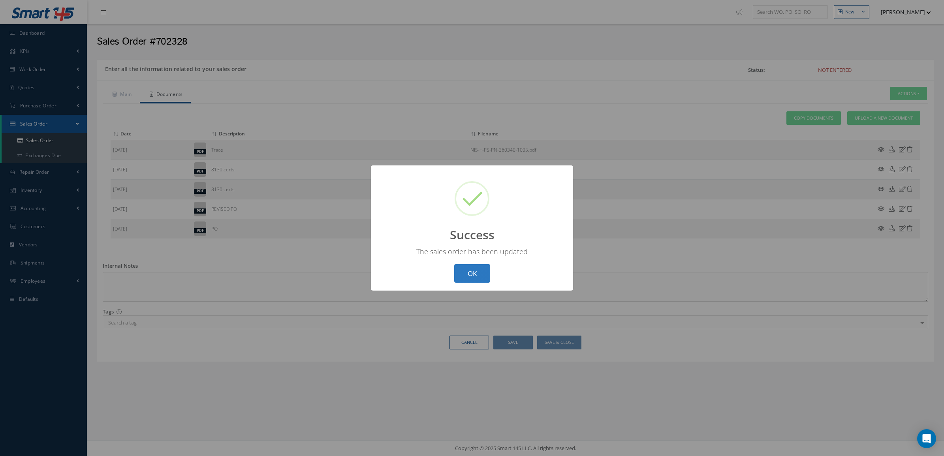
click at [468, 264] on button "OK" at bounding box center [472, 273] width 36 height 19
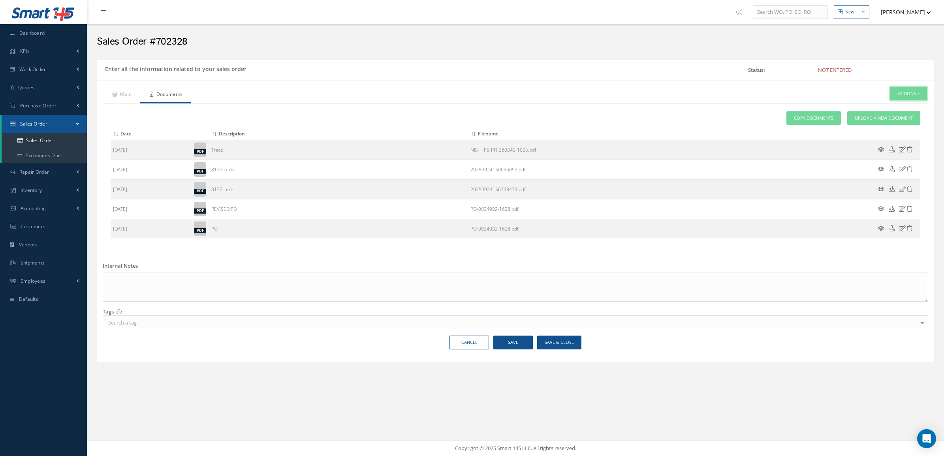
click at [910, 93] on button "Actions" at bounding box center [908, 94] width 37 height 14
click at [887, 109] on link "Enter/Update" at bounding box center [896, 107] width 63 height 11
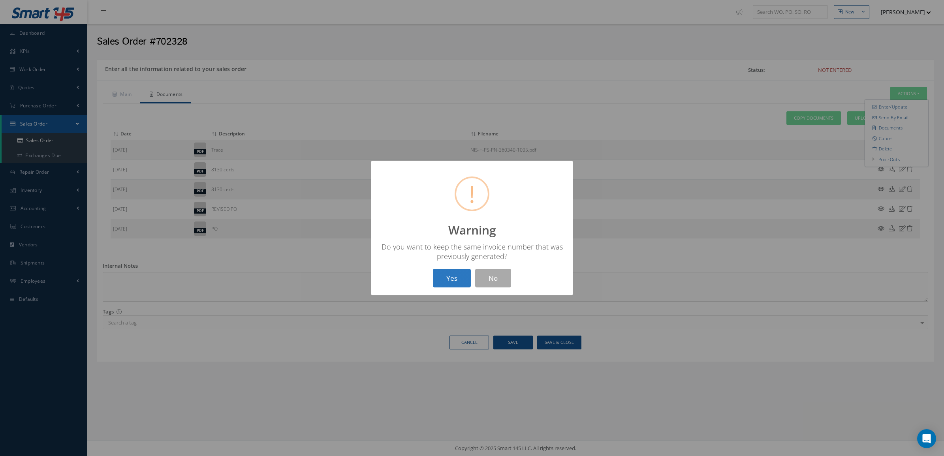
click at [449, 279] on button "Yes" at bounding box center [452, 278] width 38 height 19
click at [465, 273] on button "OK" at bounding box center [472, 278] width 36 height 19
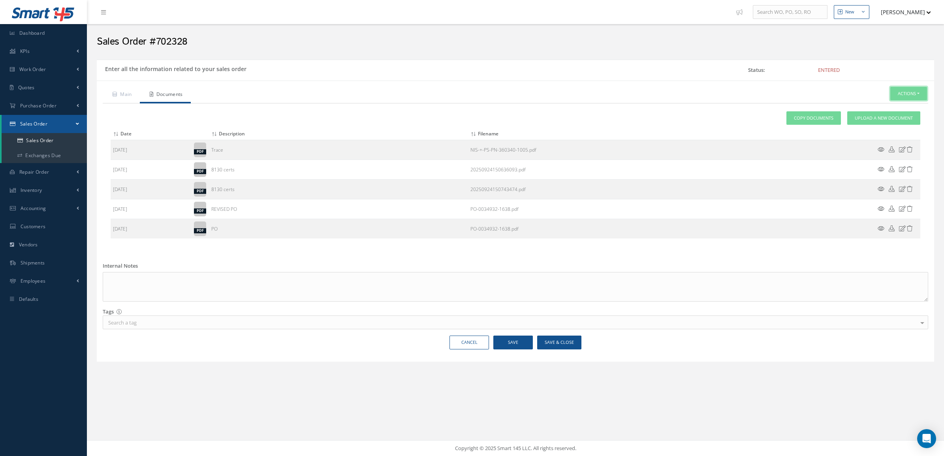
click at [905, 99] on button "Actions" at bounding box center [908, 94] width 37 height 14
click at [831, 281] on link "Multiple Reports" at bounding box center [837, 275] width 60 height 12
checkbox input "true"
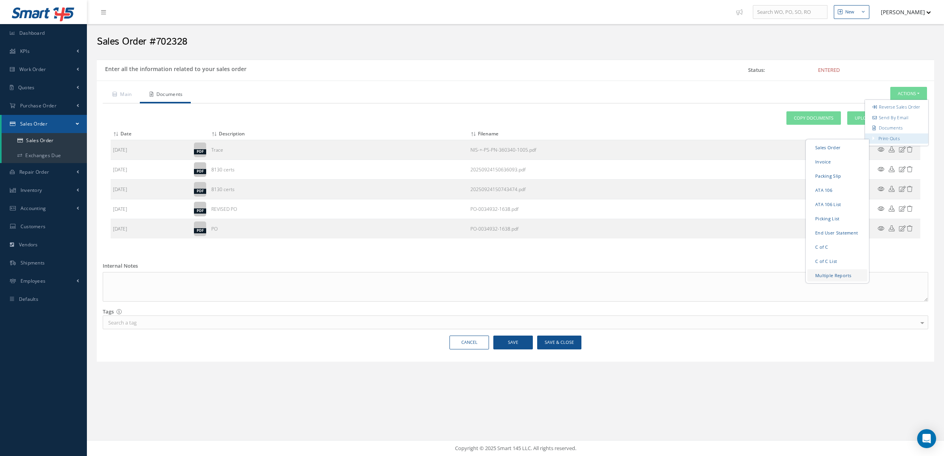
checkbox input "true"
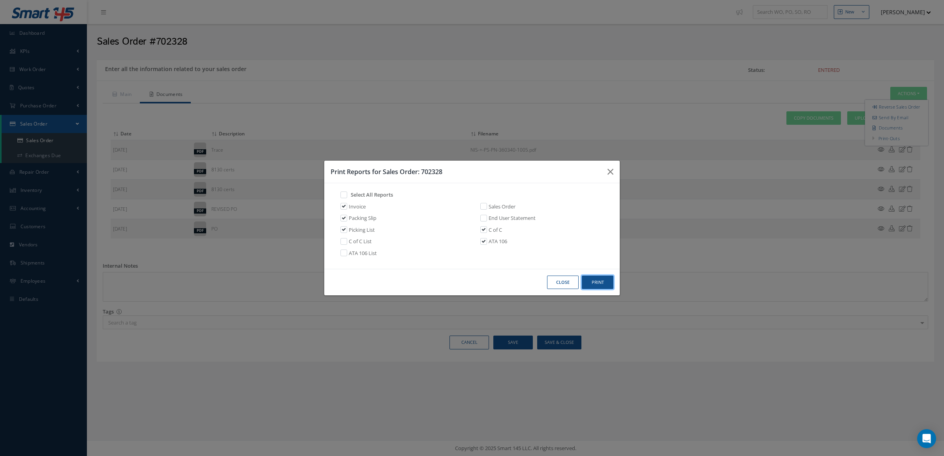
click at [595, 281] on button "Print" at bounding box center [598, 283] width 32 height 14
drag, startPoint x: 569, startPoint y: 284, endPoint x: 420, endPoint y: 180, distance: 181.7
click at [569, 284] on button "Close" at bounding box center [563, 283] width 32 height 14
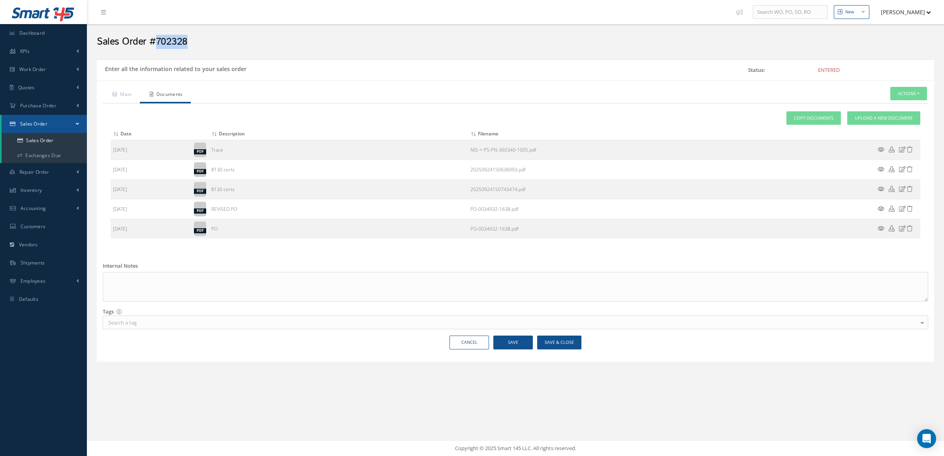
drag, startPoint x: 193, startPoint y: 42, endPoint x: 158, endPoint y: 36, distance: 35.3
click at [158, 36] on h2 "Sales Order #702328" at bounding box center [515, 42] width 837 height 12
copy h2 "702328"
click at [877, 117] on span "Upload a New Document" at bounding box center [884, 118] width 58 height 7
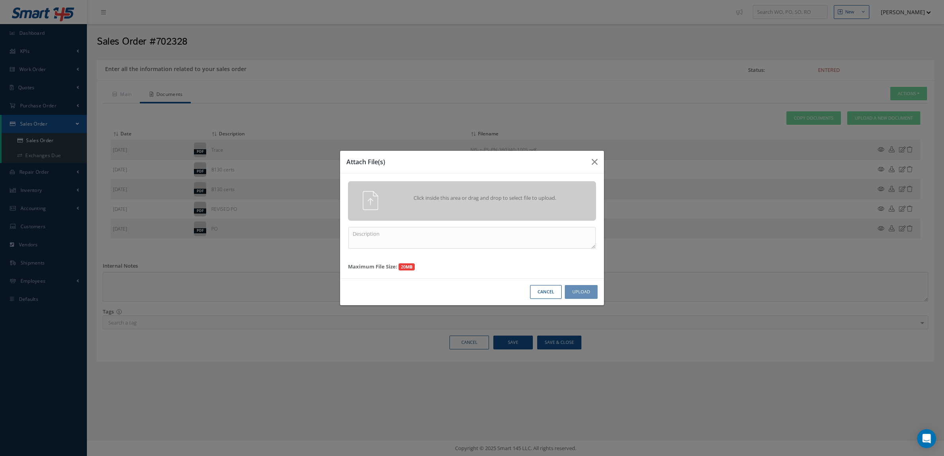
drag, startPoint x: 519, startPoint y: 255, endPoint x: 513, endPoint y: 241, distance: 14.7
click at [518, 255] on div "Click inside this area or drag and drop to select file to upload. Maximum File …" at bounding box center [472, 225] width 264 height 105
click at [513, 241] on textarea at bounding box center [471, 238] width 247 height 22
type textarea "p"
paste textarea "702328"
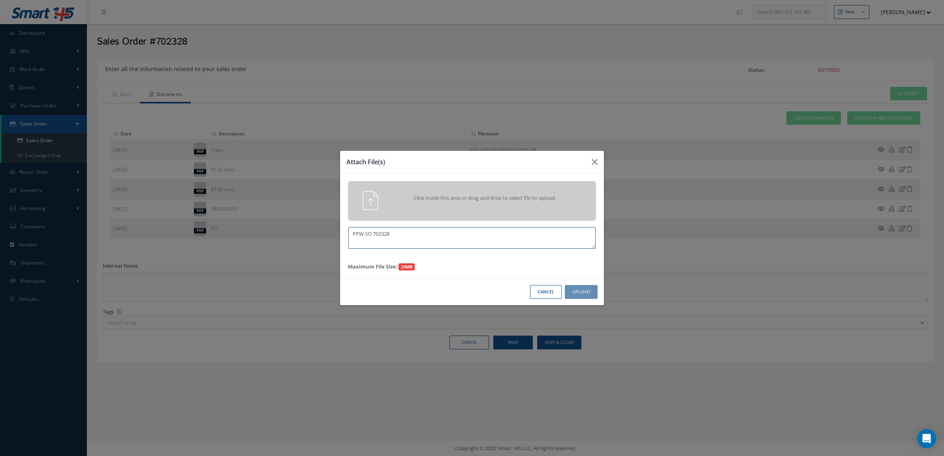
type textarea "PPW SO 702328"
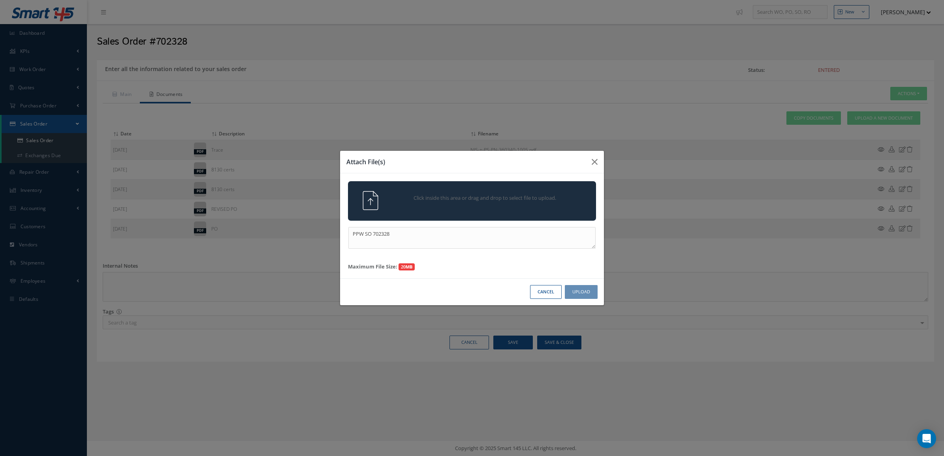
click at [524, 197] on span "Click inside this area or drag and drop to select file to upload." at bounding box center [484, 198] width 179 height 8
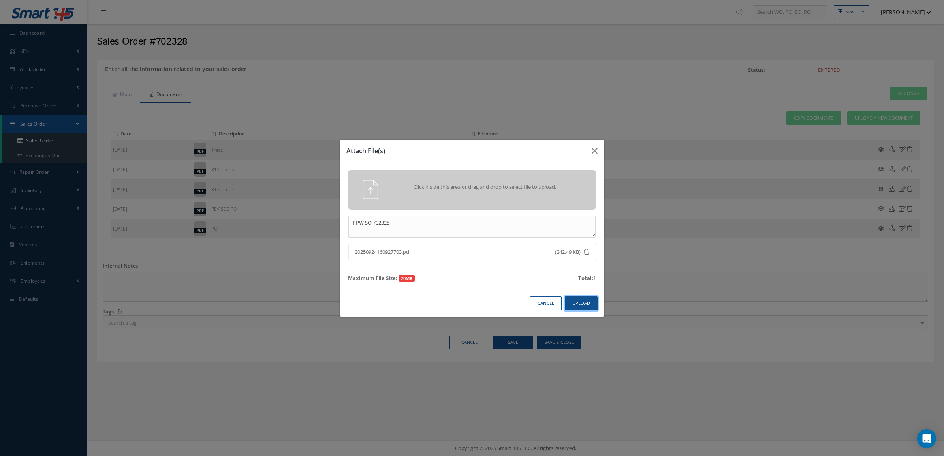
click at [569, 301] on button "Upload" at bounding box center [581, 304] width 33 height 14
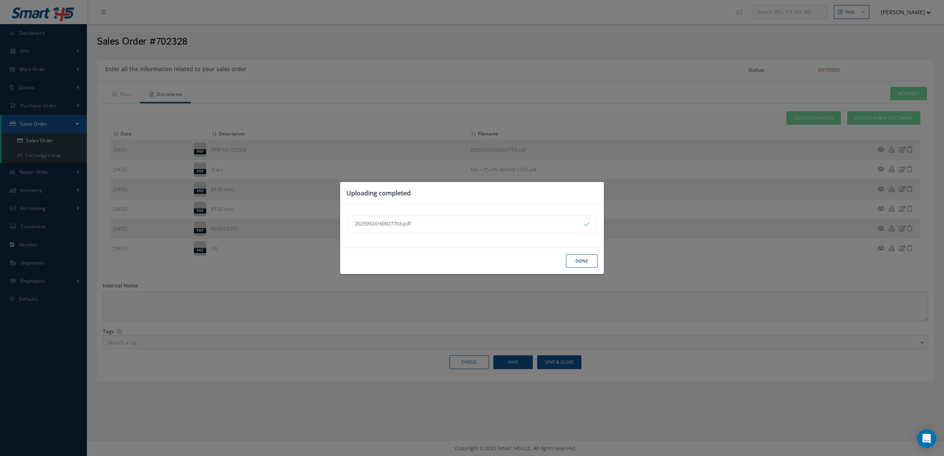
click at [579, 263] on button "Done" at bounding box center [582, 261] width 32 height 14
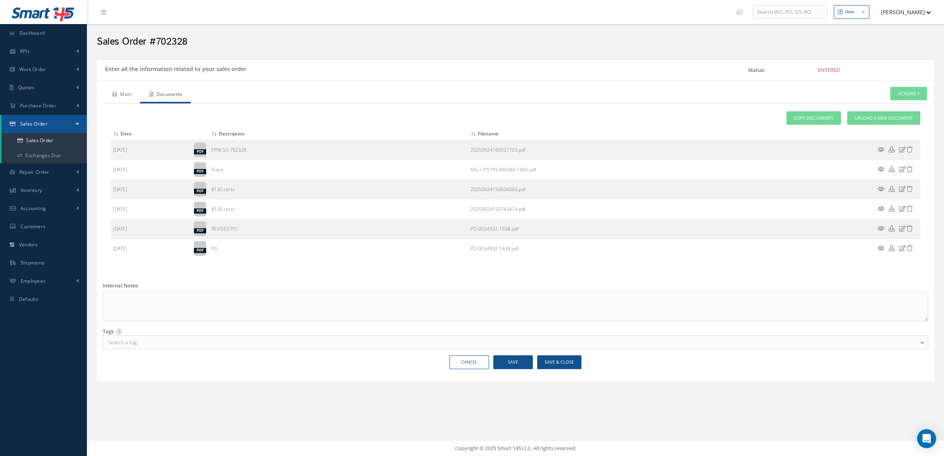
click at [127, 99] on link "Main" at bounding box center [121, 95] width 37 height 17
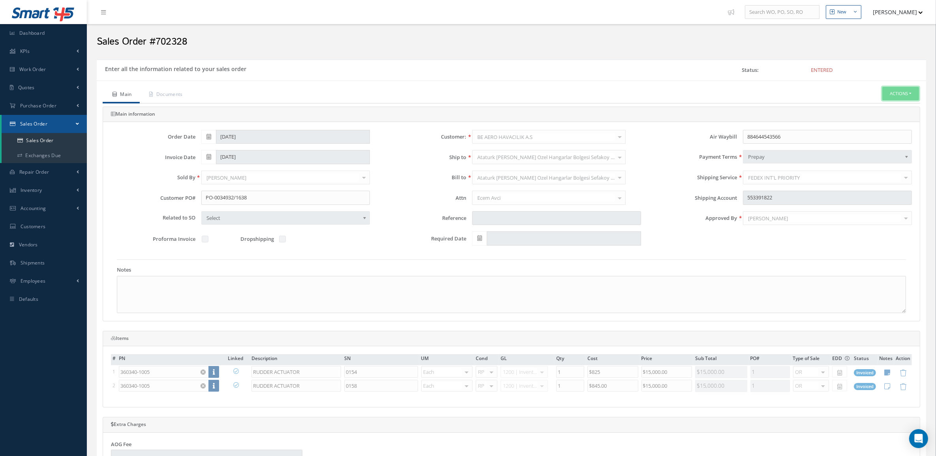
click at [888, 96] on button "Actions" at bounding box center [901, 94] width 37 height 14
click at [825, 167] on link "Invoice" at bounding box center [830, 161] width 60 height 12
click at [216, 287] on textarea at bounding box center [511, 294] width 789 height 37
click at [124, 307] on textarea "20*20*20 10 LB SCH B 88073000" at bounding box center [511, 294] width 789 height 37
paste textarea "ECCN: 9A991.d Origin: GB"
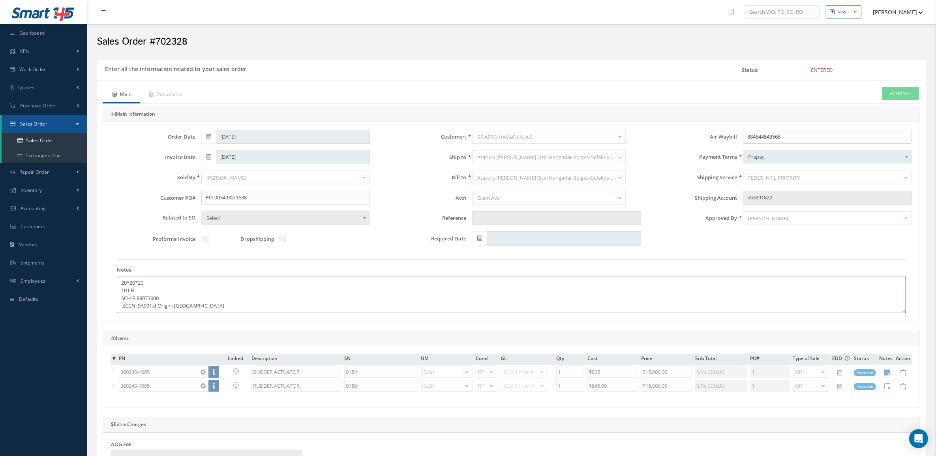
click at [159, 309] on textarea "20*20*20 10 LB SCH B 88073000 ECCN: 9A991.d Origin: GB" at bounding box center [511, 294] width 789 height 37
click at [180, 310] on textarea "20*20*20 10 LB SCH B 88073000 ECCN: 9A991.d Origin: GB" at bounding box center [511, 294] width 789 height 37
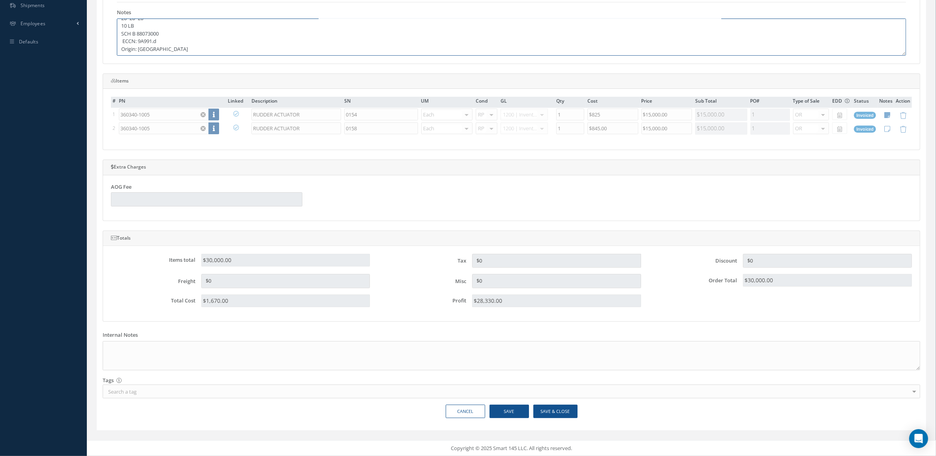
scroll to position [261, 0]
type textarea "20*20*20 10 LB SCH B 88073000 ECCN: 9A991.d Origin: US"
click at [520, 411] on button "Save" at bounding box center [509, 412] width 39 height 14
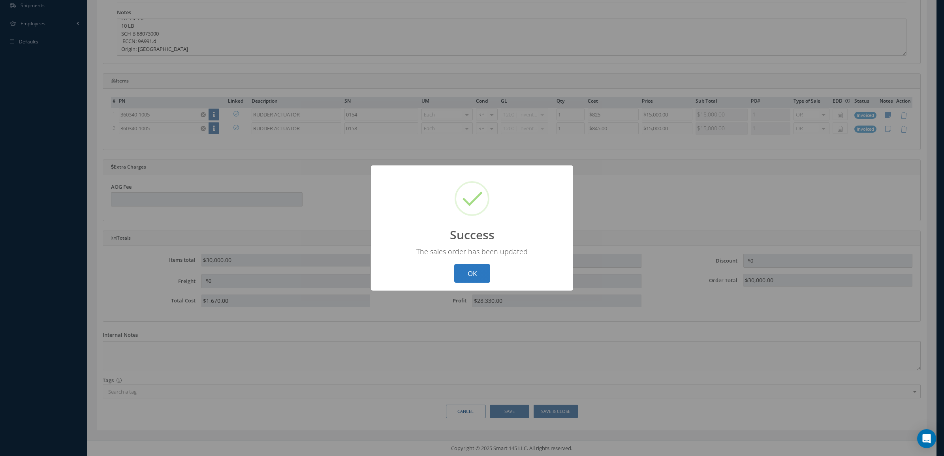
click at [481, 271] on button "OK" at bounding box center [472, 273] width 36 height 19
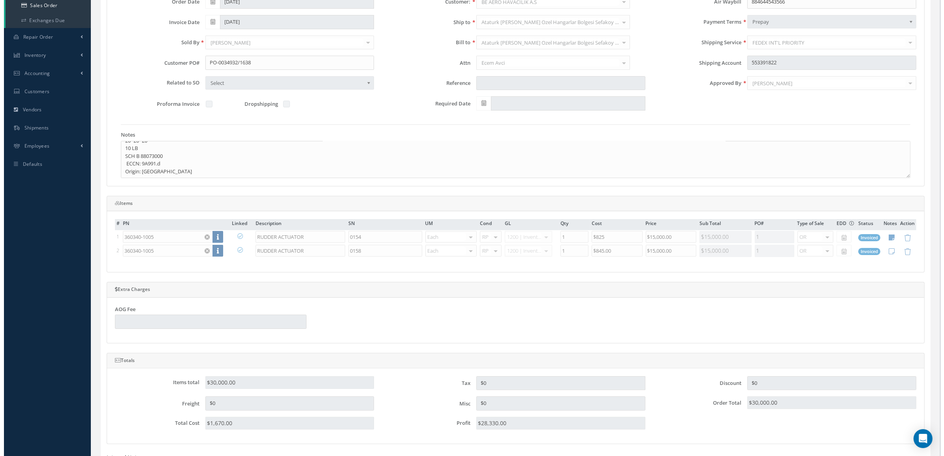
scroll to position [0, 0]
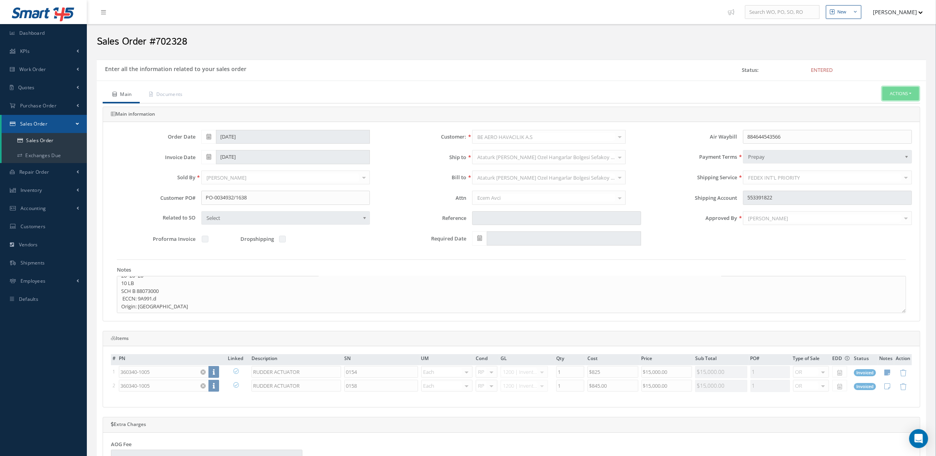
click at [902, 94] on button "Actions" at bounding box center [901, 94] width 37 height 14
click at [830, 165] on link "Invoice" at bounding box center [830, 161] width 60 height 12
drag, startPoint x: 256, startPoint y: 201, endPoint x: 169, endPoint y: 202, distance: 86.9
click at [169, 202] on div "Customer PO# PO-0034932/1638" at bounding box center [240, 198] width 271 height 14
click at [174, 92] on link "Documents" at bounding box center [165, 95] width 51 height 17
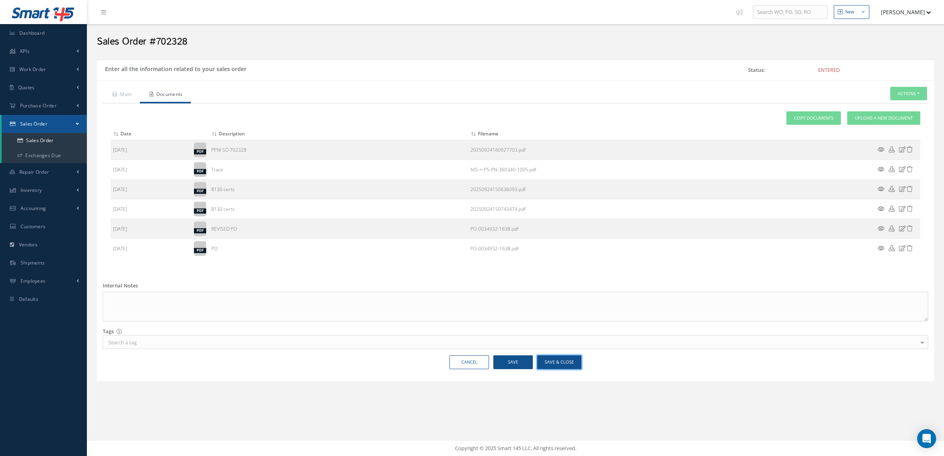
click at [550, 360] on button "Save & Close" at bounding box center [559, 362] width 44 height 14
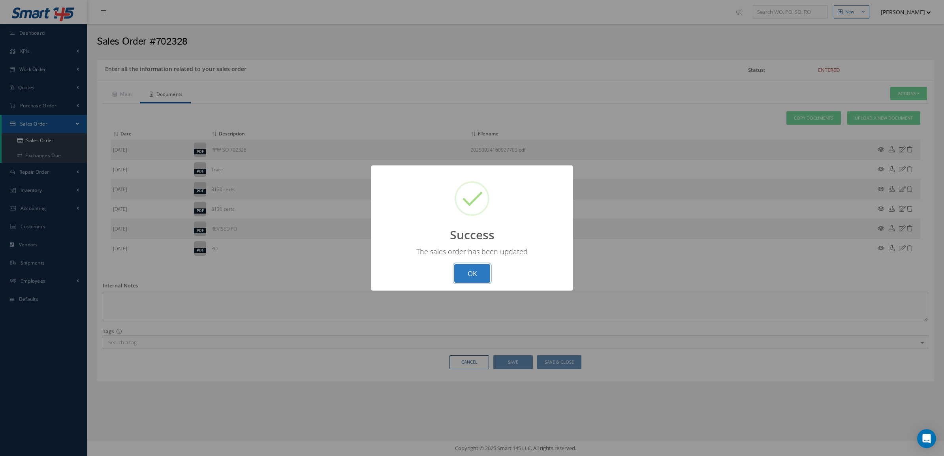
click at [466, 271] on button "OK" at bounding box center [472, 273] width 36 height 19
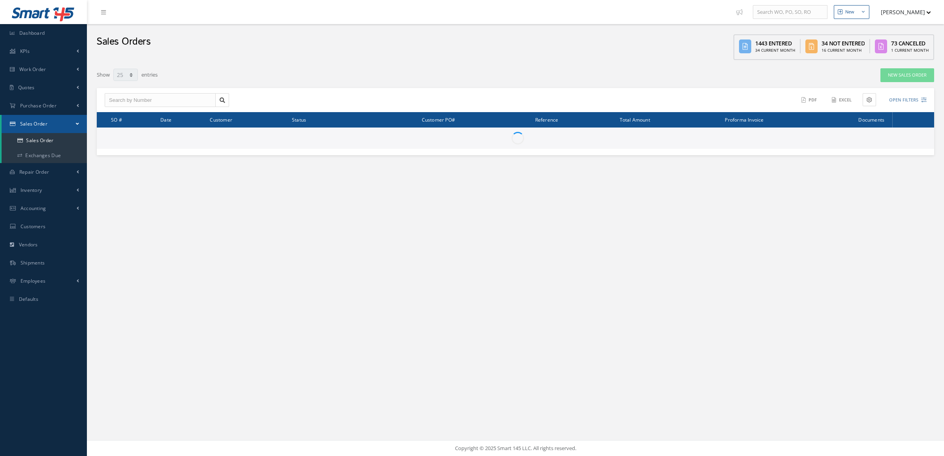
select select "25"
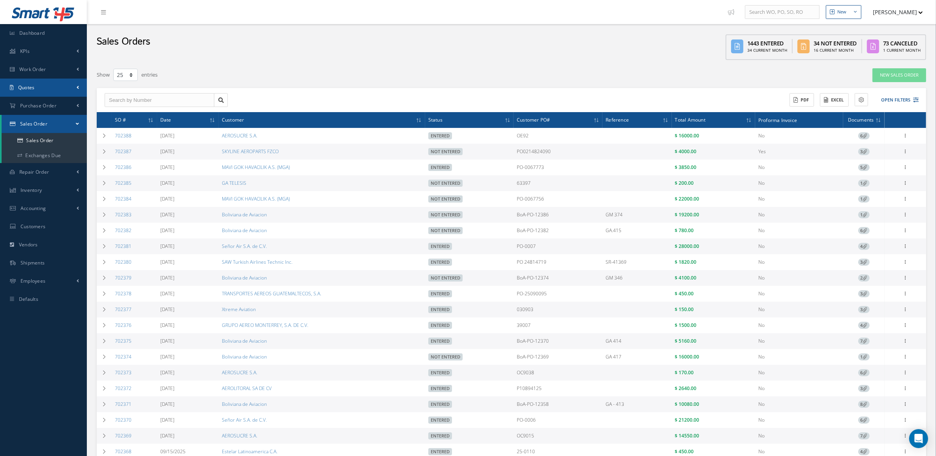
click at [28, 87] on span "Quotes" at bounding box center [26, 87] width 17 height 7
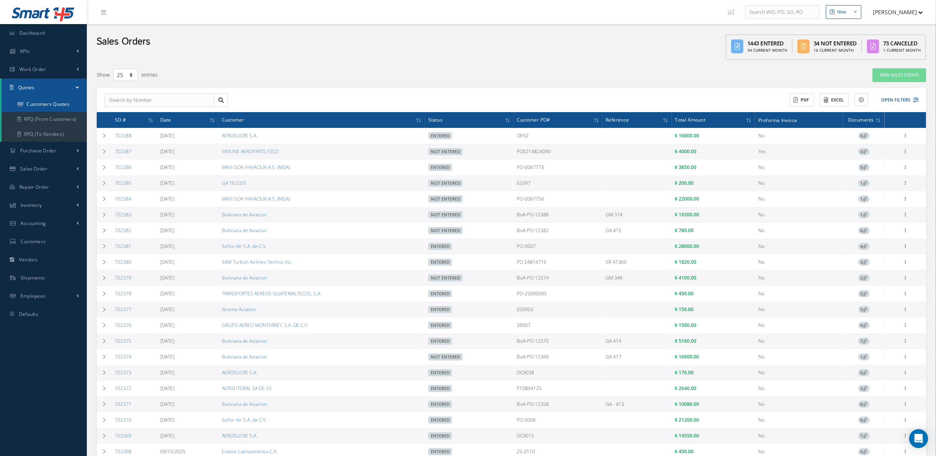
click at [36, 103] on link "Customers Quotes" at bounding box center [44, 104] width 85 height 15
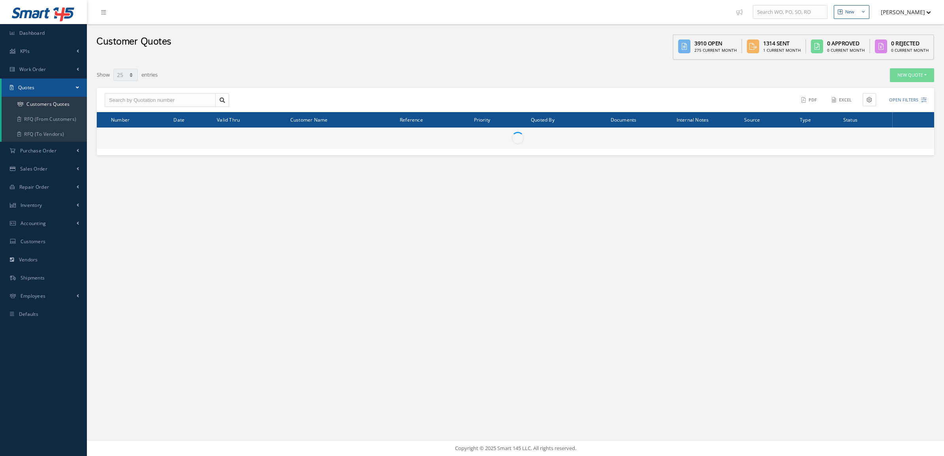
select select "25"
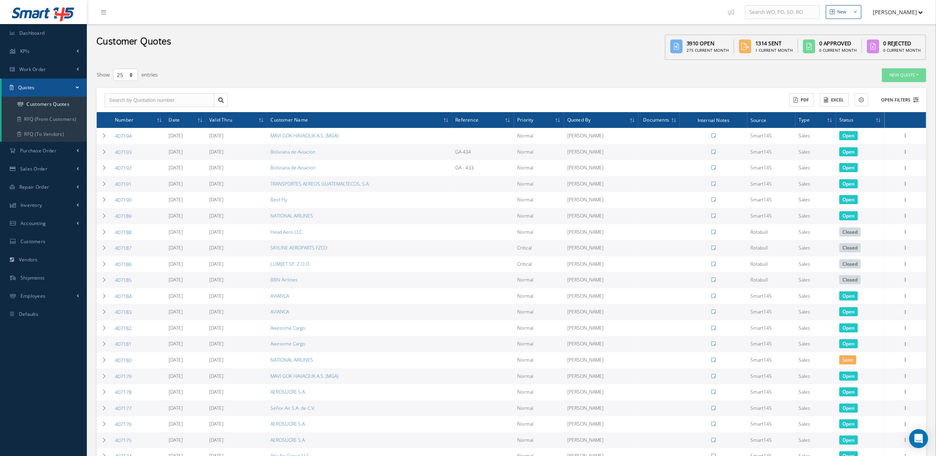
click at [901, 103] on button "Open Filters" at bounding box center [896, 100] width 45 height 13
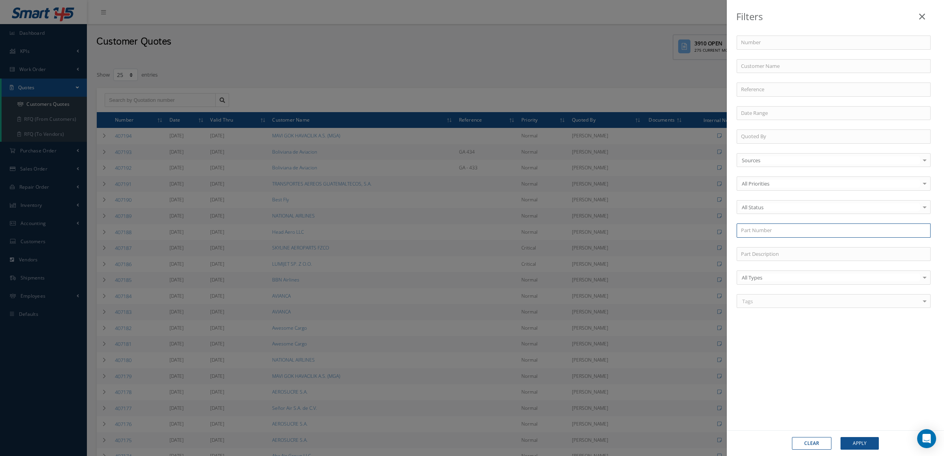
click at [757, 229] on input "text" at bounding box center [833, 231] width 194 height 14
paste input "SH2024T3ALC-0.020"
type input "SH2024T3ALC-0.020"
click at [806, 244] on div "SH2024T3ALC-0.020" at bounding box center [833, 245] width 185 height 8
click at [866, 440] on button "Apply" at bounding box center [859, 443] width 38 height 13
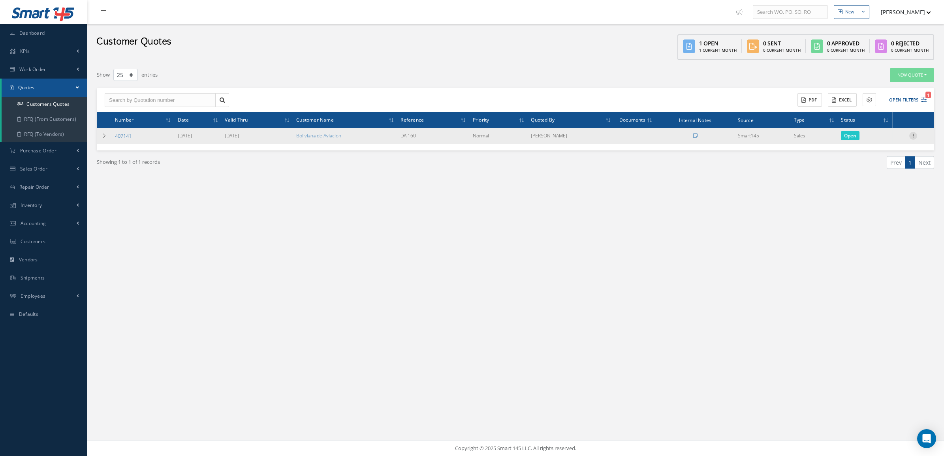
click at [915, 136] on icon at bounding box center [913, 135] width 8 height 6
click at [891, 185] on link "Convert to Sales Order" at bounding box center [876, 185] width 62 height 16
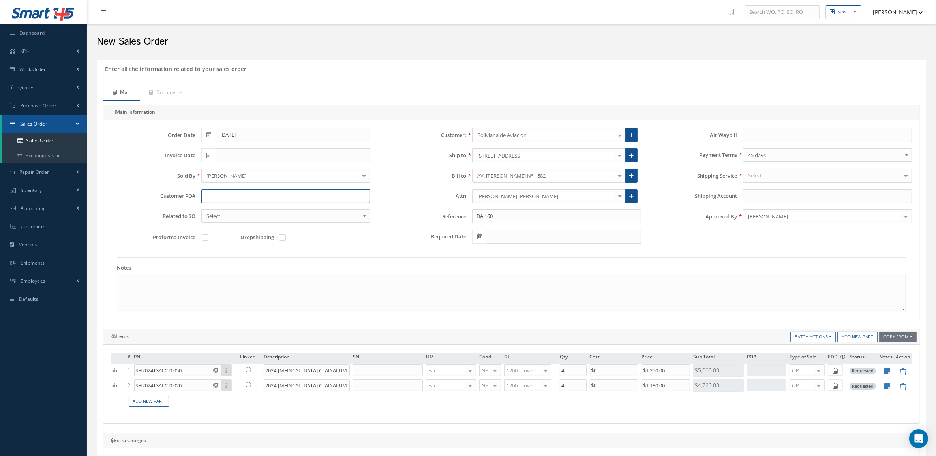
click at [261, 194] on input "text" at bounding box center [285, 196] width 169 height 14
paste input "BoA-PO-12403"
type input "BoA-PO-12403"
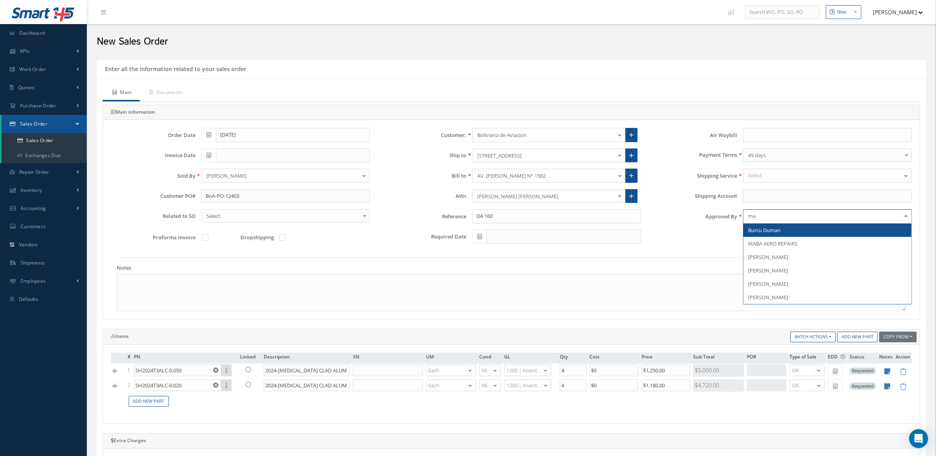
type input "mar"
click at [762, 234] on span "[PERSON_NAME]" at bounding box center [768, 230] width 40 height 7
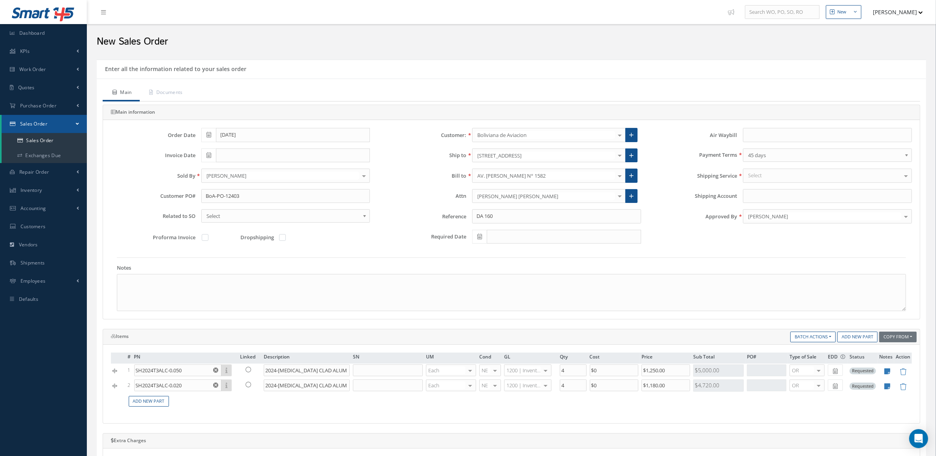
click at [759, 180] on div "Select" at bounding box center [827, 176] width 169 height 14
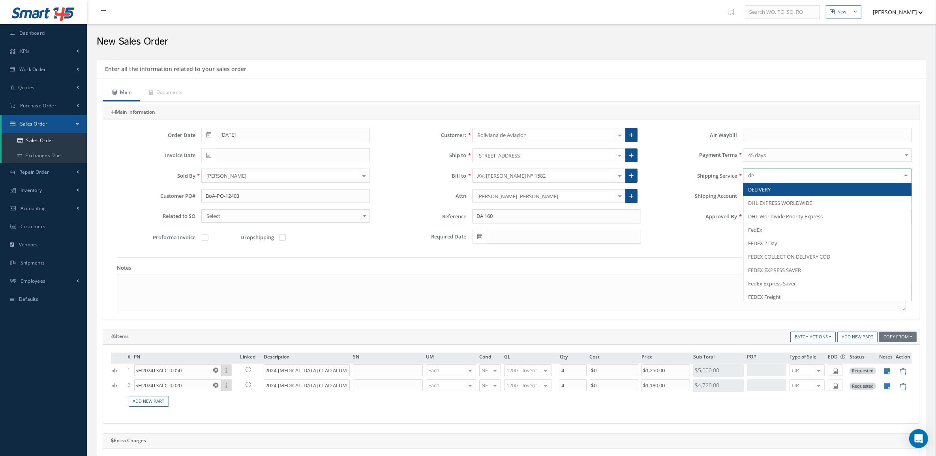
type input "del"
click at [764, 192] on span "DELIVERY" at bounding box center [759, 189] width 23 height 7
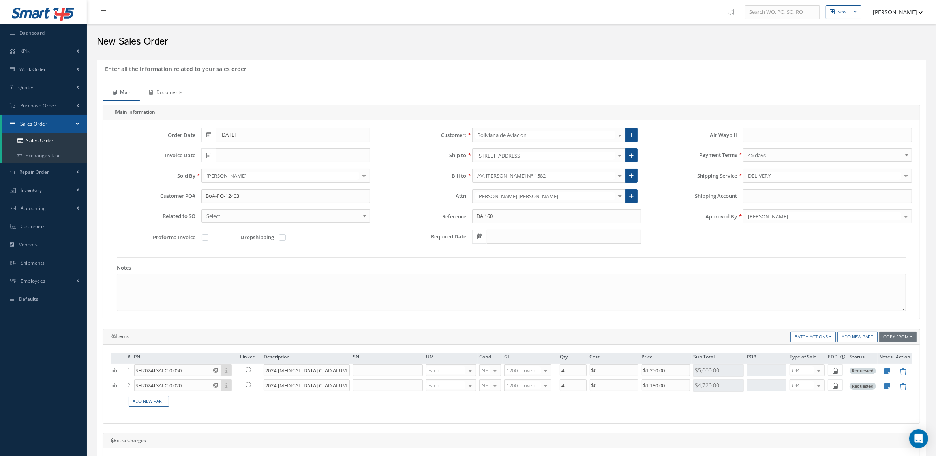
click at [169, 88] on link "Documents" at bounding box center [165, 93] width 51 height 17
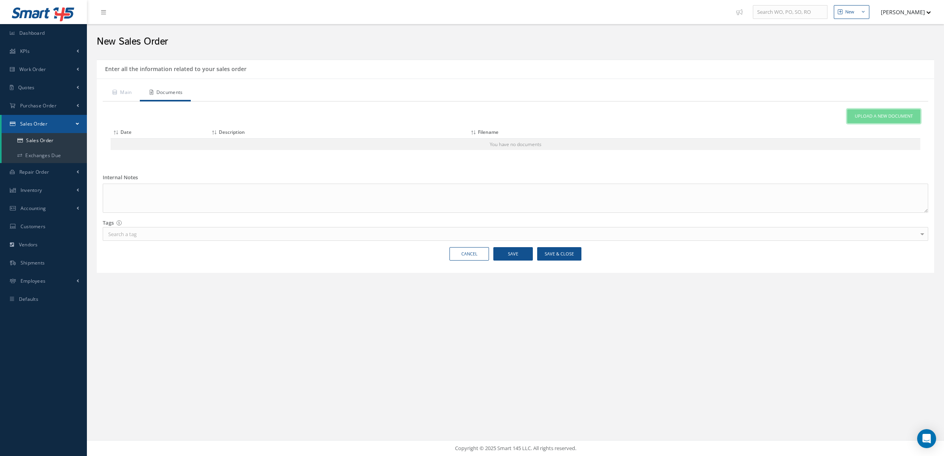
click at [866, 111] on link "Upload a New Document" at bounding box center [883, 116] width 73 height 14
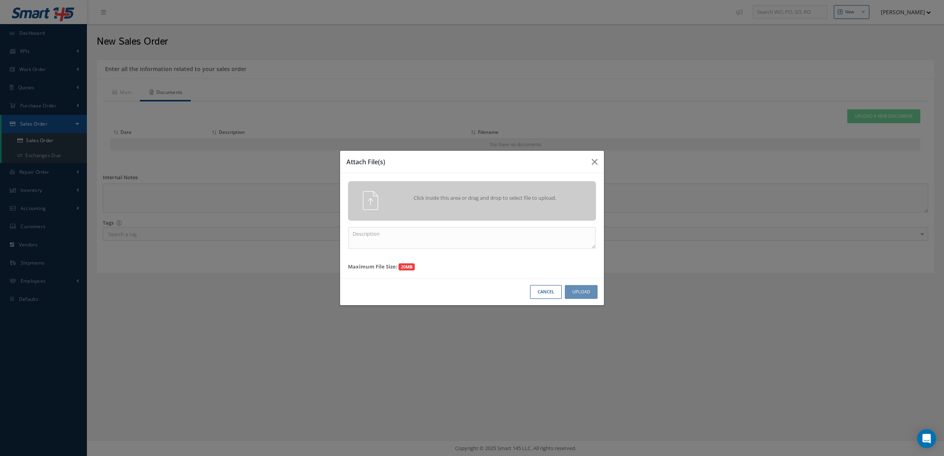
click at [510, 201] on span "Click inside this area or drag and drop to select file to upload." at bounding box center [484, 198] width 179 height 8
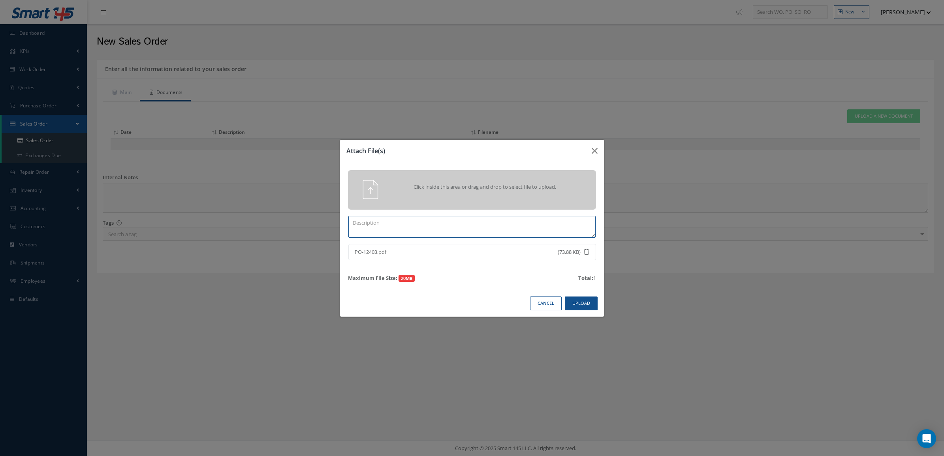
click at [515, 225] on textarea at bounding box center [471, 227] width 247 height 22
type textarea "po"
click at [575, 303] on button "Upload" at bounding box center [581, 304] width 33 height 14
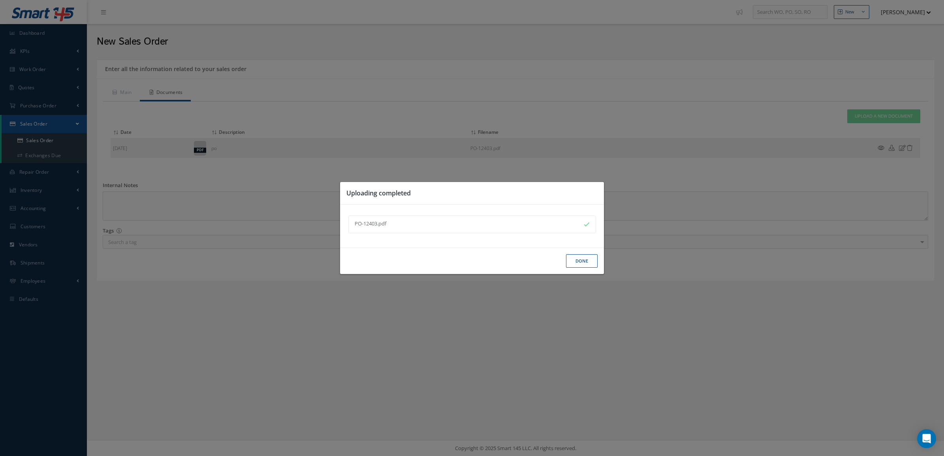
click at [574, 261] on button "Done" at bounding box center [582, 261] width 32 height 14
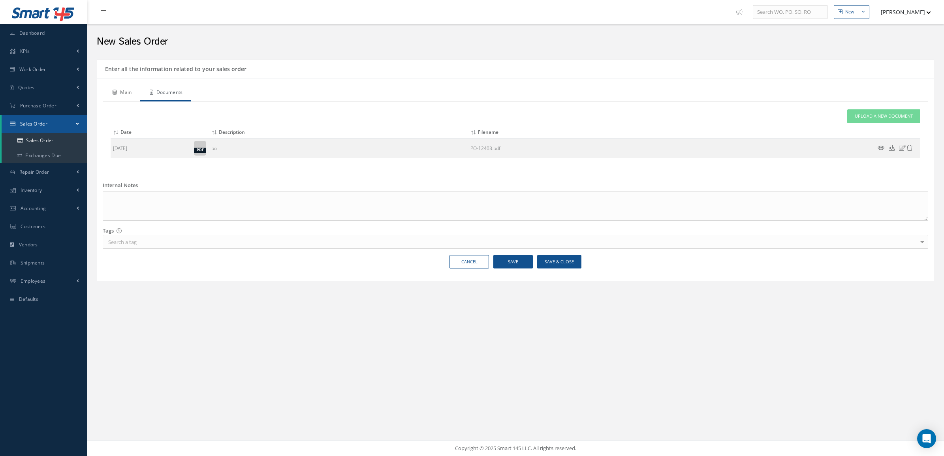
click at [117, 99] on link "Main" at bounding box center [121, 93] width 37 height 17
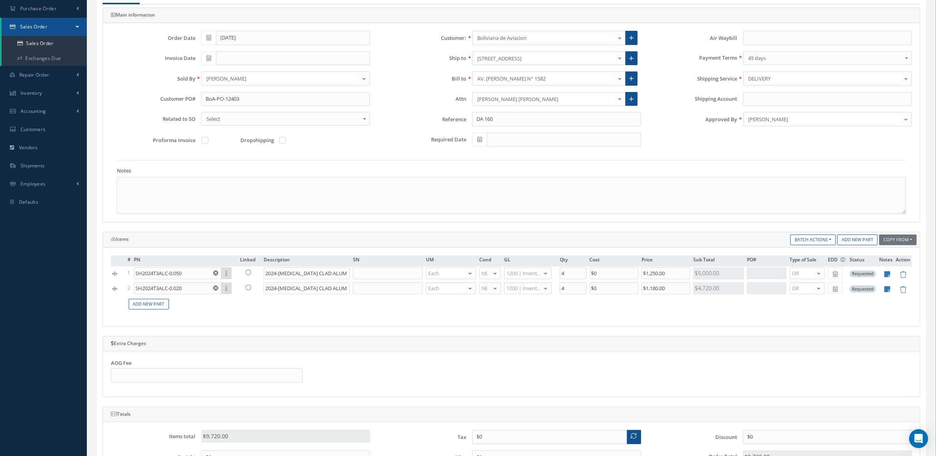
scroll to position [247, 0]
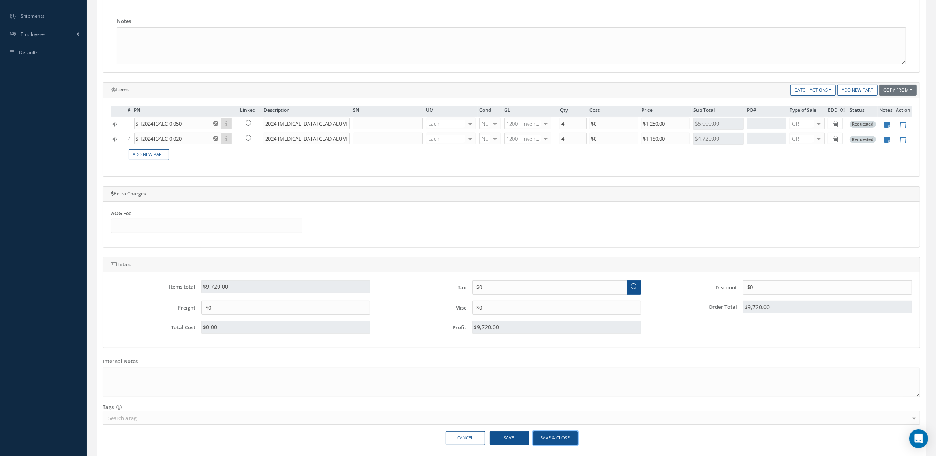
click at [567, 440] on button "Save & Close" at bounding box center [556, 438] width 44 height 14
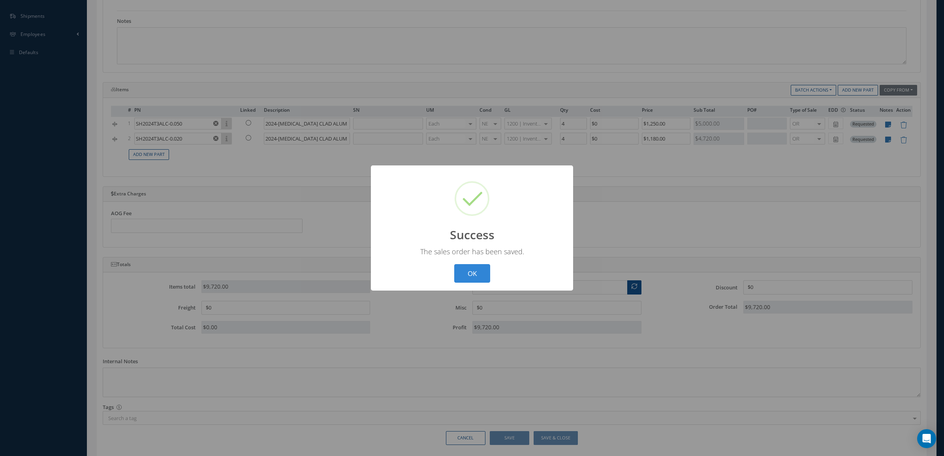
click at [480, 253] on div "The sales order has been saved." at bounding box center [472, 251] width 186 height 9
click at [479, 265] on button "OK" at bounding box center [472, 273] width 36 height 19
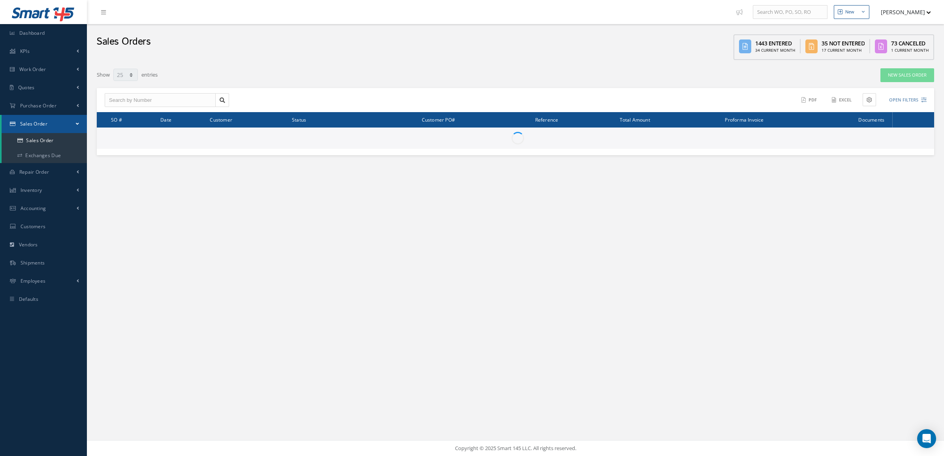
select select "25"
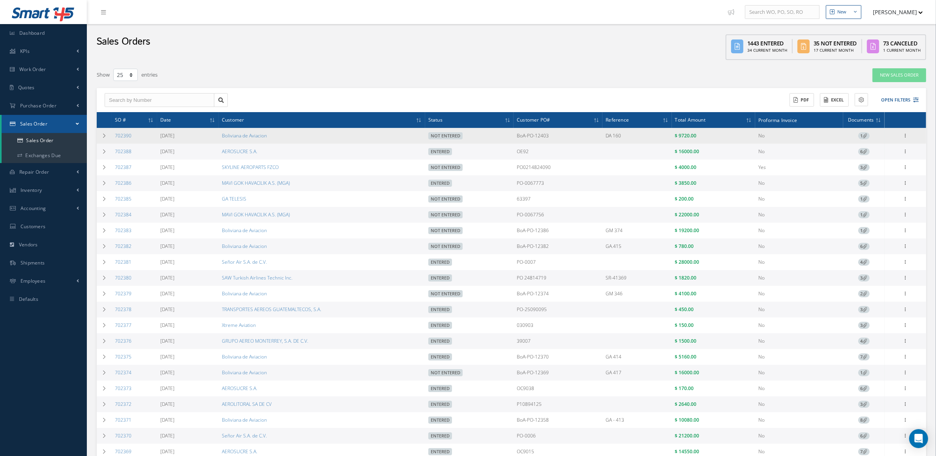
drag, startPoint x: 561, startPoint y: 135, endPoint x: 505, endPoint y: 133, distance: 55.7
click at [506, 133] on tr "702390 [DATE] Boliviana de Aviacion Not Entered BoA-PO-12403 DA 160 $ 9720.00 N…" at bounding box center [512, 136] width 830 height 16
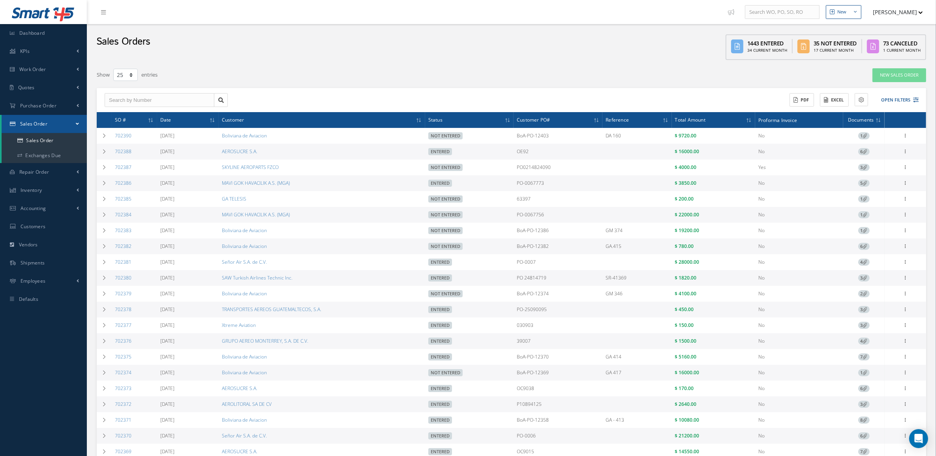
copy tr "BoA-PO-12403"
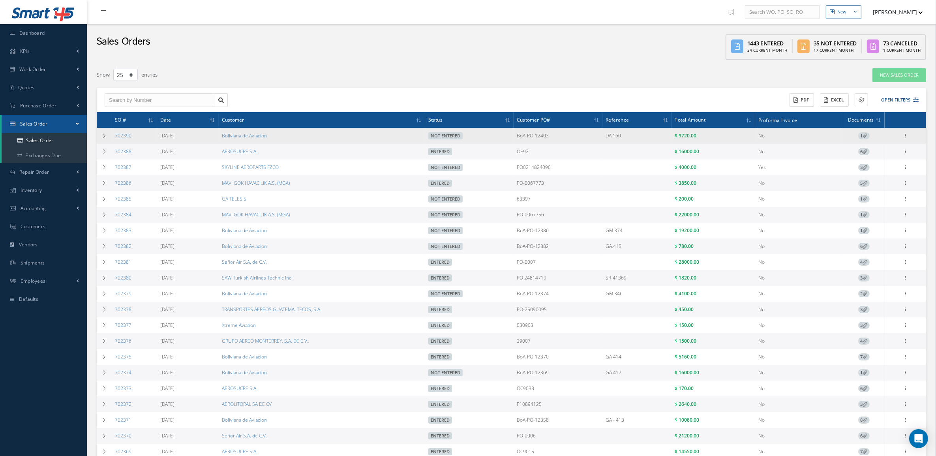
drag, startPoint x: 141, startPoint y: 133, endPoint x: 114, endPoint y: 133, distance: 27.7
click at [114, 133] on td "702390" at bounding box center [134, 136] width 45 height 16
copy link "702390"
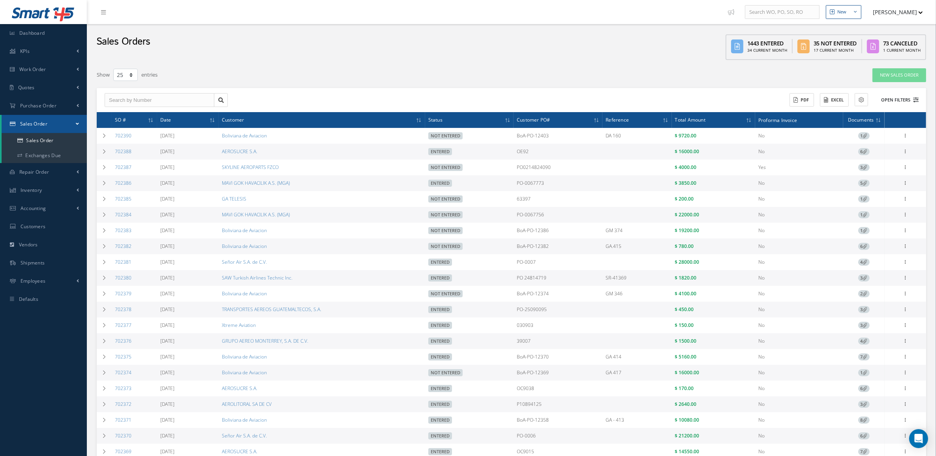
click at [894, 95] on button "Open Filters" at bounding box center [896, 100] width 45 height 13
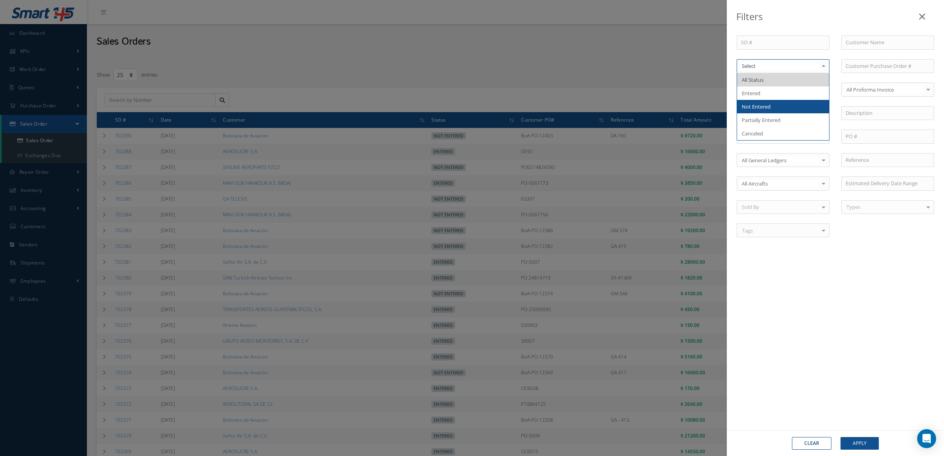
click at [779, 109] on span "Not Entered" at bounding box center [783, 106] width 92 height 13
click at [850, 440] on button "Apply" at bounding box center [859, 443] width 38 height 13
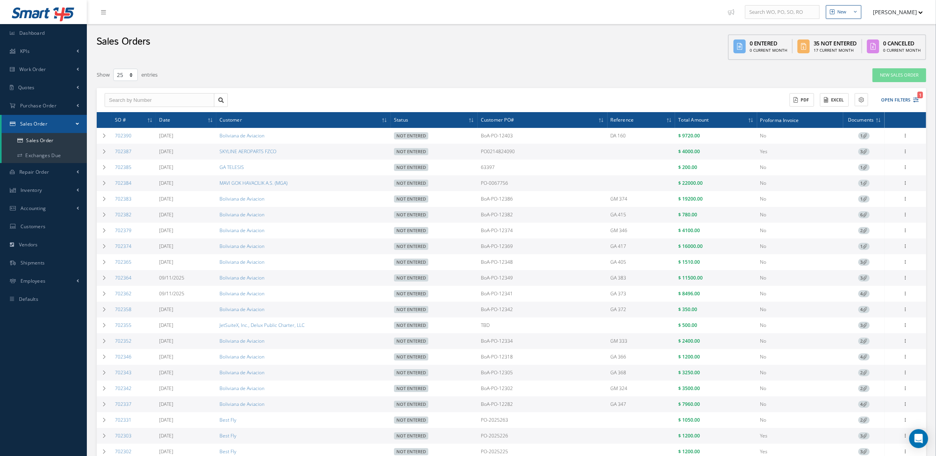
click at [861, 153] on span "3" at bounding box center [864, 151] width 11 height 7
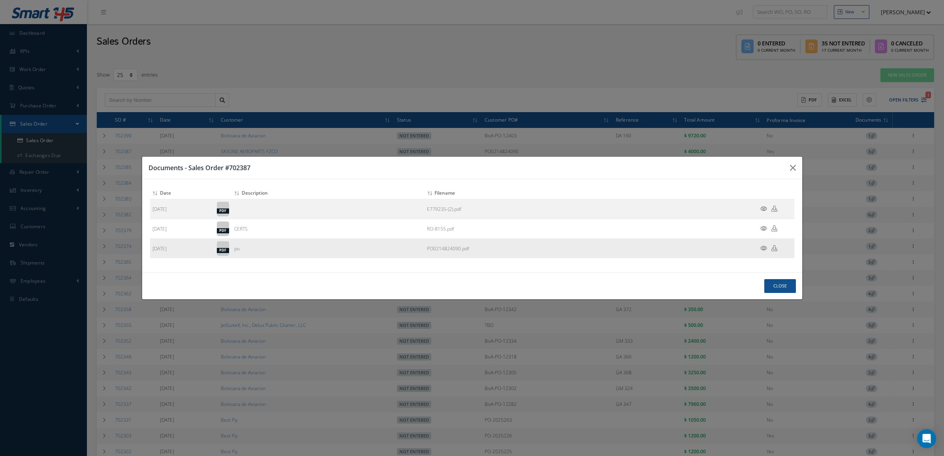
click at [764, 249] on icon at bounding box center [763, 248] width 7 height 6
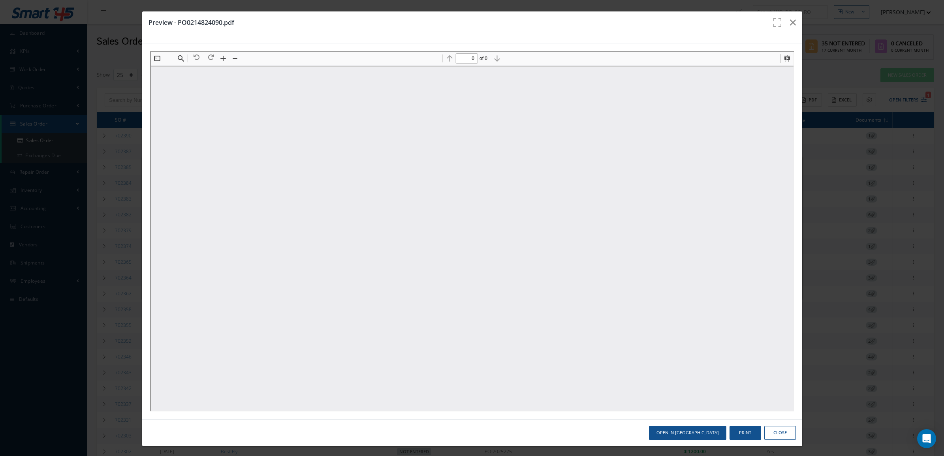
type input "1"
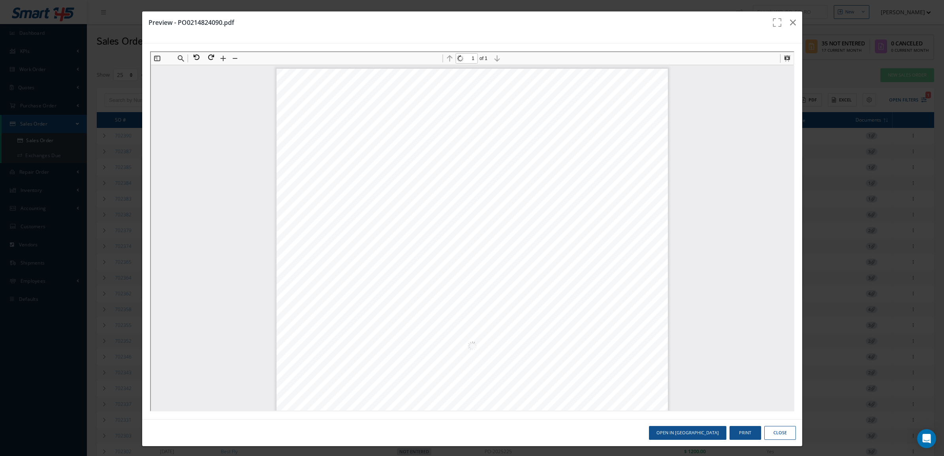
scroll to position [4, 0]
click at [740, 434] on button "Print" at bounding box center [745, 433] width 32 height 14
click at [746, 413] on div at bounding box center [472, 231] width 660 height 376
click at [780, 431] on button "Close" at bounding box center [780, 433] width 32 height 14
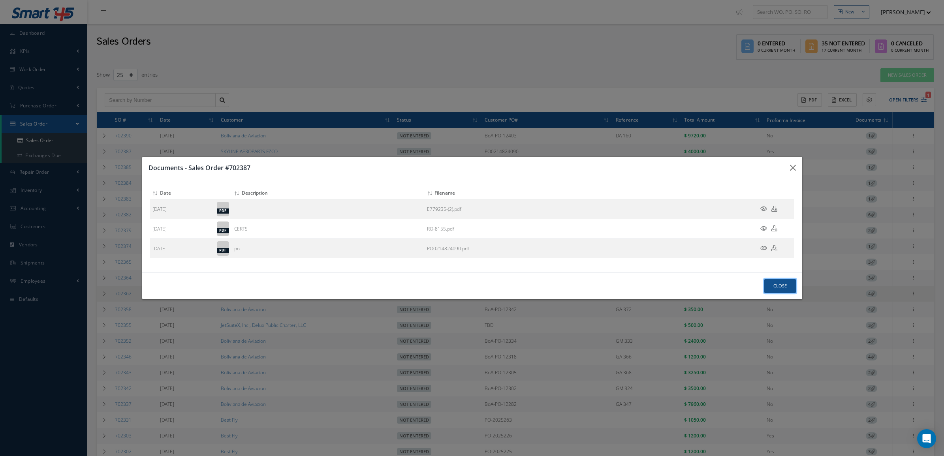
click at [786, 288] on button "Close" at bounding box center [780, 286] width 32 height 14
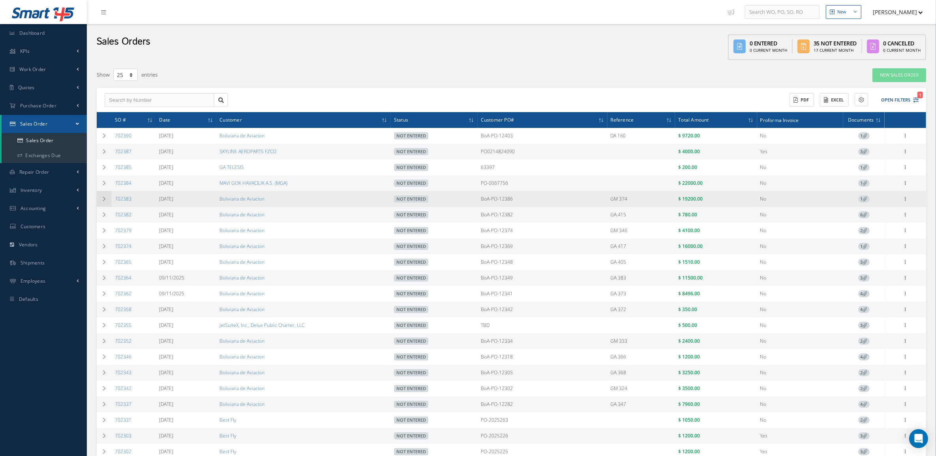
click at [104, 199] on icon at bounding box center [104, 199] width 6 height 5
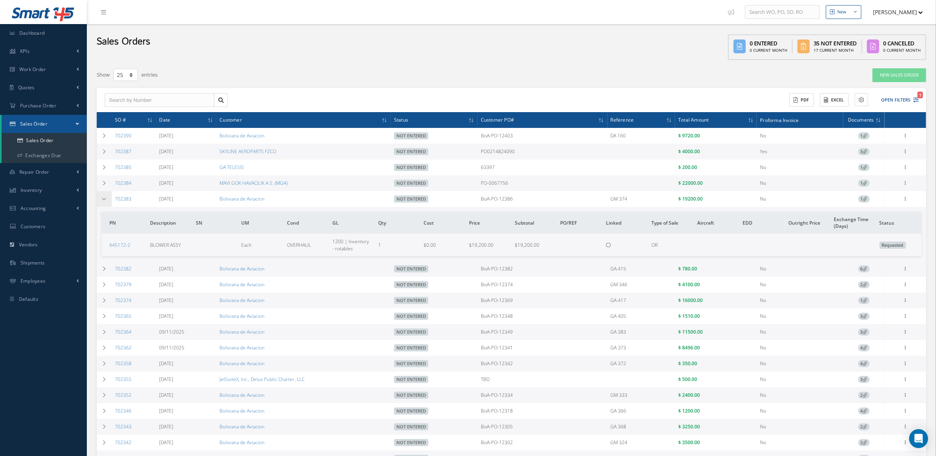
click at [104, 199] on icon at bounding box center [104, 199] width 6 height 5
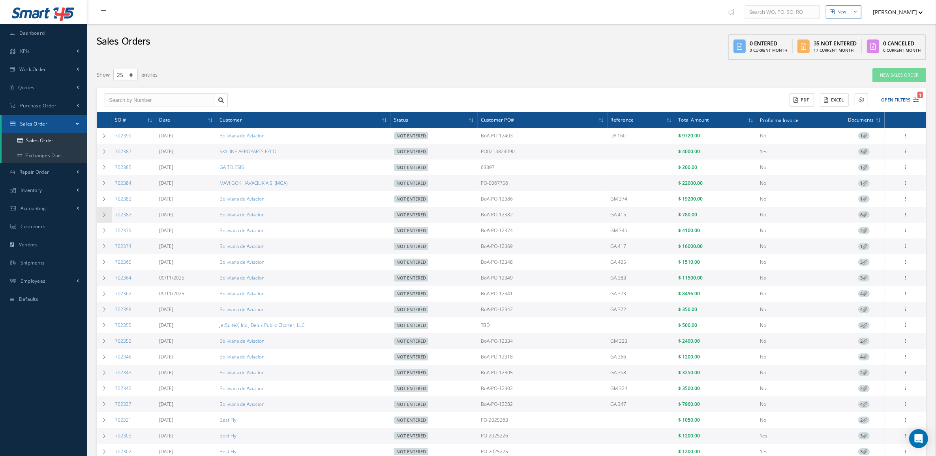
click at [103, 212] on td at bounding box center [104, 215] width 15 height 16
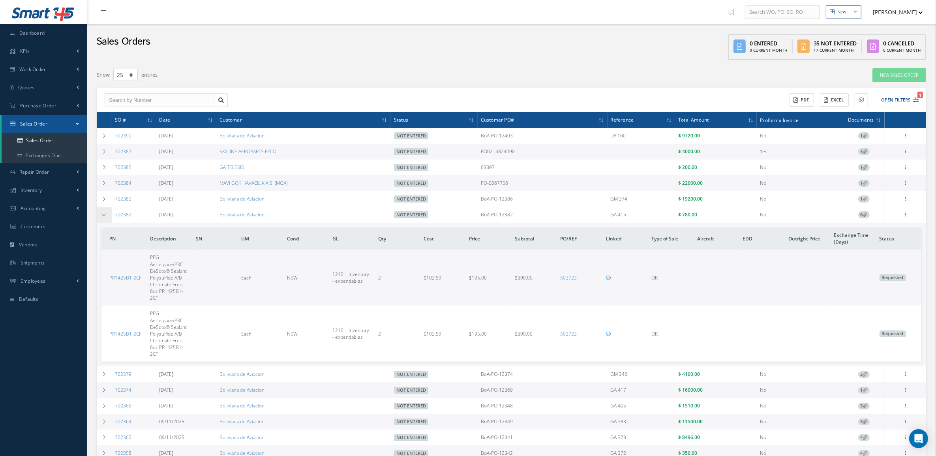
click at [103, 212] on td at bounding box center [104, 215] width 15 height 16
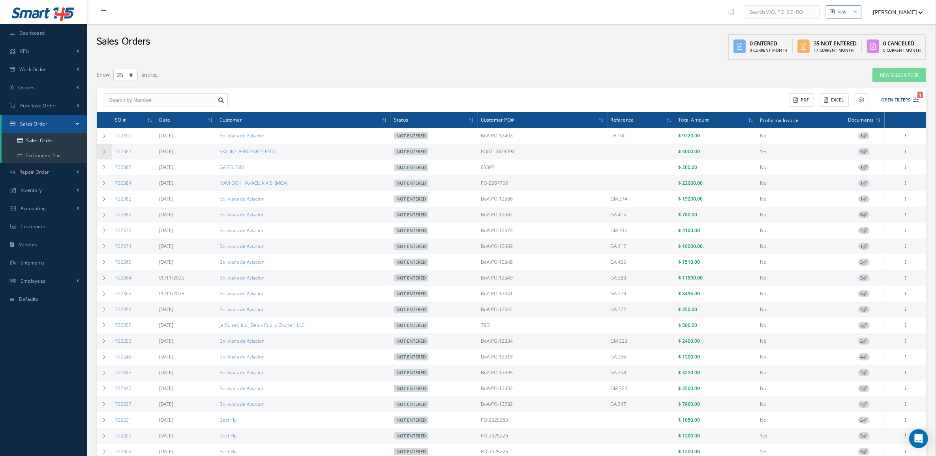
click at [107, 154] on icon at bounding box center [104, 151] width 6 height 5
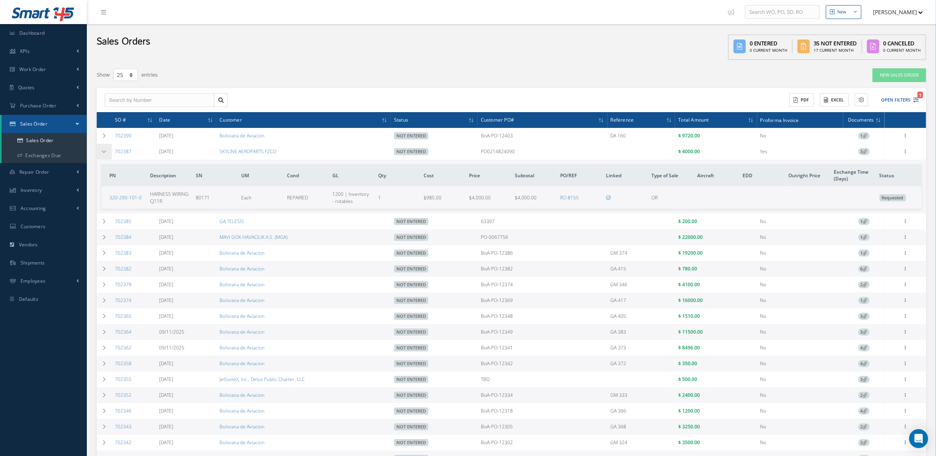
click at [100, 145] on td at bounding box center [104, 152] width 15 height 16
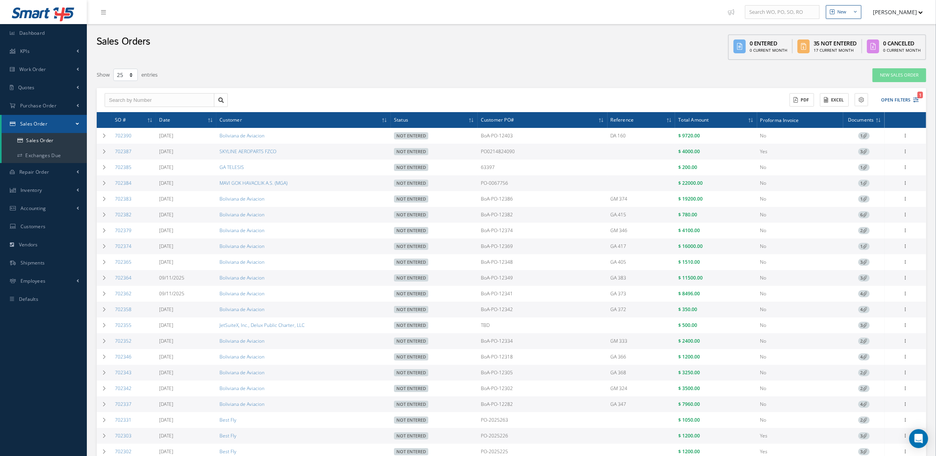
click at [865, 182] on icon at bounding box center [865, 183] width 4 height 4
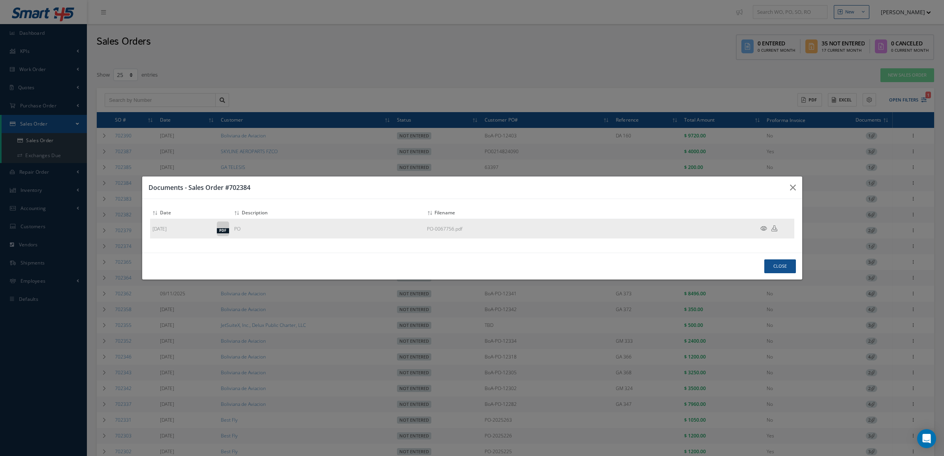
click at [765, 226] on icon at bounding box center [763, 228] width 7 height 6
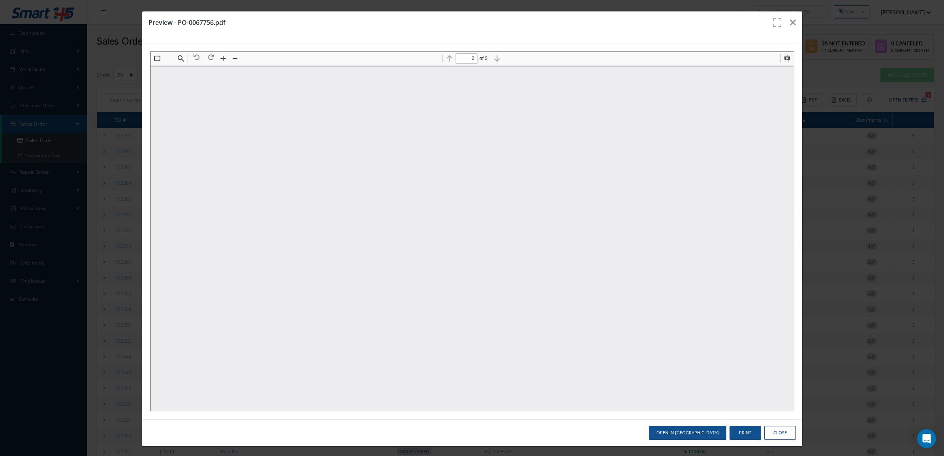
scroll to position [0, 0]
click at [733, 429] on button "Print" at bounding box center [745, 433] width 32 height 14
type input "1"
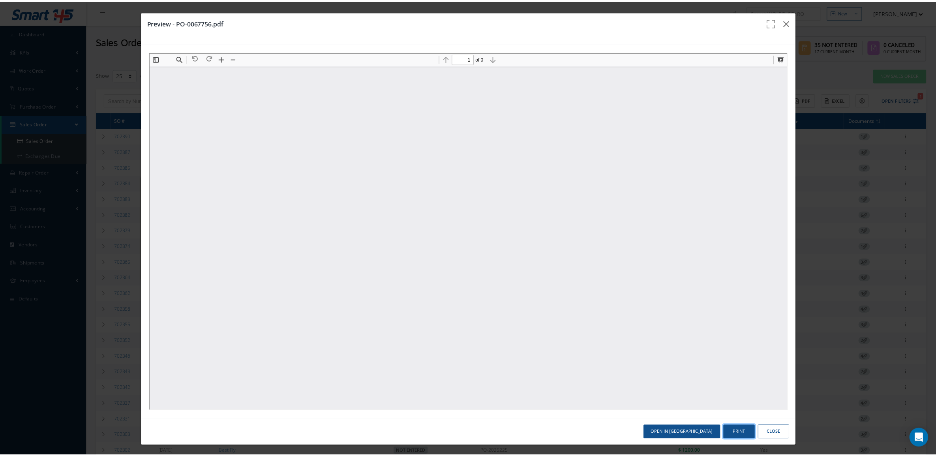
scroll to position [4, 0]
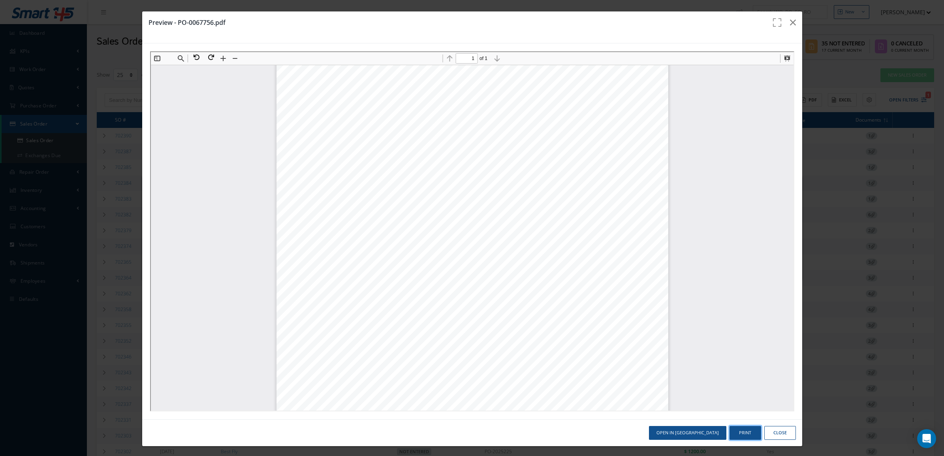
click at [737, 435] on button "Print" at bounding box center [745, 433] width 32 height 14
click at [774, 437] on button "Close" at bounding box center [780, 433] width 32 height 14
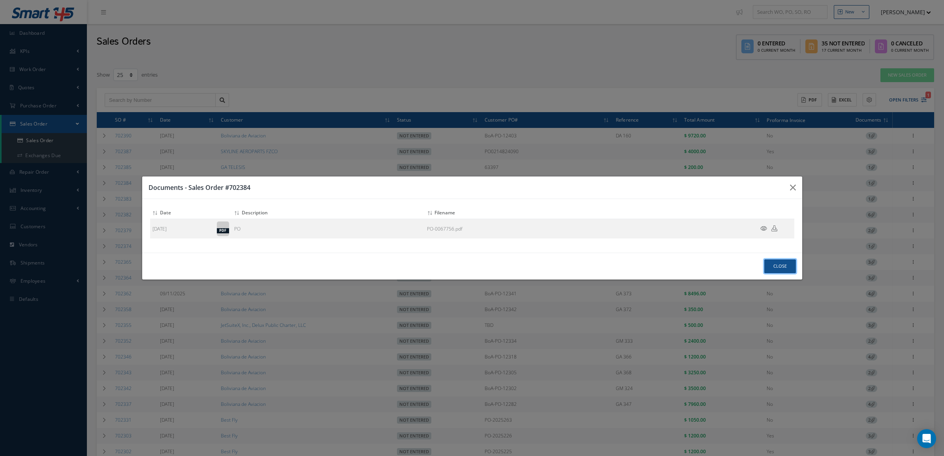
click at [782, 269] on button "Close" at bounding box center [780, 266] width 32 height 14
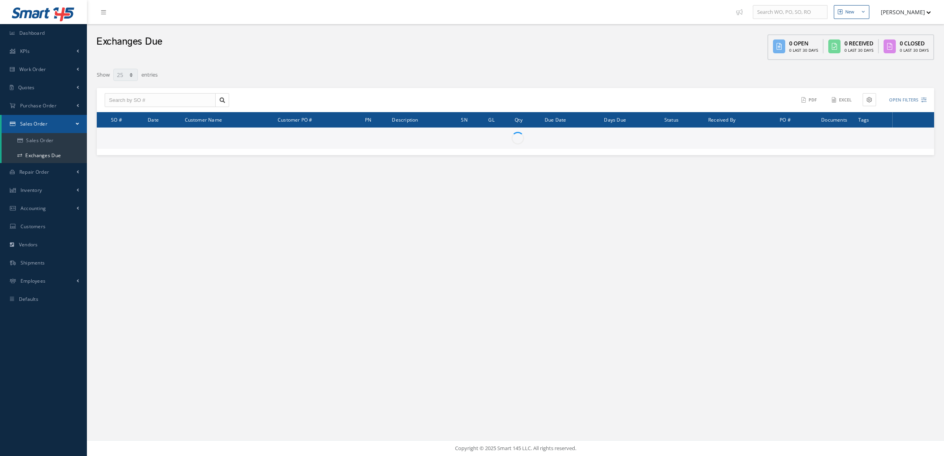
select select "25"
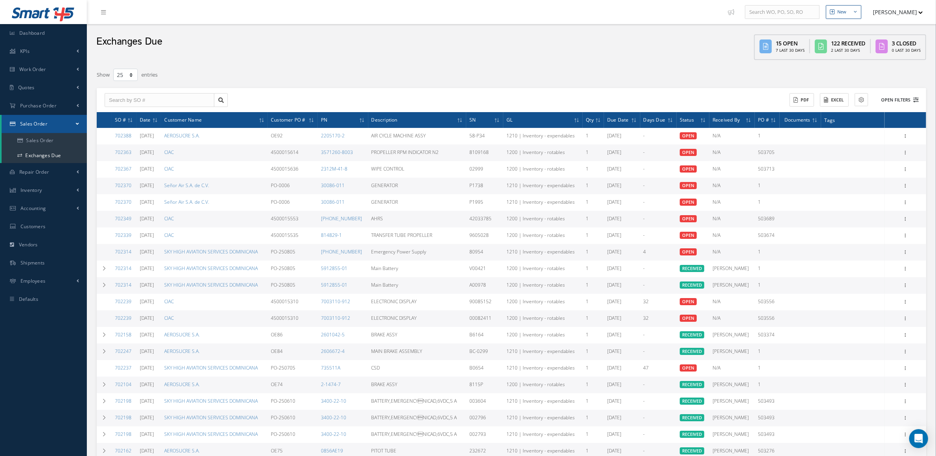
click at [903, 100] on button "Open Filters" at bounding box center [896, 100] width 45 height 13
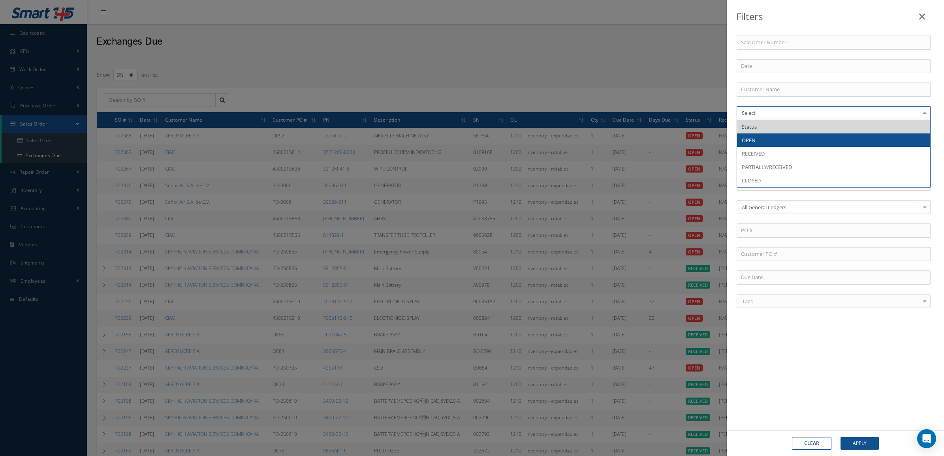
click at [762, 137] on span "OPEN" at bounding box center [833, 139] width 193 height 13
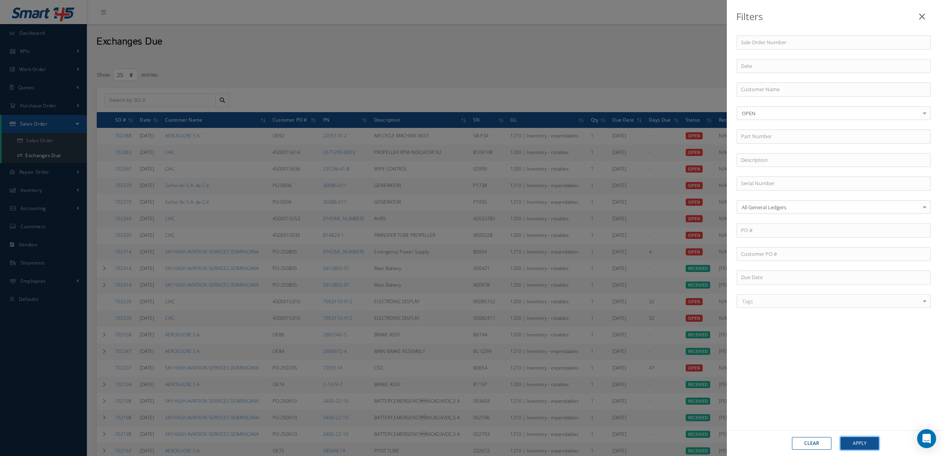
click at [874, 443] on button "Apply" at bounding box center [859, 443] width 38 height 13
